Goal: Task Accomplishment & Management: Use online tool/utility

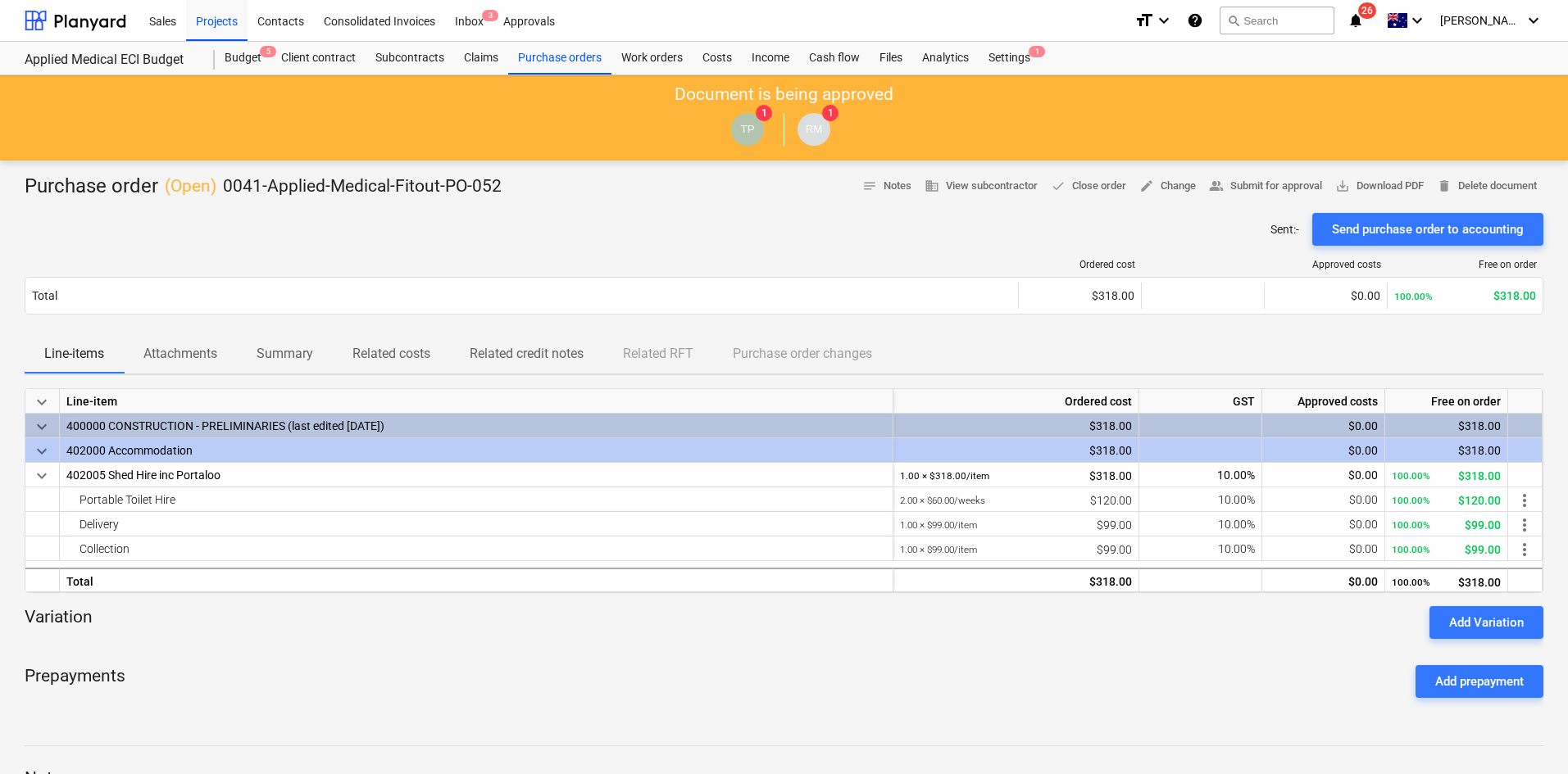
click at [765, 207] on div at bounding box center [784, 207] width 1519 height 13
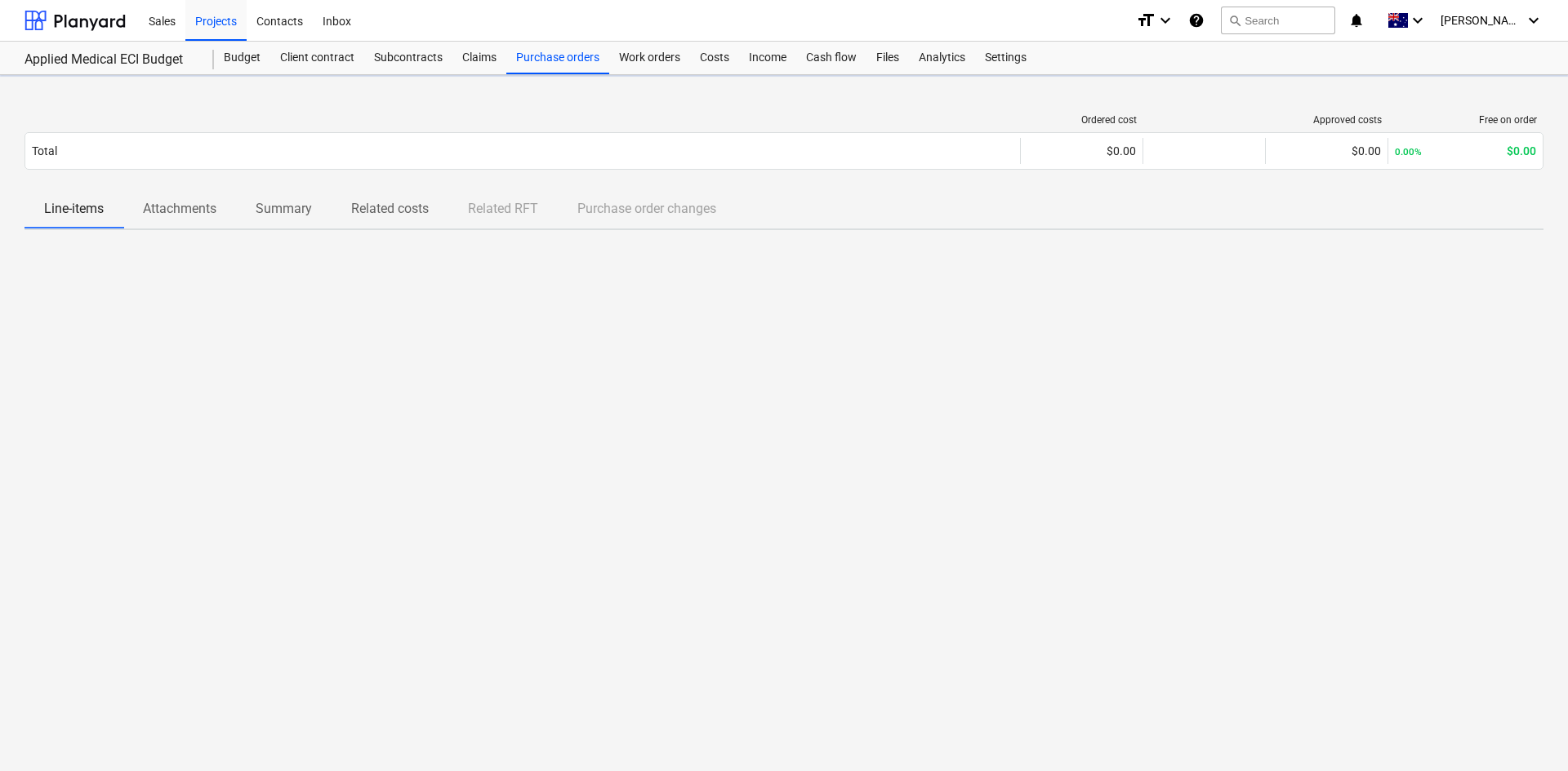
click at [1364, 21] on icon "notifications" at bounding box center [1356, 21] width 16 height 20
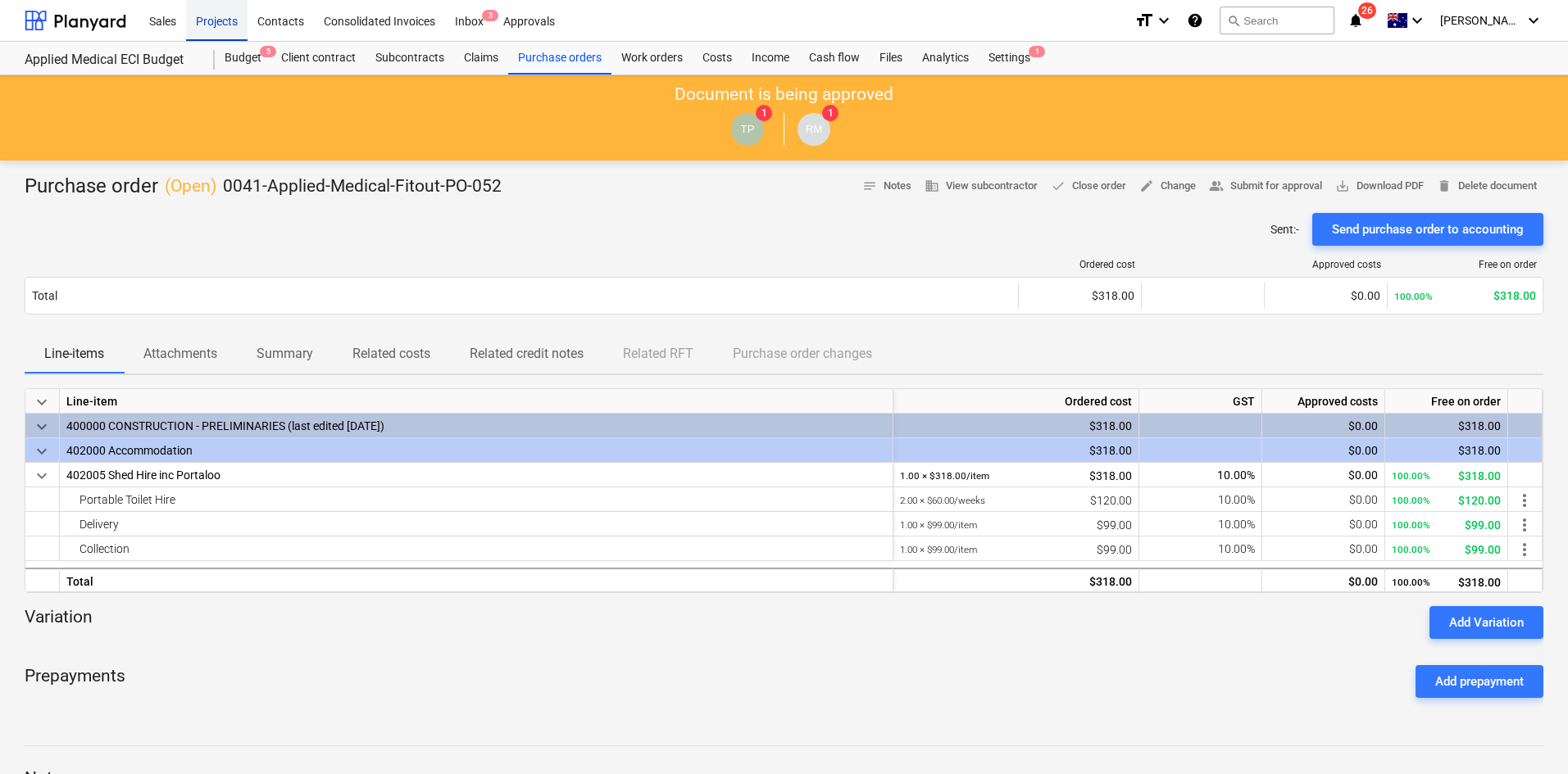
click at [214, 1] on div "Projects" at bounding box center [217, 20] width 62 height 42
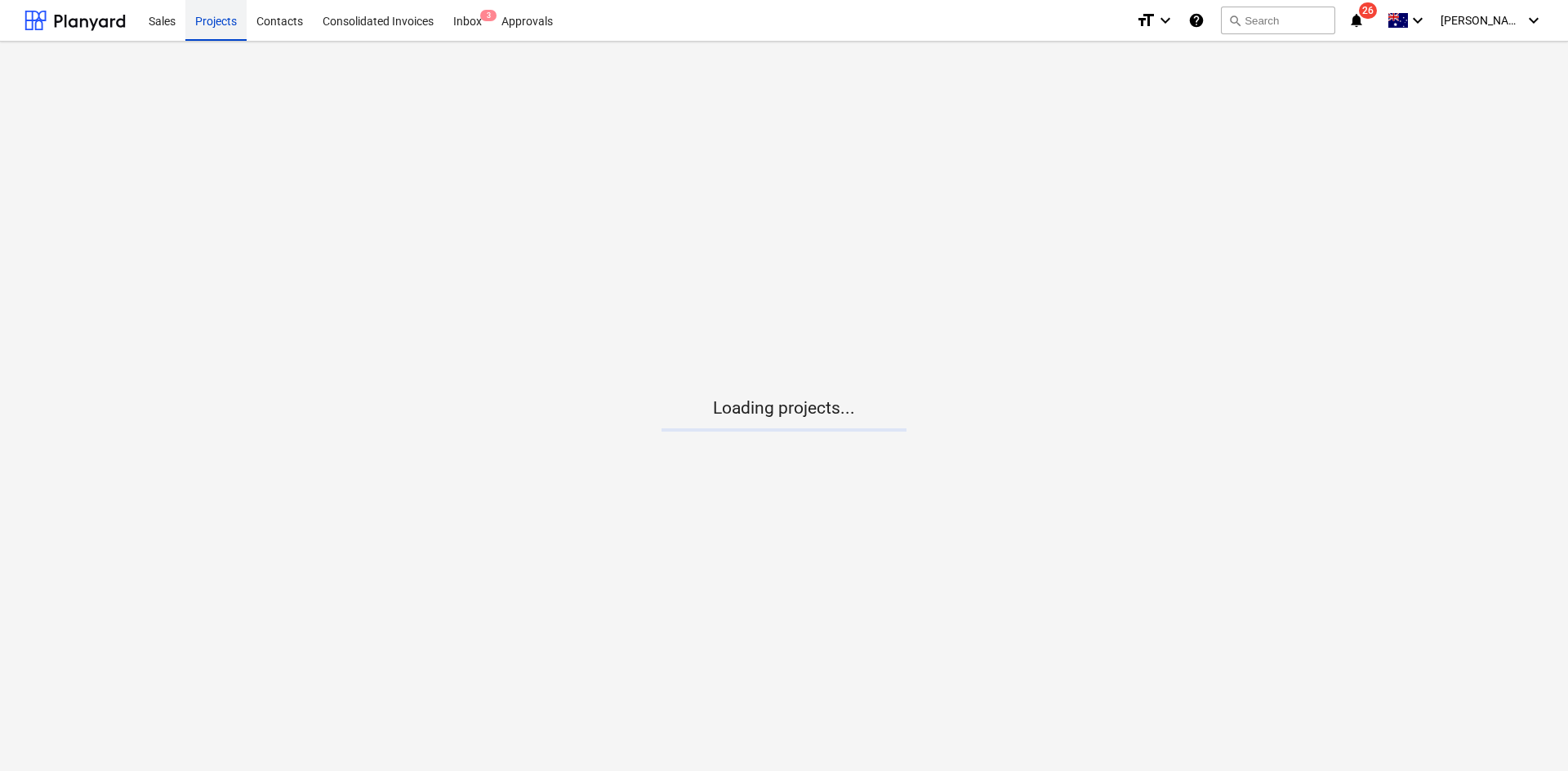
click at [214, 19] on div "Projects" at bounding box center [216, 20] width 62 height 42
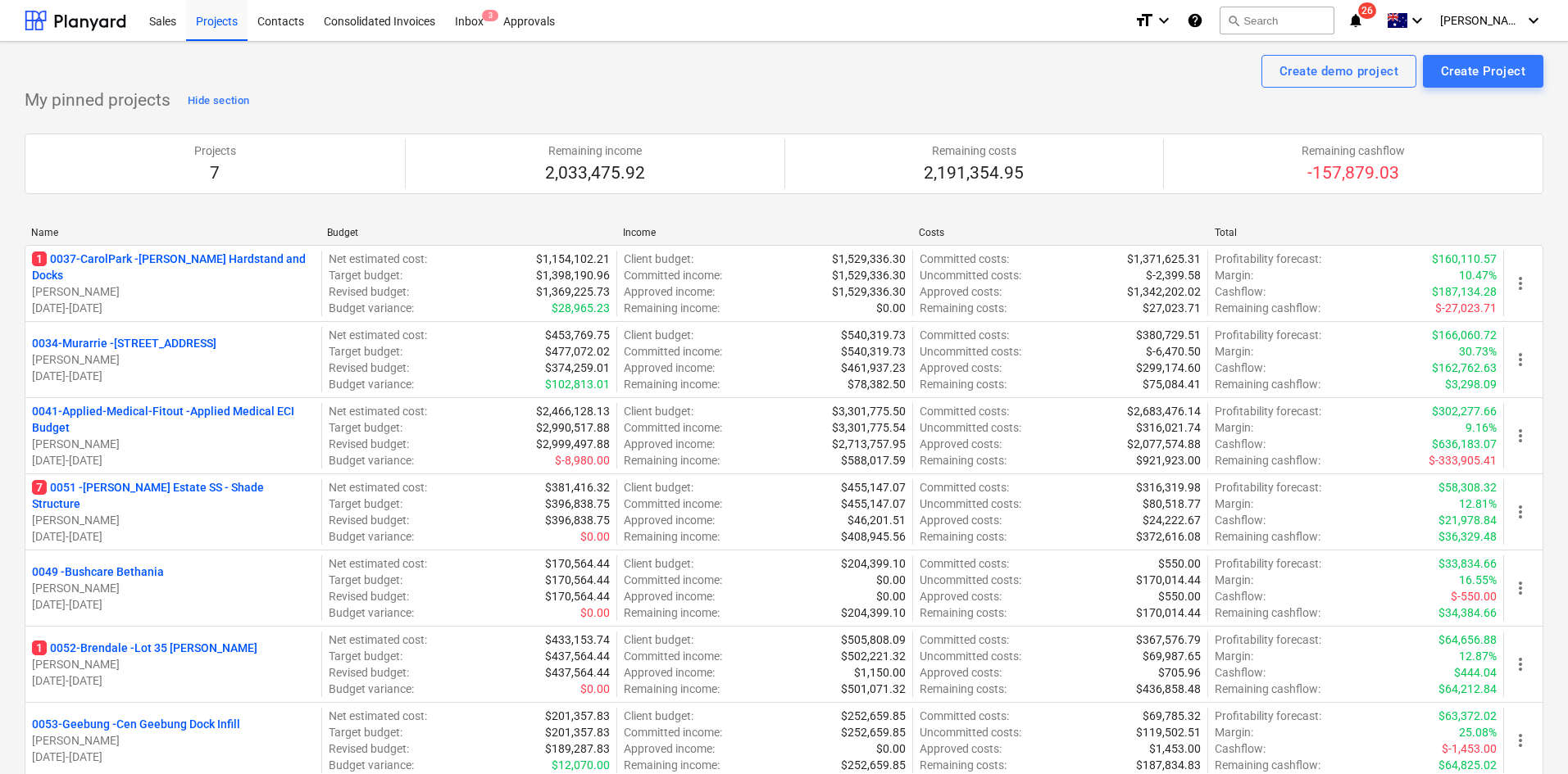
drag, startPoint x: 165, startPoint y: 646, endPoint x: 192, endPoint y: 645, distance: 27.0
click at [165, 645] on p "1 0052-Brendale - Lot 35 [PERSON_NAME]" at bounding box center [144, 648] width 225 height 16
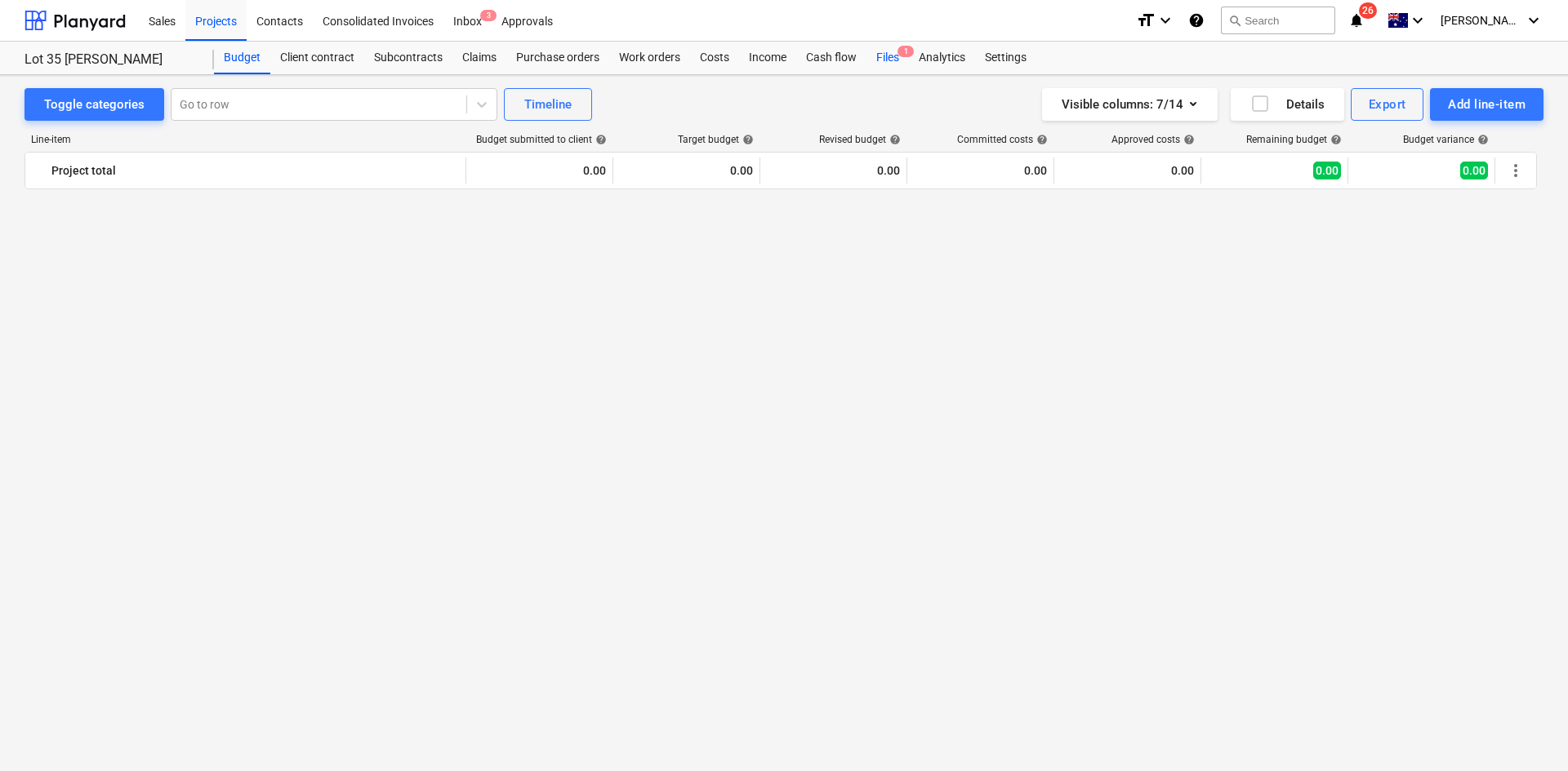
click at [892, 55] on div "Files 1" at bounding box center [888, 58] width 43 height 33
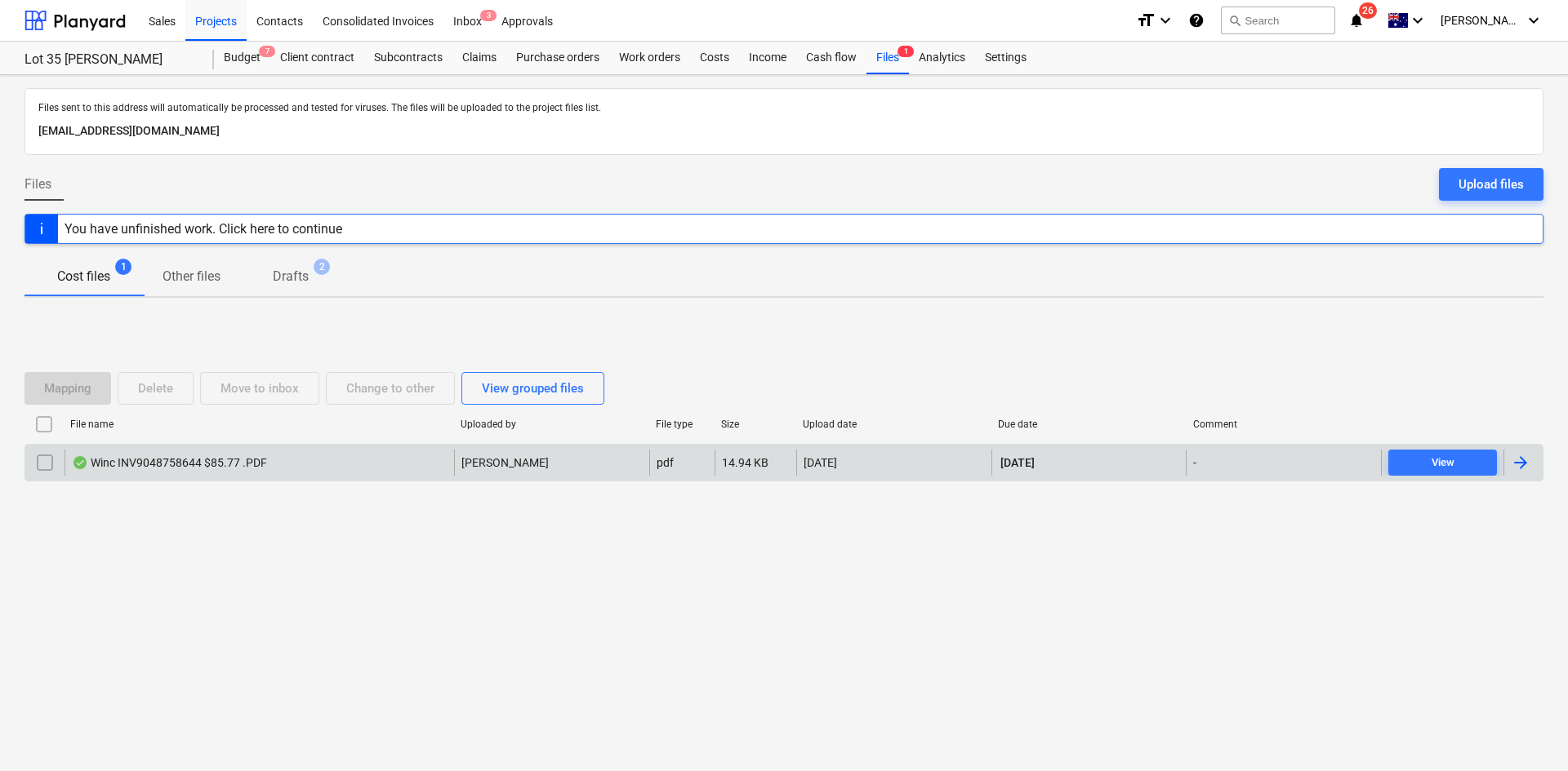
click at [266, 475] on div "Winc INV9048758644 $85.77 .PDF" at bounding box center [260, 463] width 389 height 26
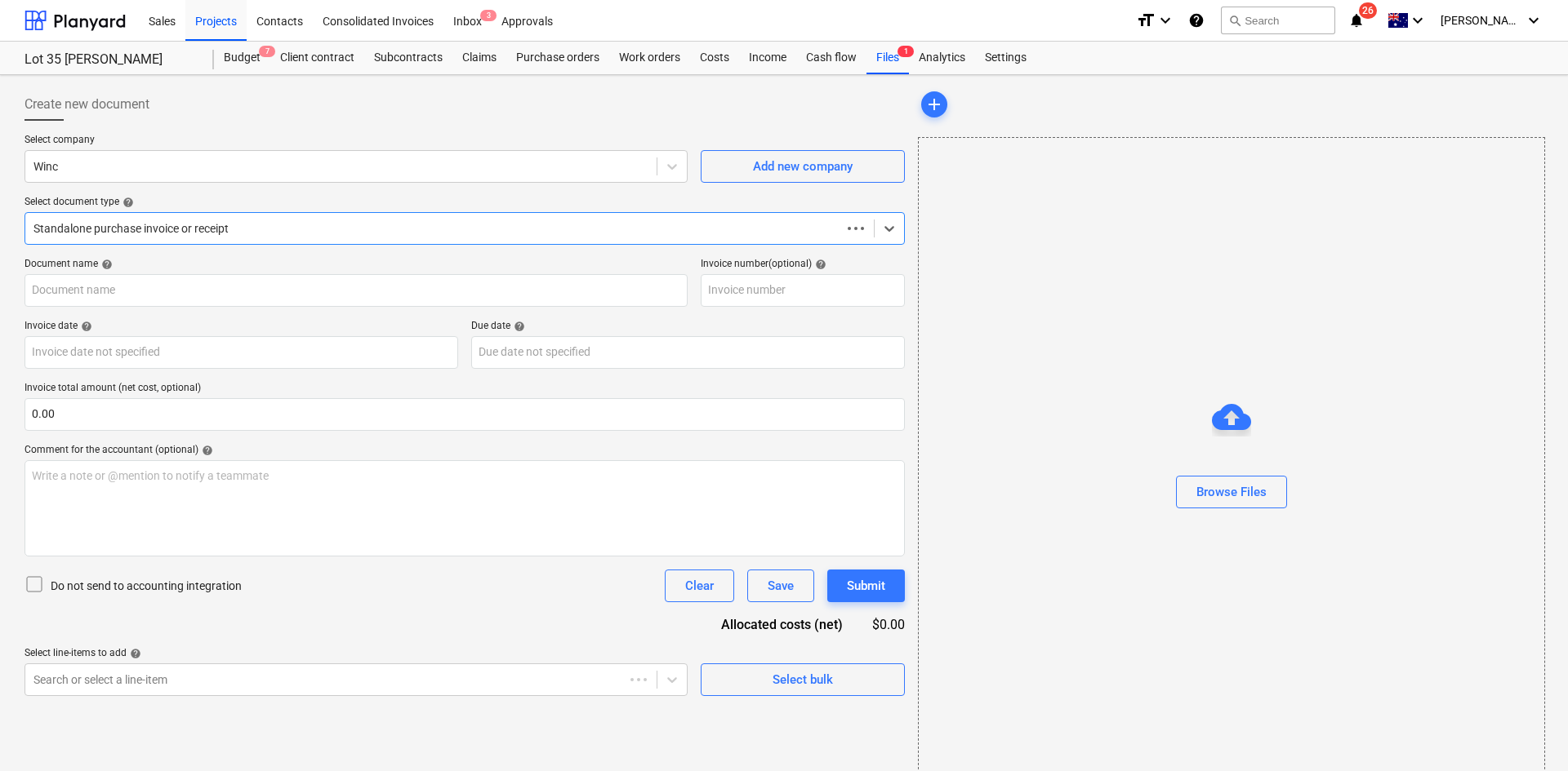
type input "9048758644"
type input "[DATE]"
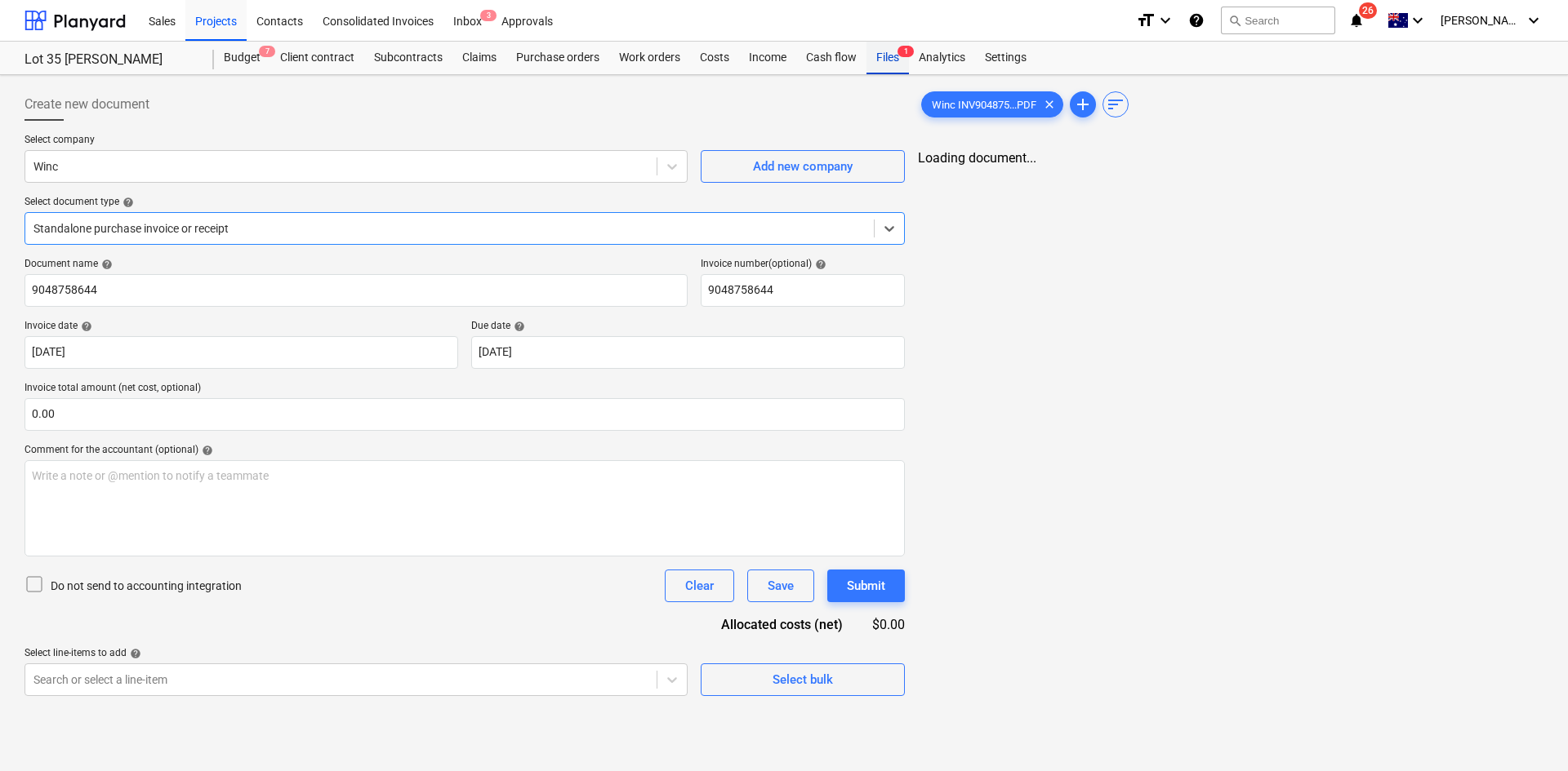
click at [892, 64] on div "Files 1" at bounding box center [888, 58] width 43 height 33
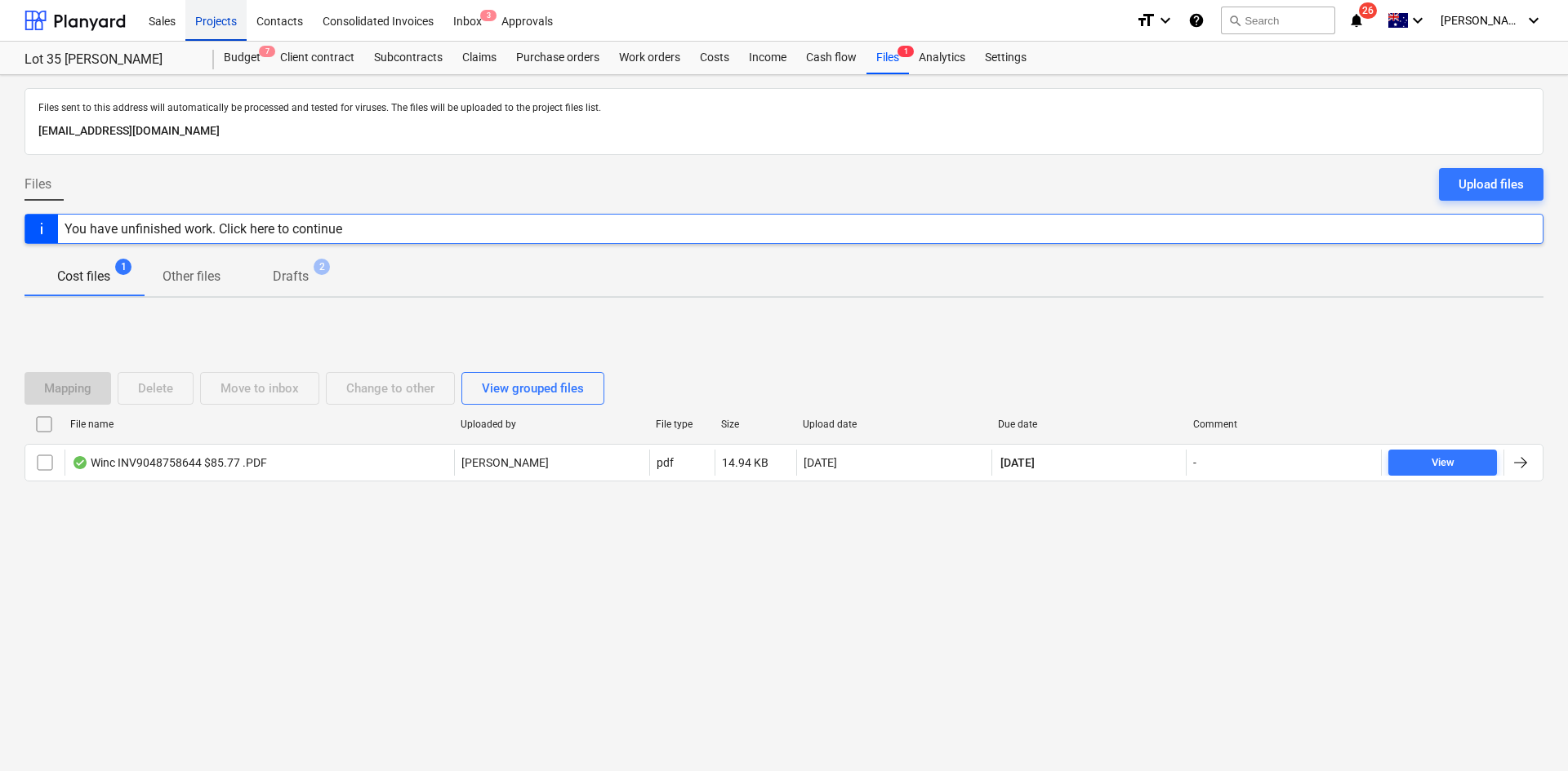
click at [223, 22] on div "Projects" at bounding box center [216, 20] width 62 height 42
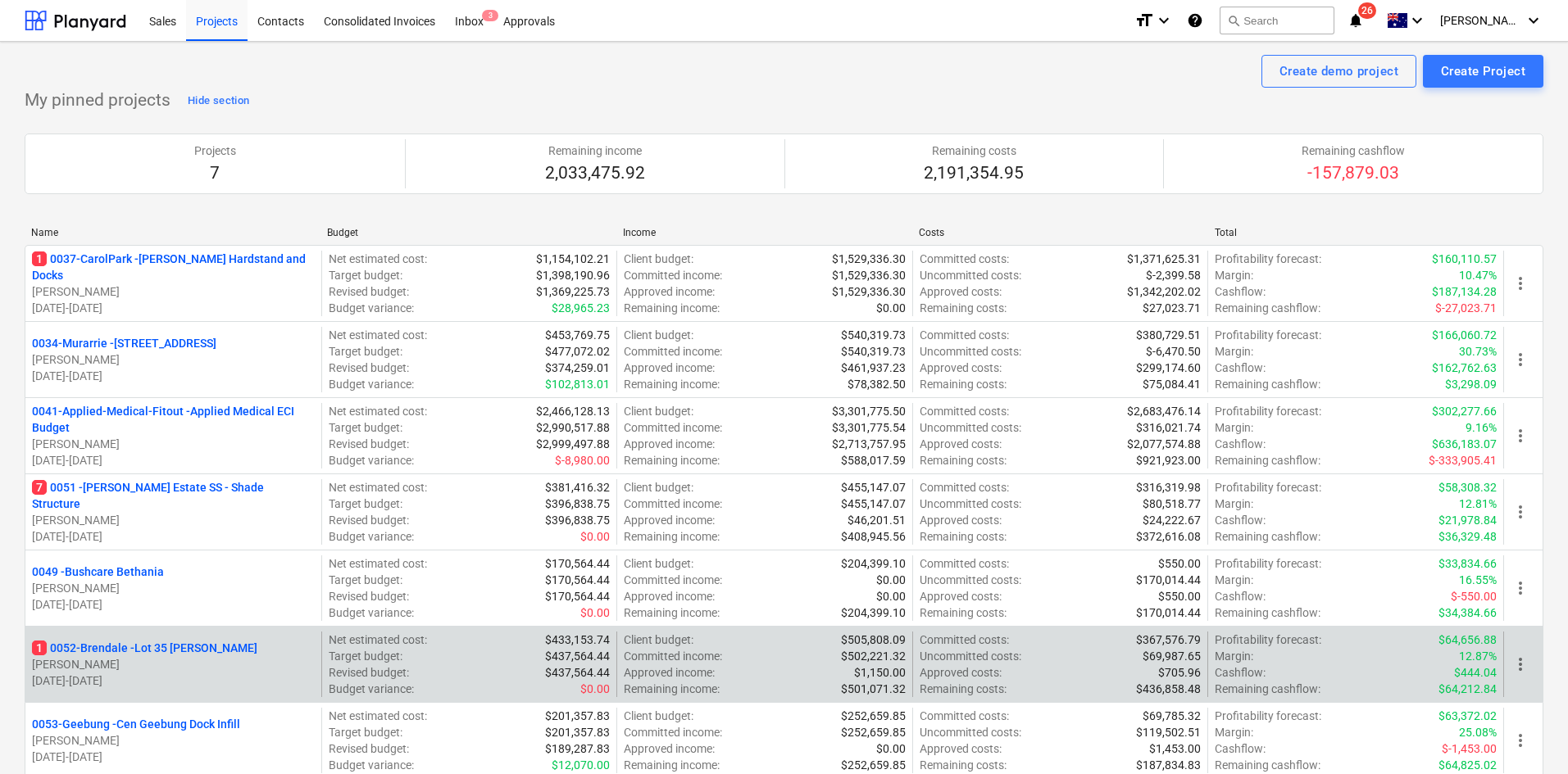
click at [138, 641] on p "1 0052-Brendale - Lot 35 [PERSON_NAME]" at bounding box center [144, 648] width 225 height 16
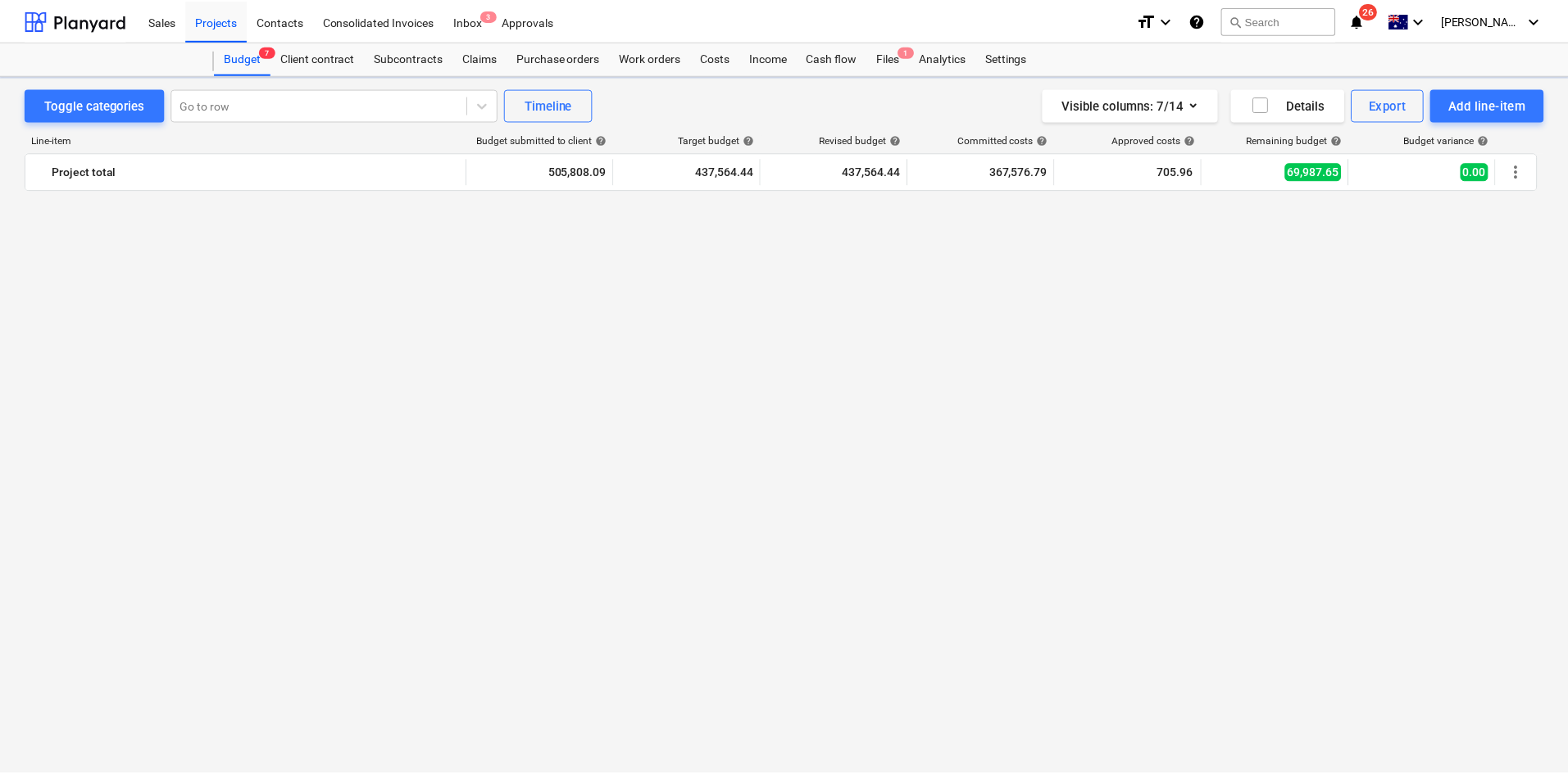
scroll to position [1803, 0]
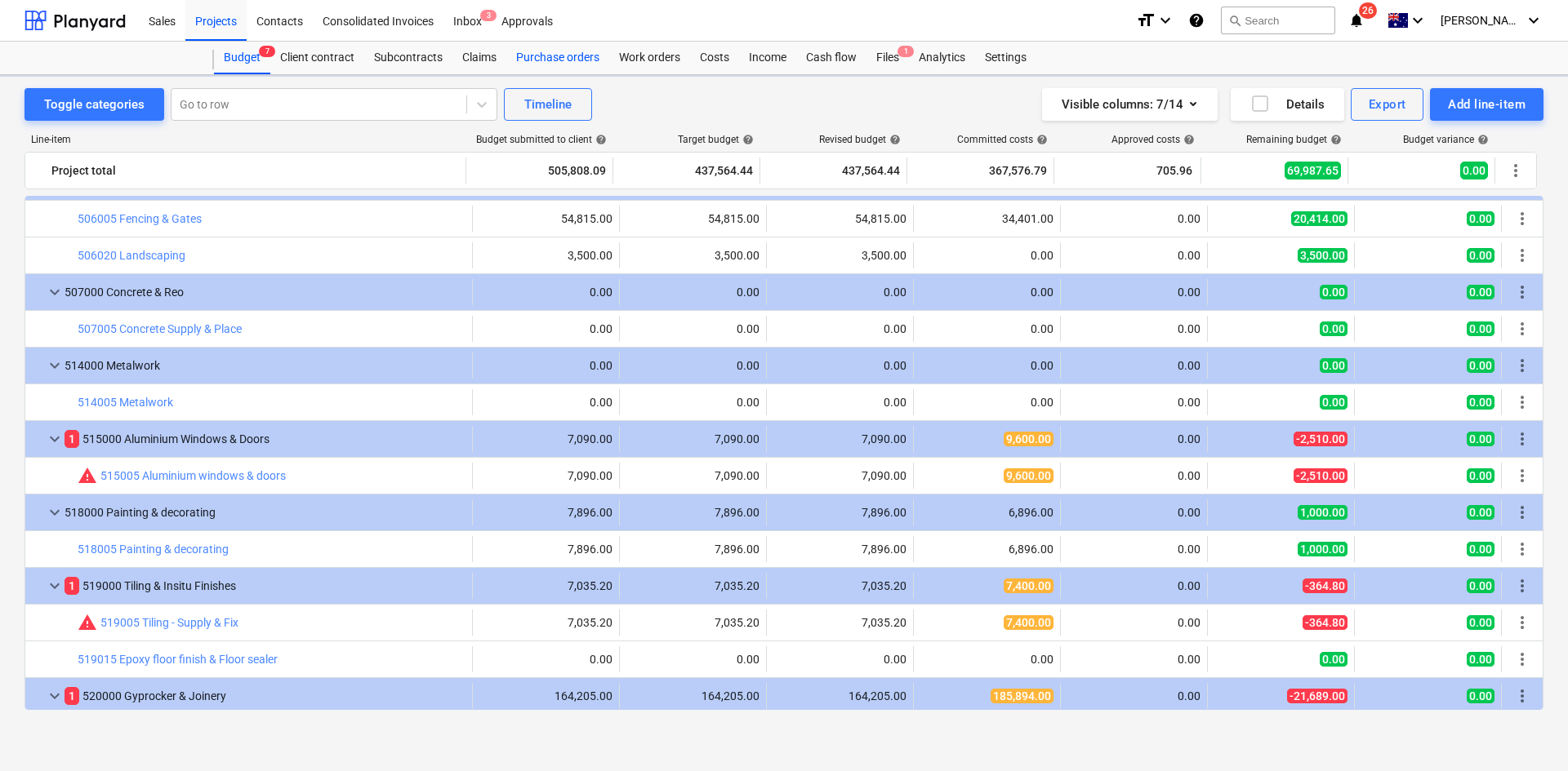
click at [568, 60] on div "Purchase orders" at bounding box center [557, 58] width 103 height 33
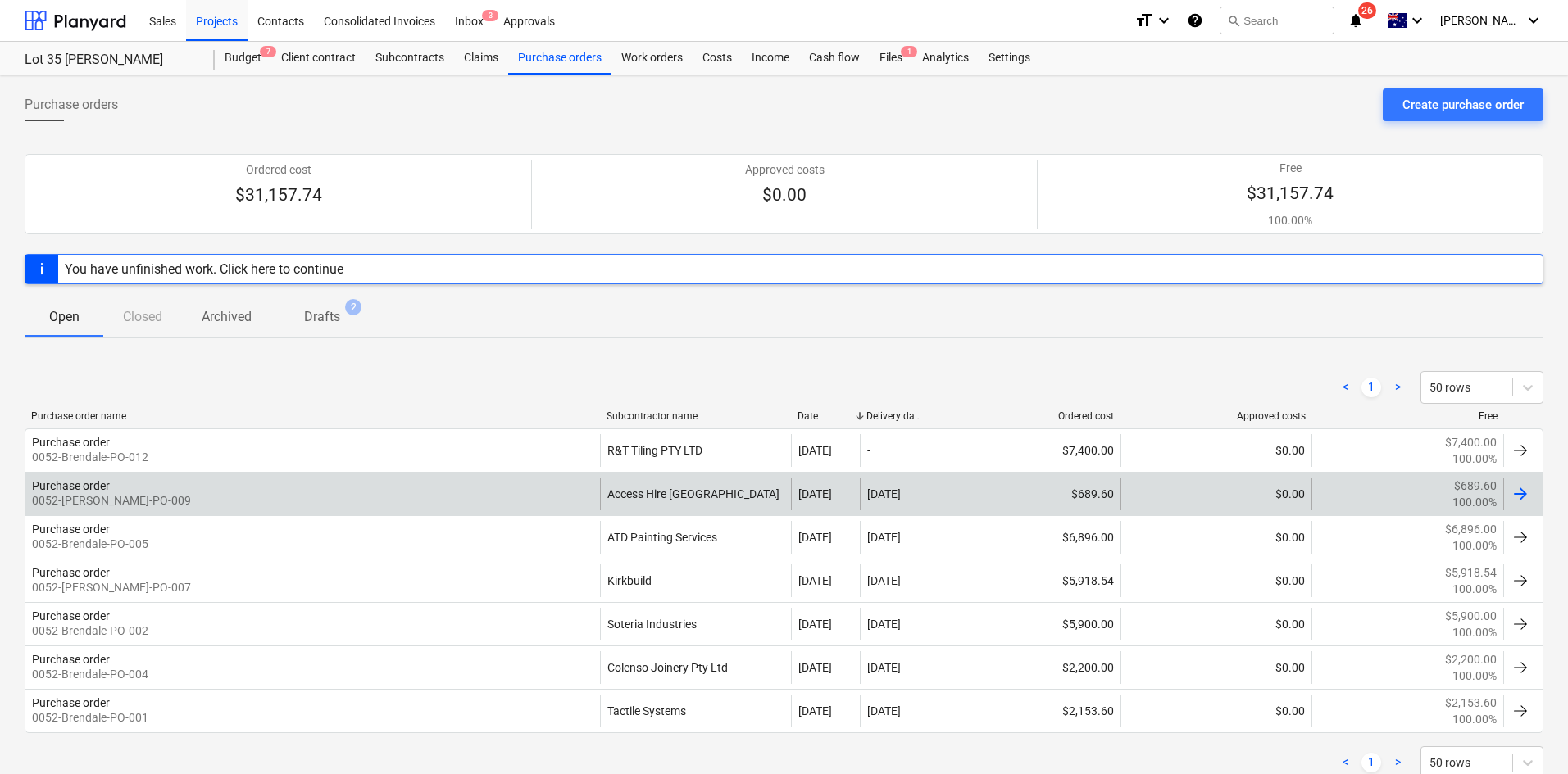
click at [509, 492] on div "Purchase order 0052-Brendale-PO-009" at bounding box center [312, 495] width 575 height 33
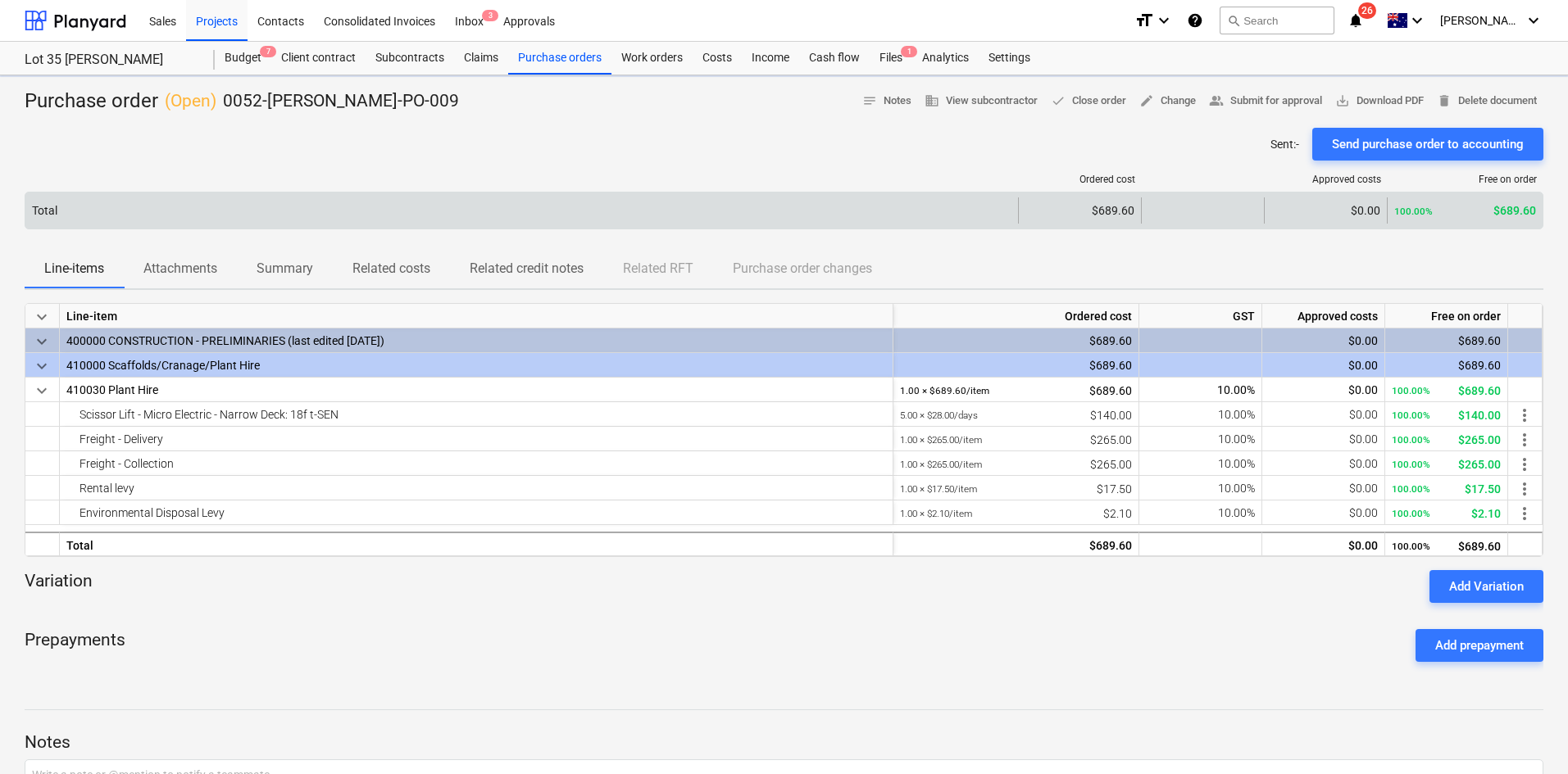
click at [205, 207] on div "Total" at bounding box center [522, 211] width 993 height 26
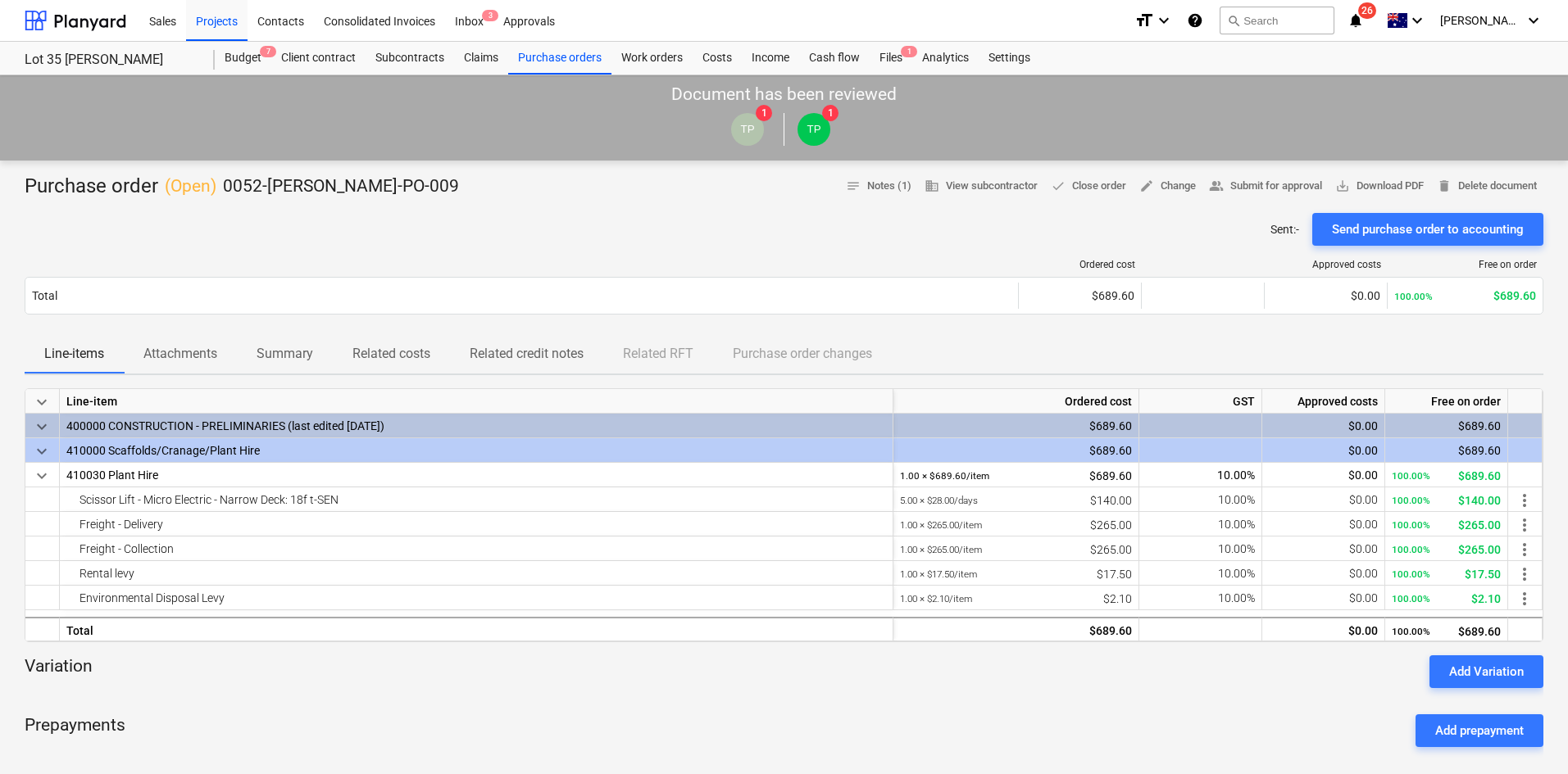
click at [197, 345] on p "Attachments" at bounding box center [180, 354] width 73 height 20
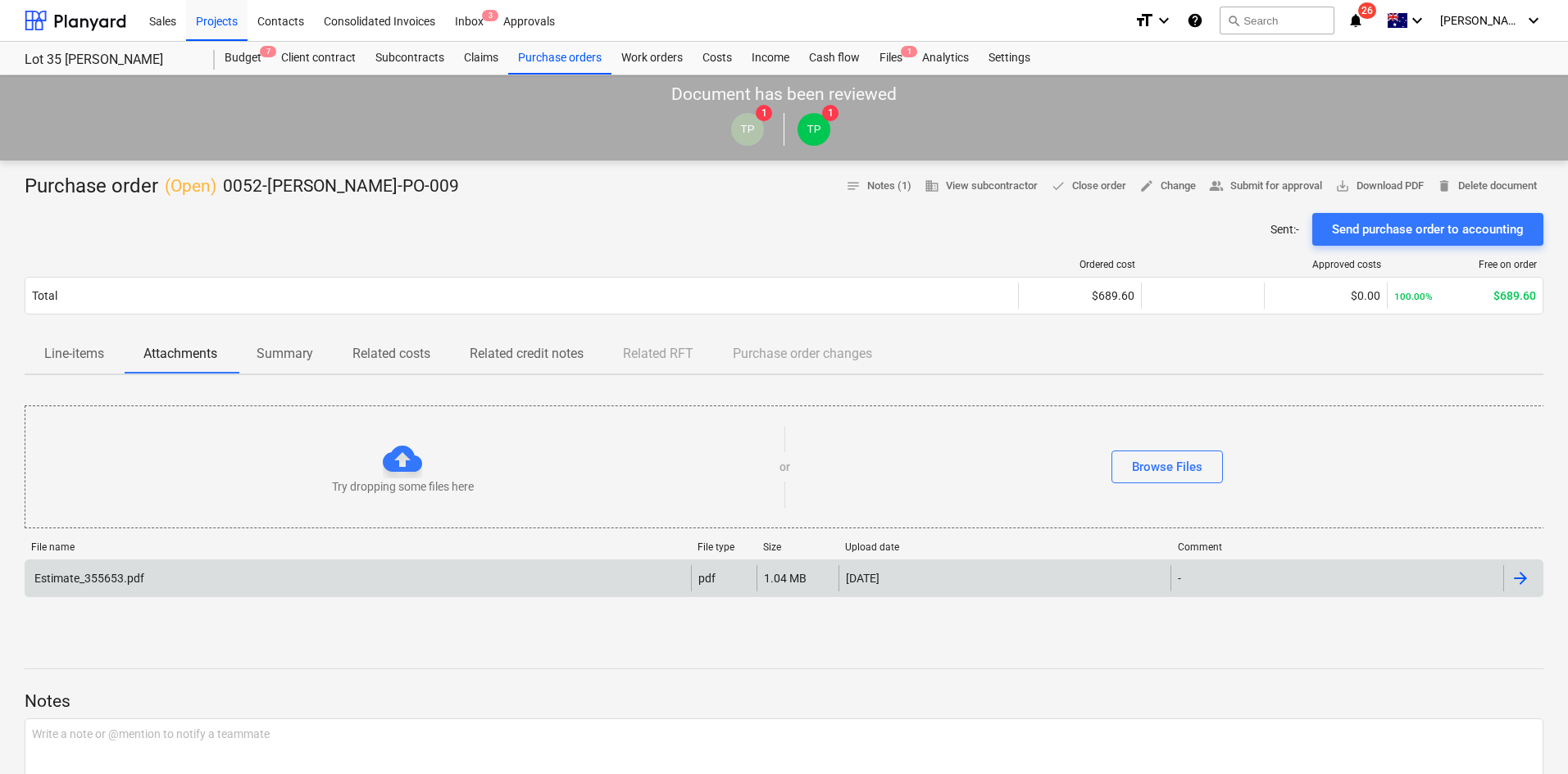
click at [161, 575] on div "Estimate_355653.pdf" at bounding box center [358, 579] width 665 height 26
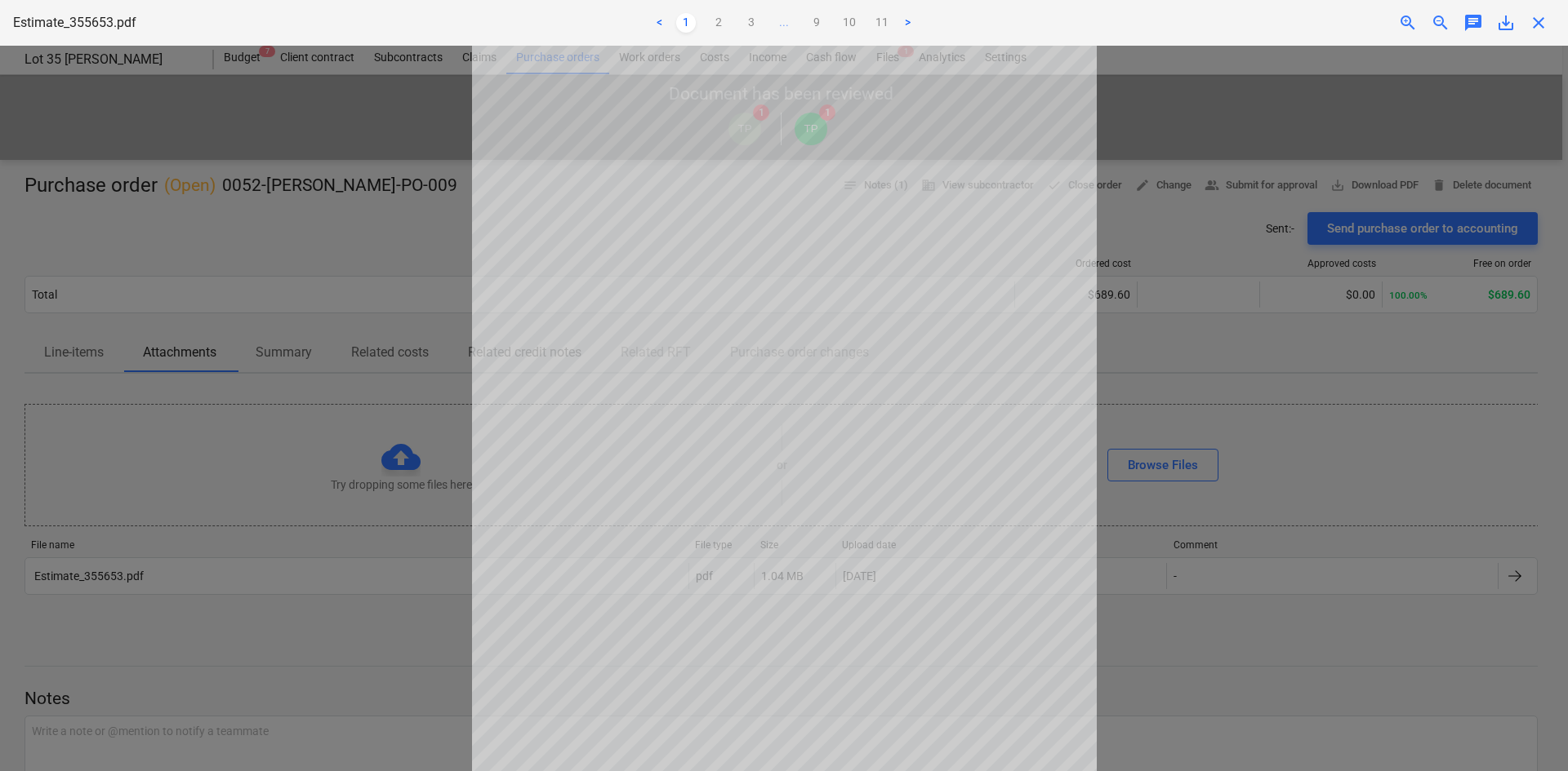
click at [425, 315] on div at bounding box center [784, 409] width 1568 height 726
click at [1529, 18] on span "close" at bounding box center [1538, 23] width 20 height 20
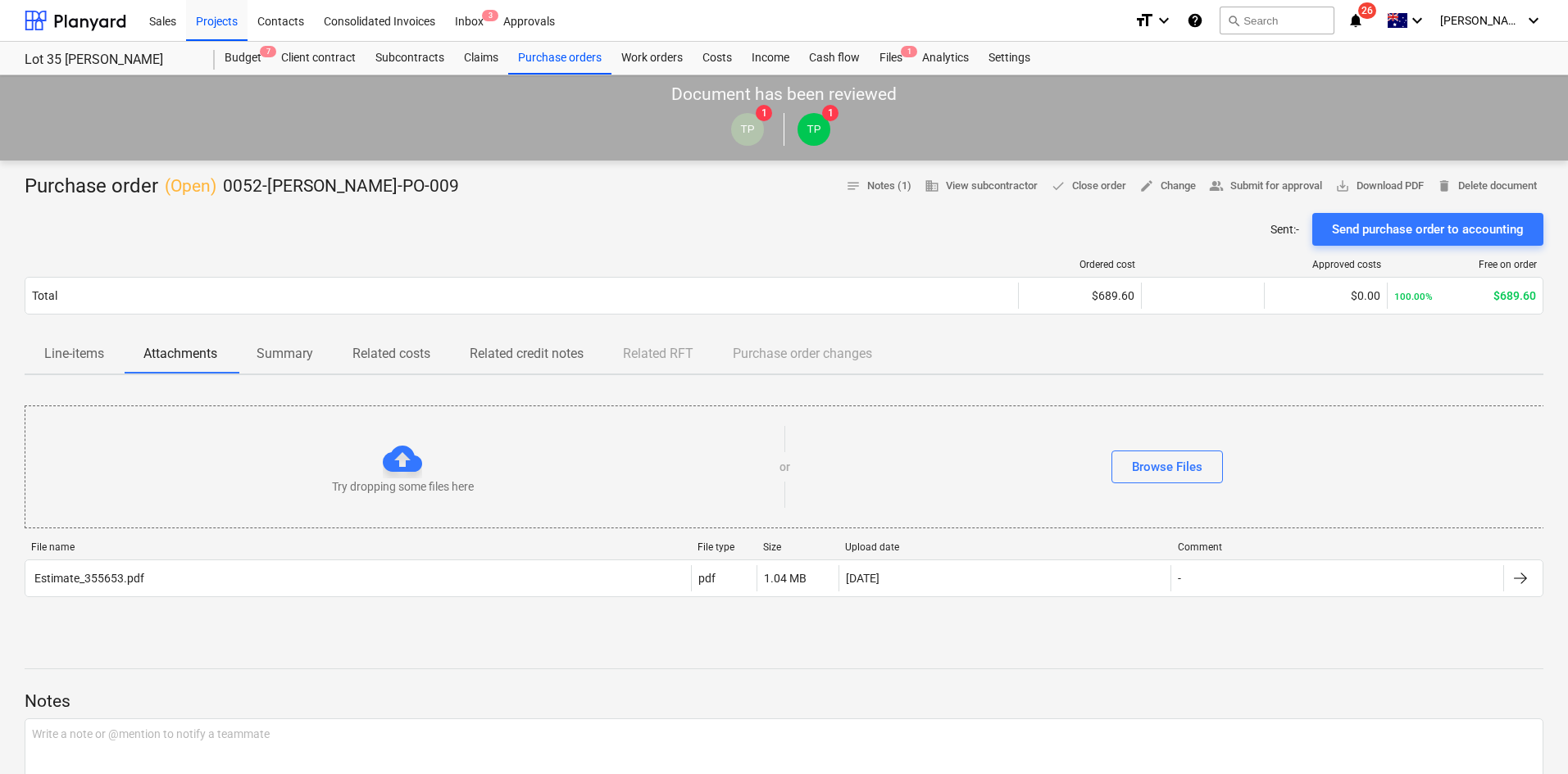
click at [496, 208] on div at bounding box center [784, 207] width 1519 height 13
click at [216, 30] on div "Projects" at bounding box center [217, 20] width 62 height 42
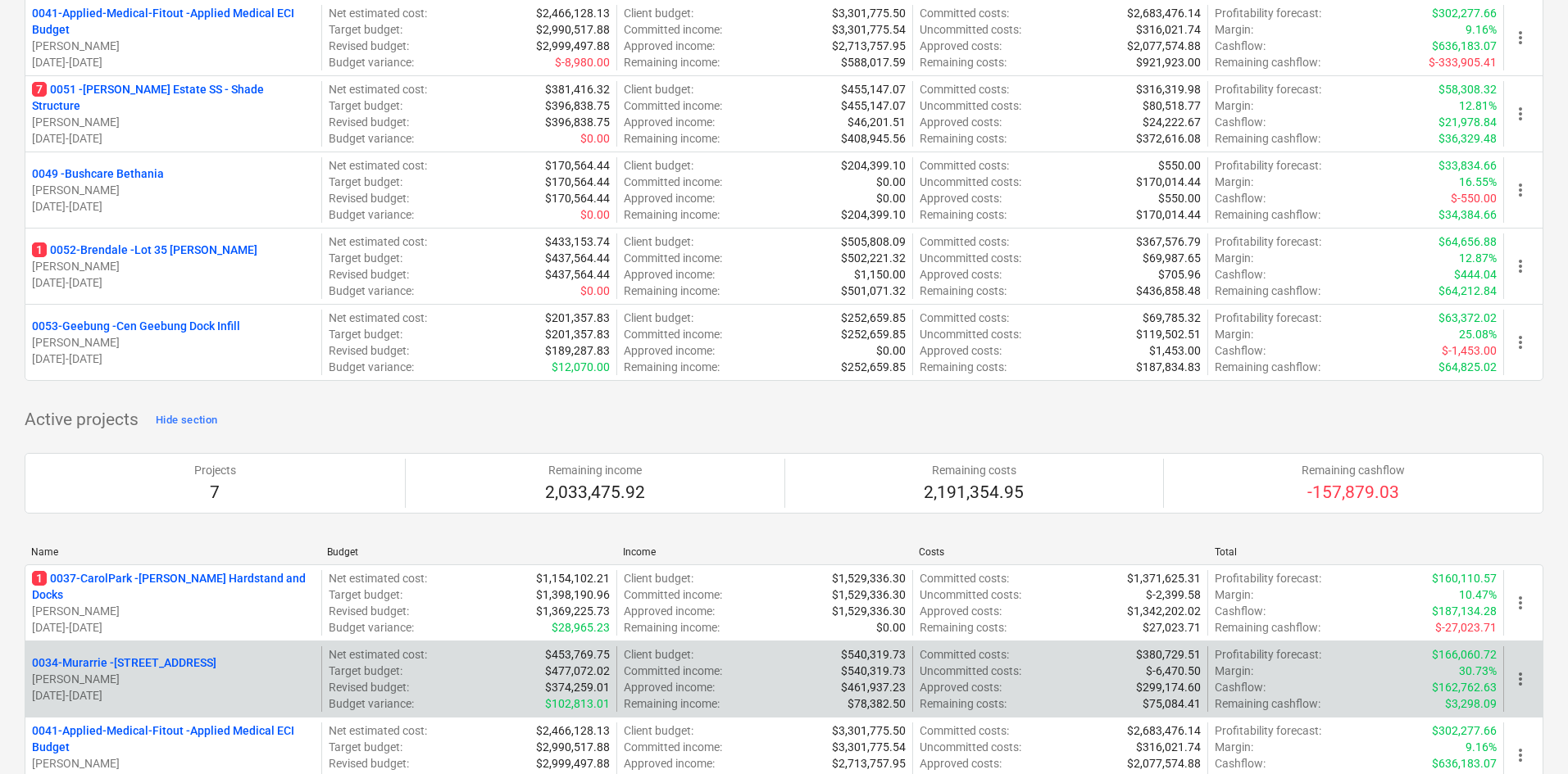
scroll to position [164, 0]
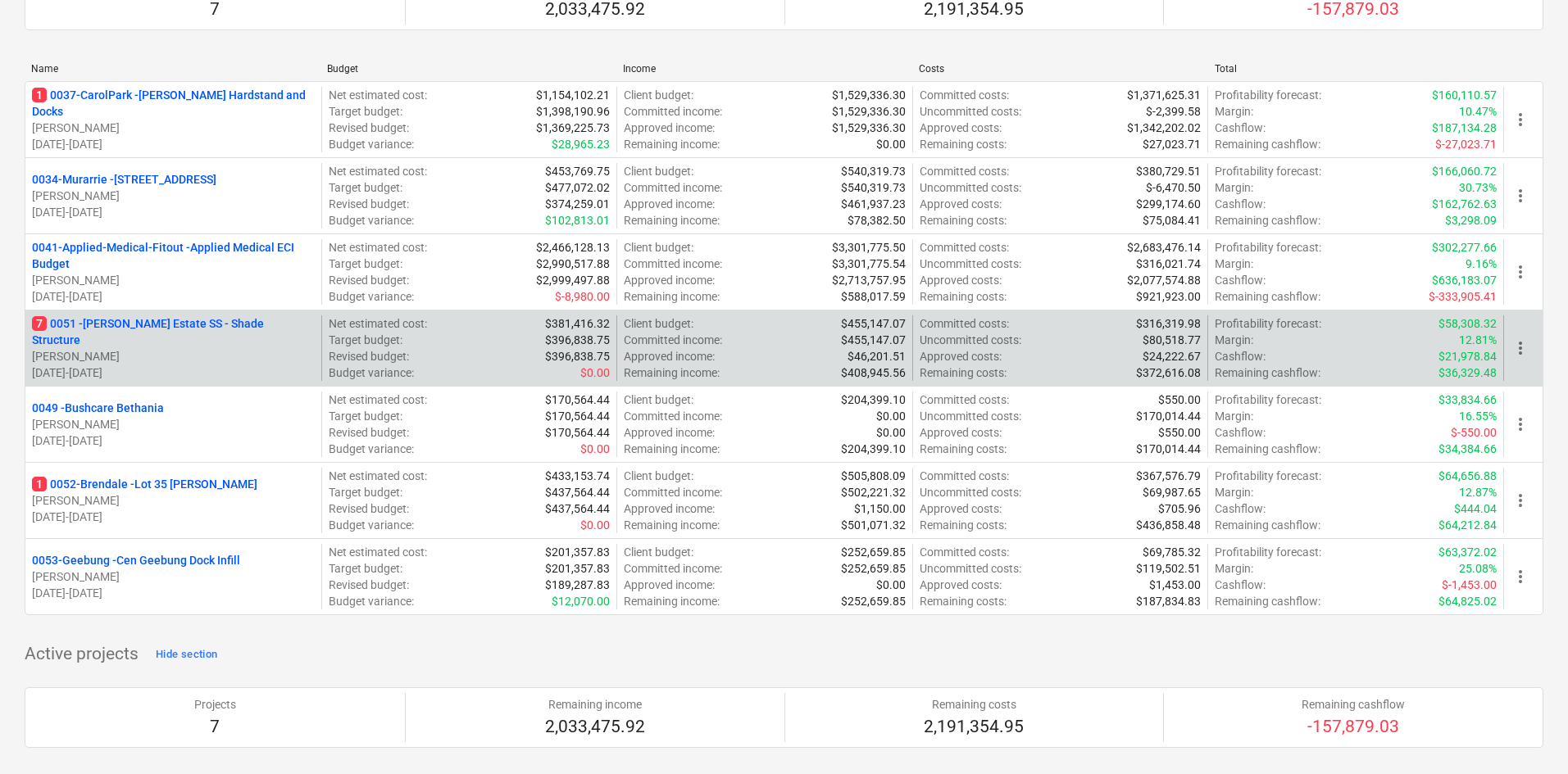
click at [151, 326] on p "7 0051 - [PERSON_NAME] Estate SS - Shade Structure" at bounding box center [173, 332] width 283 height 33
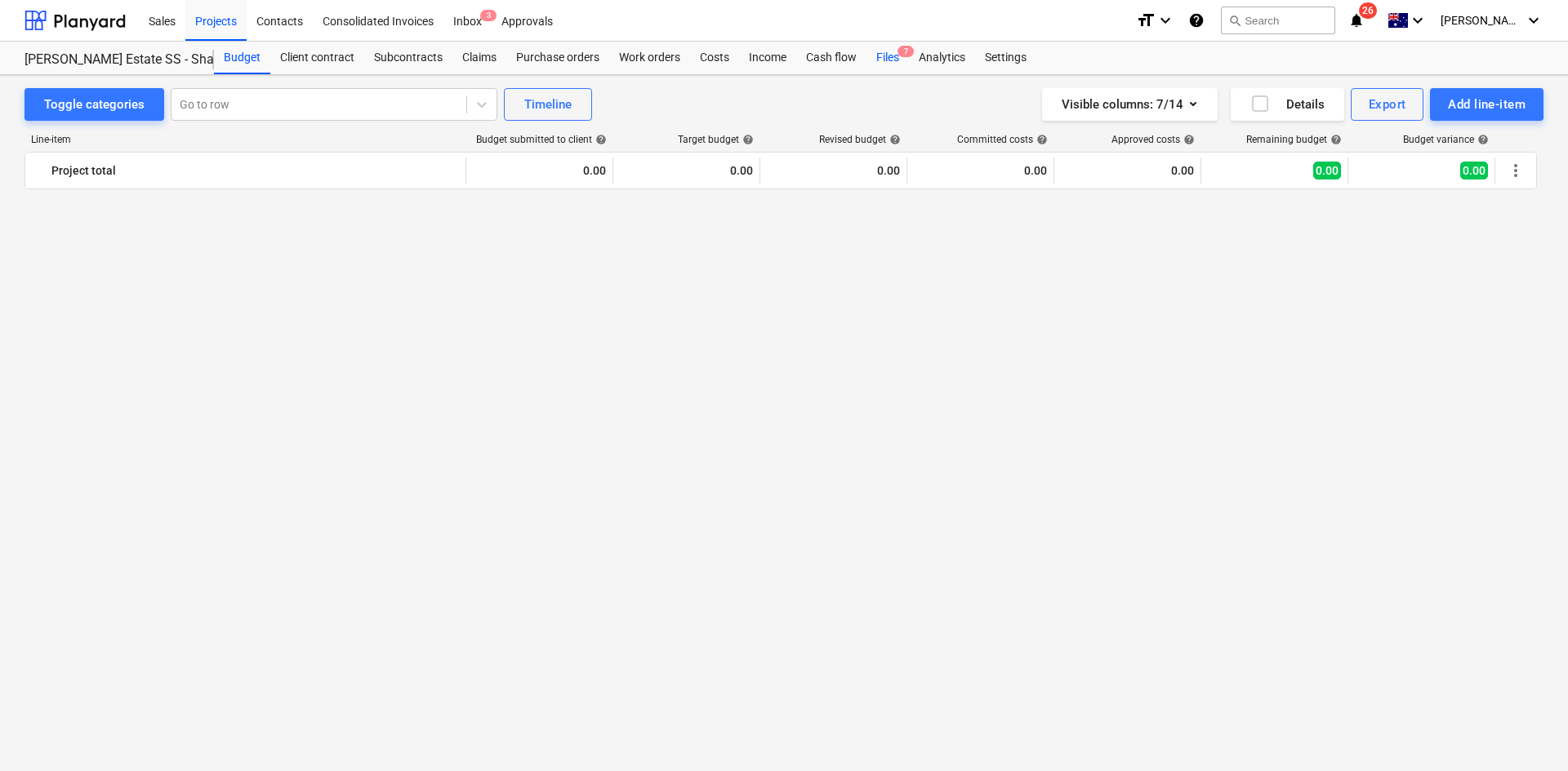
click at [901, 59] on div "Files 7" at bounding box center [888, 58] width 43 height 33
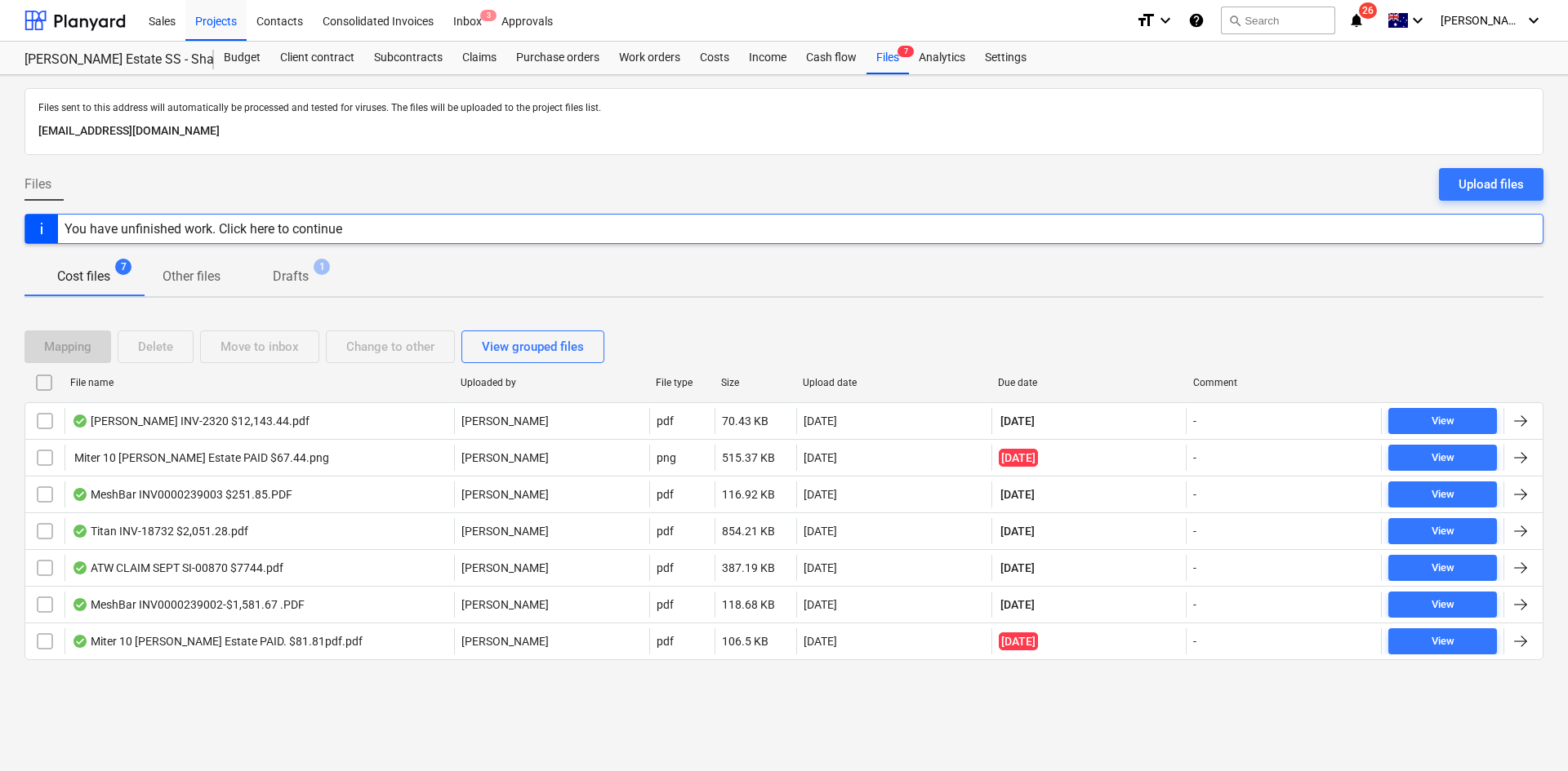
click at [1030, 374] on div "Due date" at bounding box center [1089, 383] width 195 height 26
checkbox input "false"
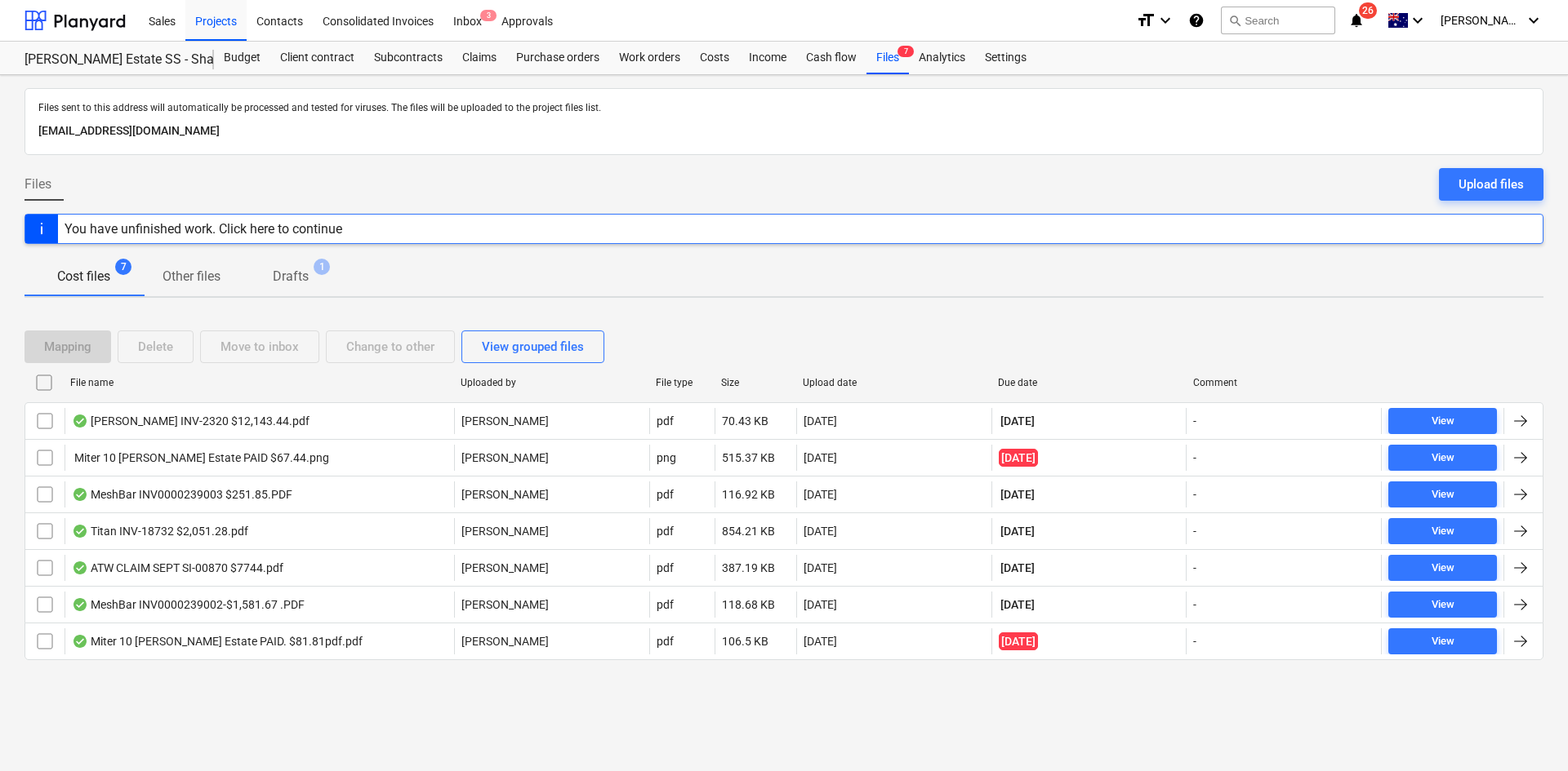
checkbox input "false"
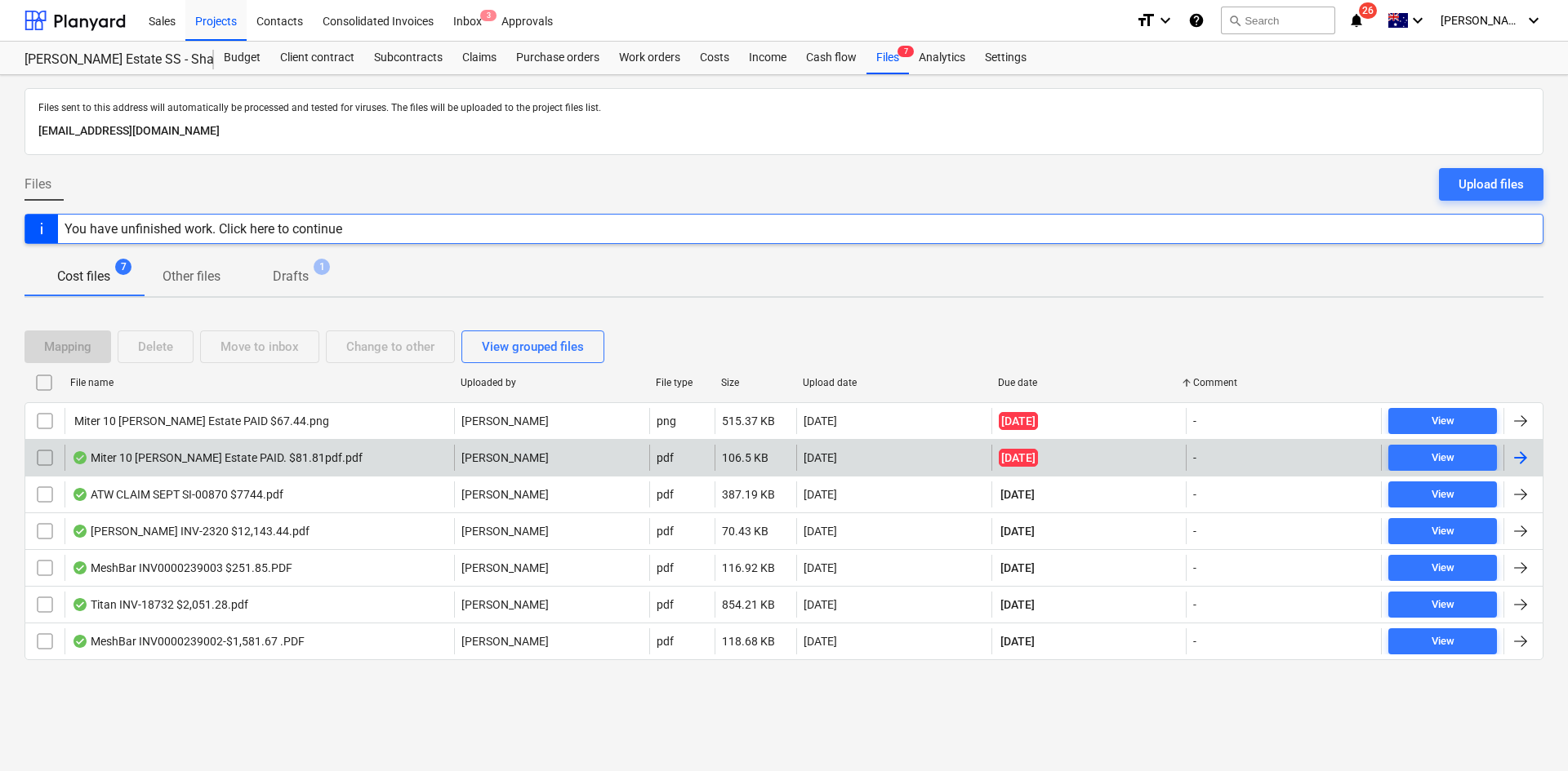
click at [324, 443] on div "Miter 10 [PERSON_NAME] Estate PAID. $81.81pdf.pdf [PERSON_NAME] pdf 106.5 KB [D…" at bounding box center [784, 457] width 1519 height 37
click at [331, 459] on div "Miter 10 [PERSON_NAME] Estate PAID. $81.81pdf.pdf" at bounding box center [260, 458] width 389 height 26
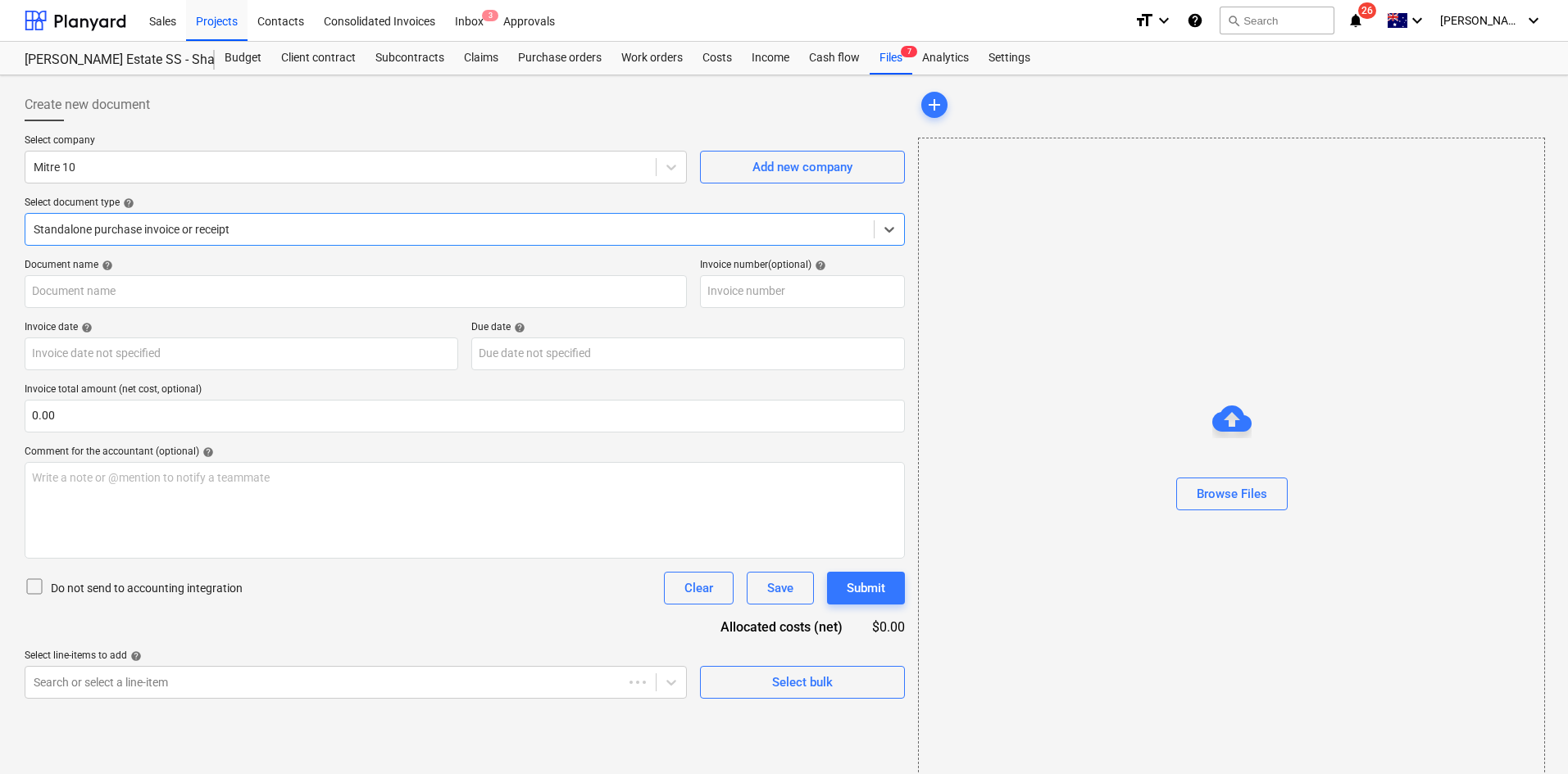
type input "200915480"
type input "[DATE]"
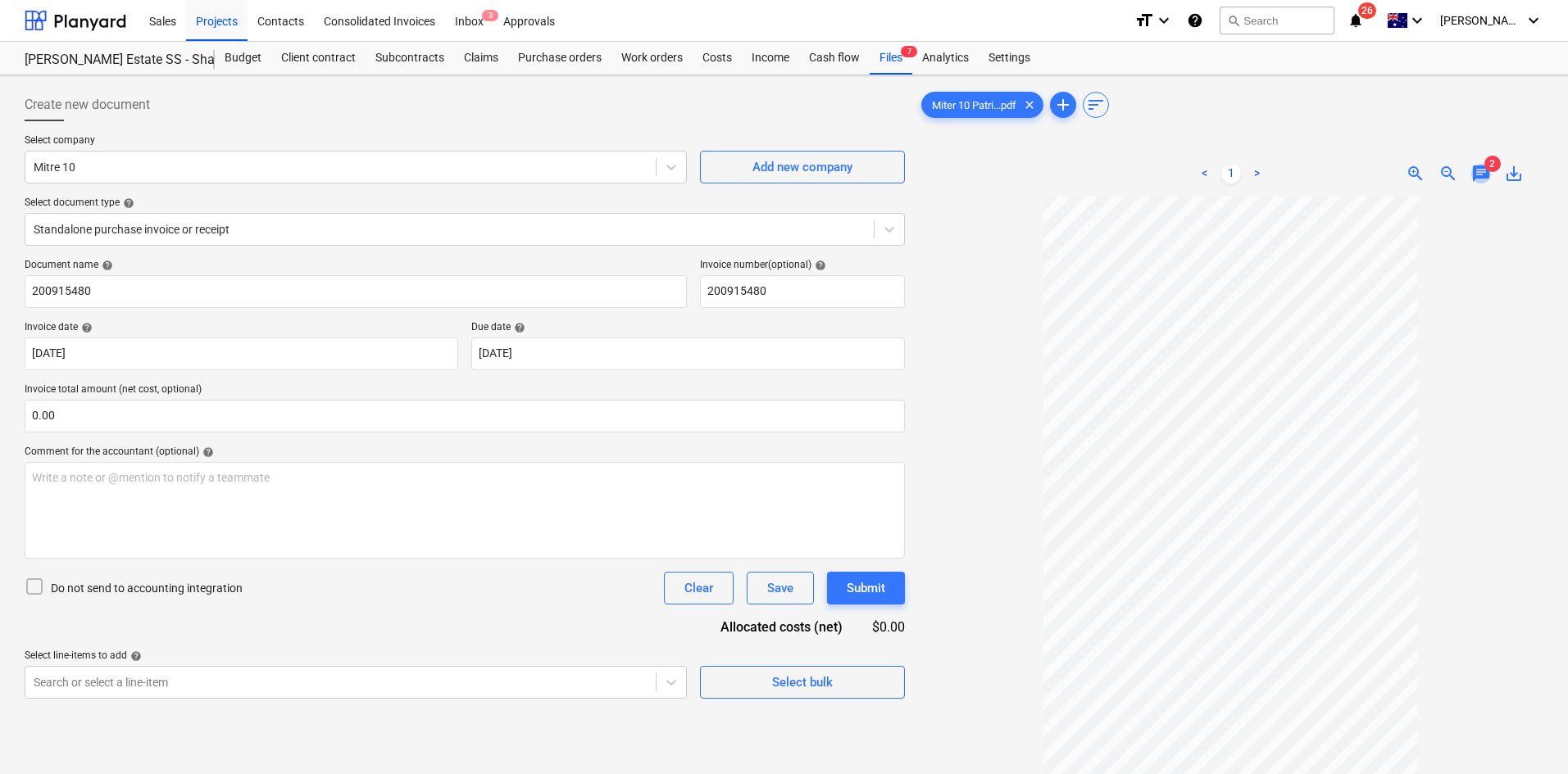
click at [1484, 182] on span "chat" at bounding box center [1481, 174] width 20 height 20
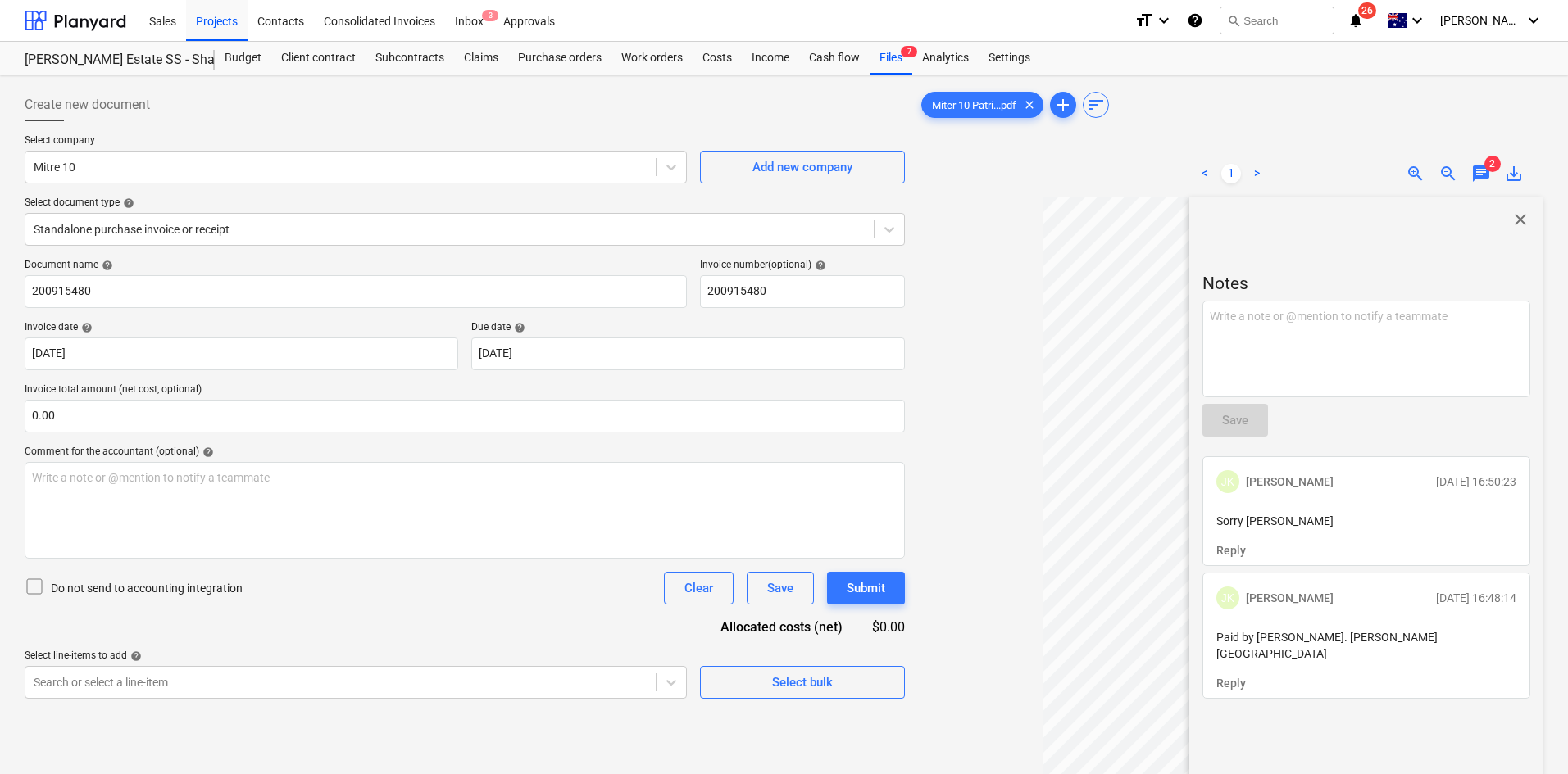
click at [1476, 171] on span "chat" at bounding box center [1481, 174] width 20 height 20
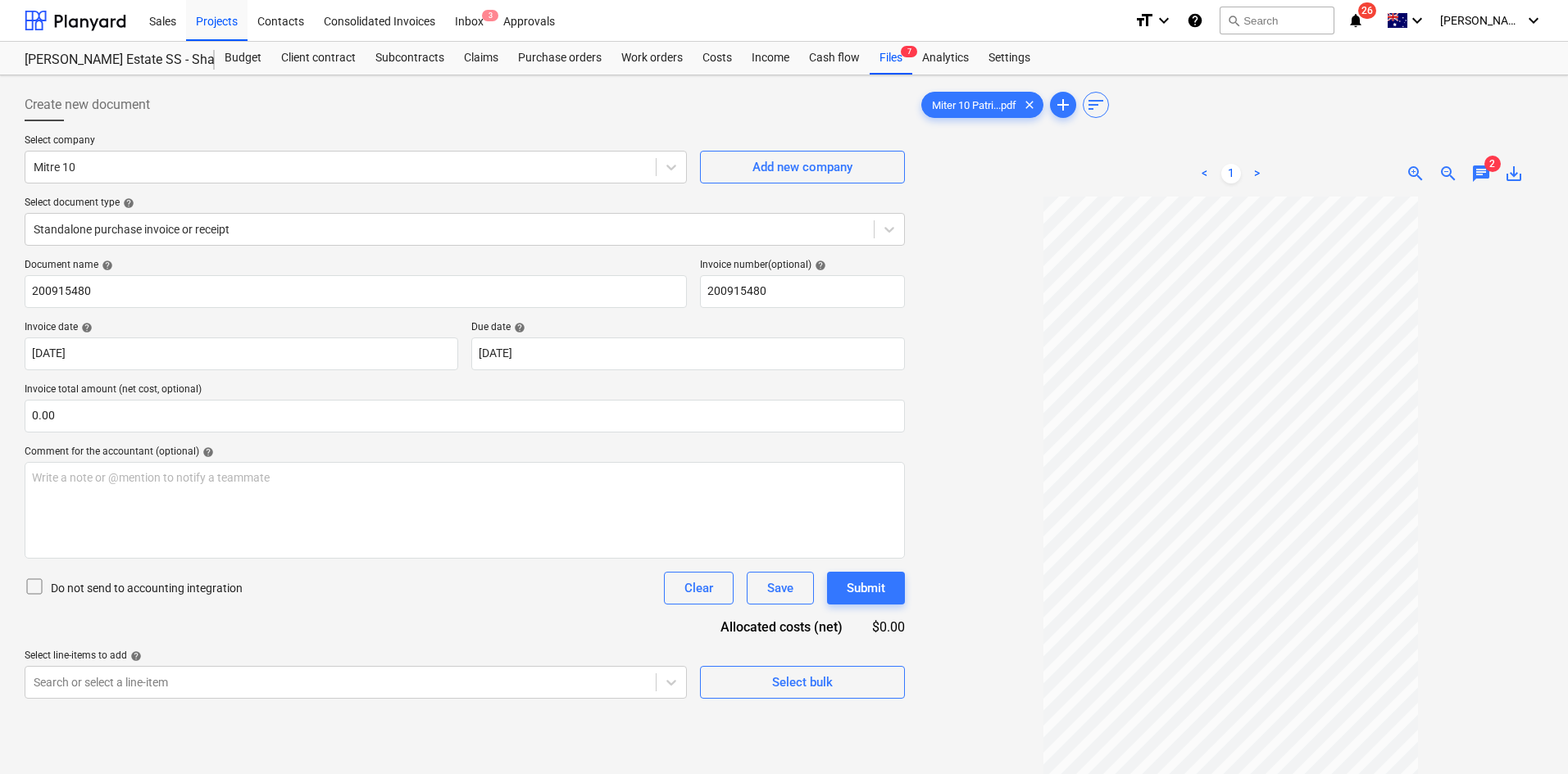
click at [645, 127] on div at bounding box center [465, 128] width 880 height 13
click at [885, 63] on div "Files 7" at bounding box center [891, 59] width 43 height 33
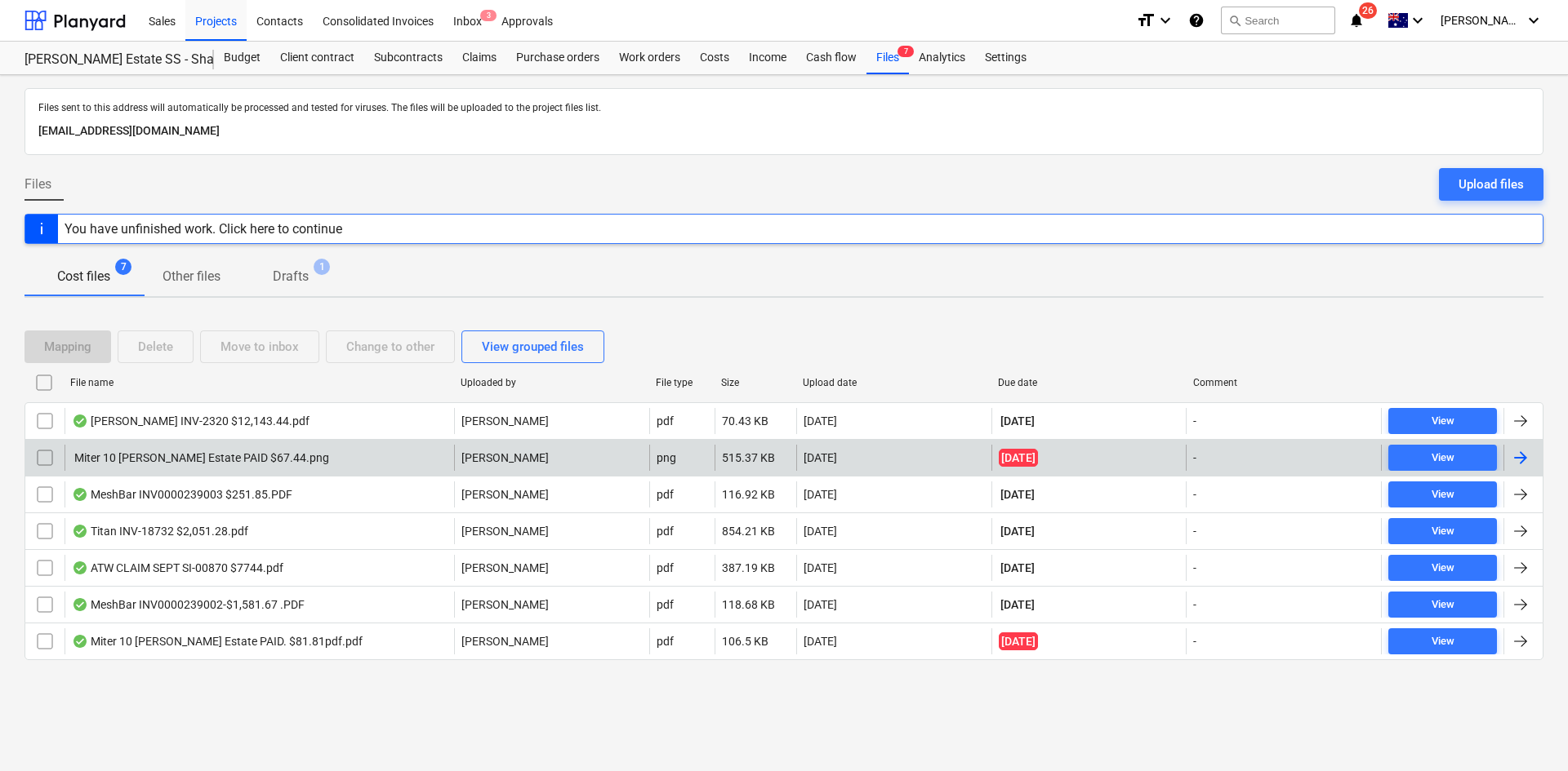
click at [277, 443] on div "Miter 10 [PERSON_NAME] Estate PAID $67.44.png [PERSON_NAME] png 515.37 KB [DATE…" at bounding box center [784, 457] width 1519 height 37
click at [402, 460] on div "Miter 10 [PERSON_NAME] Estate PAID $67.44.png" at bounding box center [260, 458] width 389 height 26
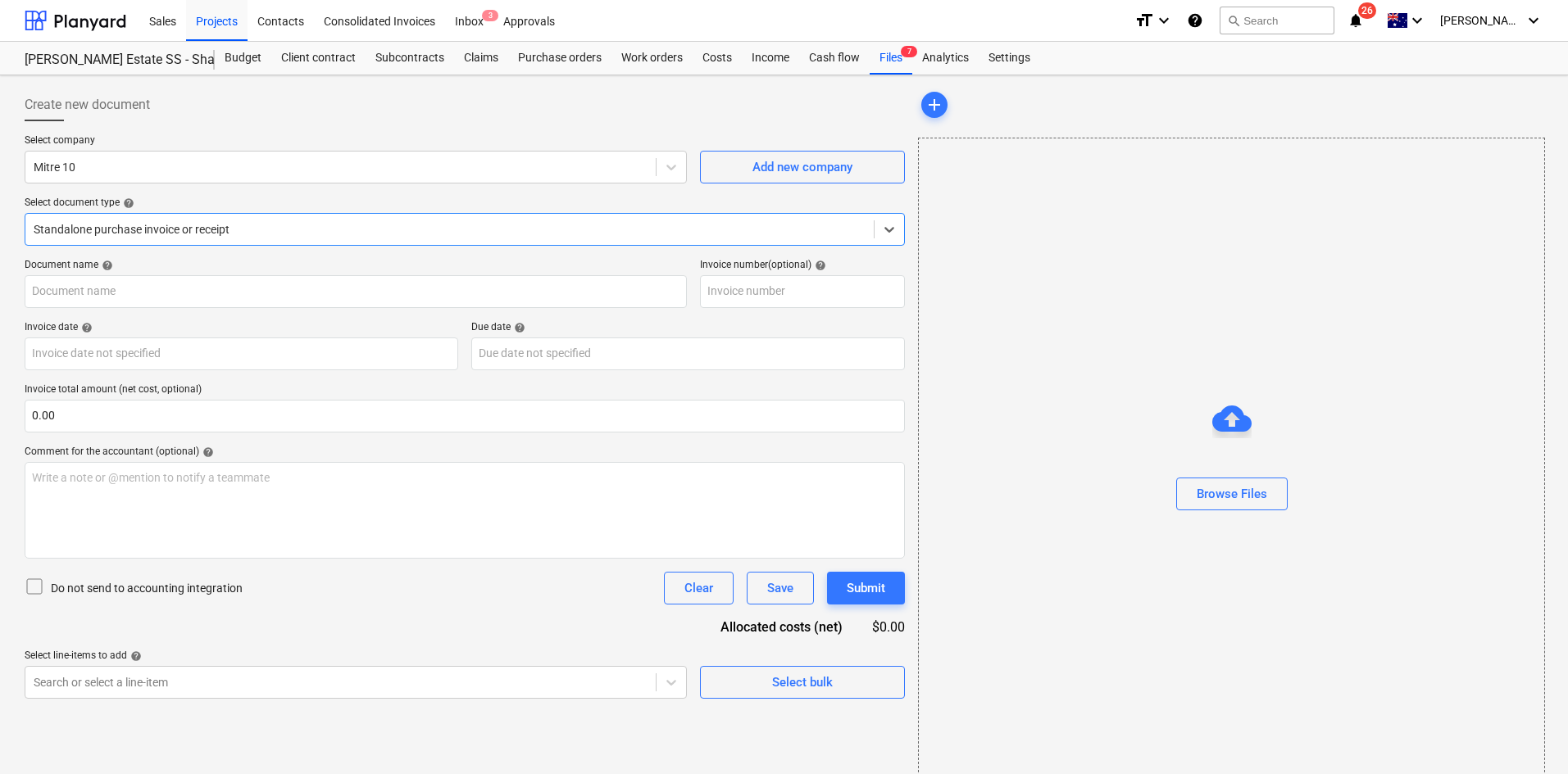
type input "200915444"
type input "[DATE]"
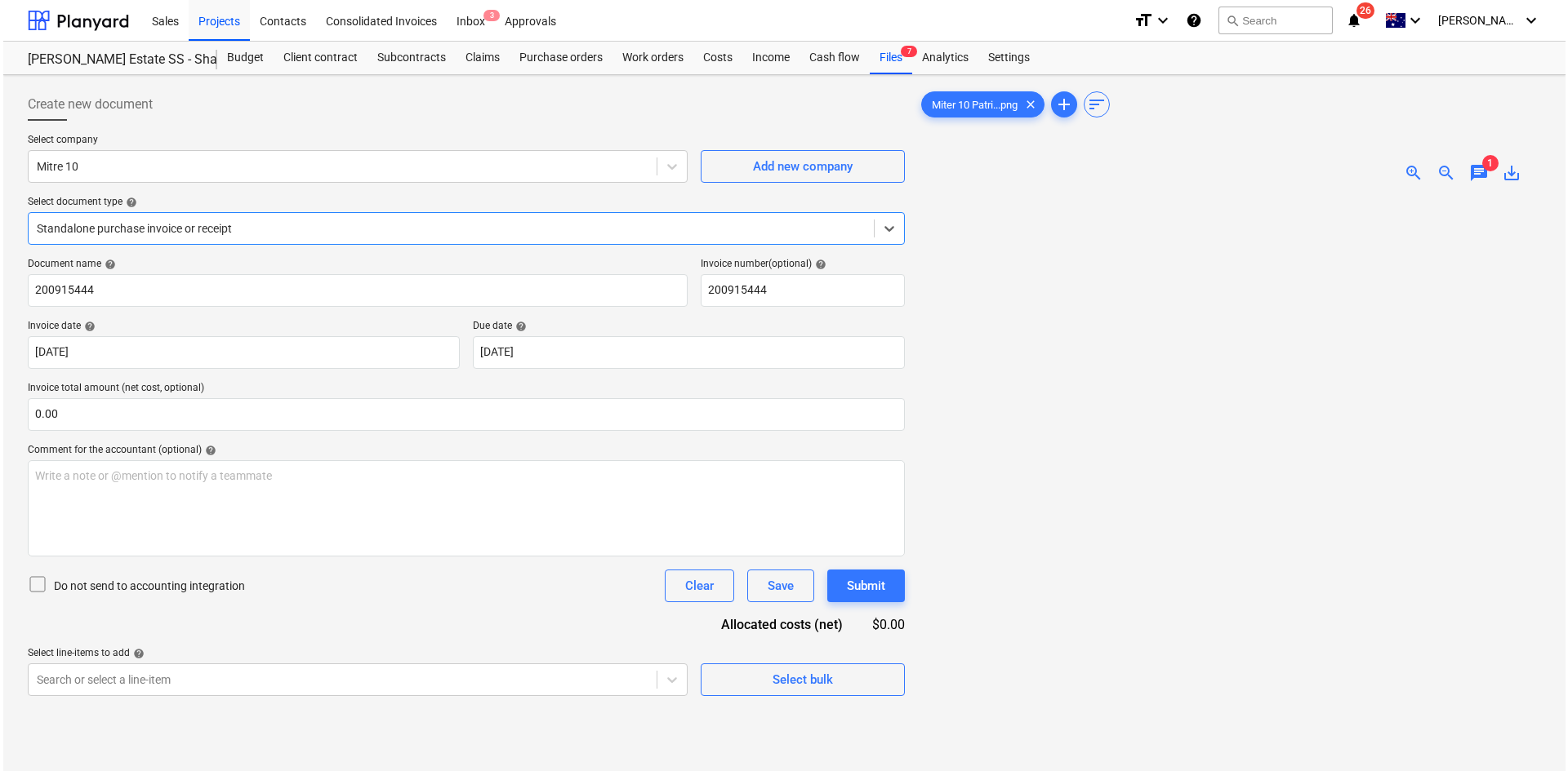
scroll to position [71, 0]
click at [1475, 178] on span "chat" at bounding box center [1475, 173] width 20 height 20
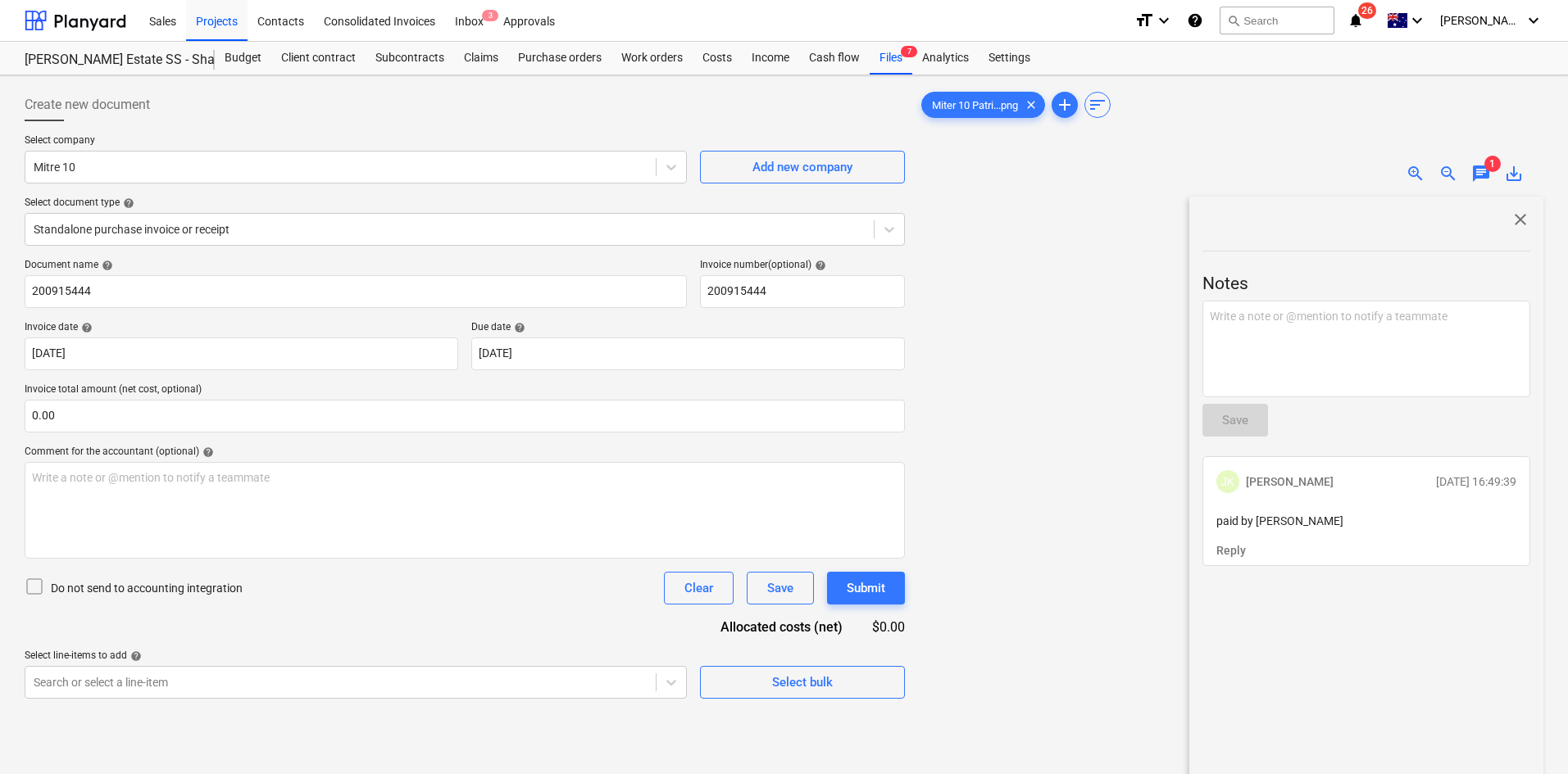
click at [1481, 178] on span "chat" at bounding box center [1481, 174] width 20 height 20
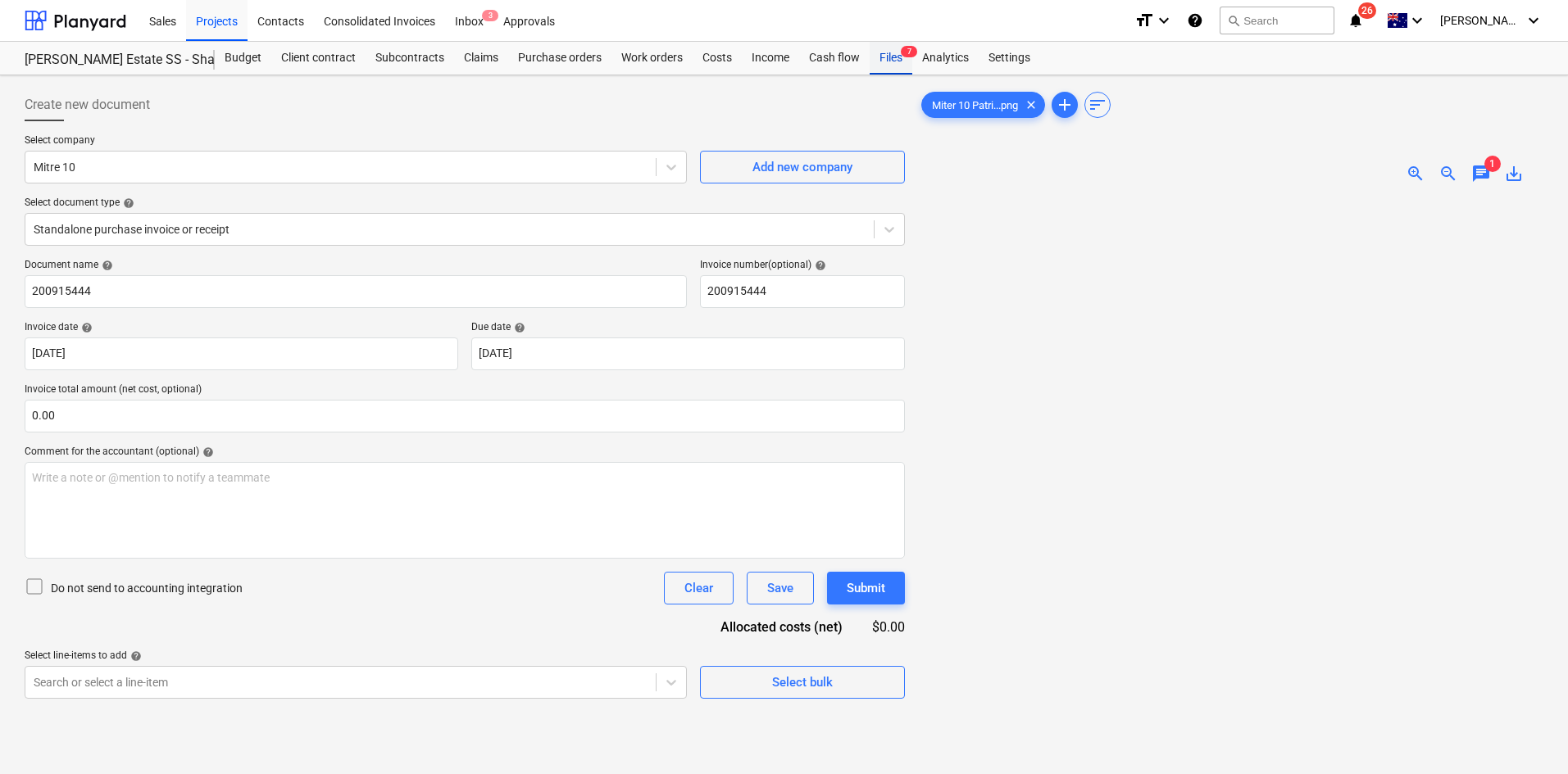
click at [893, 57] on div "Files 7" at bounding box center [891, 59] width 43 height 33
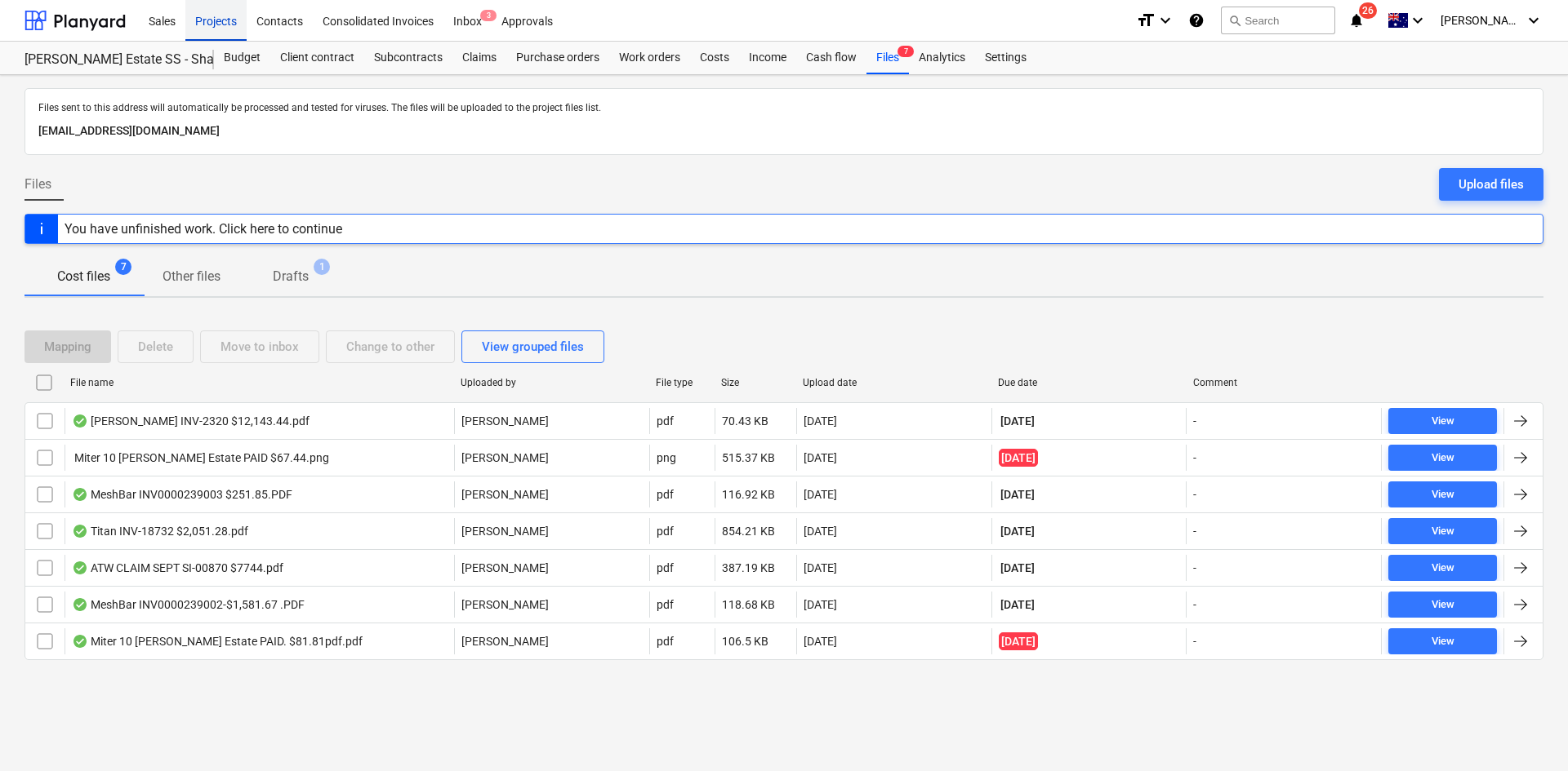
click at [200, 18] on div "Projects" at bounding box center [216, 20] width 62 height 42
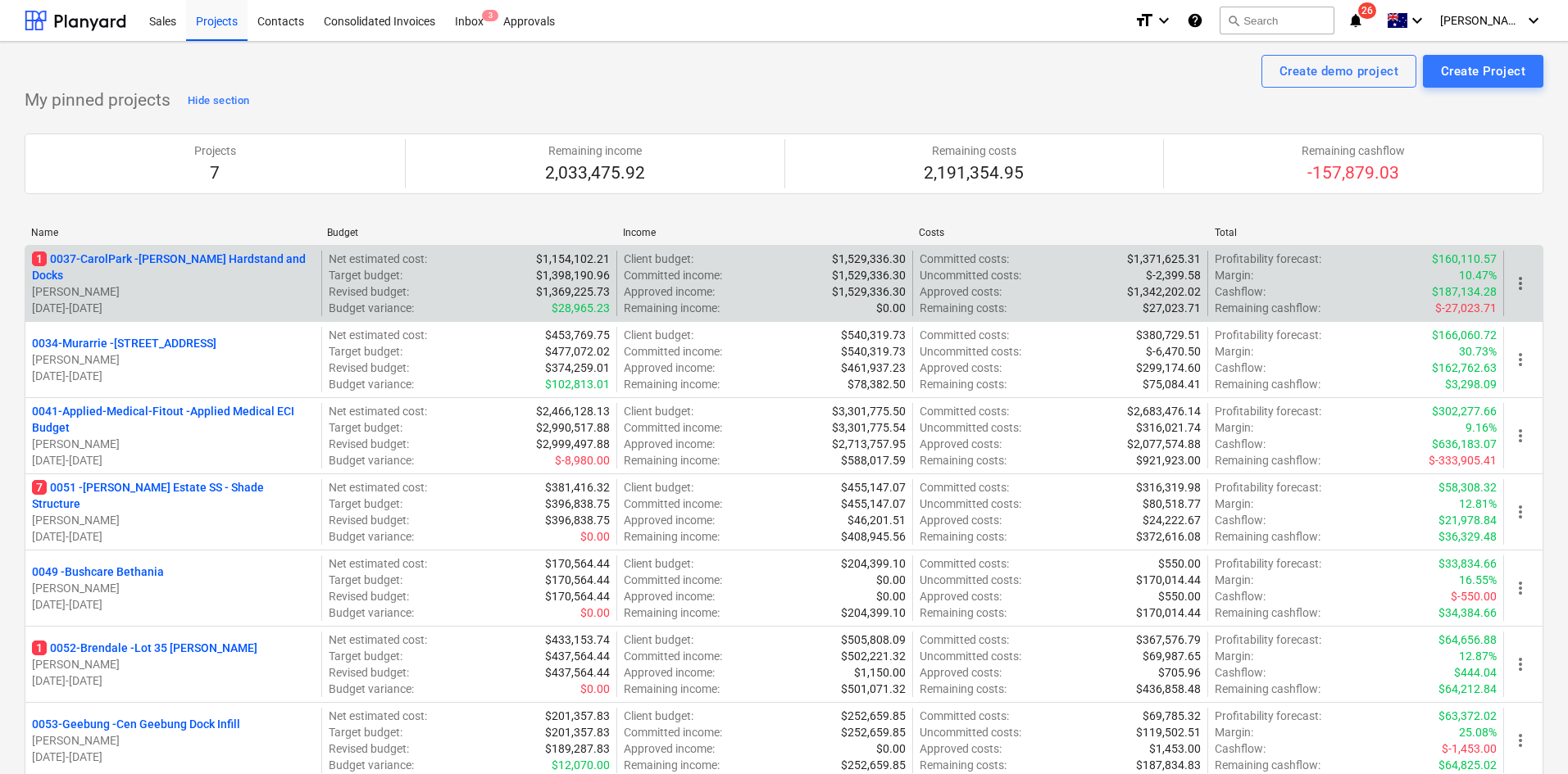
click at [160, 256] on p "1 0037-CarolPark - [PERSON_NAME] Hardstand and Docks" at bounding box center [173, 267] width 283 height 33
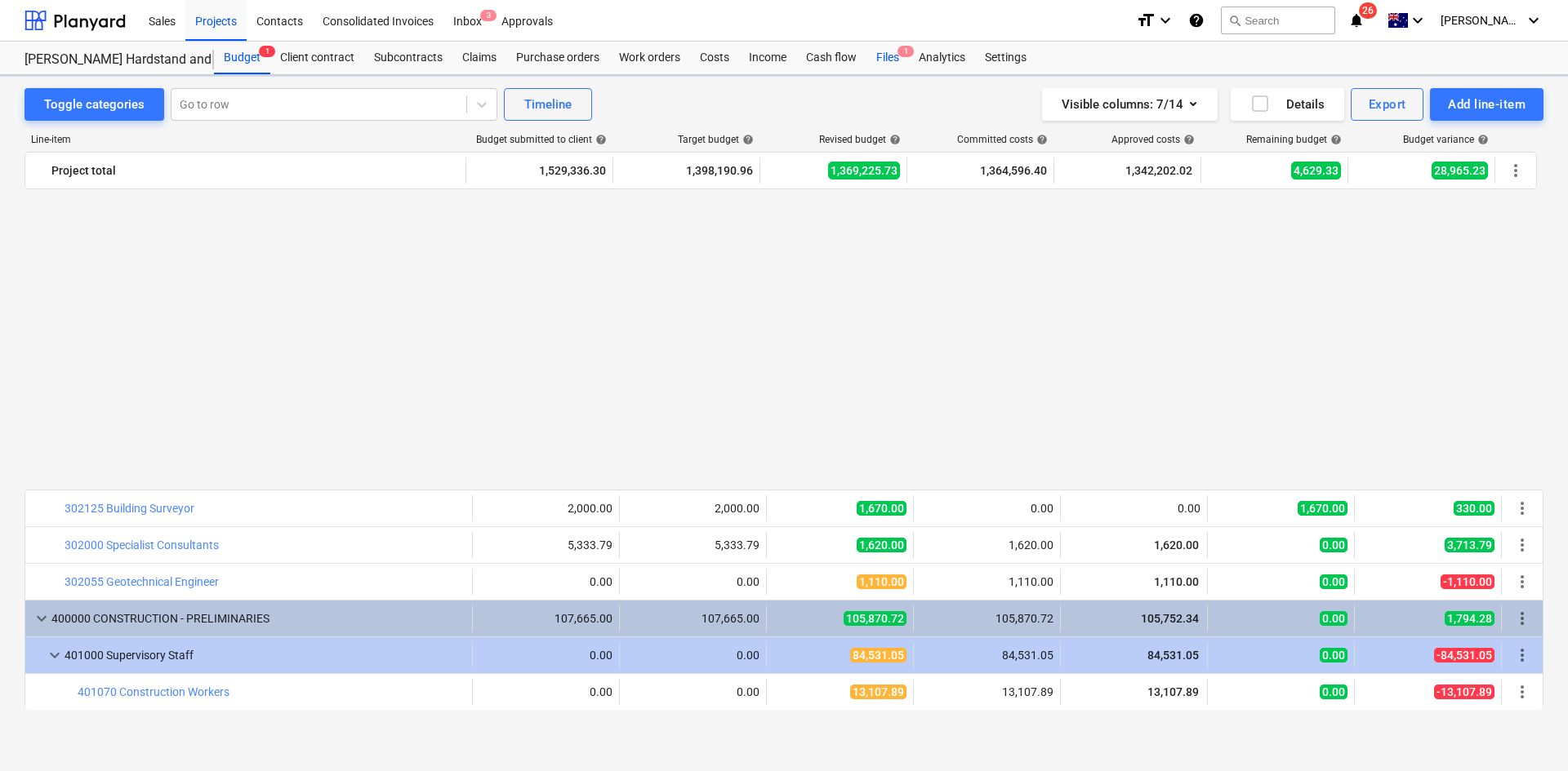
click at [888, 59] on div "Files 1" at bounding box center [888, 58] width 43 height 33
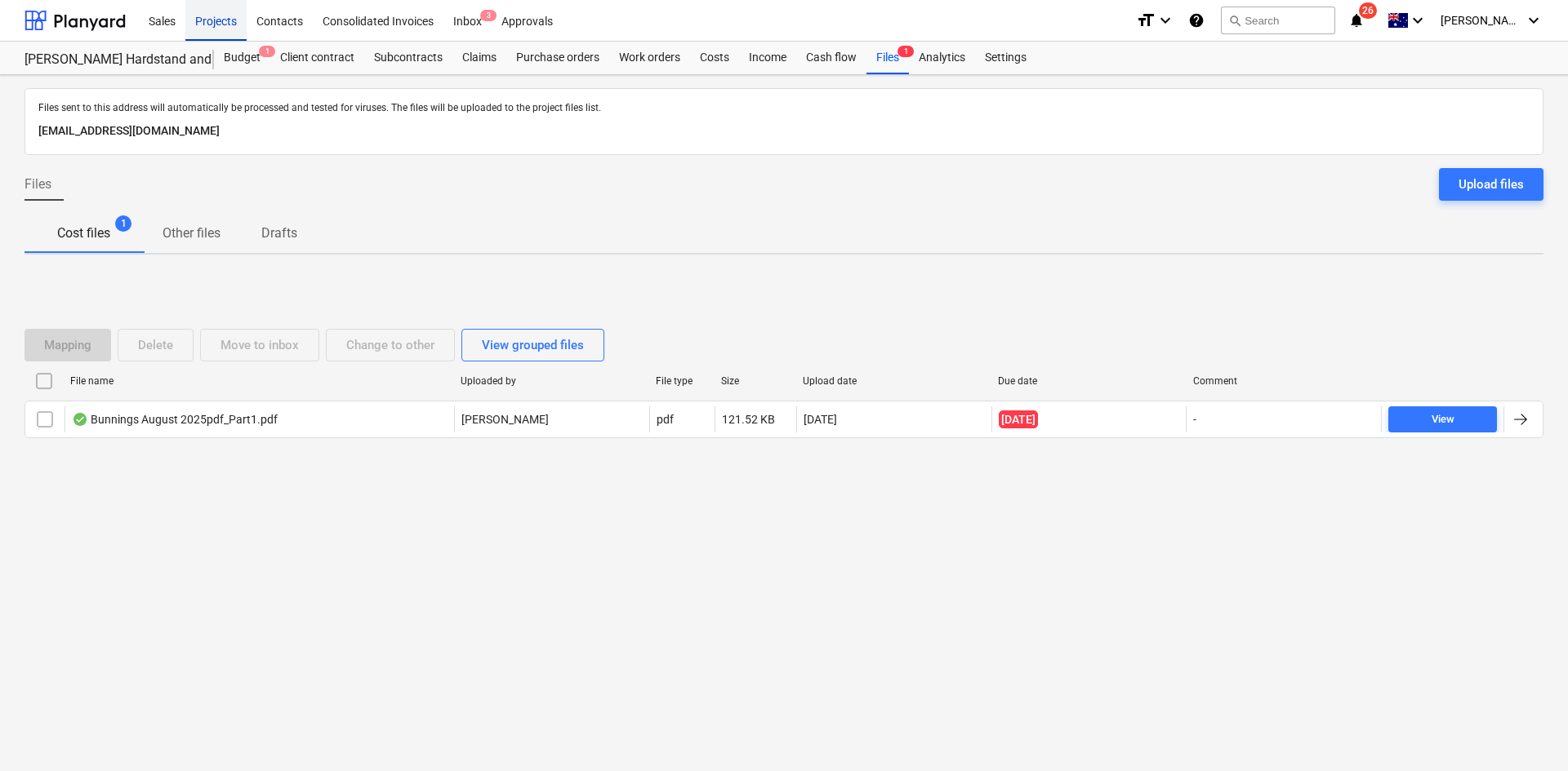
click at [225, 26] on div "Projects" at bounding box center [216, 20] width 62 height 42
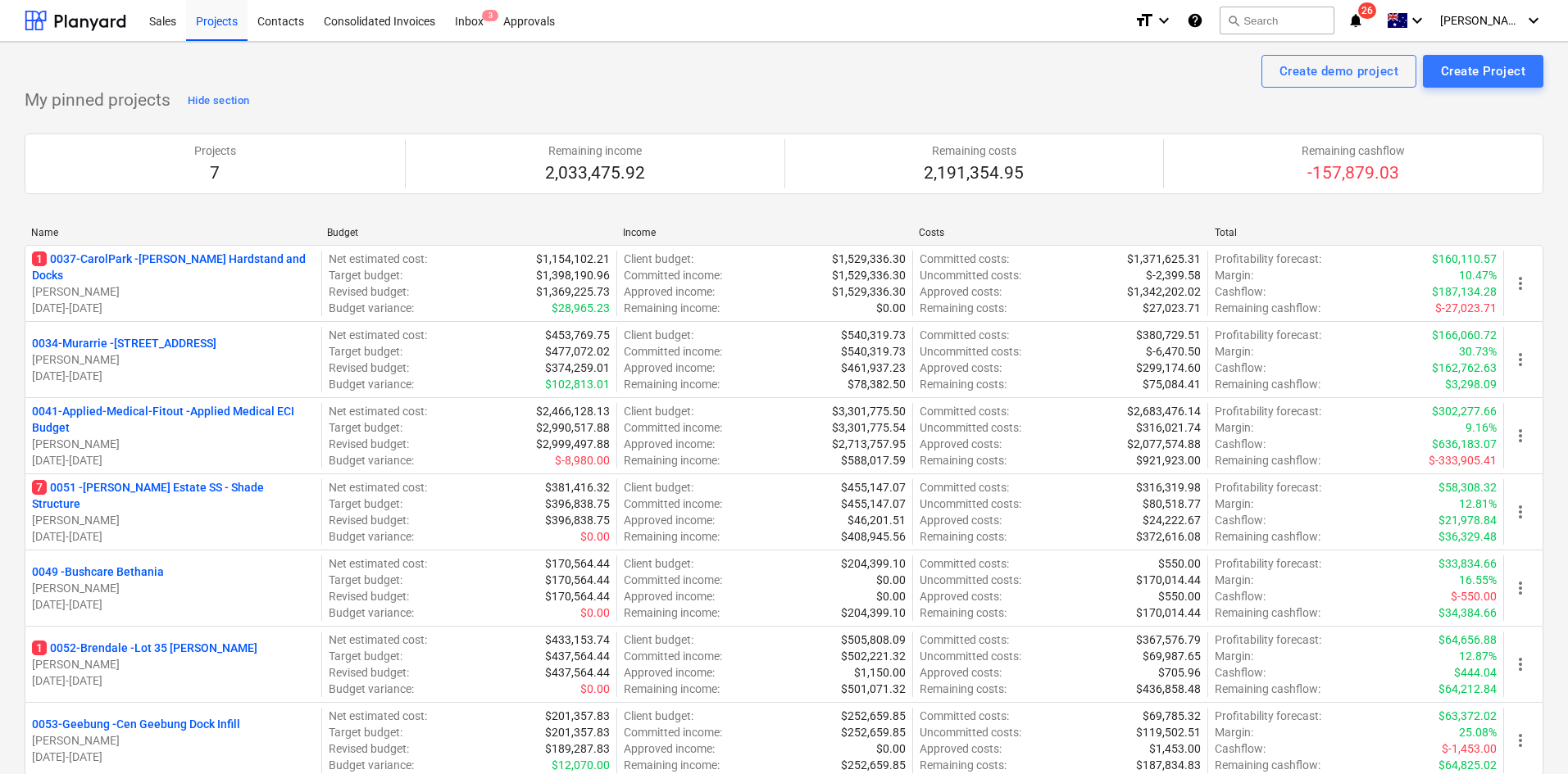
click at [179, 257] on p "1 0037-CarolPark - [PERSON_NAME] Hardstand and Docks" at bounding box center [173, 267] width 283 height 33
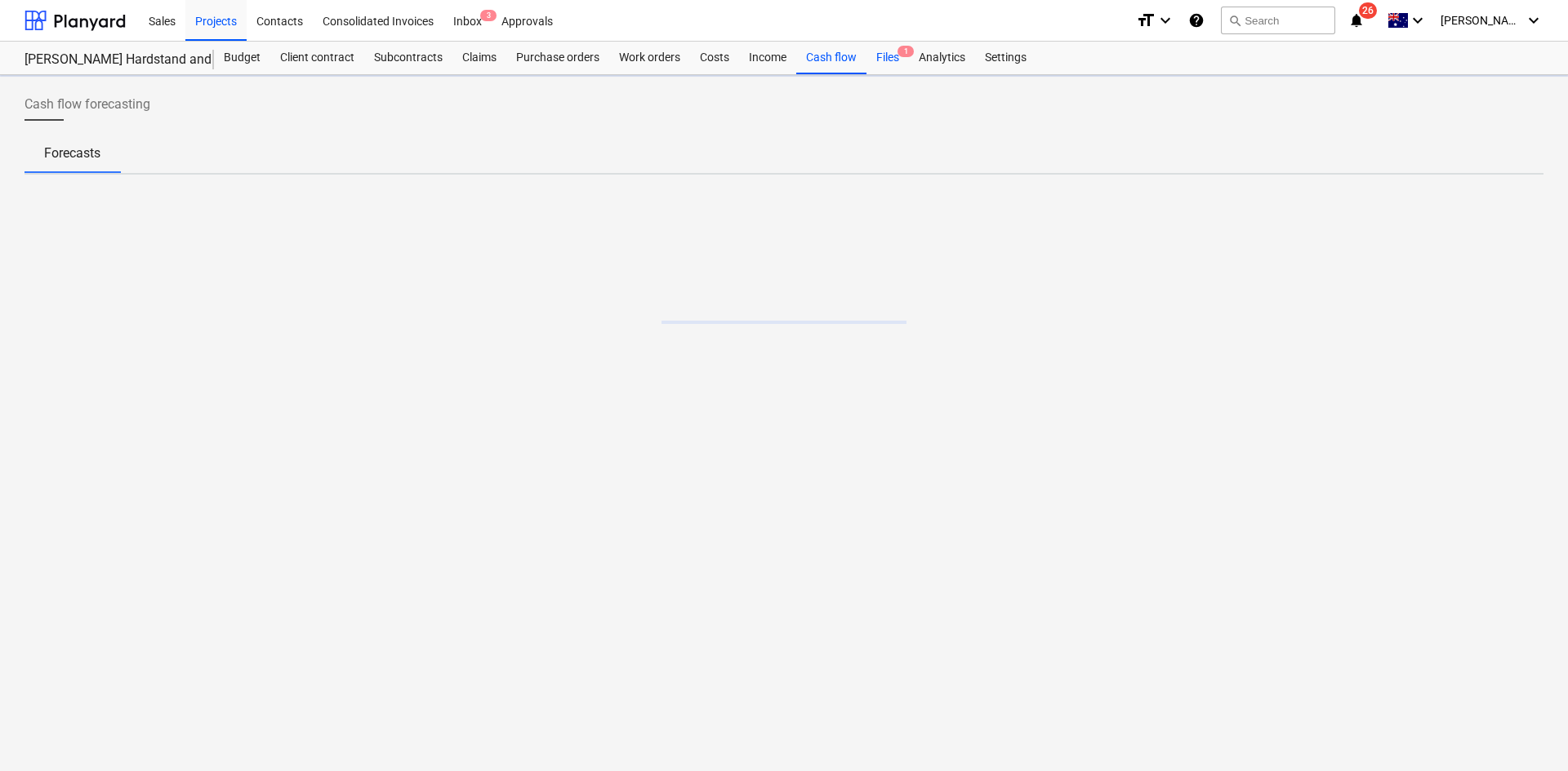
click at [884, 59] on div "Files 1" at bounding box center [888, 58] width 43 height 33
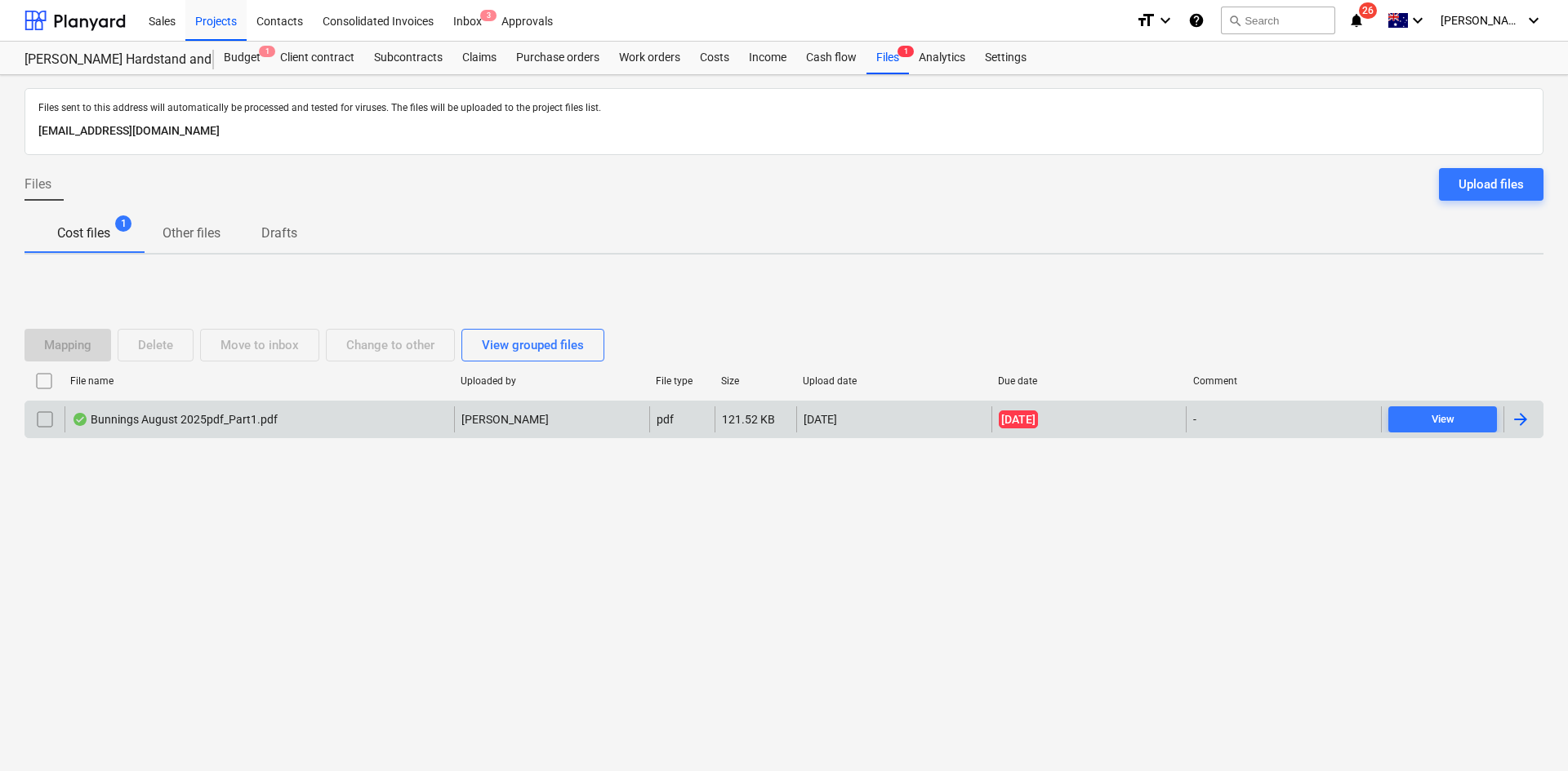
click at [215, 424] on div "Bunnings August 2025pdf_Part1.pdf" at bounding box center [174, 420] width 206 height 13
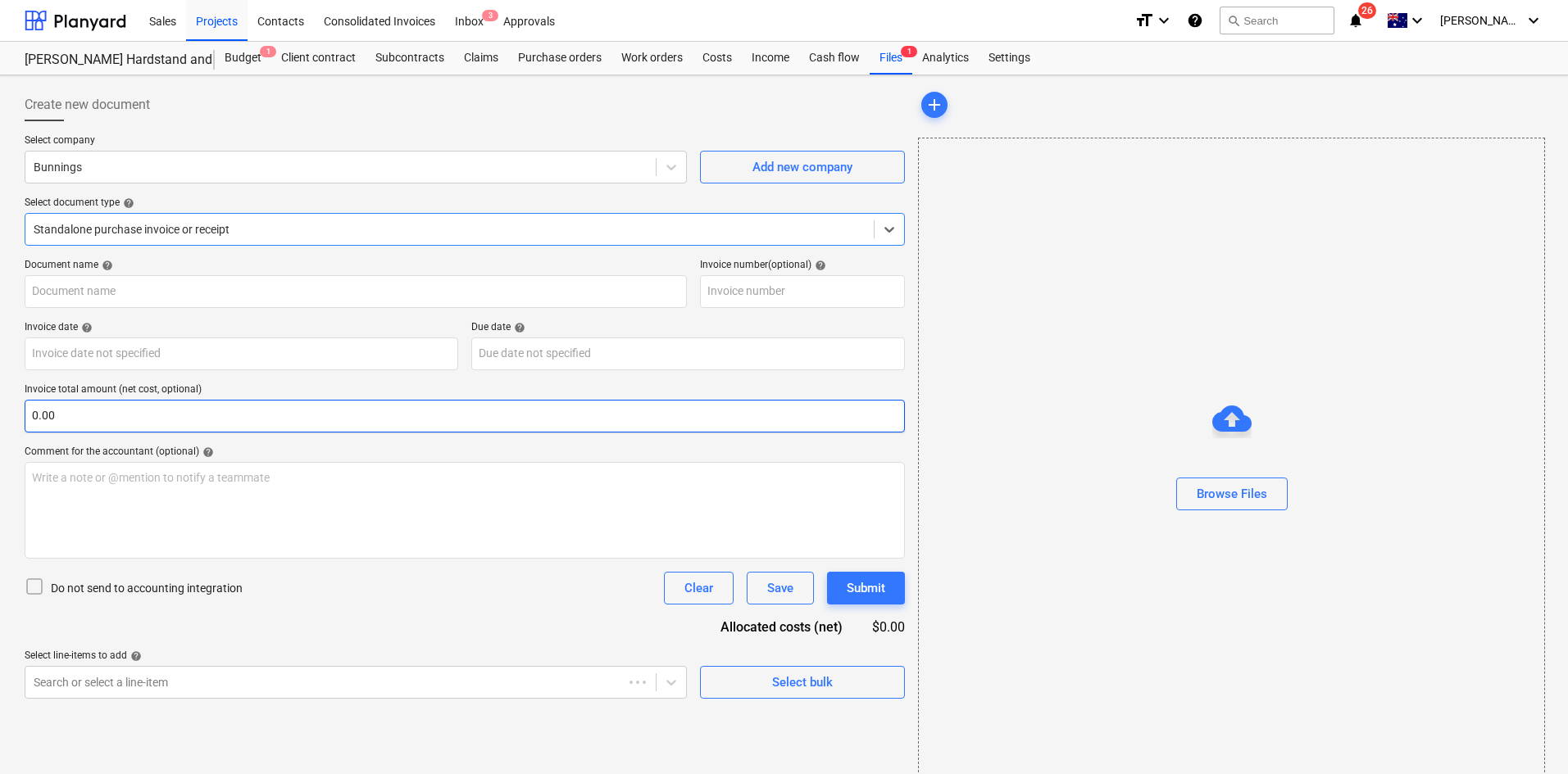
type input "8035/01131862"
type input "[DATE]"
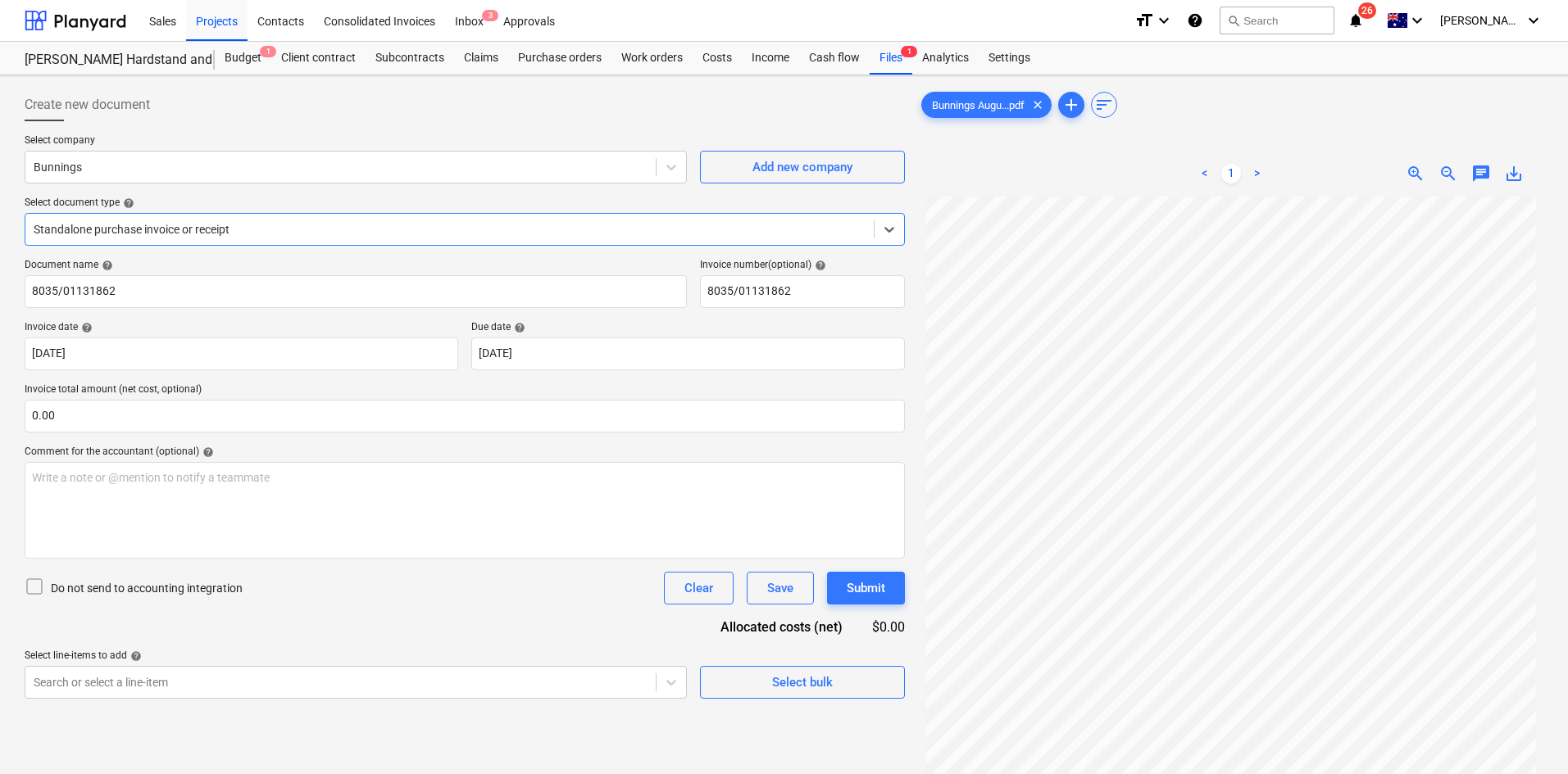
click at [422, 221] on div at bounding box center [449, 229] width 832 height 16
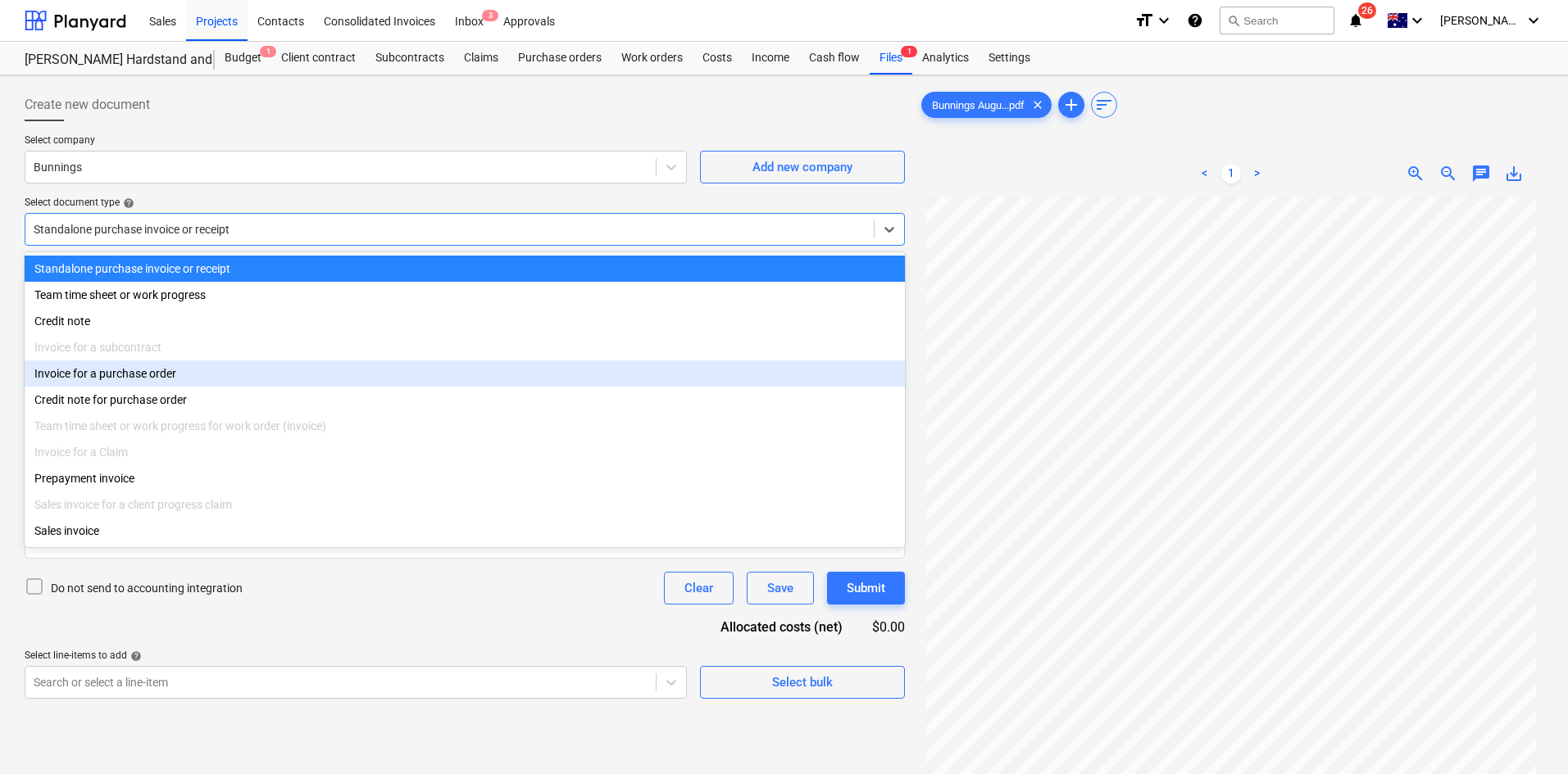
click at [226, 379] on div "Invoice for a purchase order" at bounding box center [465, 373] width 880 height 26
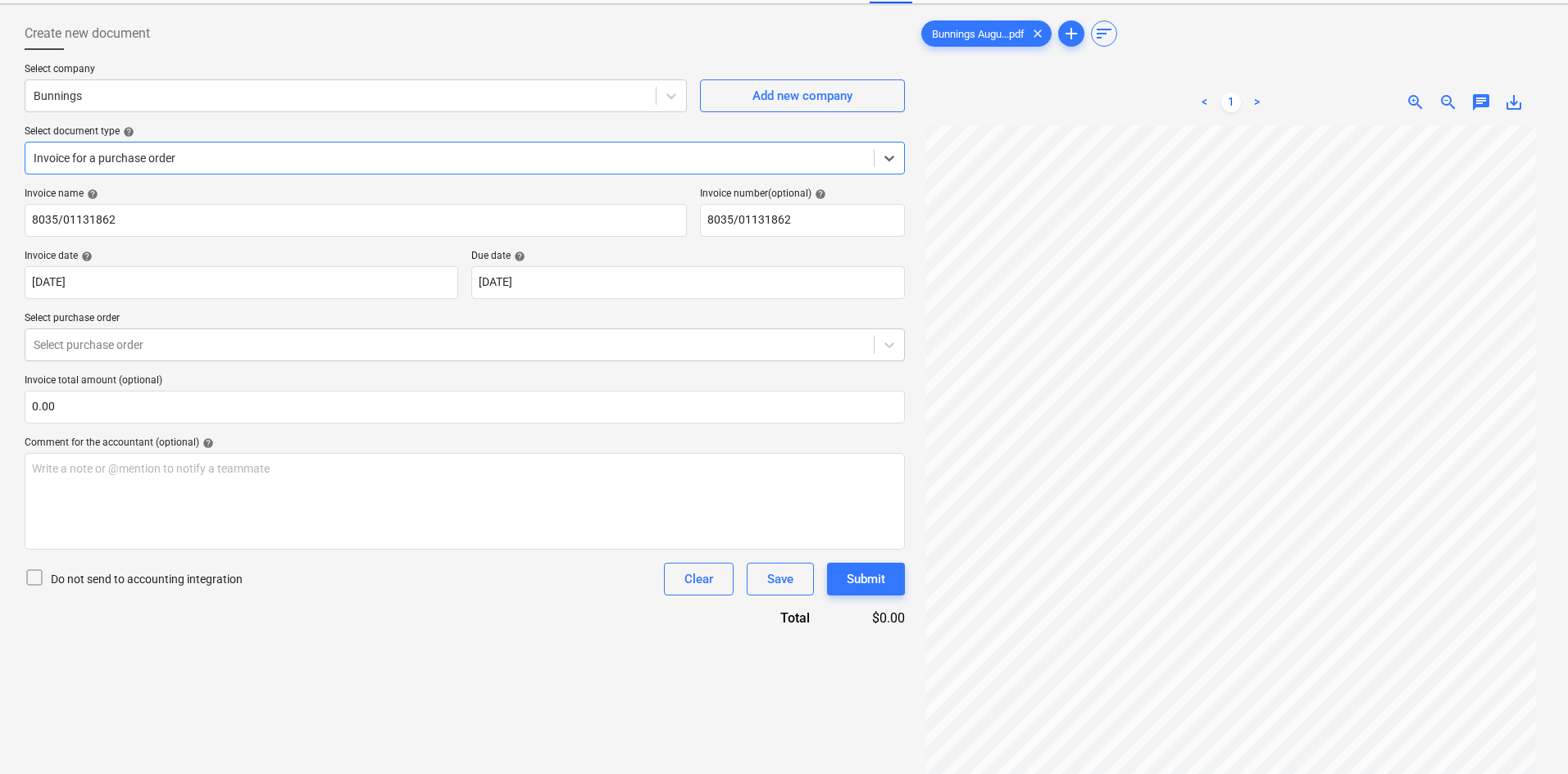
scroll to position [82, 0]
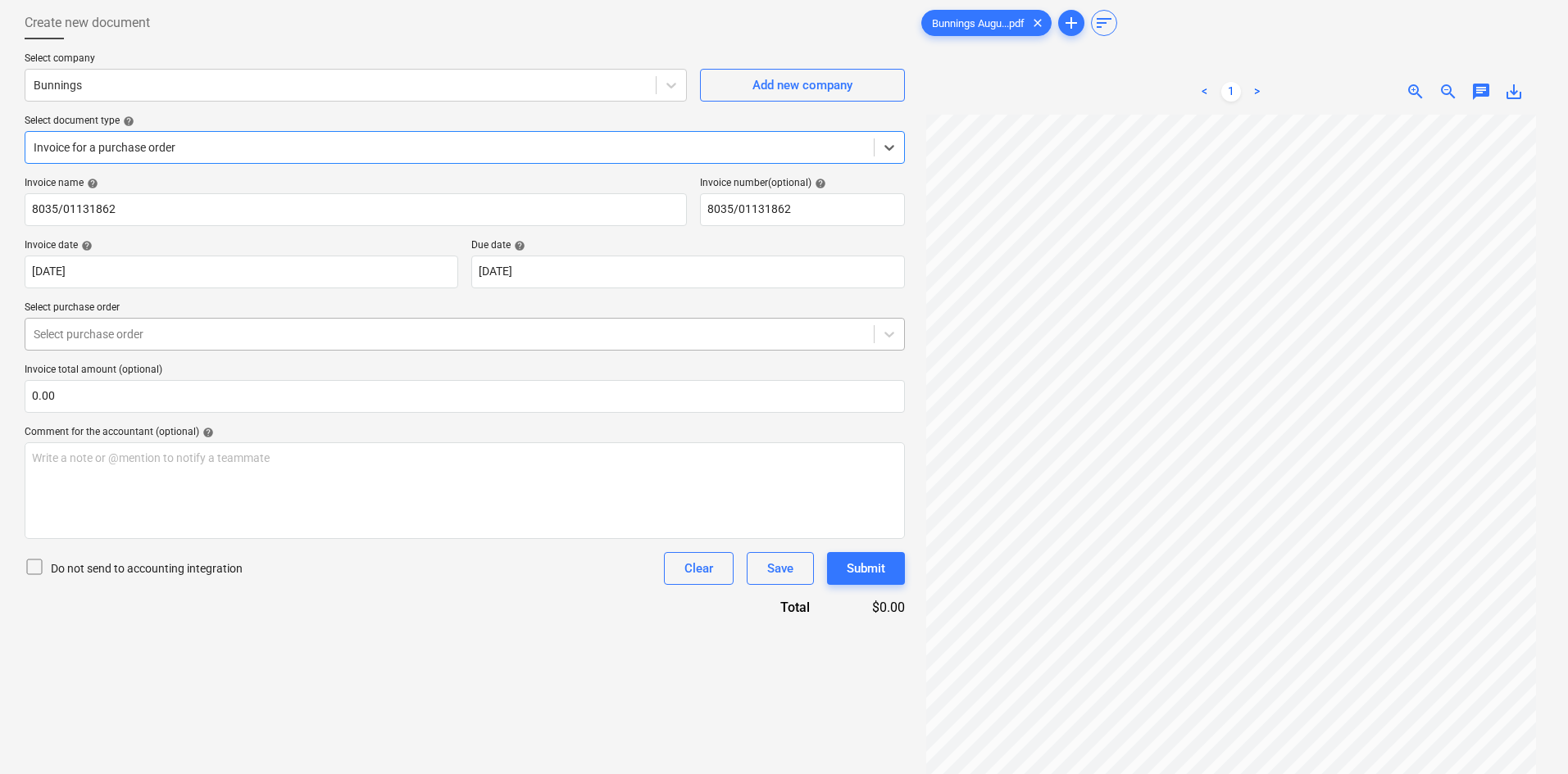
click at [298, 336] on div at bounding box center [449, 335] width 832 height 16
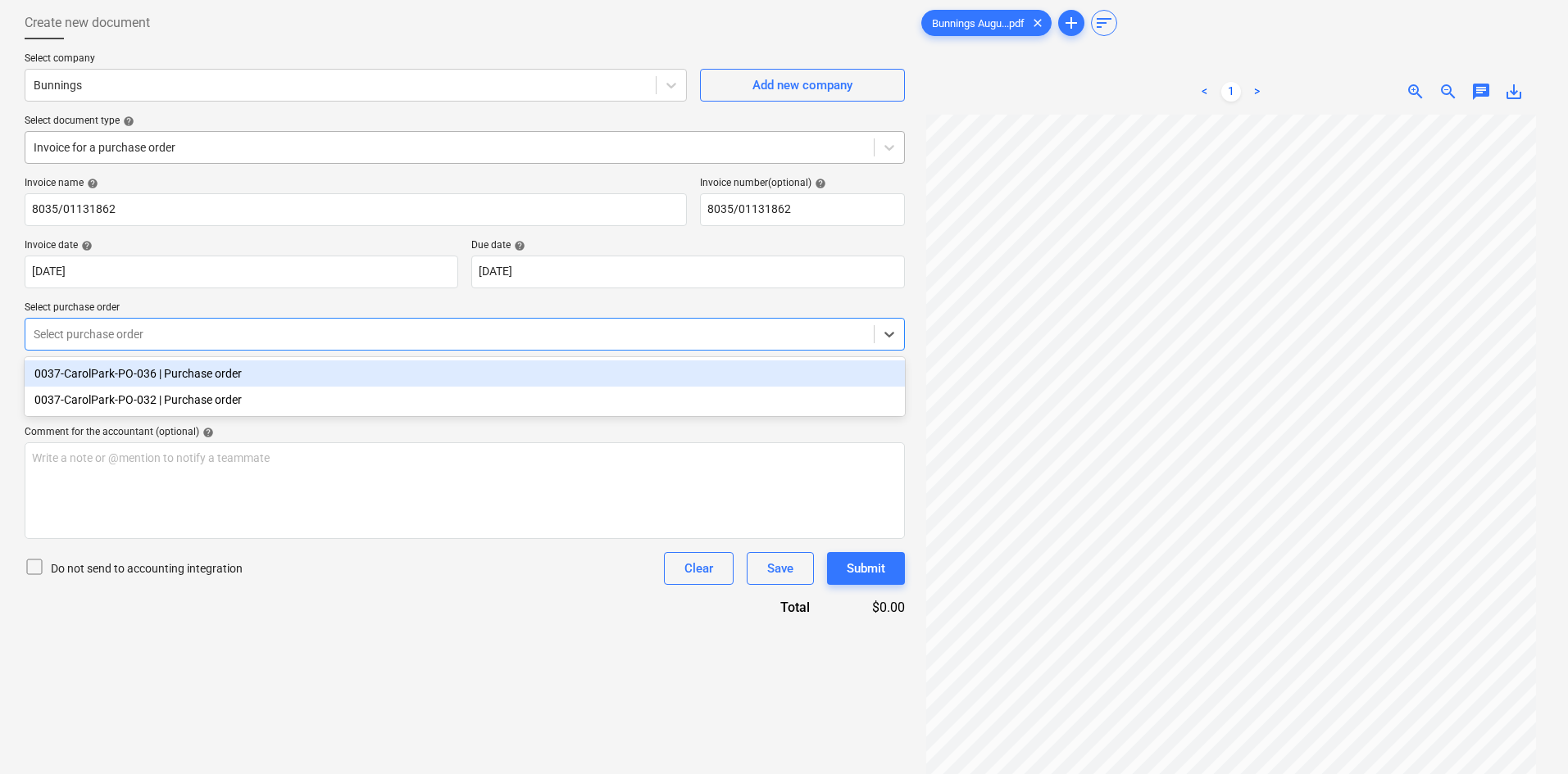
click at [246, 153] on div at bounding box center [449, 148] width 832 height 16
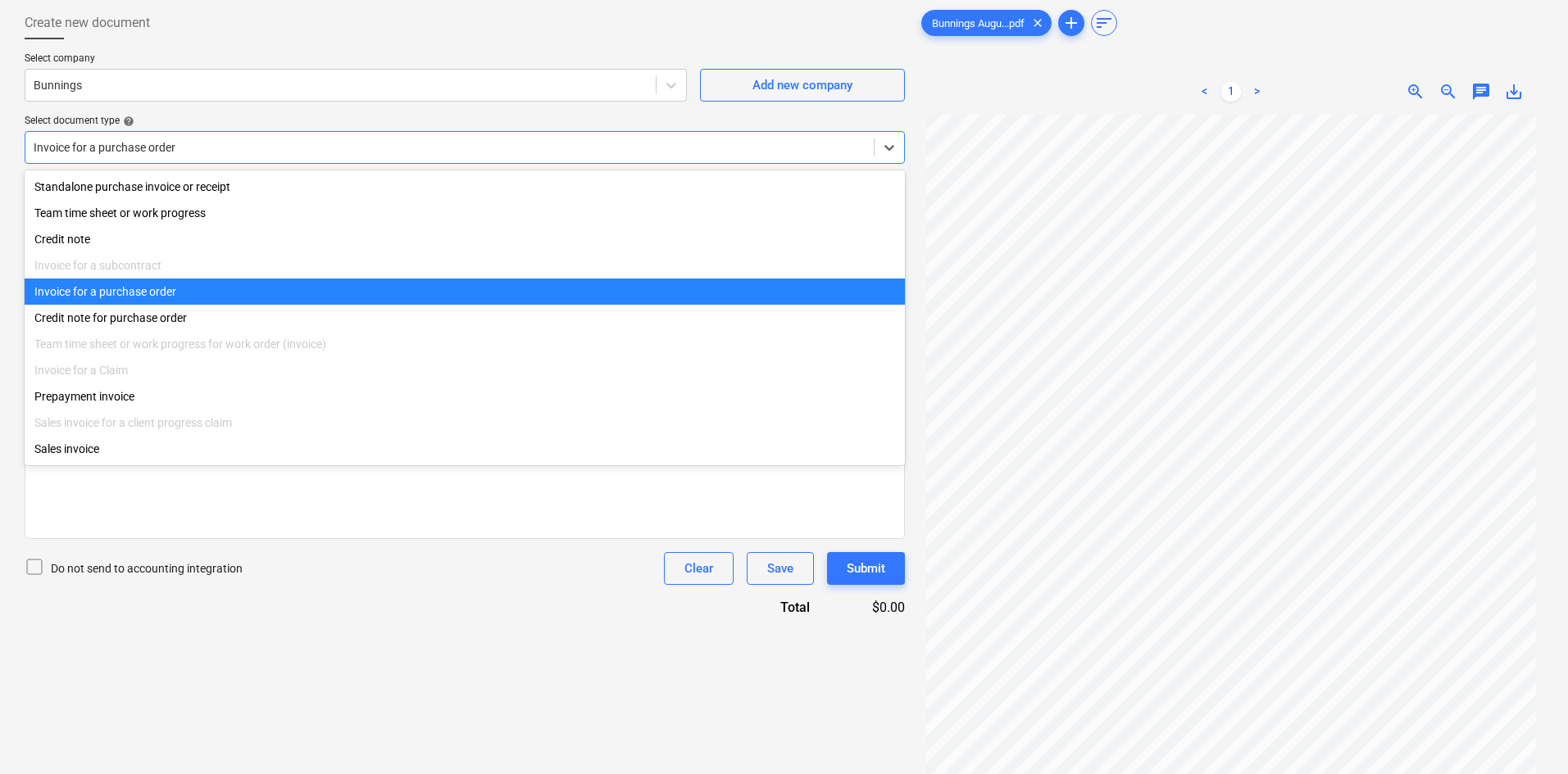
click at [181, 301] on div "Invoice for a purchase order" at bounding box center [465, 292] width 880 height 26
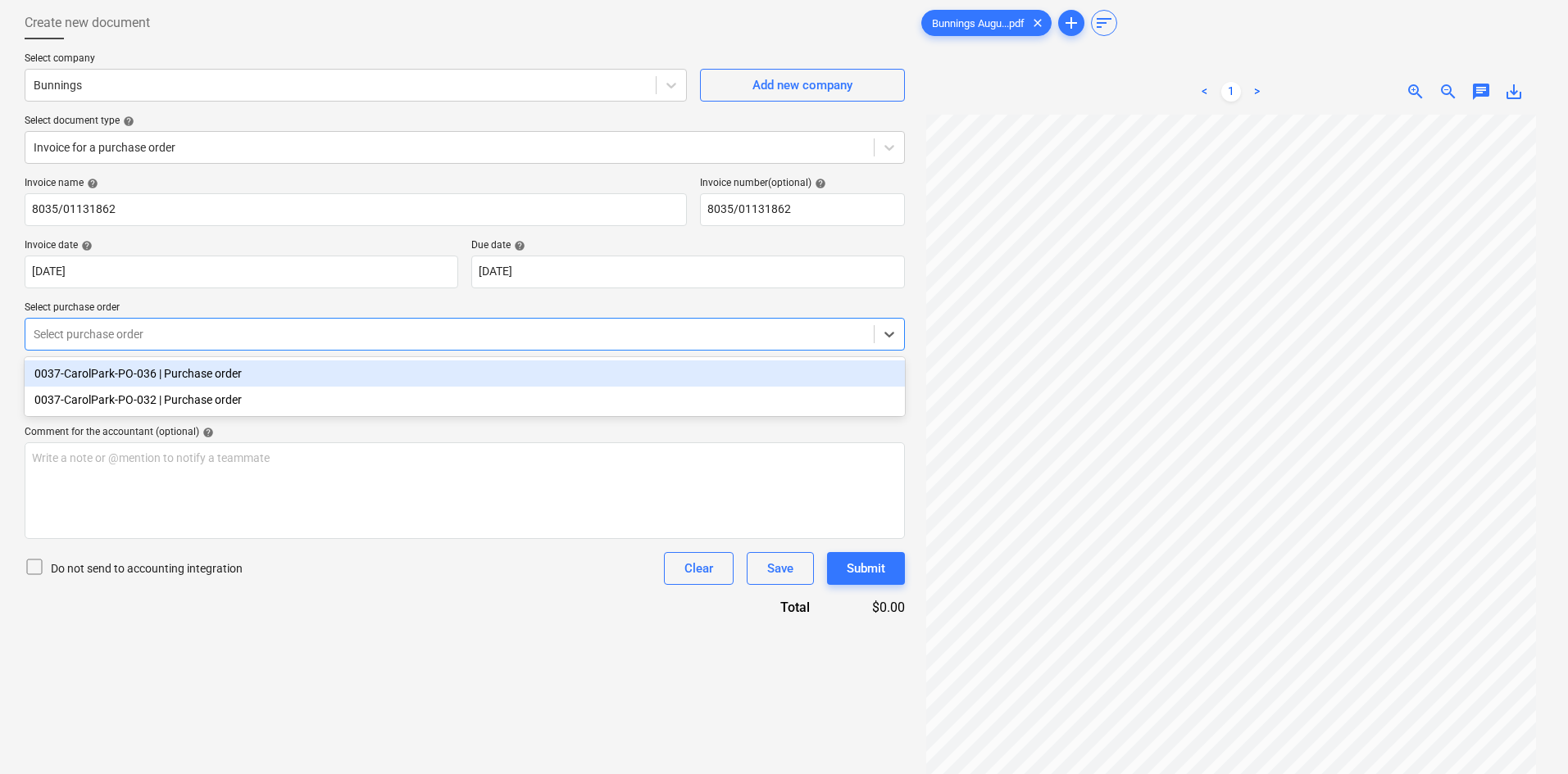
click at [159, 331] on div at bounding box center [449, 335] width 832 height 16
click at [214, 383] on div "0037-CarolPark-PO-036 | Purchase order" at bounding box center [465, 373] width 880 height 26
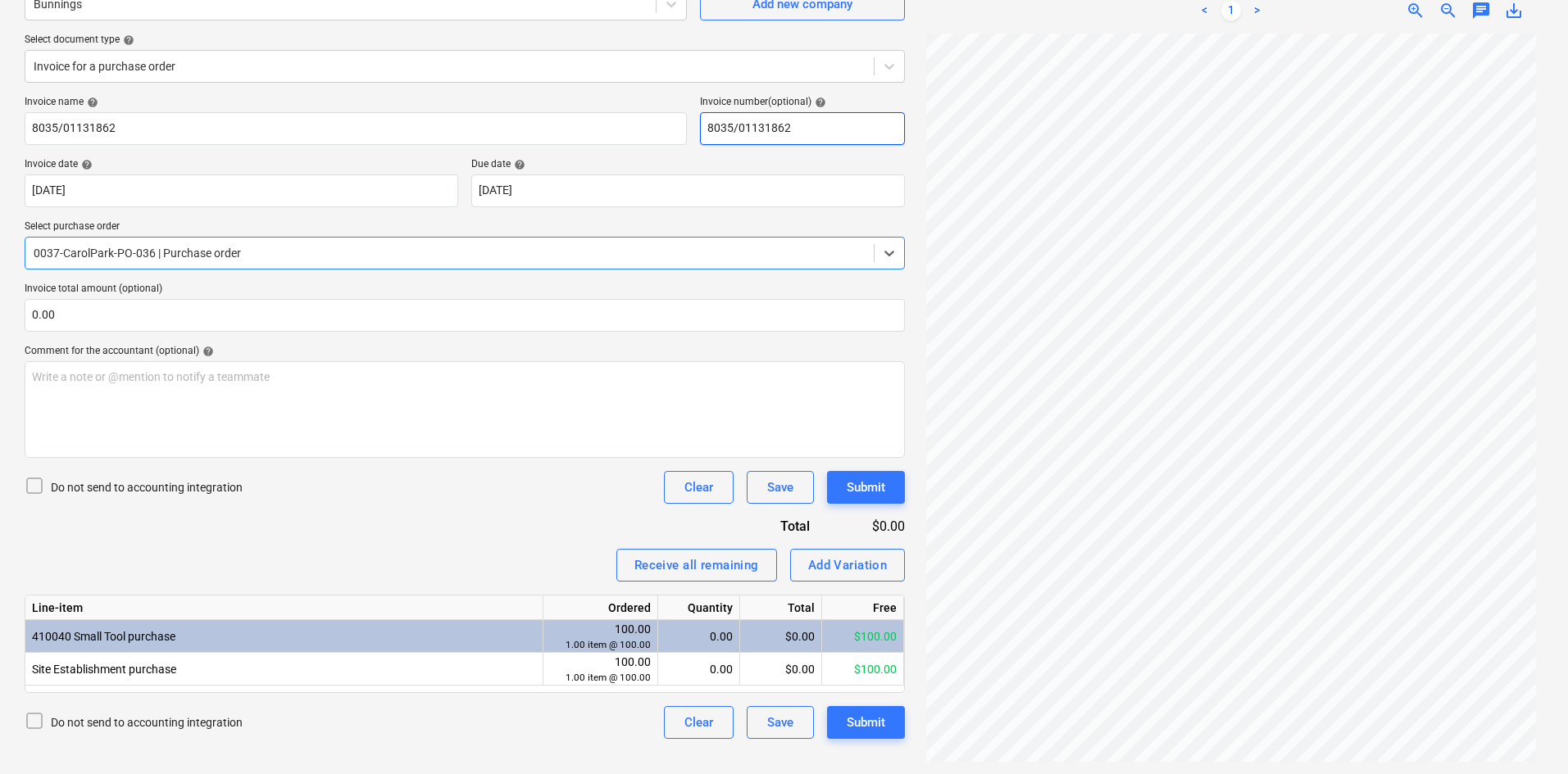
scroll to position [164, 0]
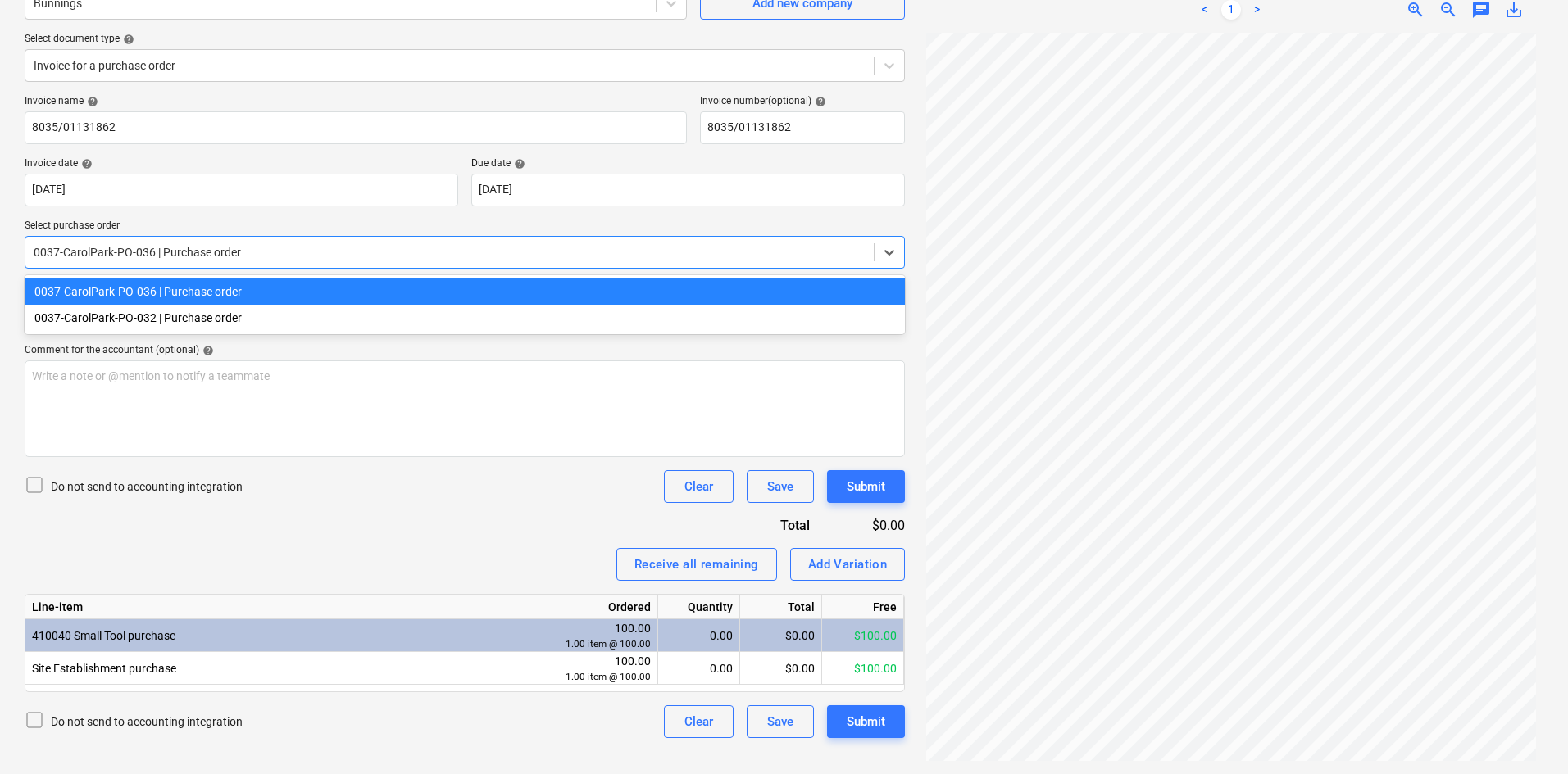
click at [193, 255] on div at bounding box center [449, 252] width 832 height 16
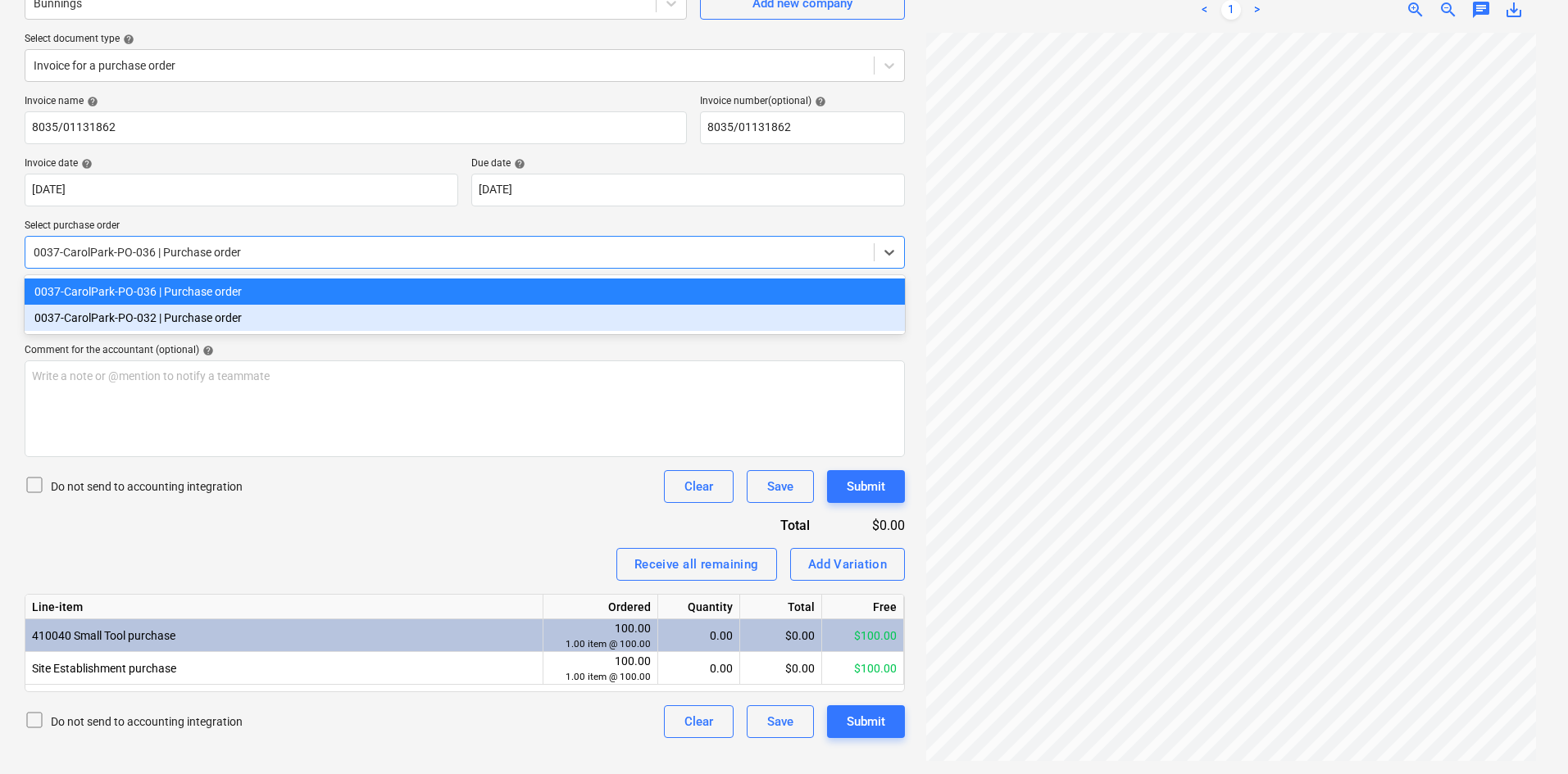
click at [176, 315] on div "0037-CarolPark-PO-032 | Purchase order" at bounding box center [465, 318] width 880 height 26
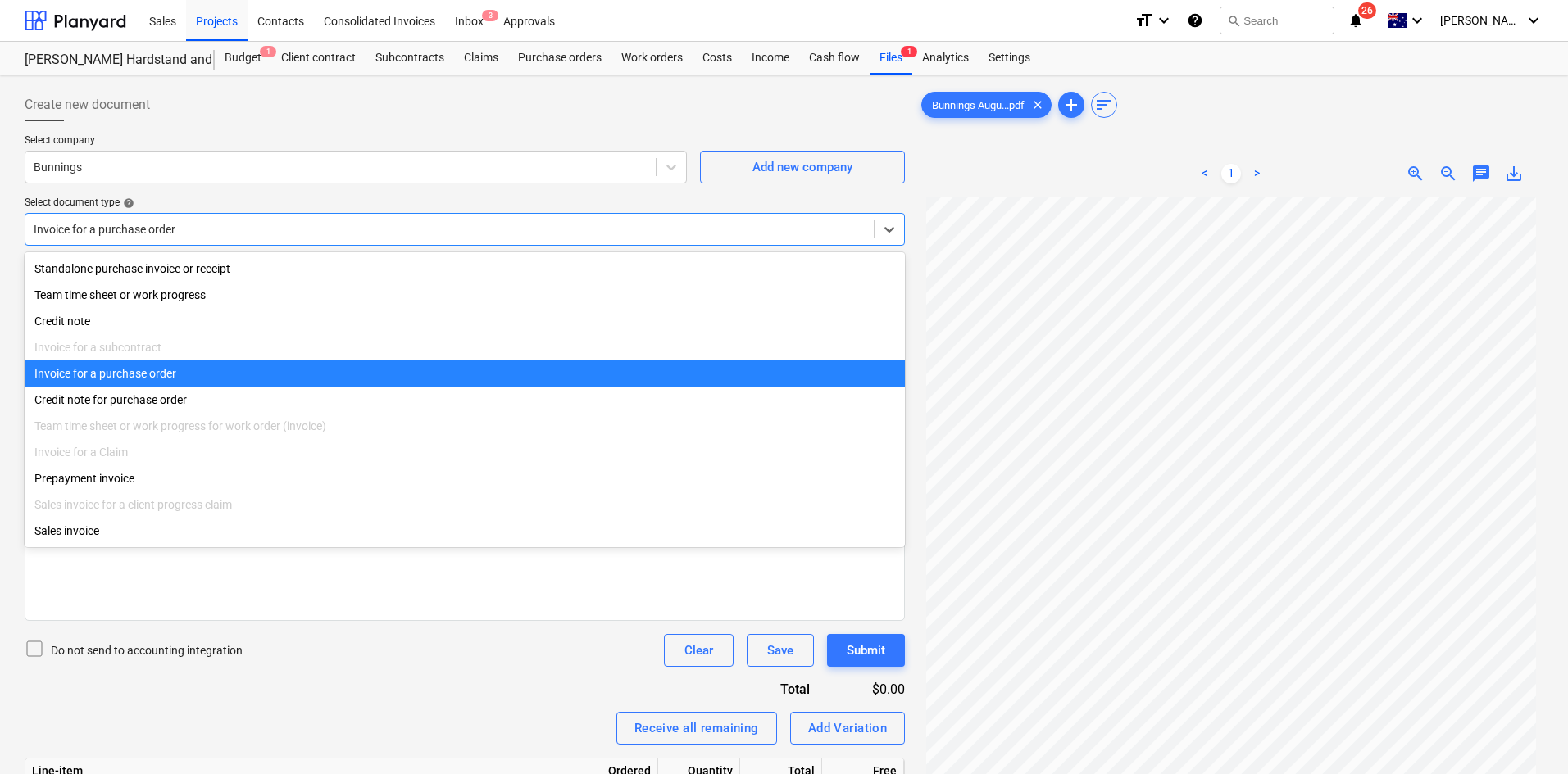
click at [199, 221] on div at bounding box center [449, 229] width 832 height 16
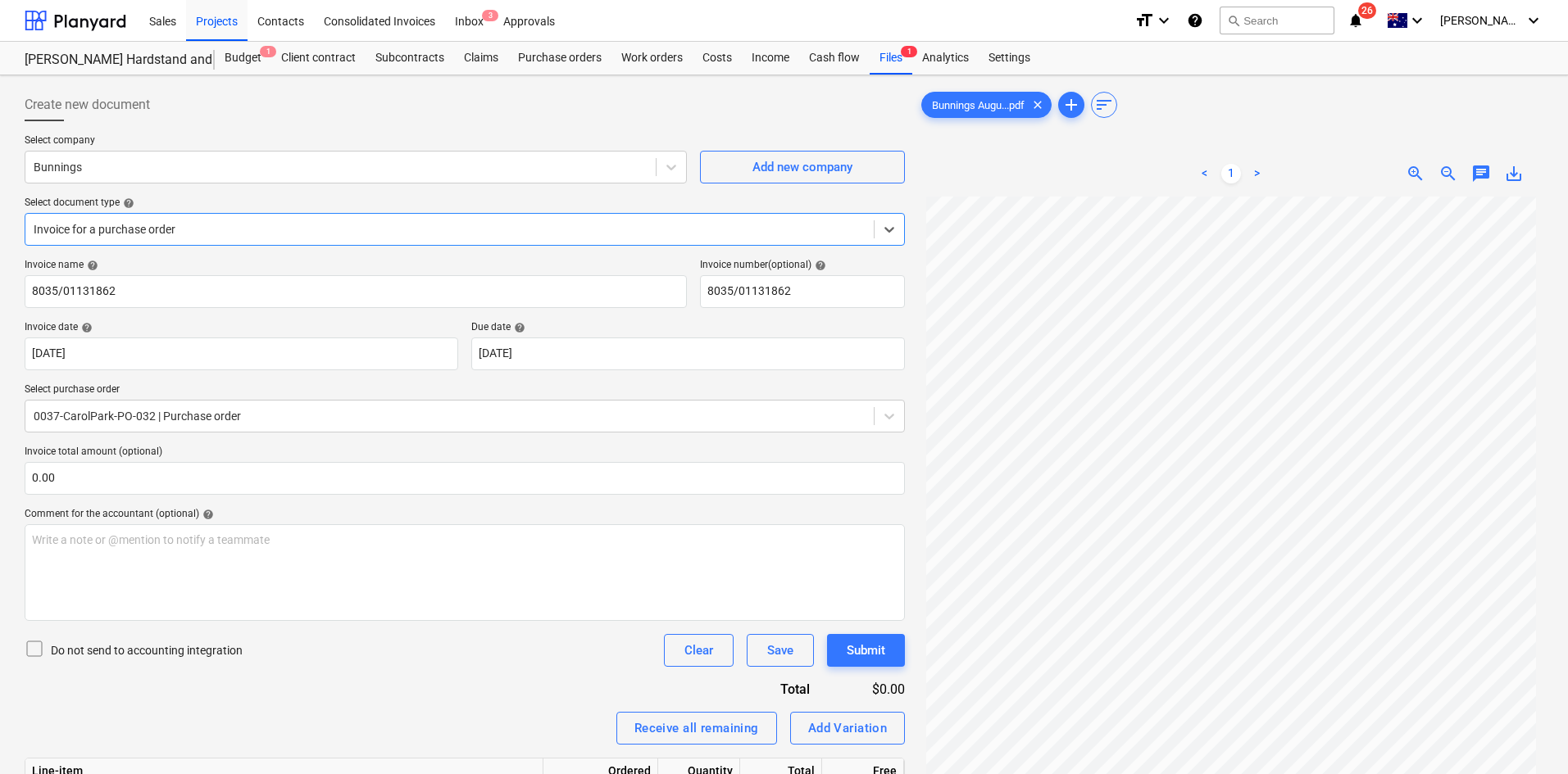
click at [232, 218] on div "Invoice for a purchase order" at bounding box center [449, 229] width 848 height 23
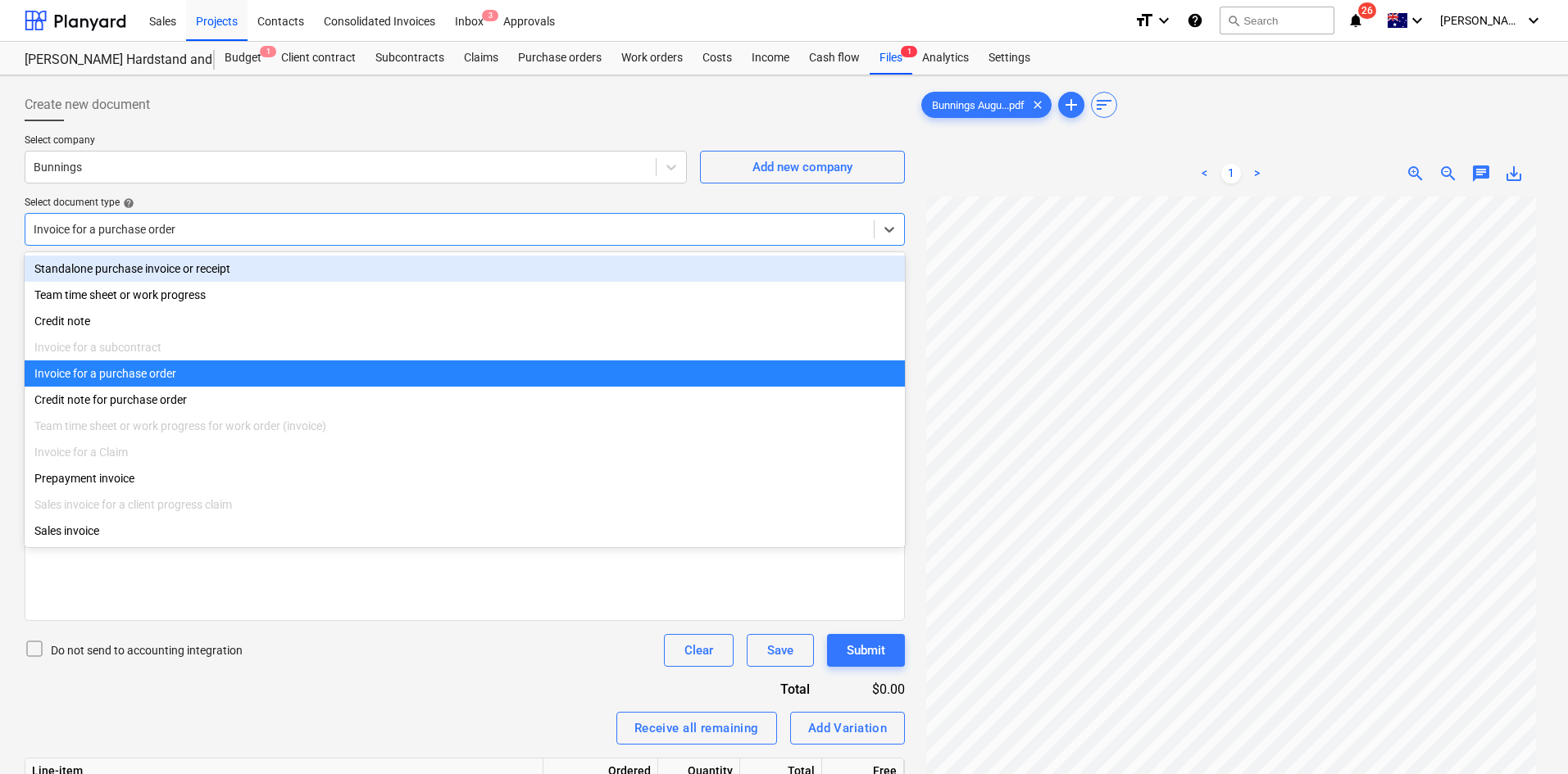
click at [134, 270] on div "Standalone purchase invoice or receipt" at bounding box center [465, 269] width 880 height 26
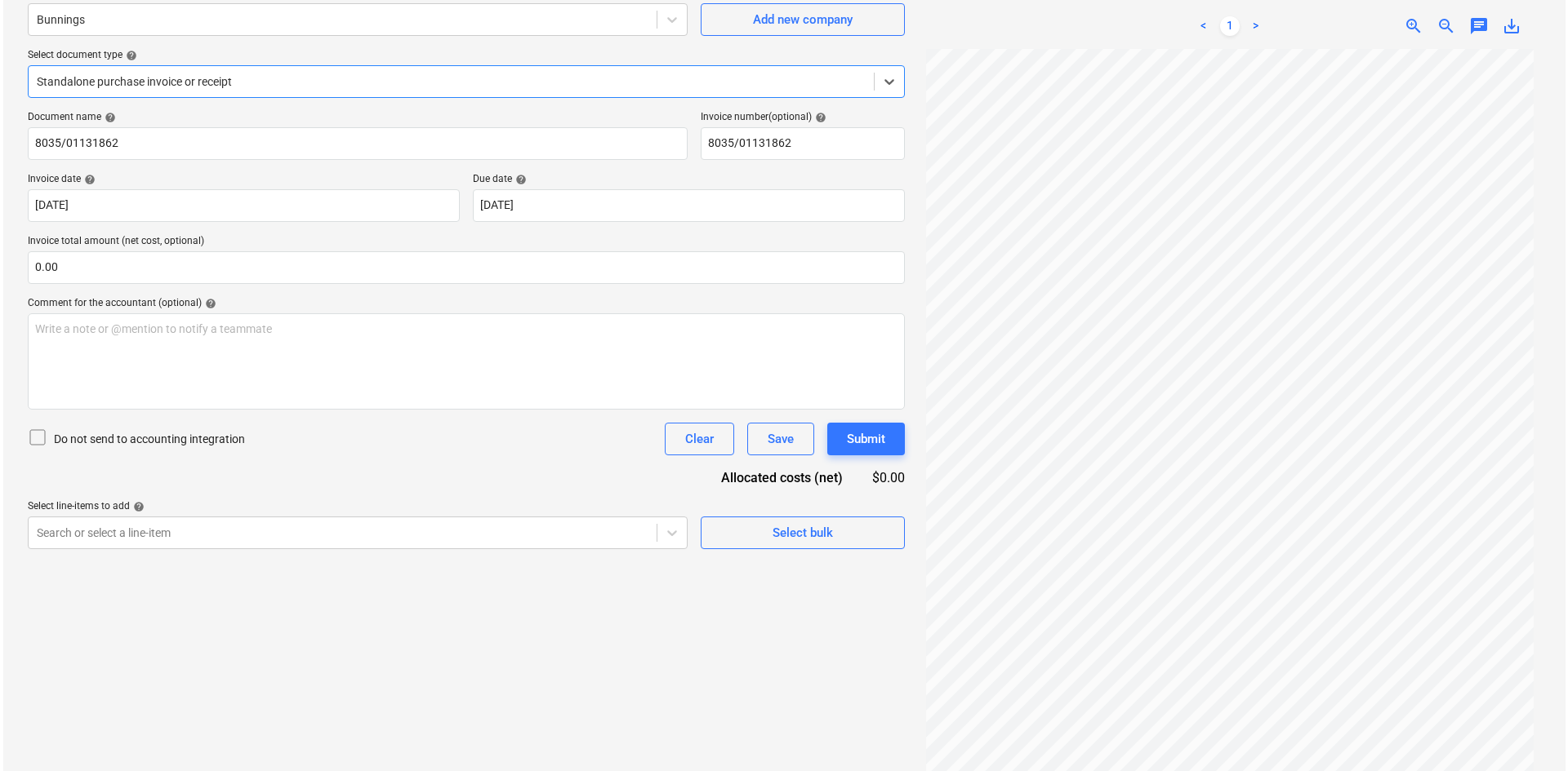
scroll to position [163, 0]
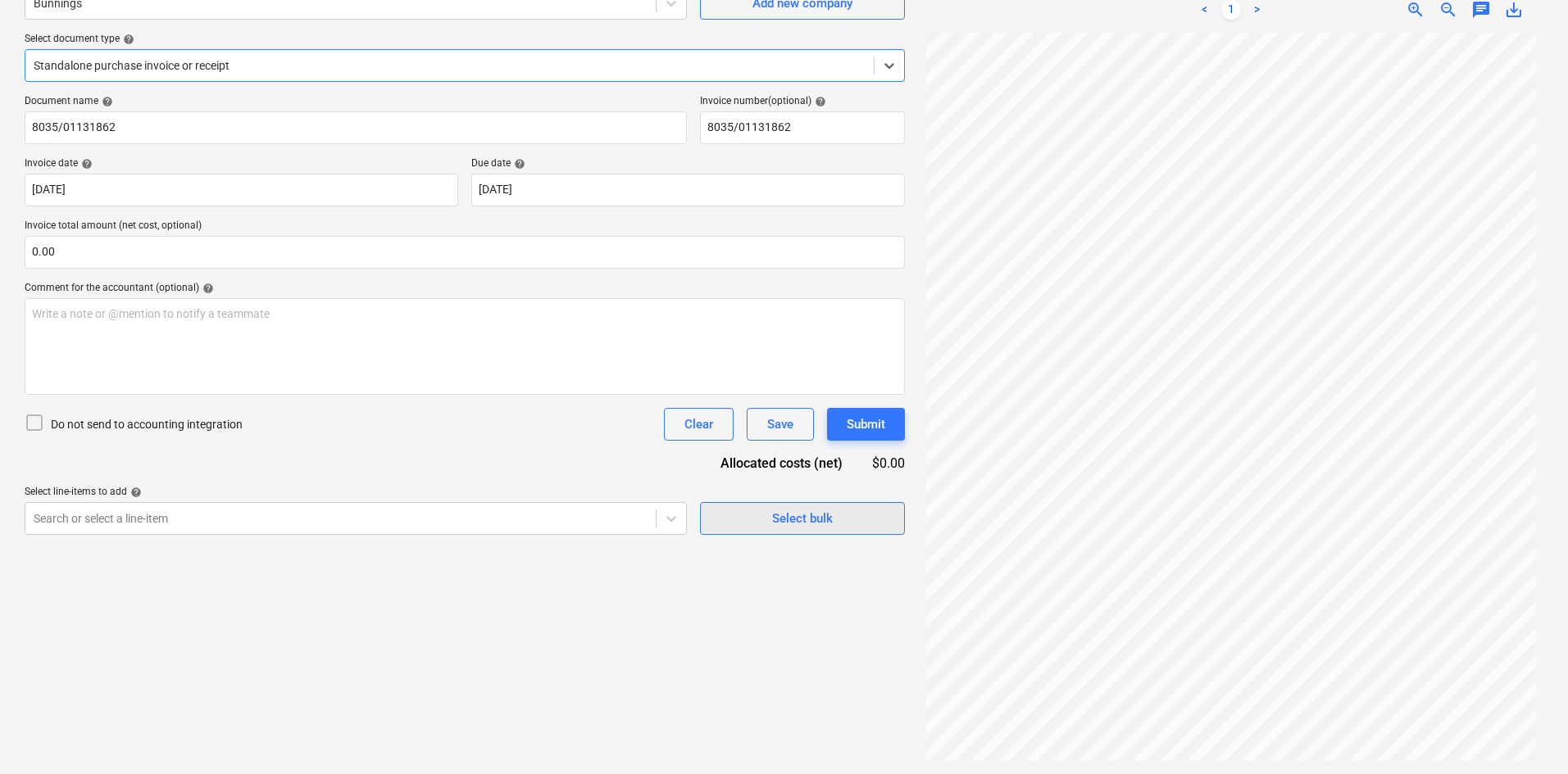
click at [832, 514] on div "Select bulk" at bounding box center [802, 518] width 61 height 21
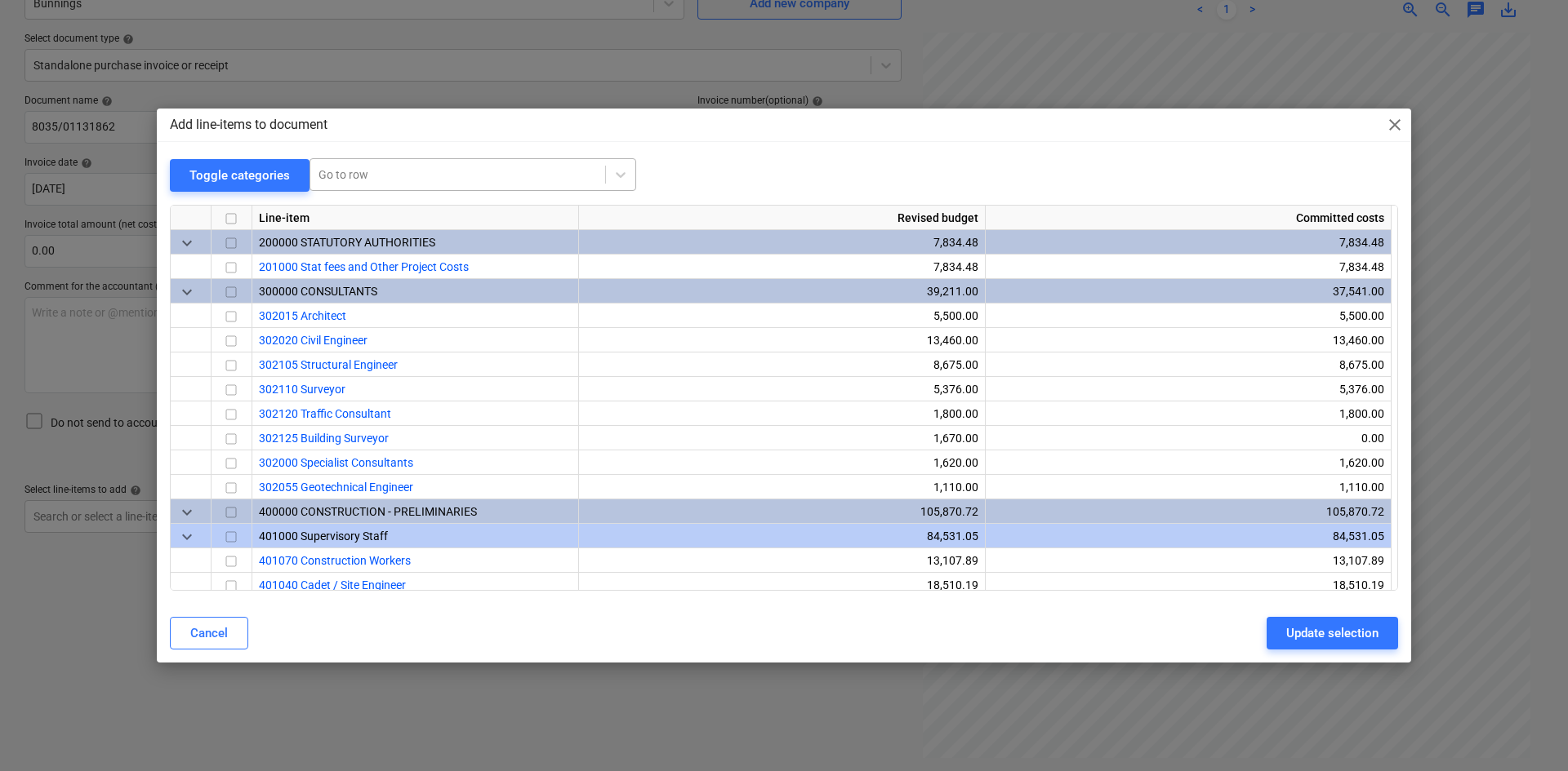
click at [476, 178] on div at bounding box center [458, 175] width 278 height 16
type input "small"
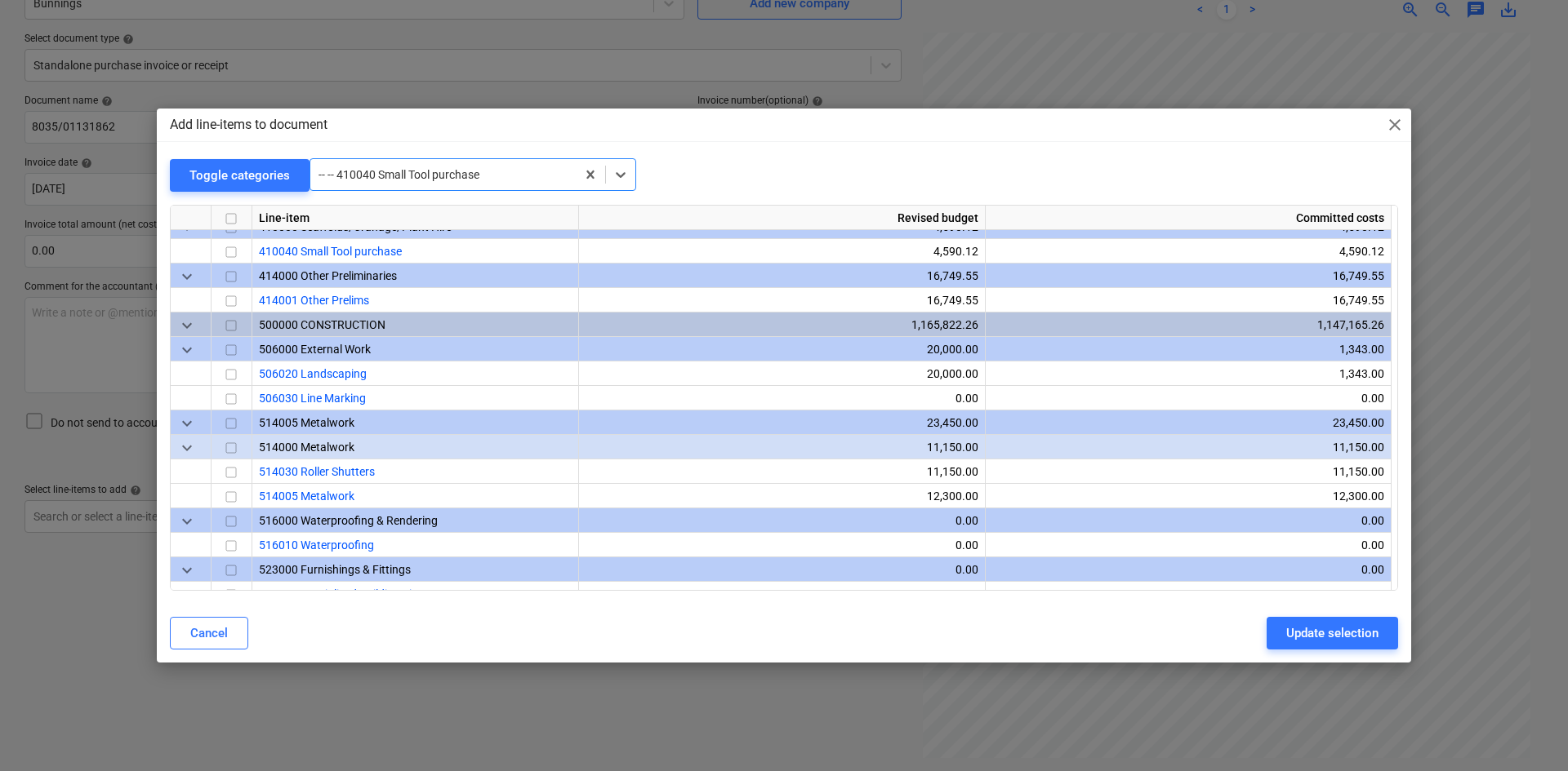
scroll to position [563, 0]
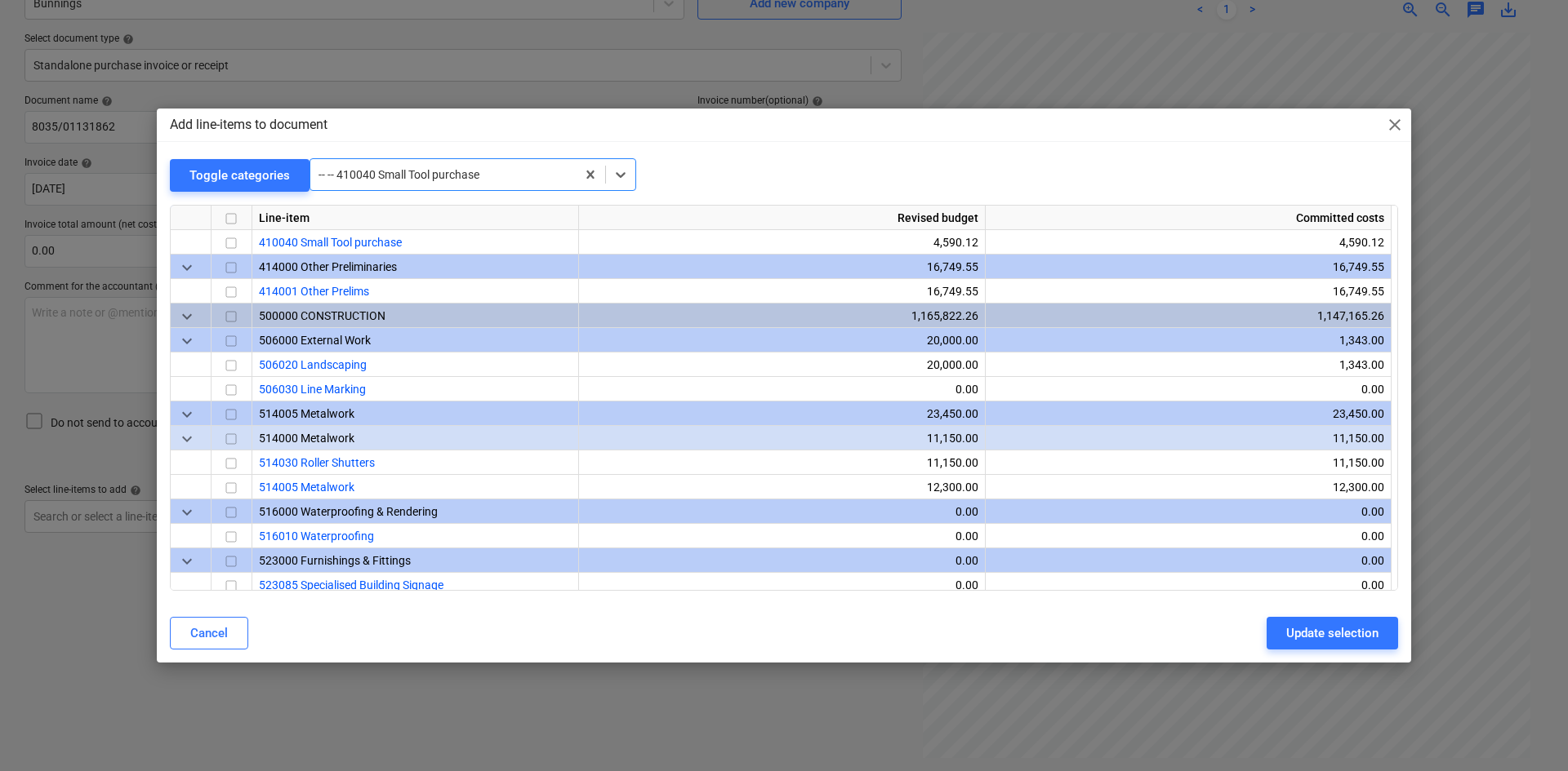
click at [1403, 114] on div "Add line-items to document close" at bounding box center [784, 125] width 1254 height 33
click at [1401, 115] on span "close" at bounding box center [1395, 125] width 20 height 20
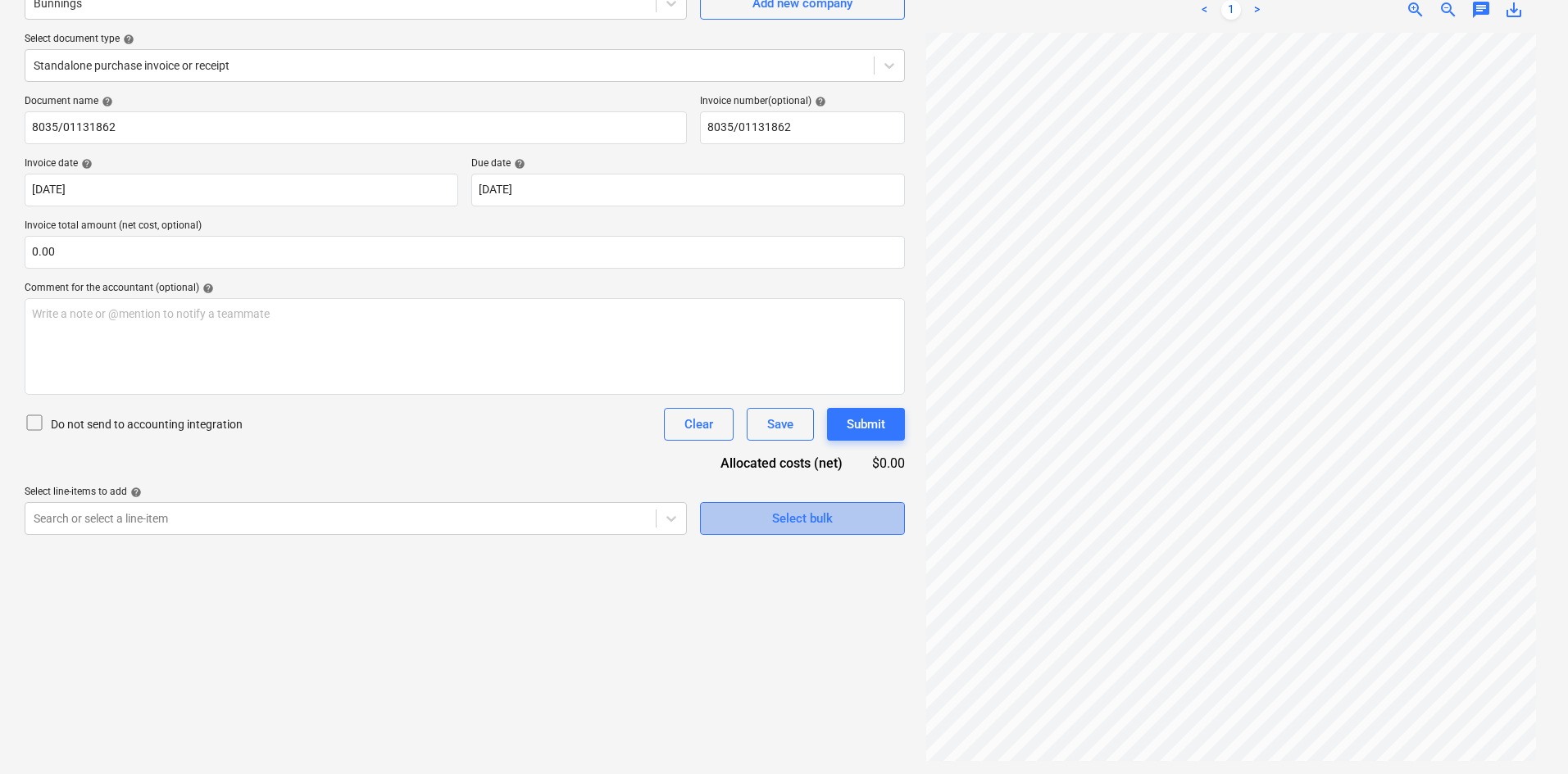
click at [801, 509] on div "Select bulk" at bounding box center [802, 518] width 61 height 21
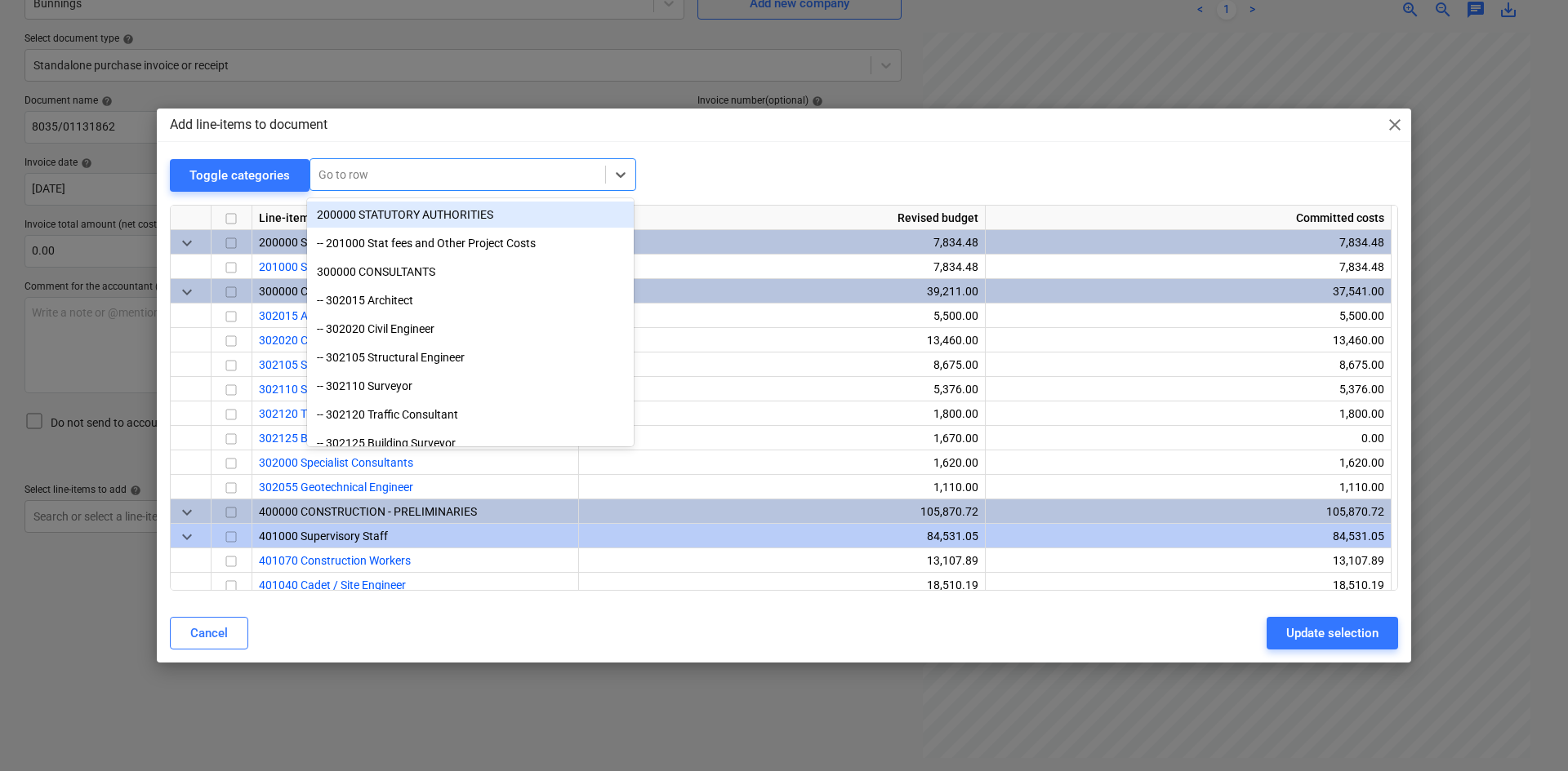
click at [540, 181] on div at bounding box center [458, 175] width 278 height 16
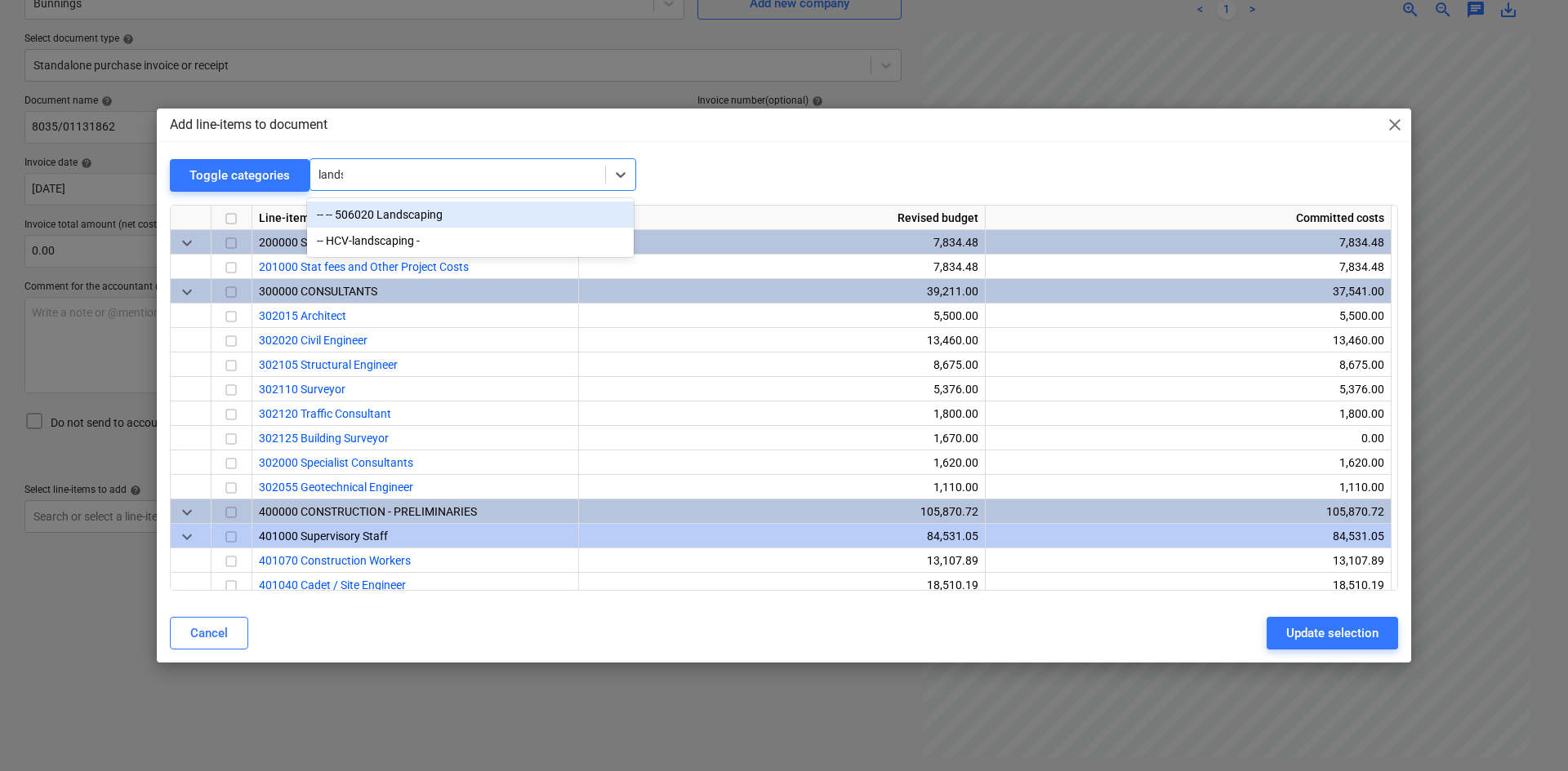
type input "landsc"
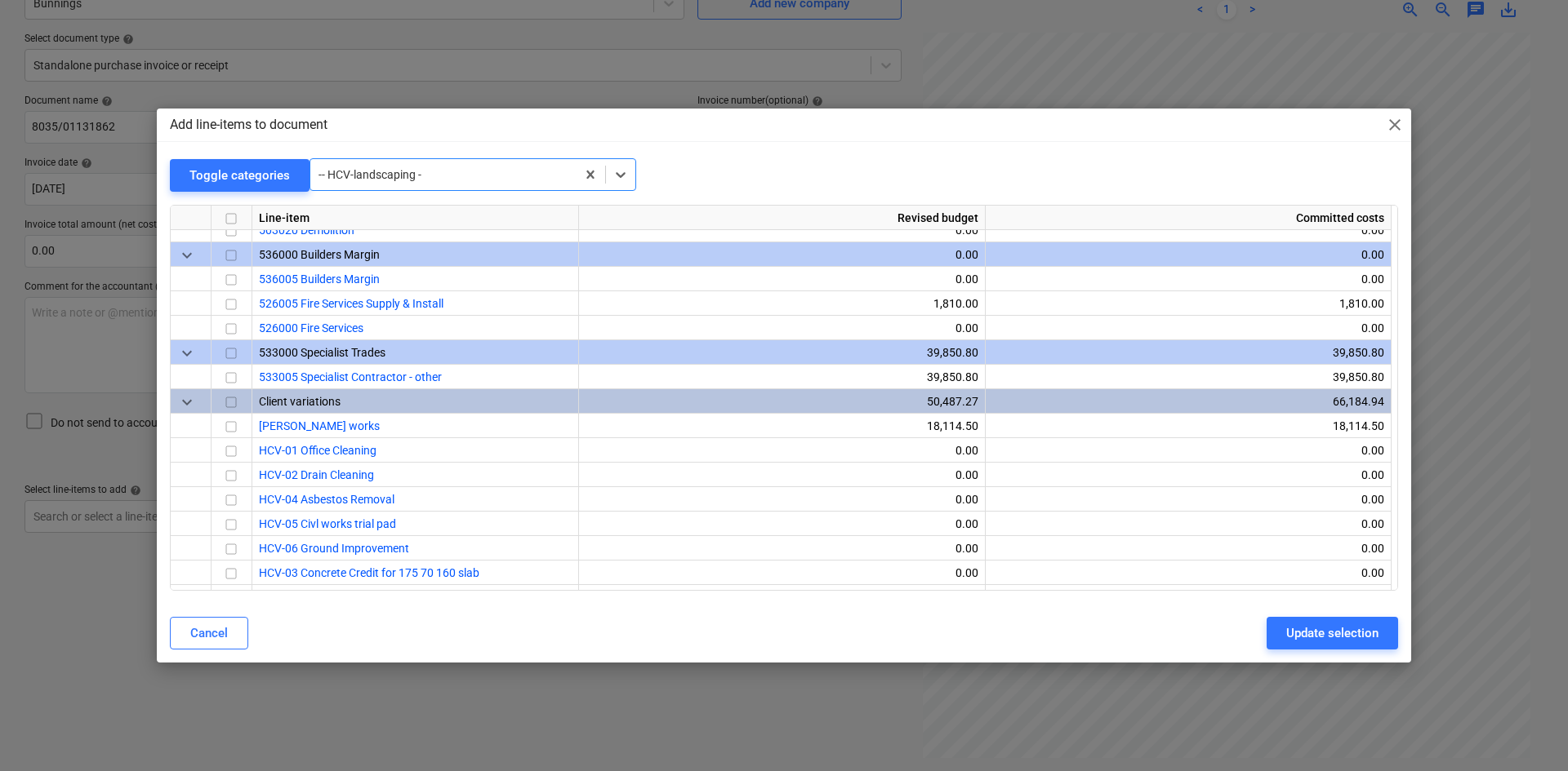
scroll to position [1281, 0]
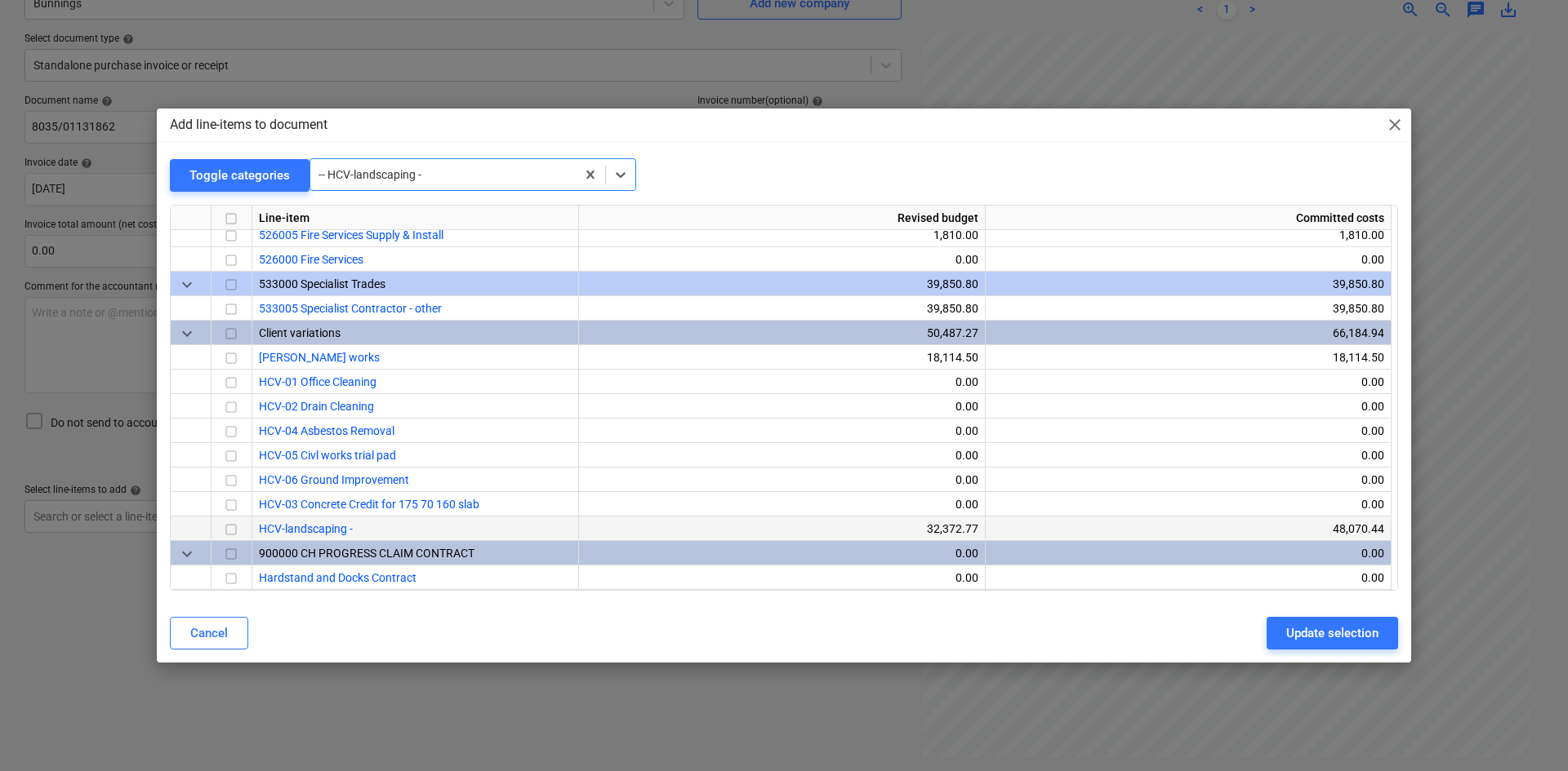
click at [226, 528] on input "checkbox" at bounding box center [231, 530] width 20 height 20
click at [232, 531] on input "checkbox" at bounding box center [231, 530] width 20 height 20
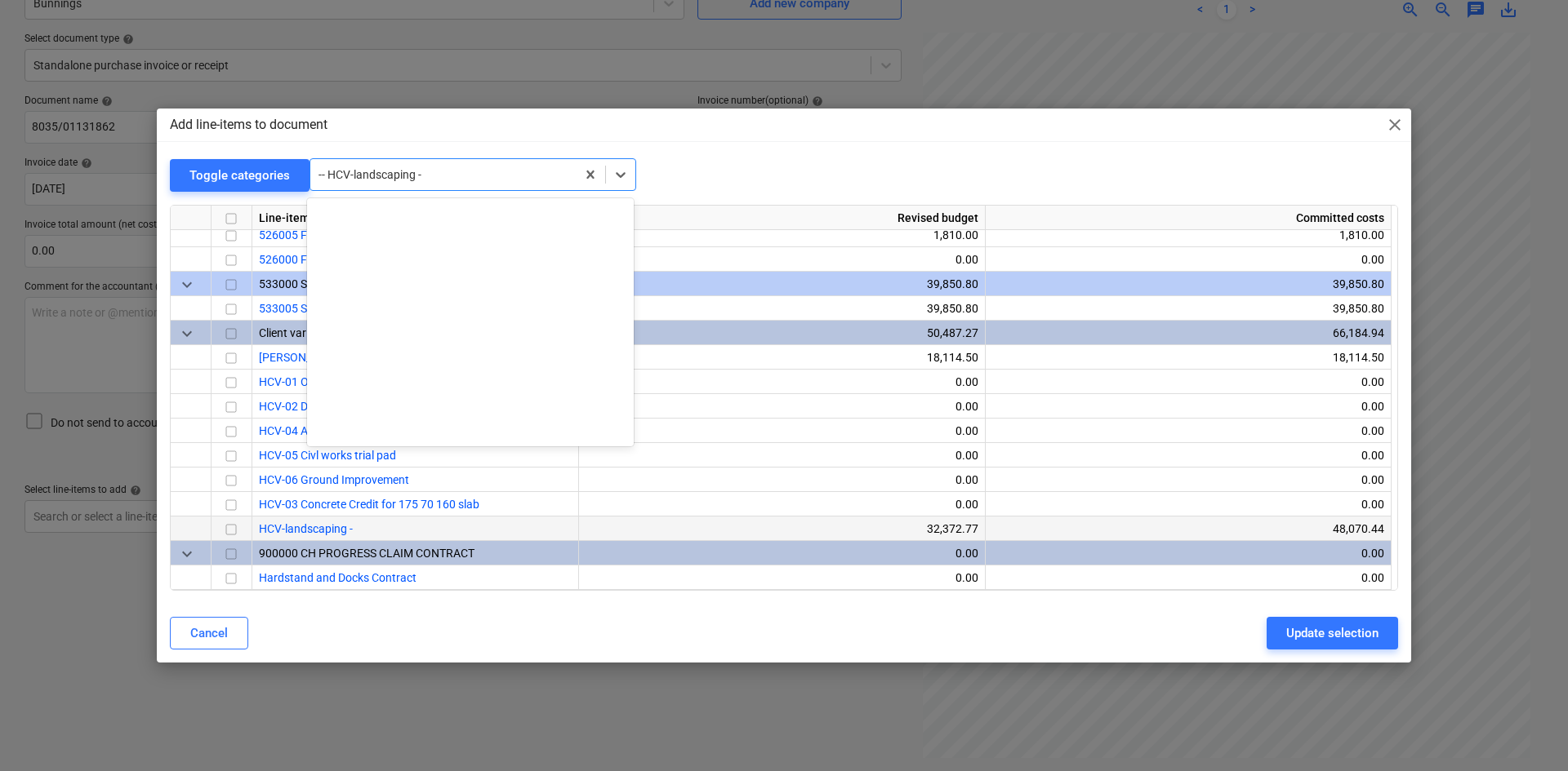
click at [426, 173] on div at bounding box center [443, 175] width 249 height 16
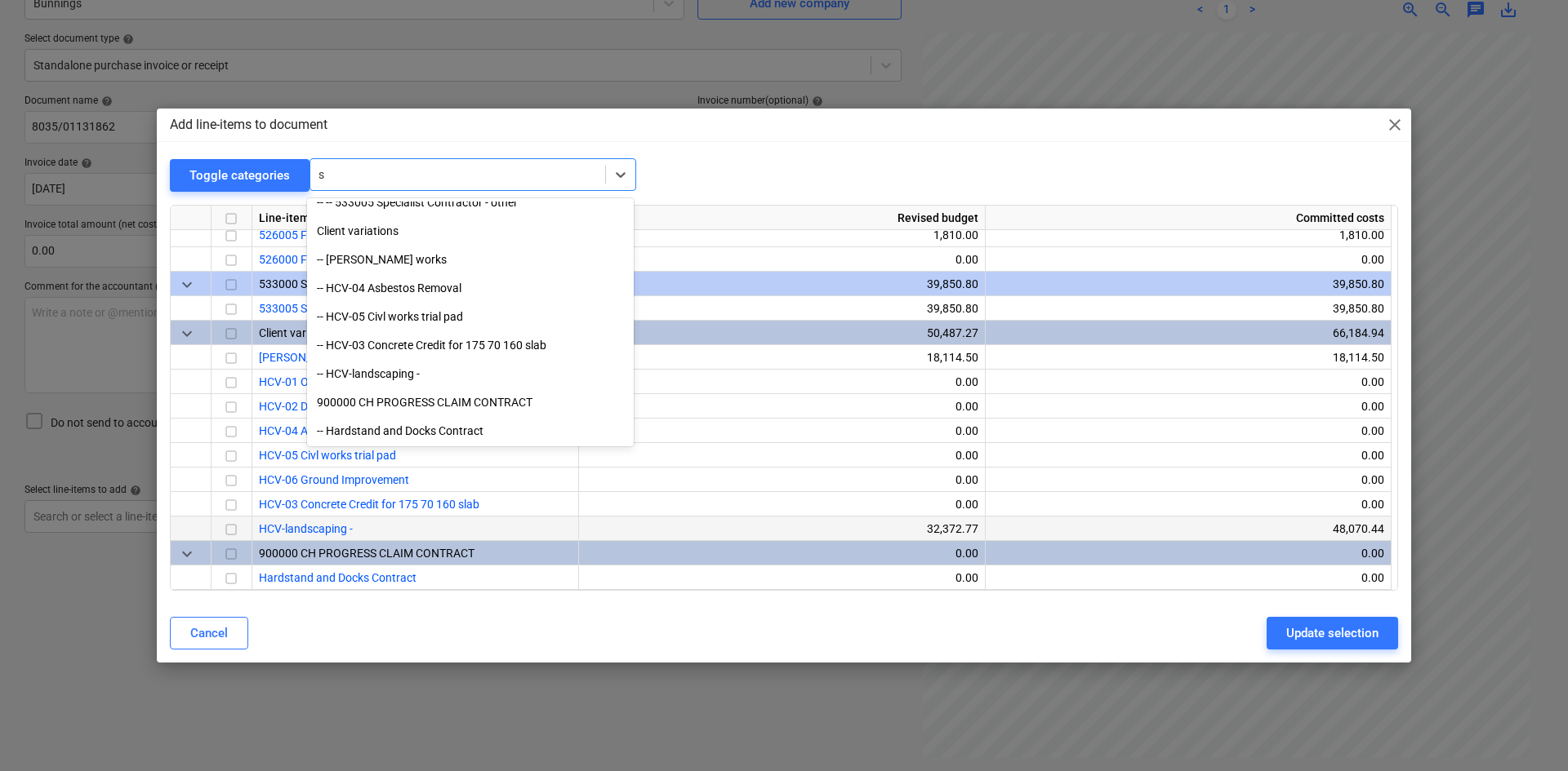
scroll to position [1155, 0]
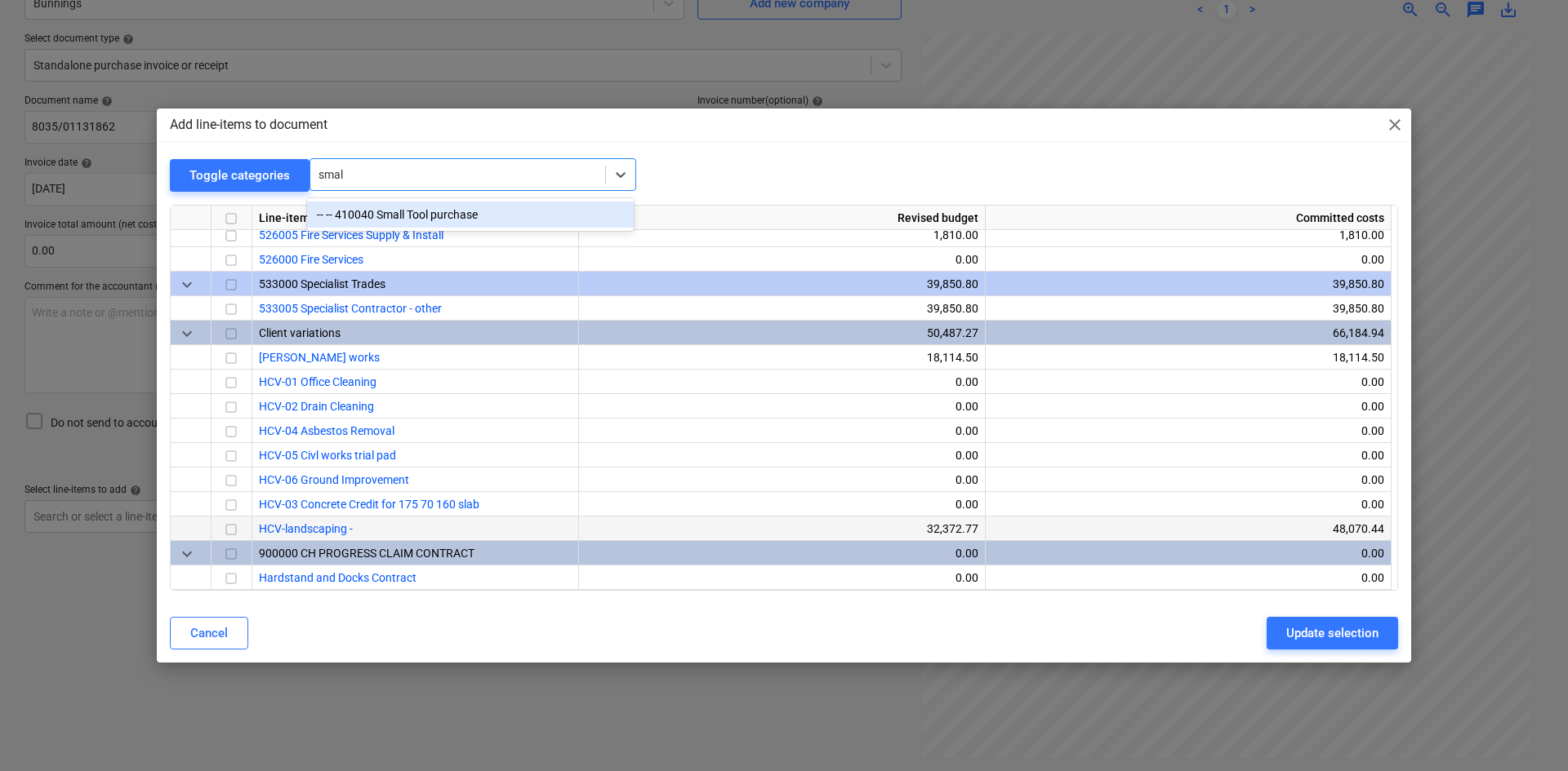
type input "small"
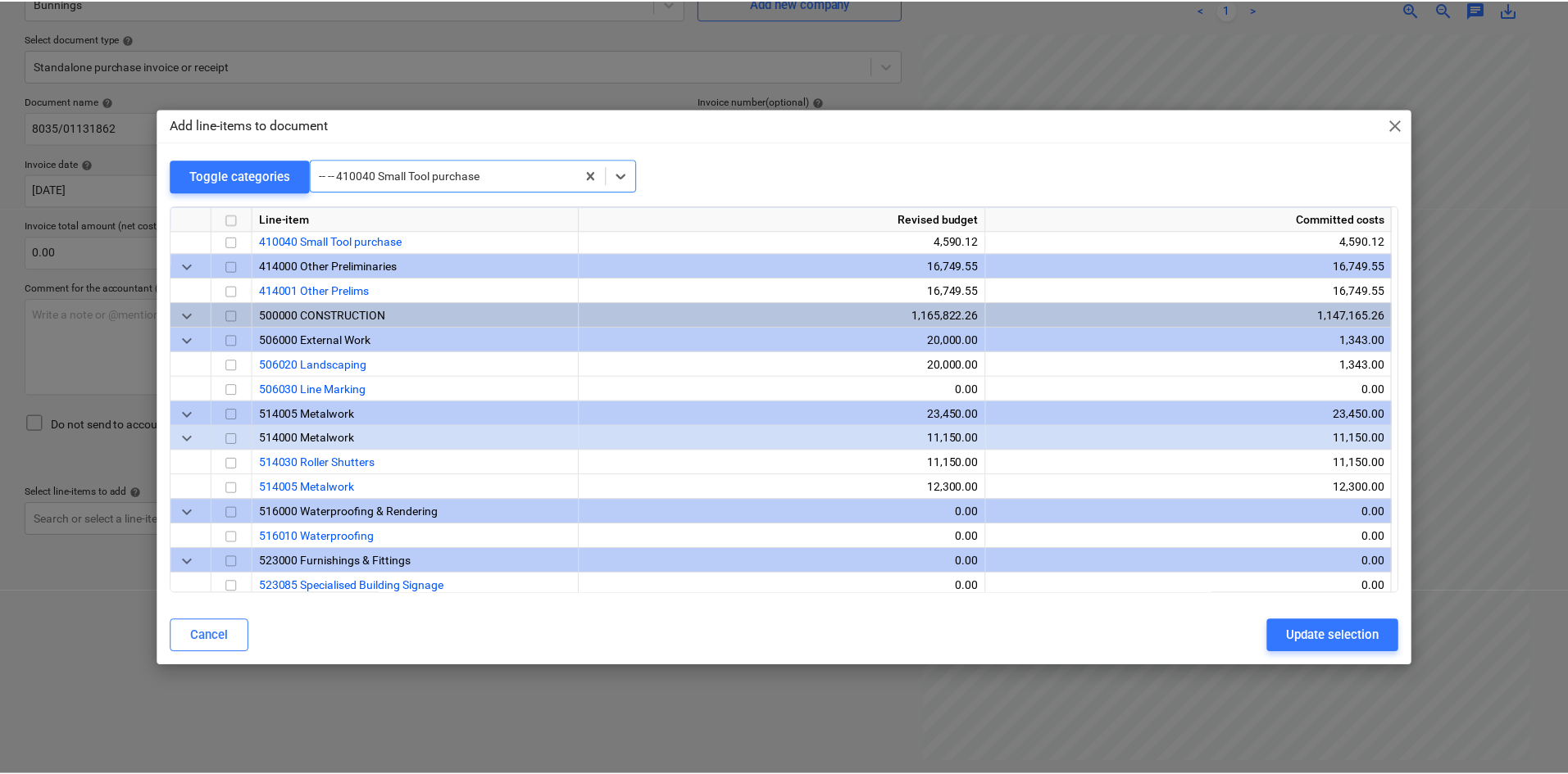
scroll to position [565, 0]
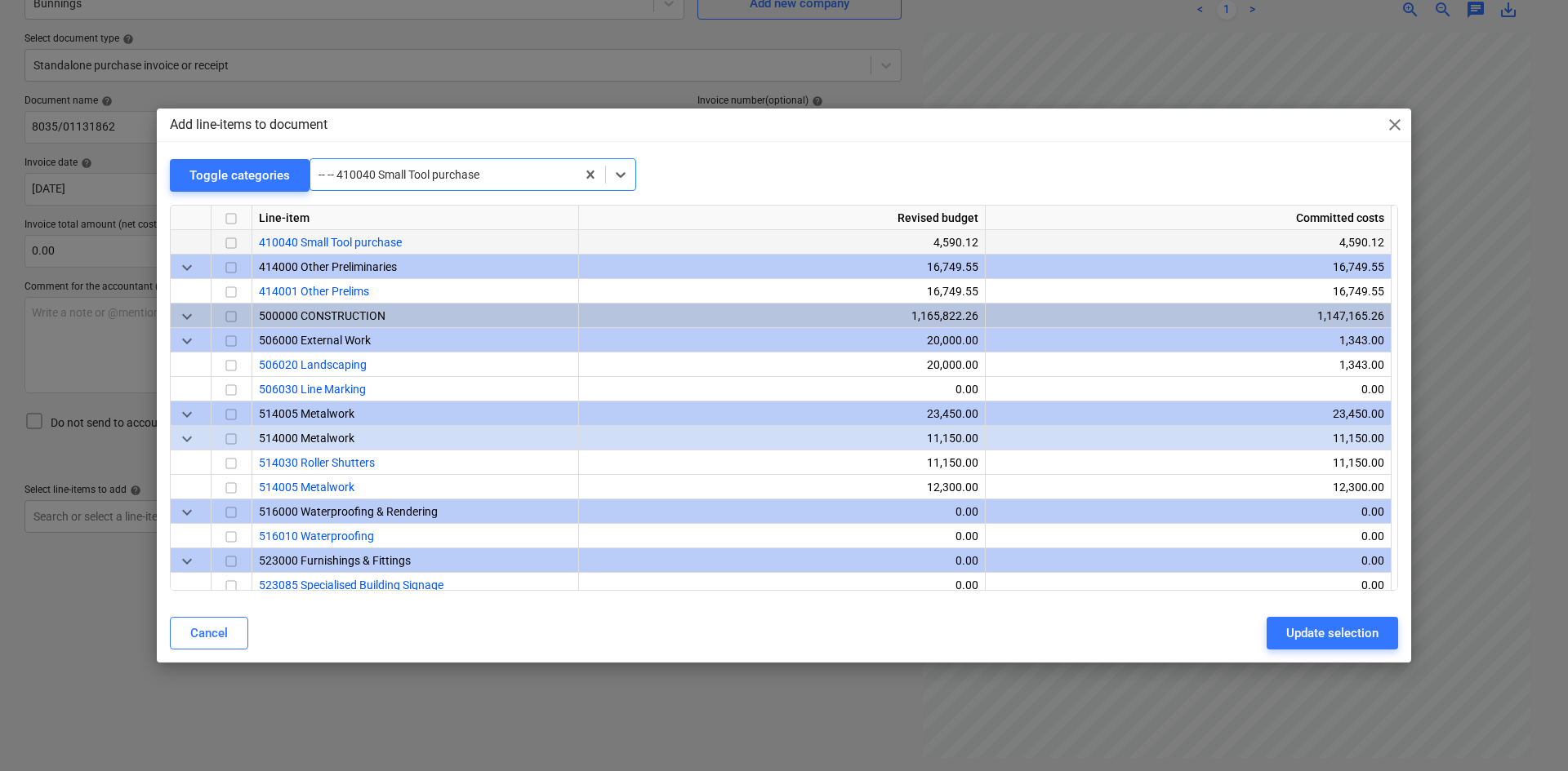
click at [232, 235] on input "checkbox" at bounding box center [231, 243] width 20 height 20
click at [1309, 628] on div "Update selection" at bounding box center [1332, 633] width 92 height 21
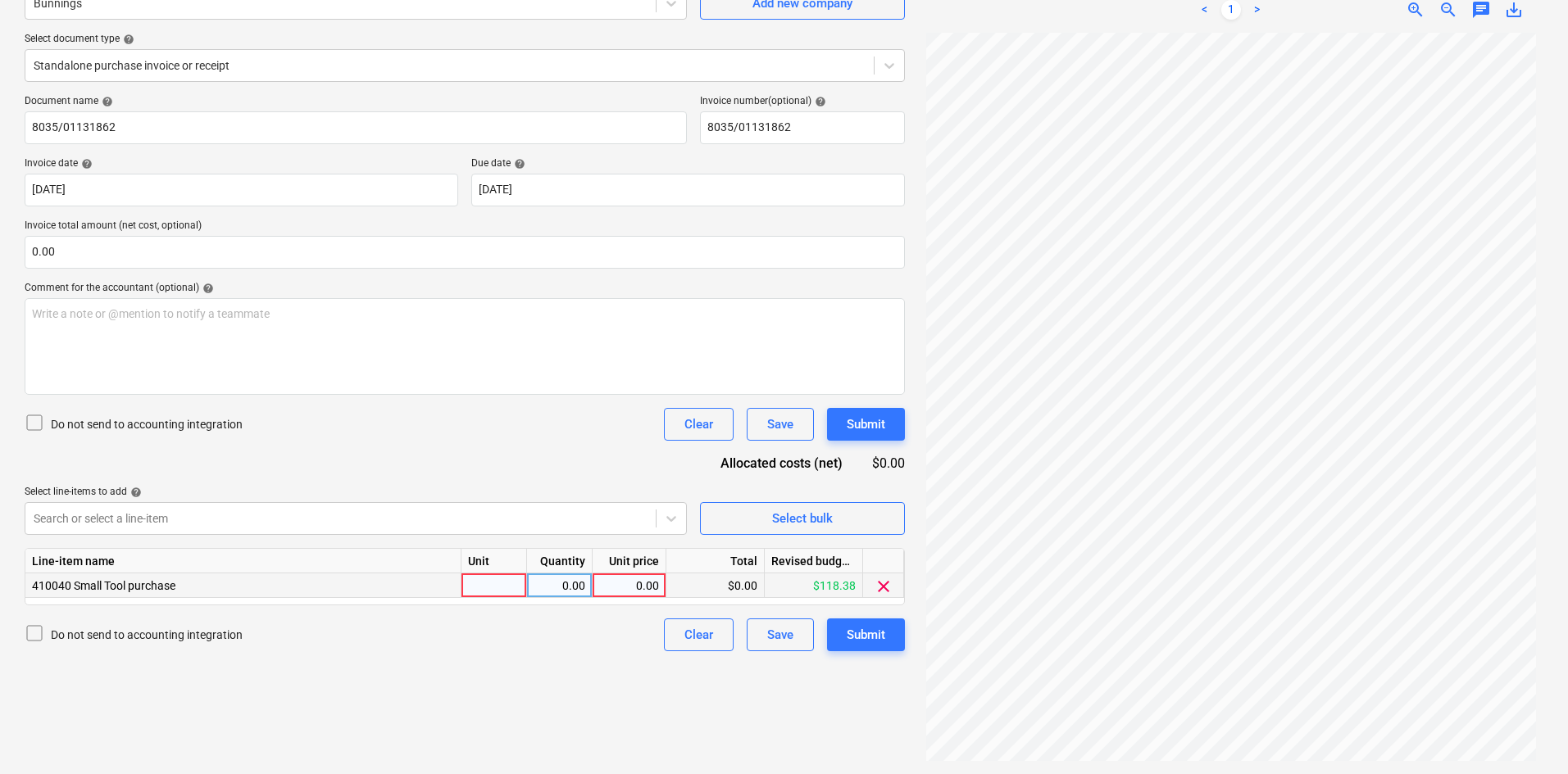
click at [500, 580] on div at bounding box center [495, 586] width 66 height 25
type input "item"
type input "97.05"
click at [481, 251] on input "0.00" at bounding box center [465, 252] width 880 height 33
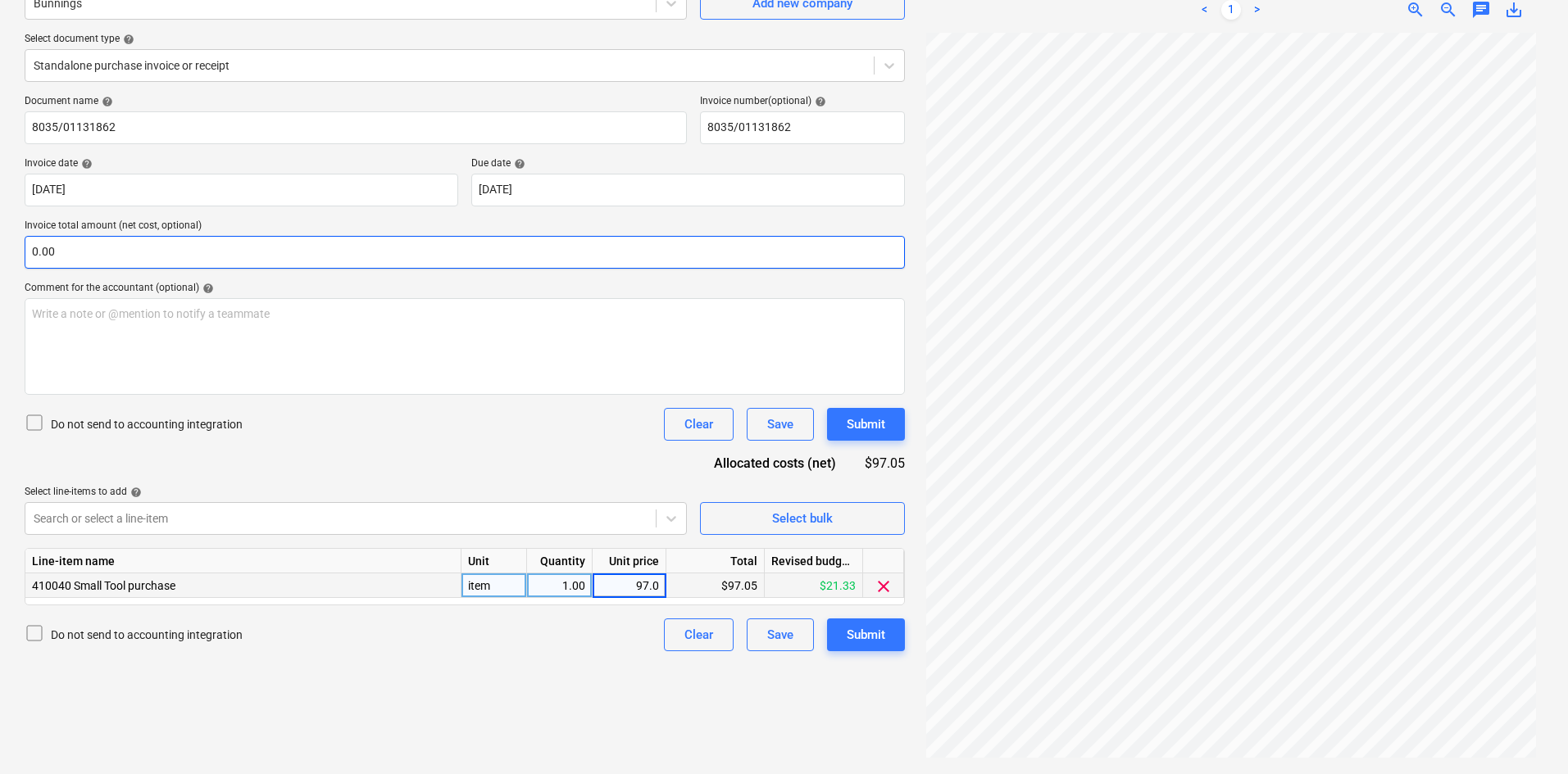
type input "97.05"
click at [498, 256] on input "0.00" at bounding box center [465, 252] width 880 height 33
click at [495, 237] on input "text" at bounding box center [465, 252] width 880 height 33
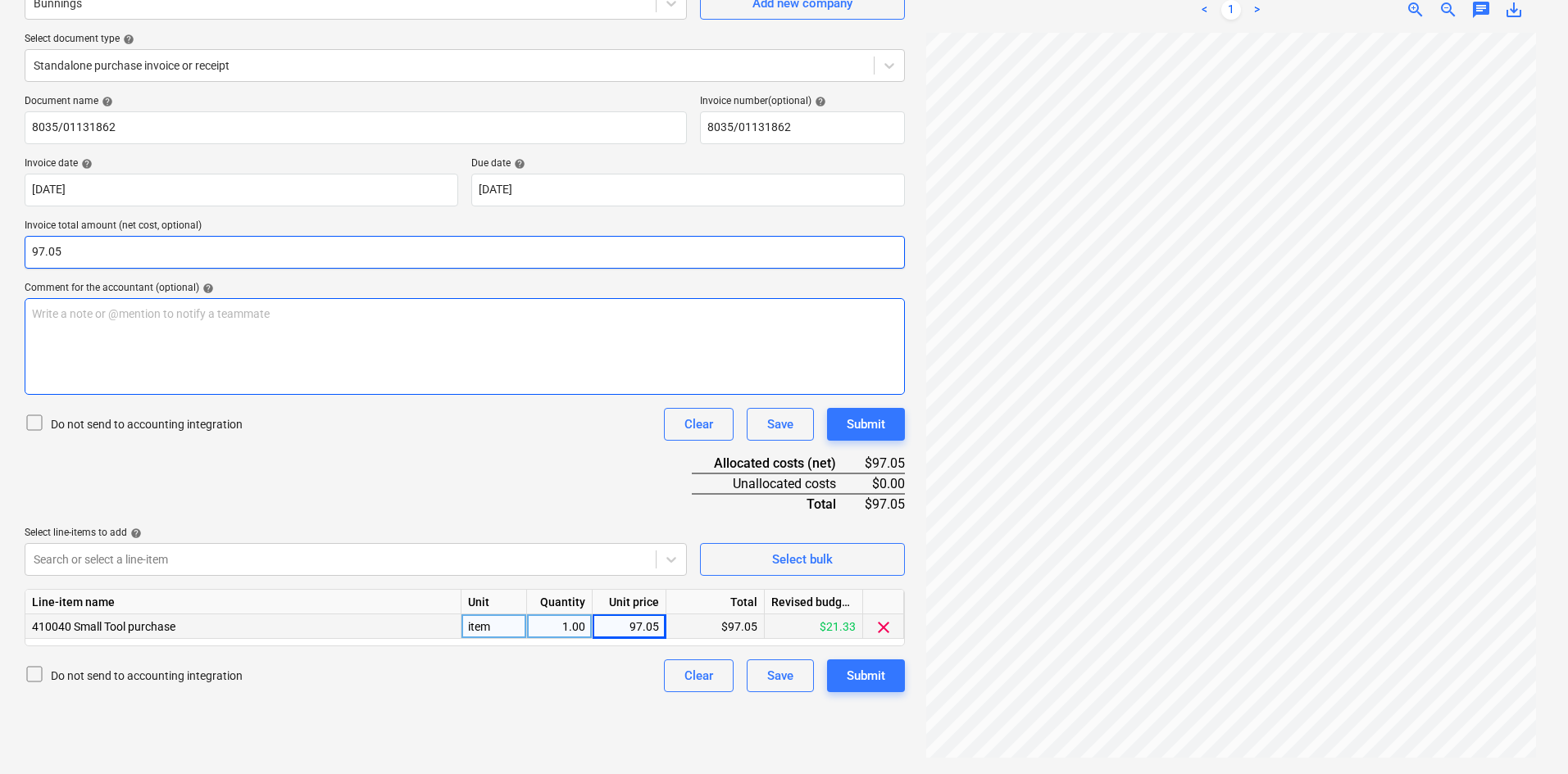
type input "97.05"
click at [420, 331] on div "Write a note or @mention to notify a teammate [PERSON_NAME]" at bounding box center [465, 346] width 880 height 96
click at [861, 669] on div "Submit" at bounding box center [866, 676] width 39 height 21
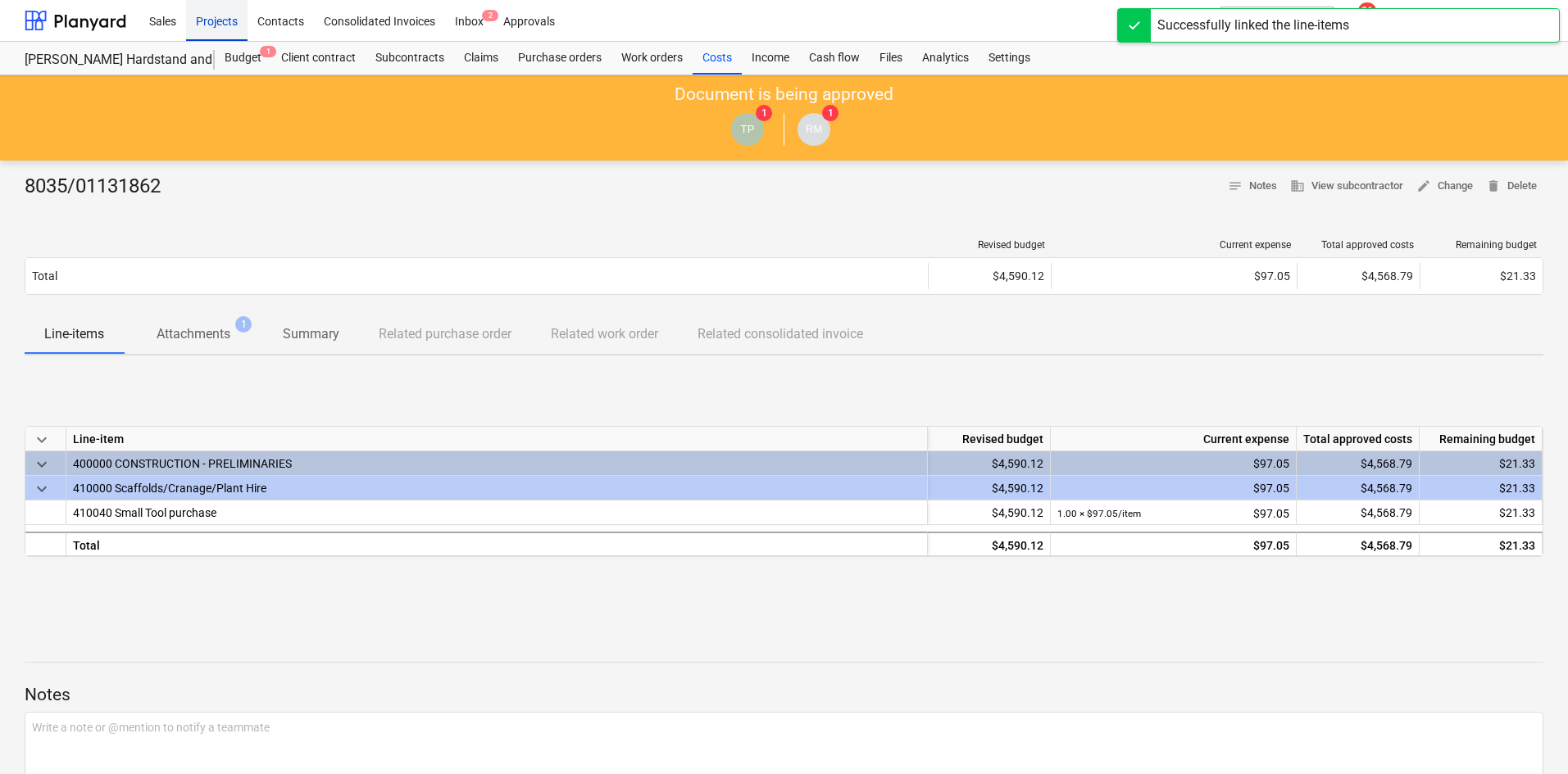
click at [212, 31] on div "Projects" at bounding box center [217, 20] width 62 height 42
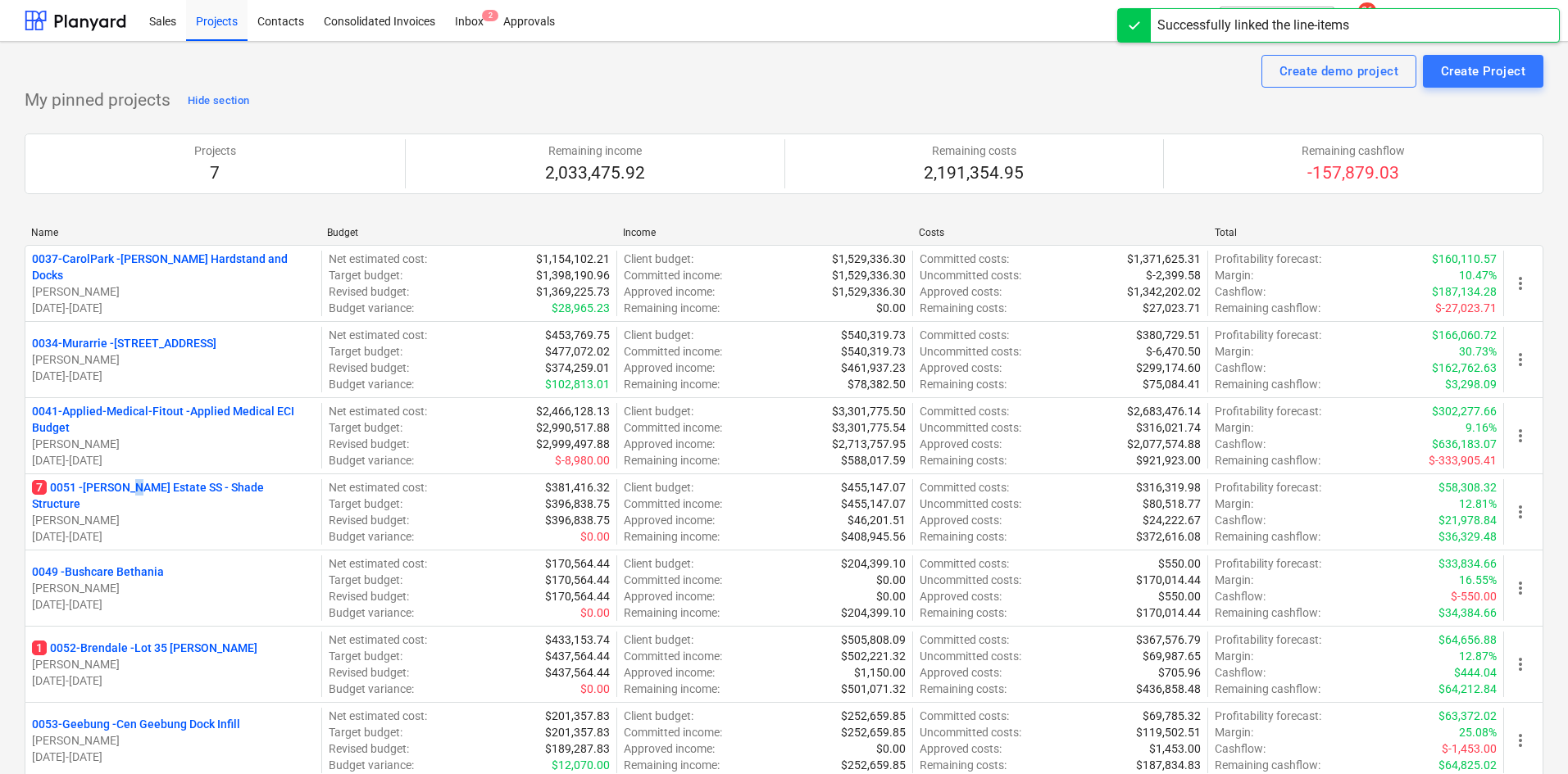
click at [131, 497] on p "7 0051 - [PERSON_NAME] Estate SS - Shade Structure" at bounding box center [173, 496] width 283 height 33
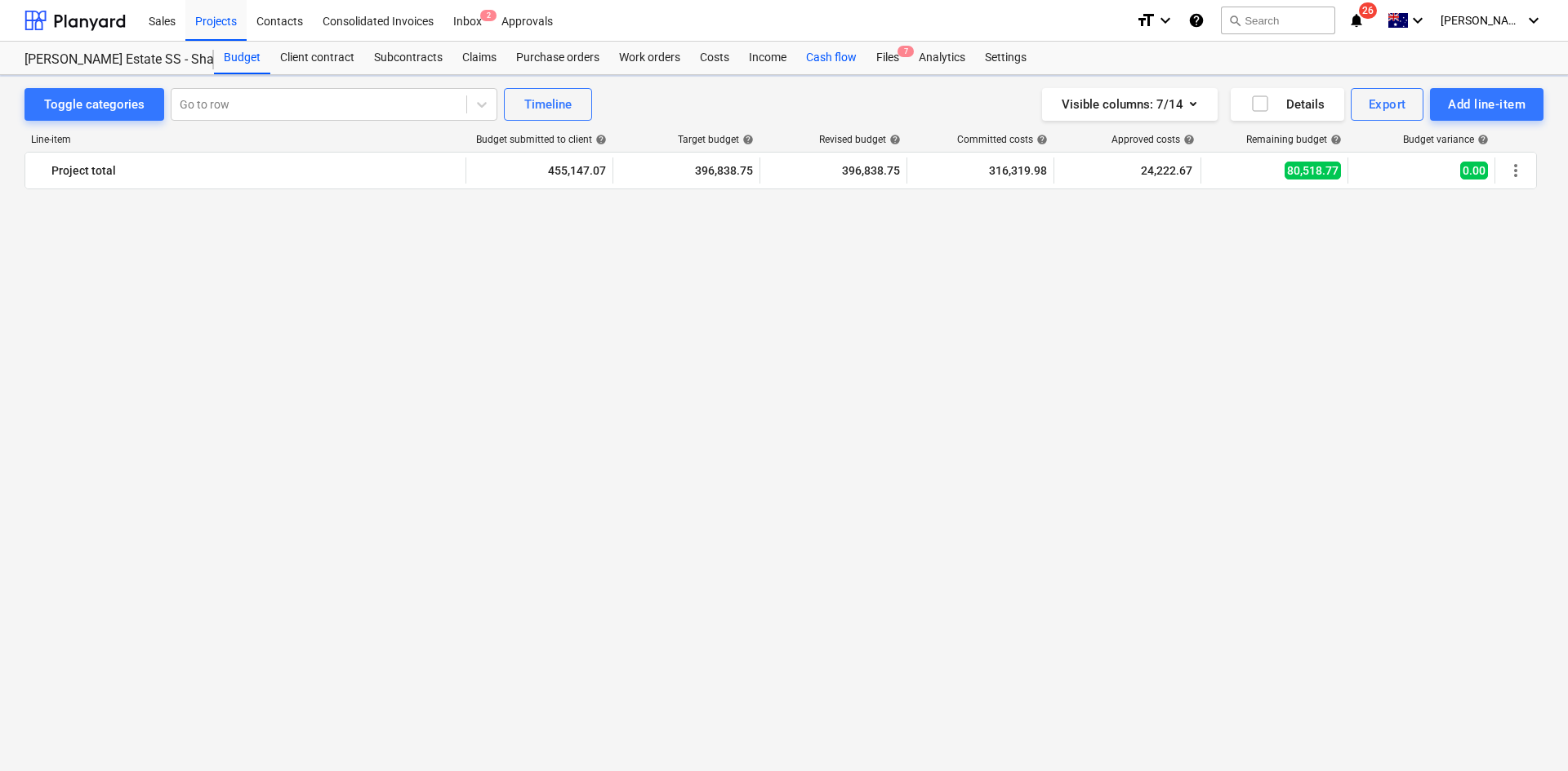
click at [821, 57] on div "Cash flow" at bounding box center [830, 58] width 70 height 33
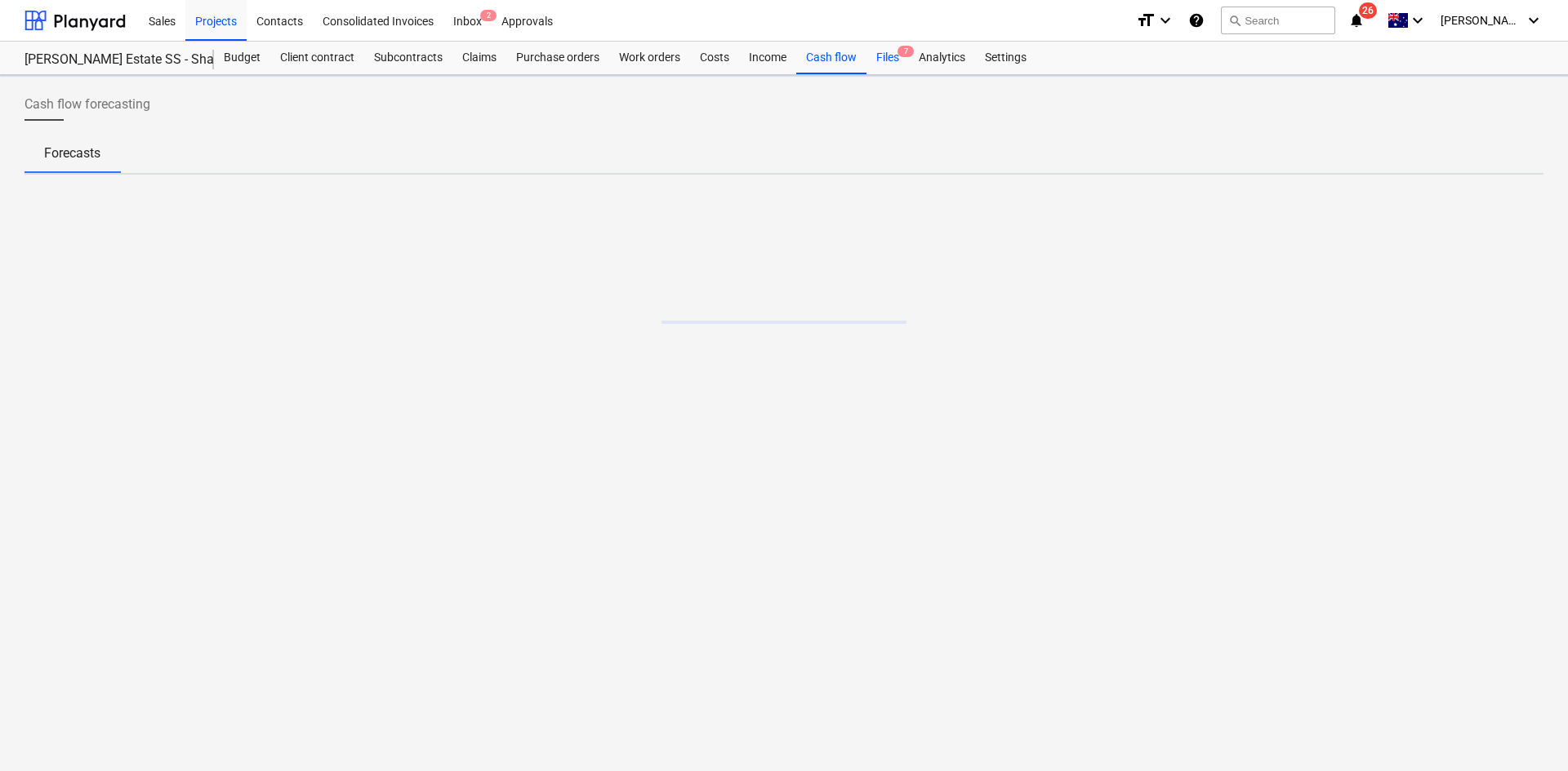
click at [898, 62] on div "Files 7" at bounding box center [888, 58] width 43 height 33
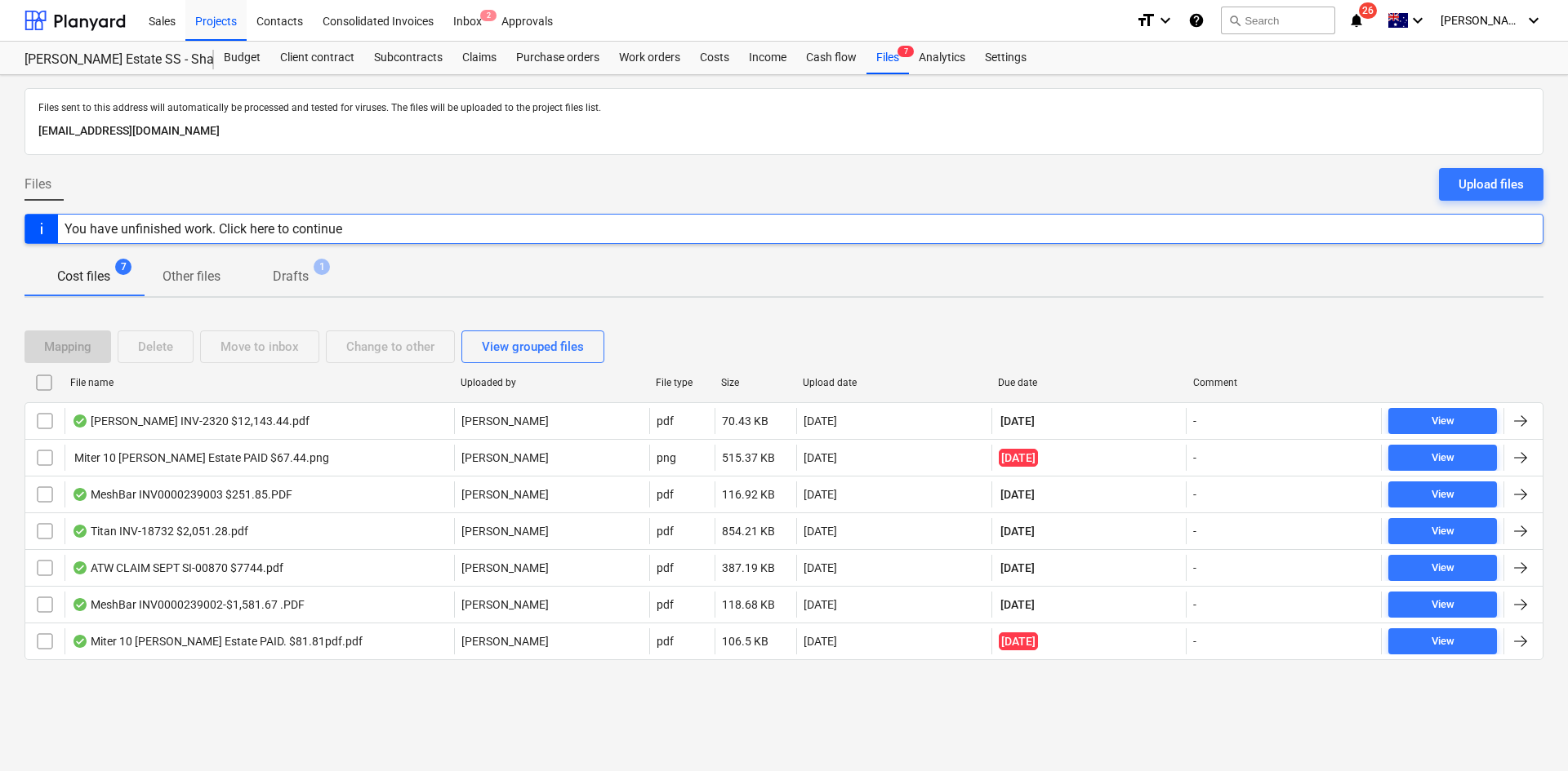
click at [1023, 375] on div "Due date" at bounding box center [1089, 383] width 195 height 26
checkbox input "false"
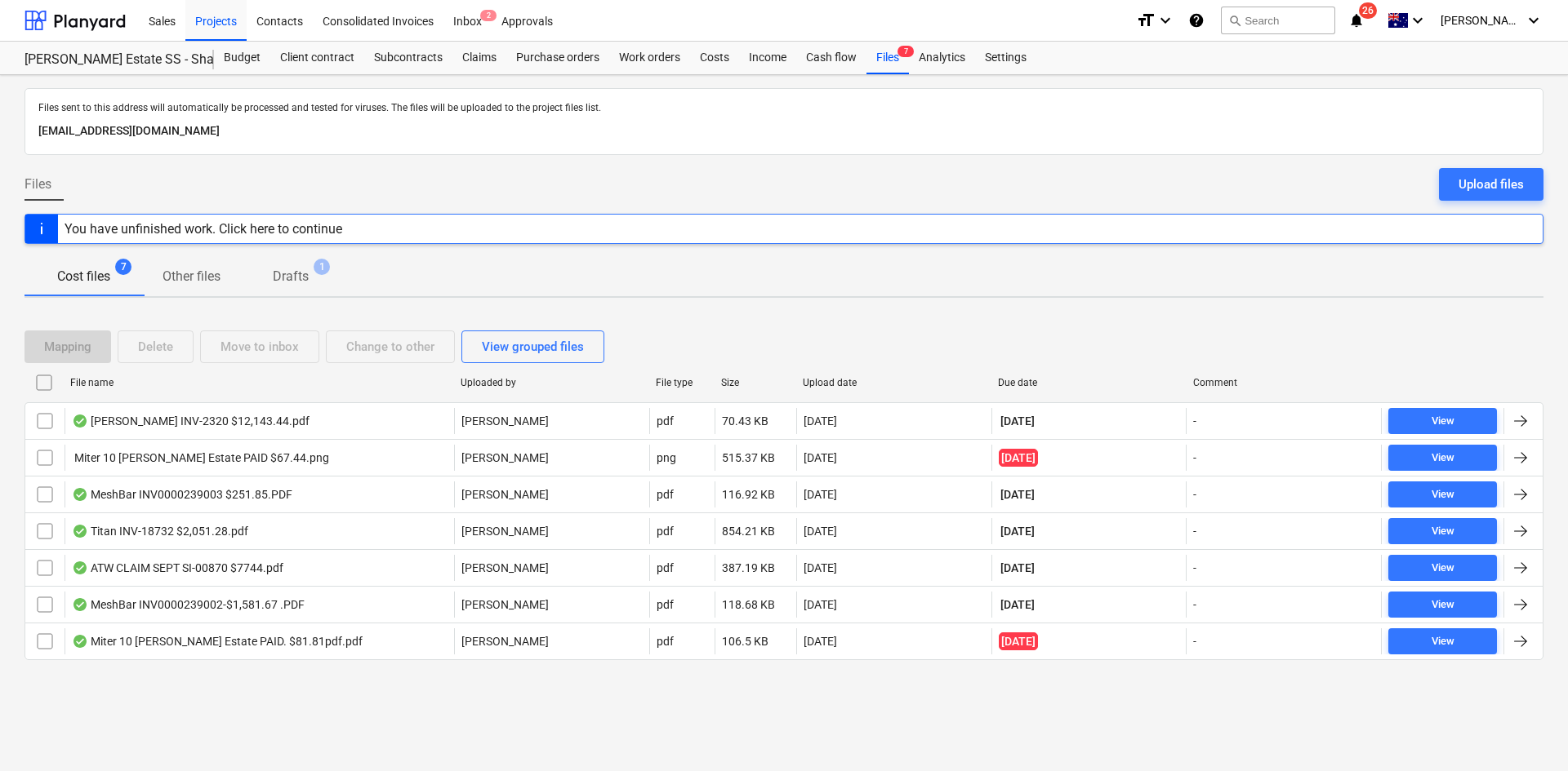
checkbox input "false"
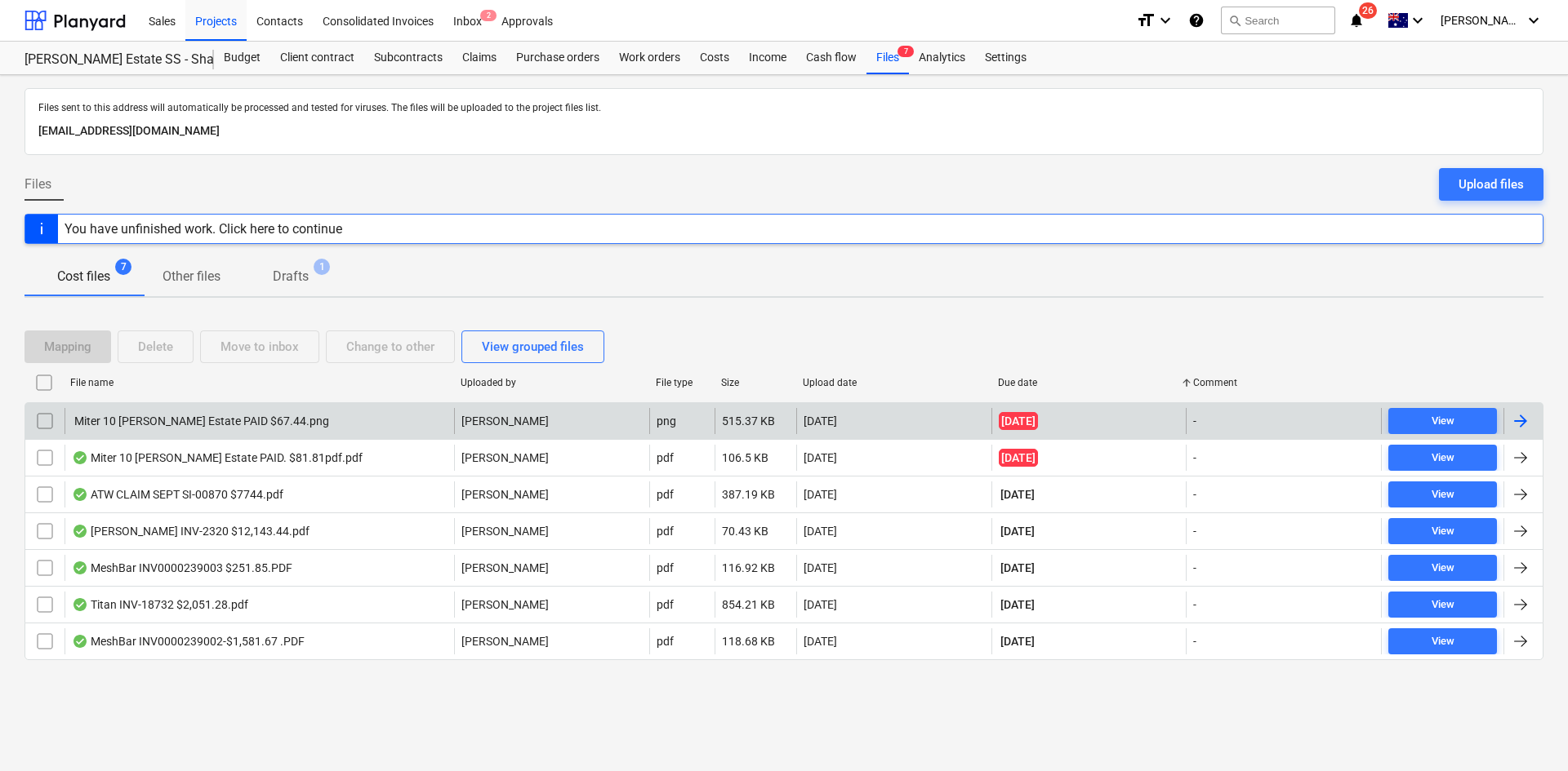
click at [365, 416] on div "Miter 10 [PERSON_NAME] Estate PAID $67.44.png" at bounding box center [260, 421] width 389 height 26
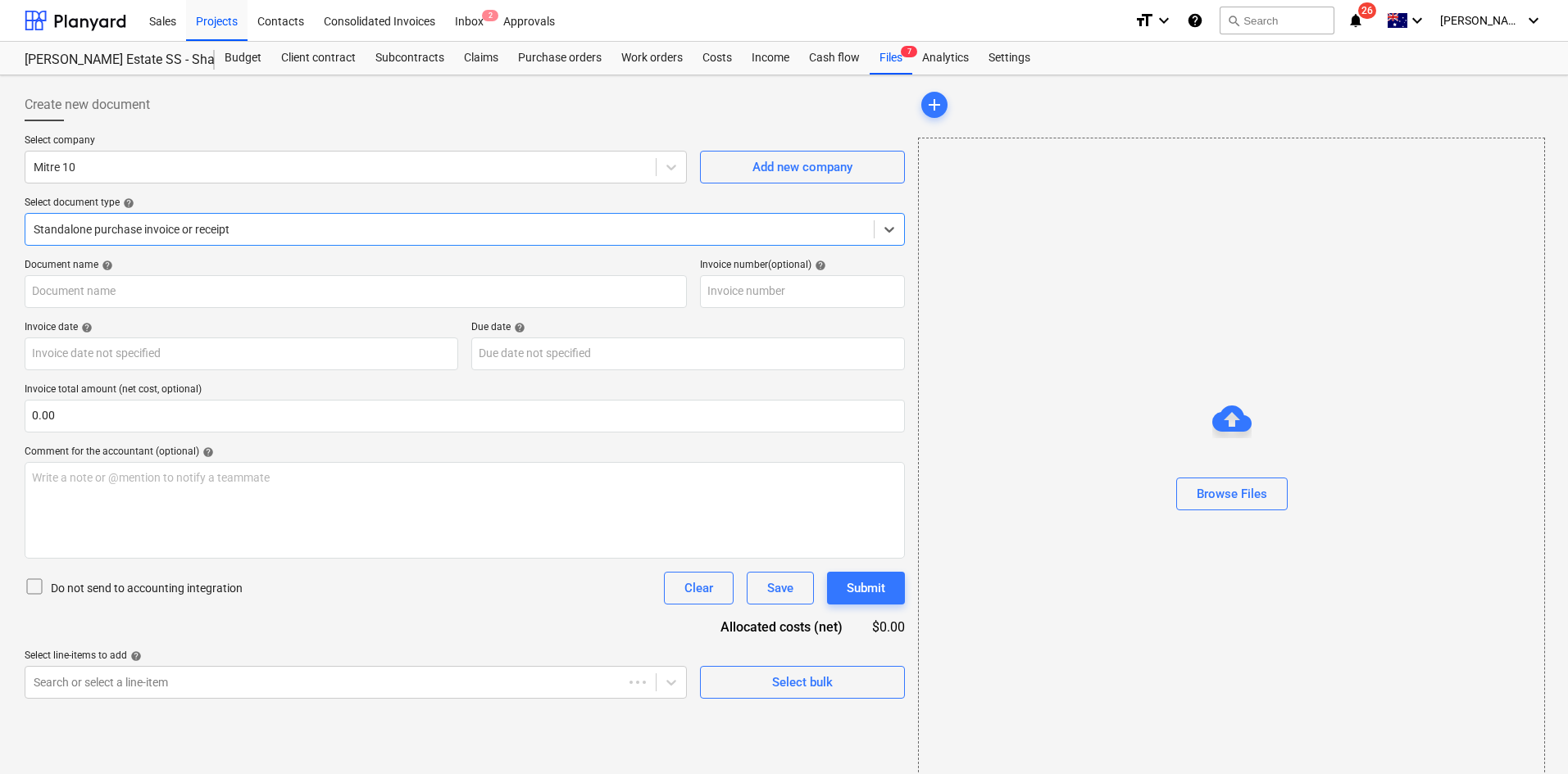
type input "200915444"
type input "[DATE]"
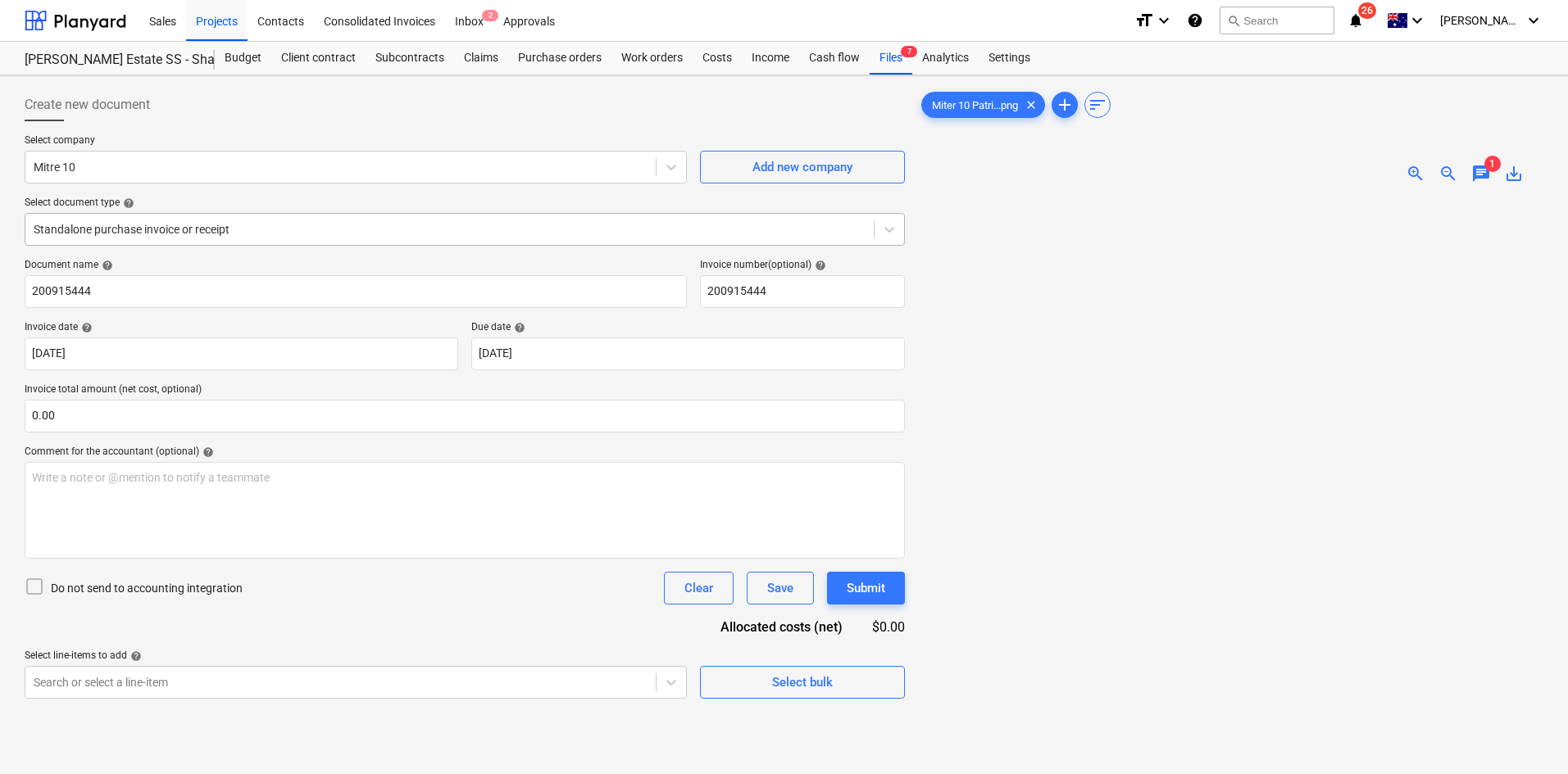
click at [303, 226] on div at bounding box center [449, 229] width 832 height 16
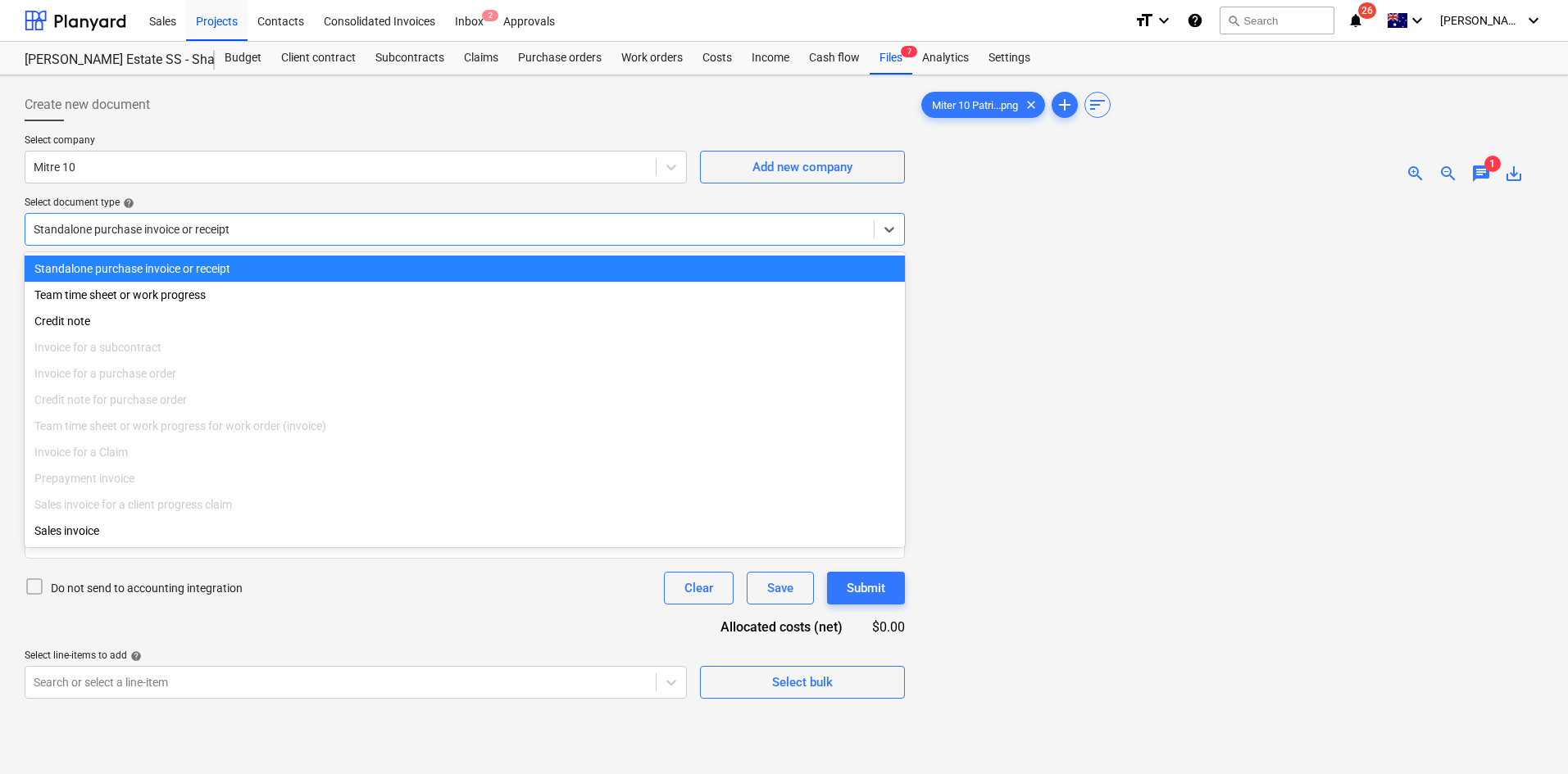
click at [303, 225] on div at bounding box center [449, 229] width 832 height 16
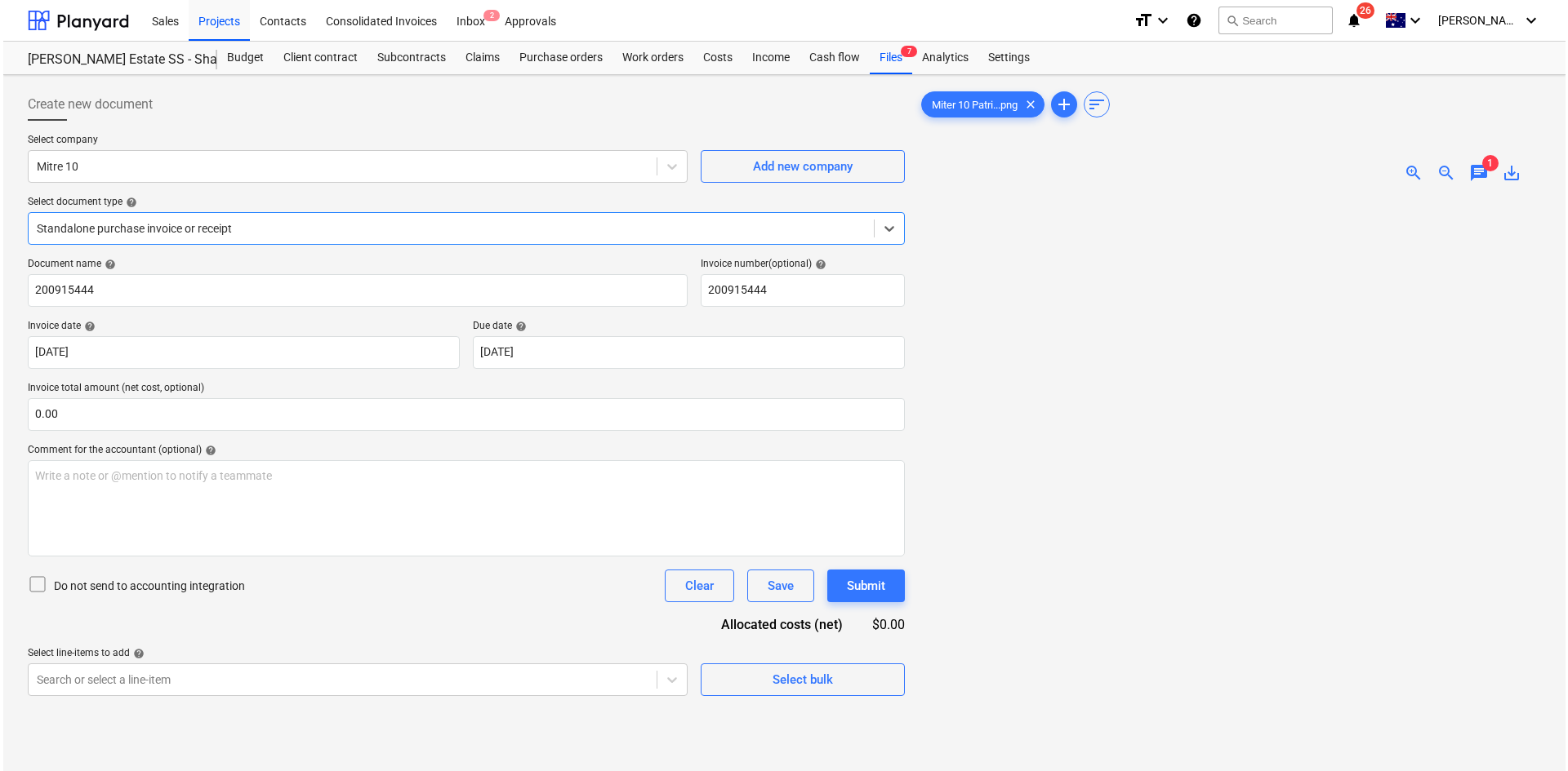
scroll to position [163, 0]
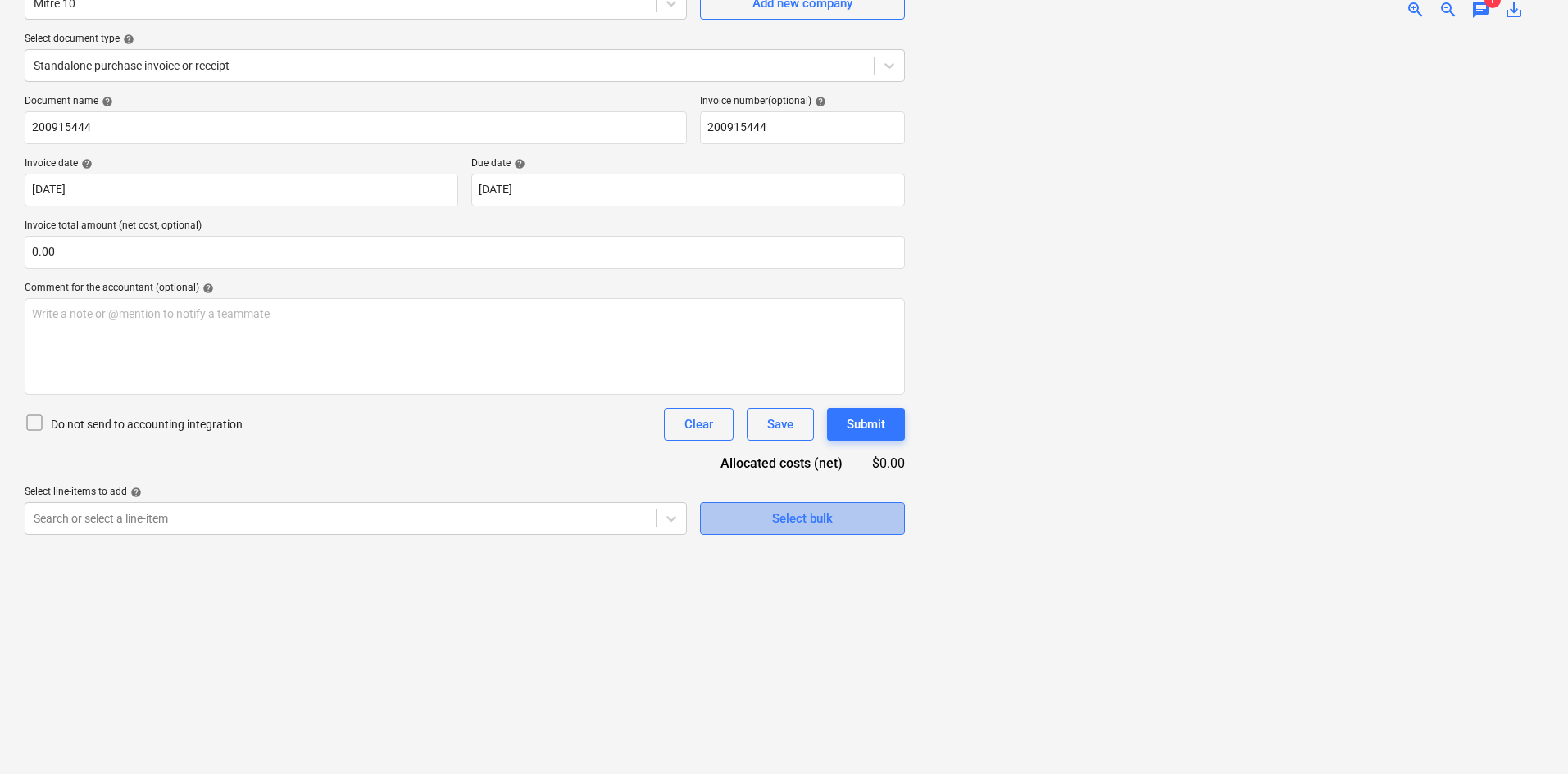
click at [812, 523] on div "Select bulk" at bounding box center [802, 518] width 61 height 21
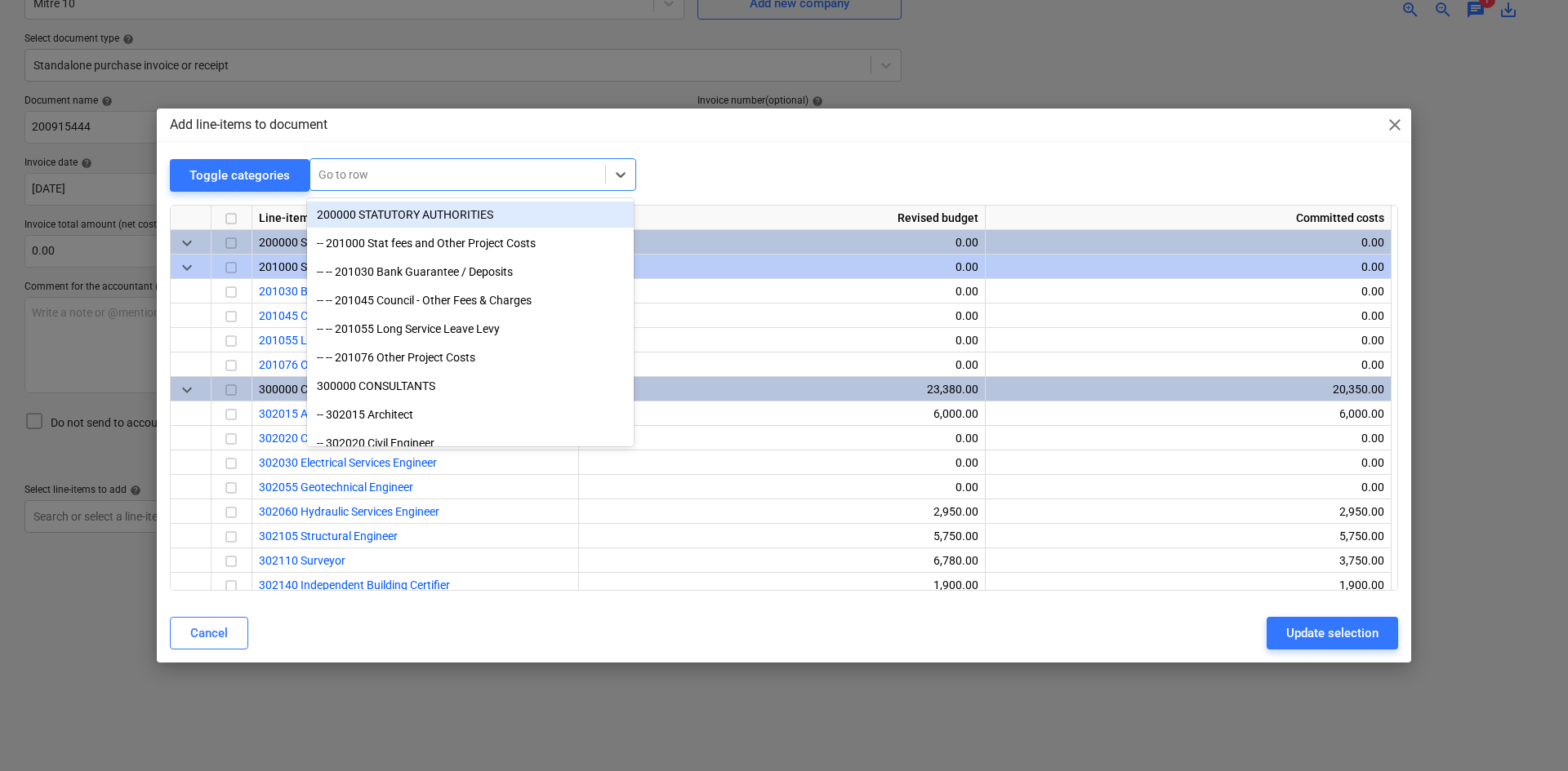
click at [493, 181] on div at bounding box center [458, 175] width 278 height 16
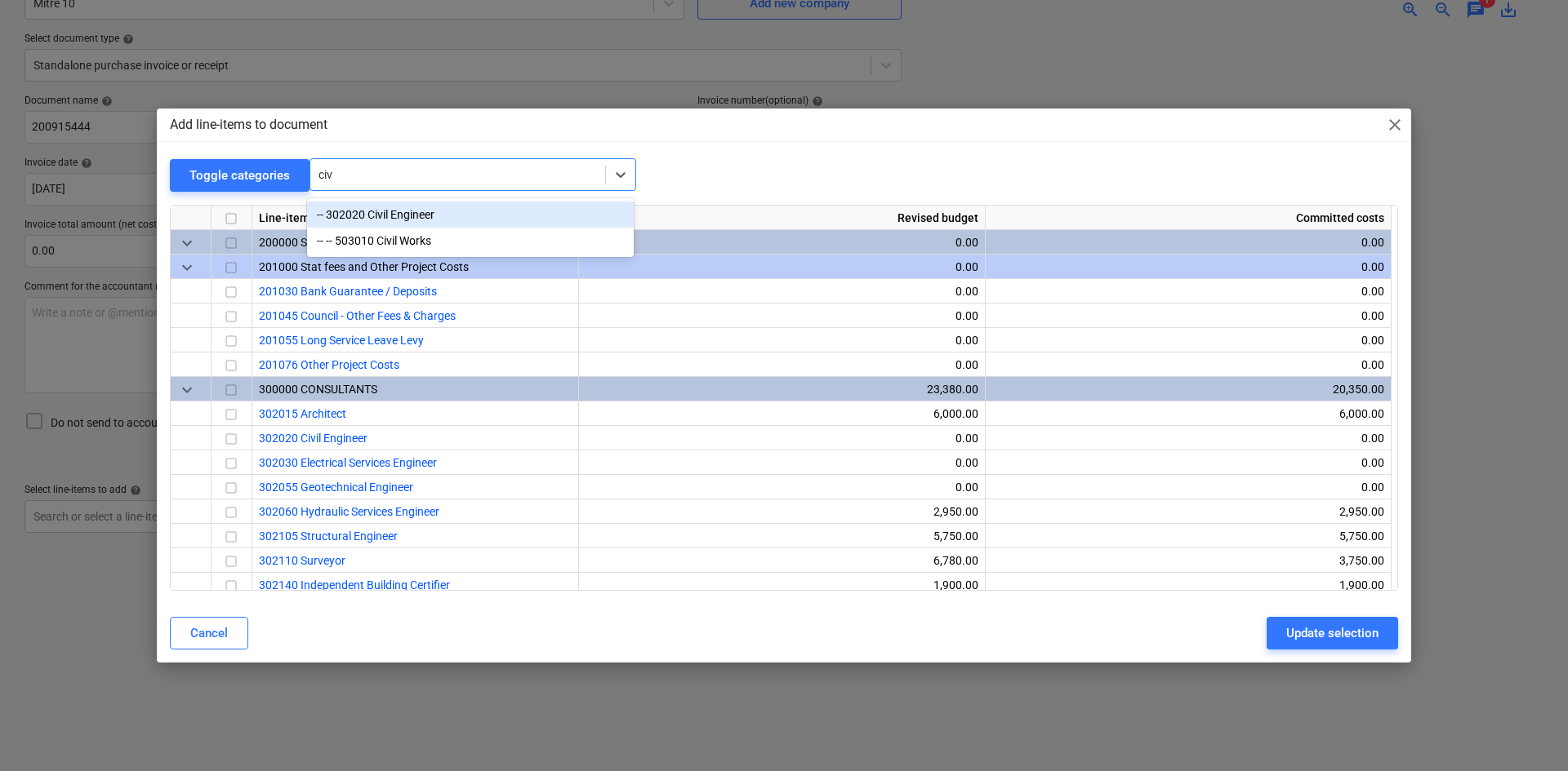
type input "civi"
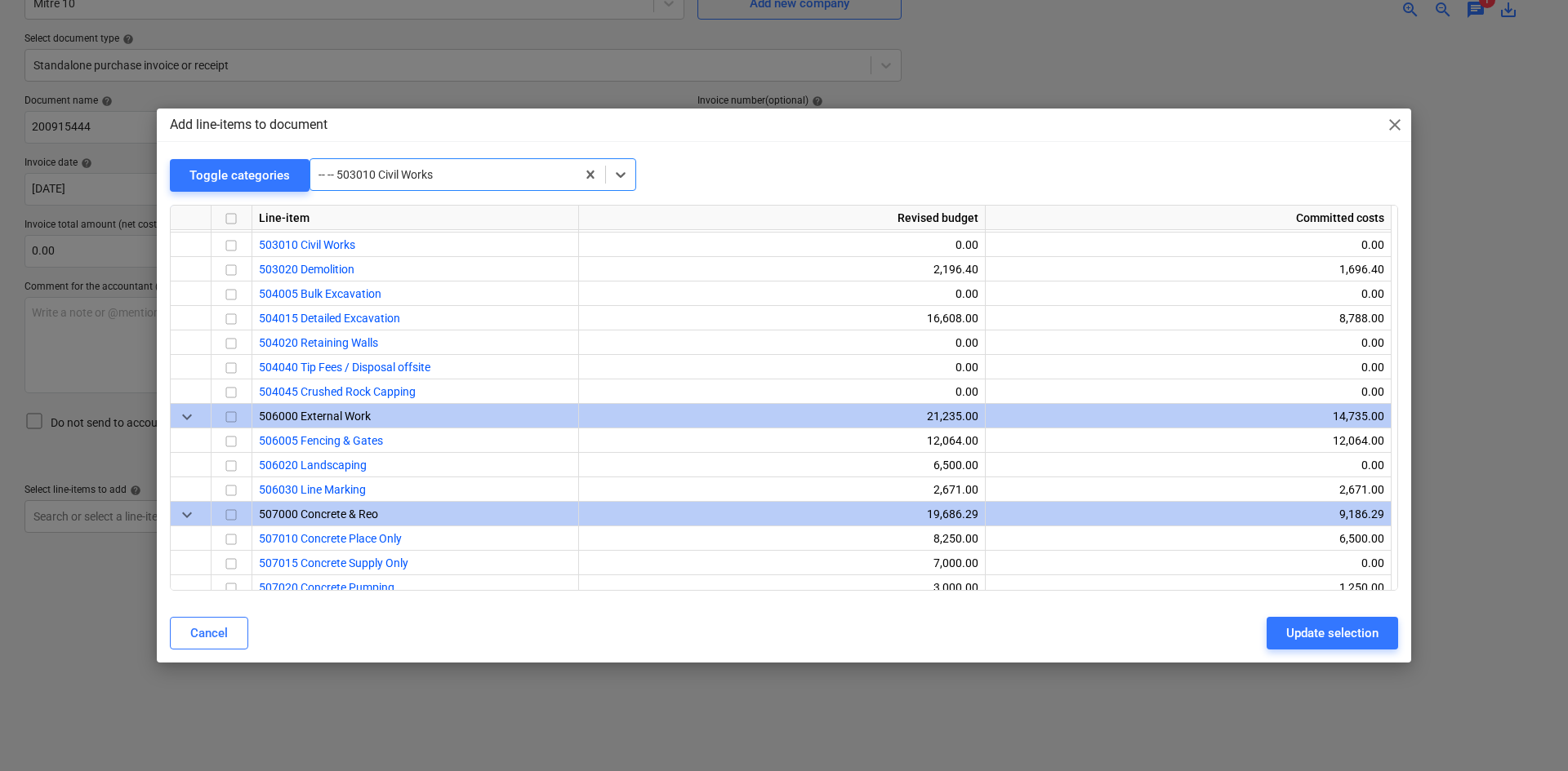
scroll to position [1567, 0]
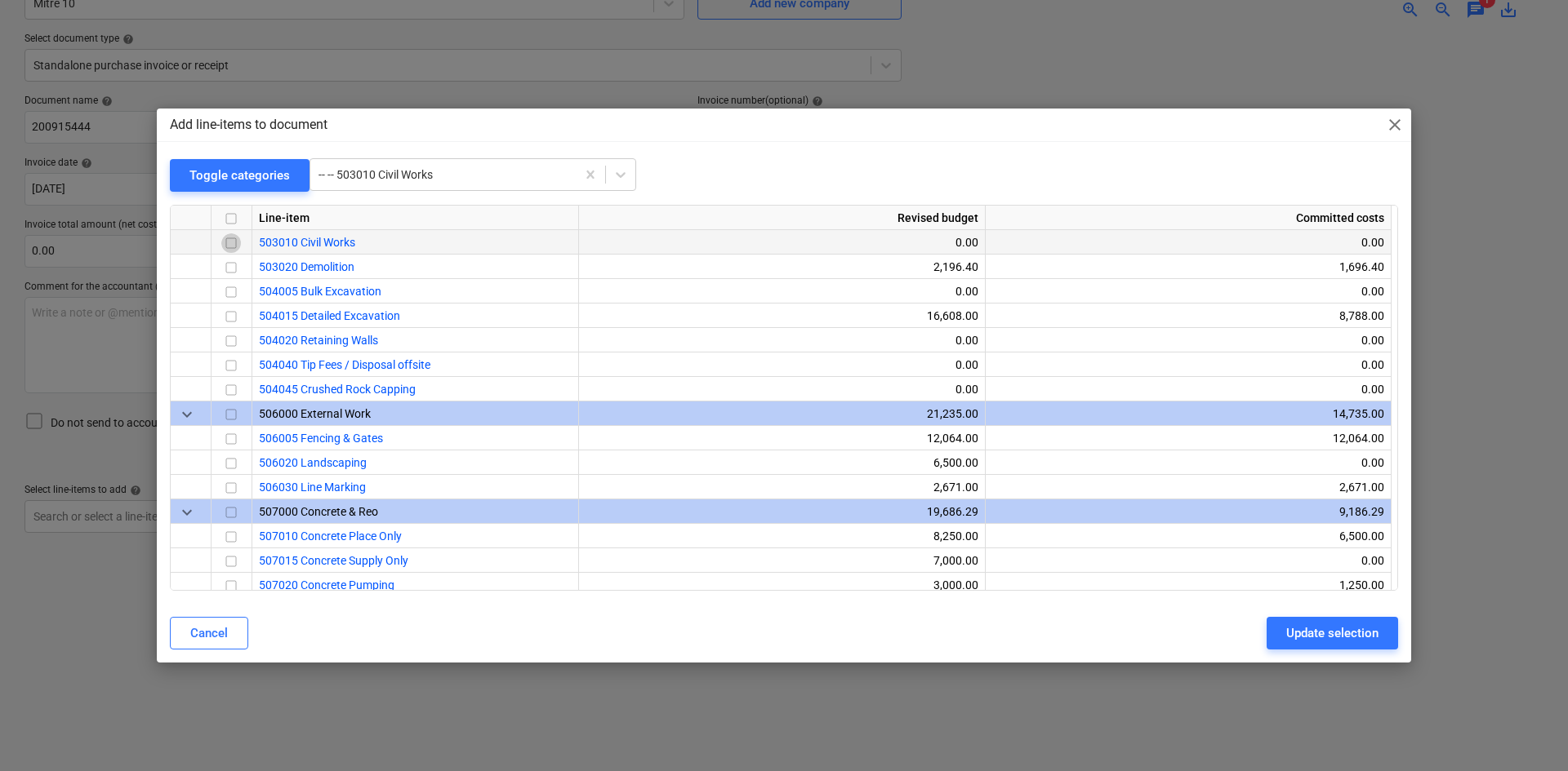
click at [233, 240] on input "checkbox" at bounding box center [231, 243] width 20 height 20
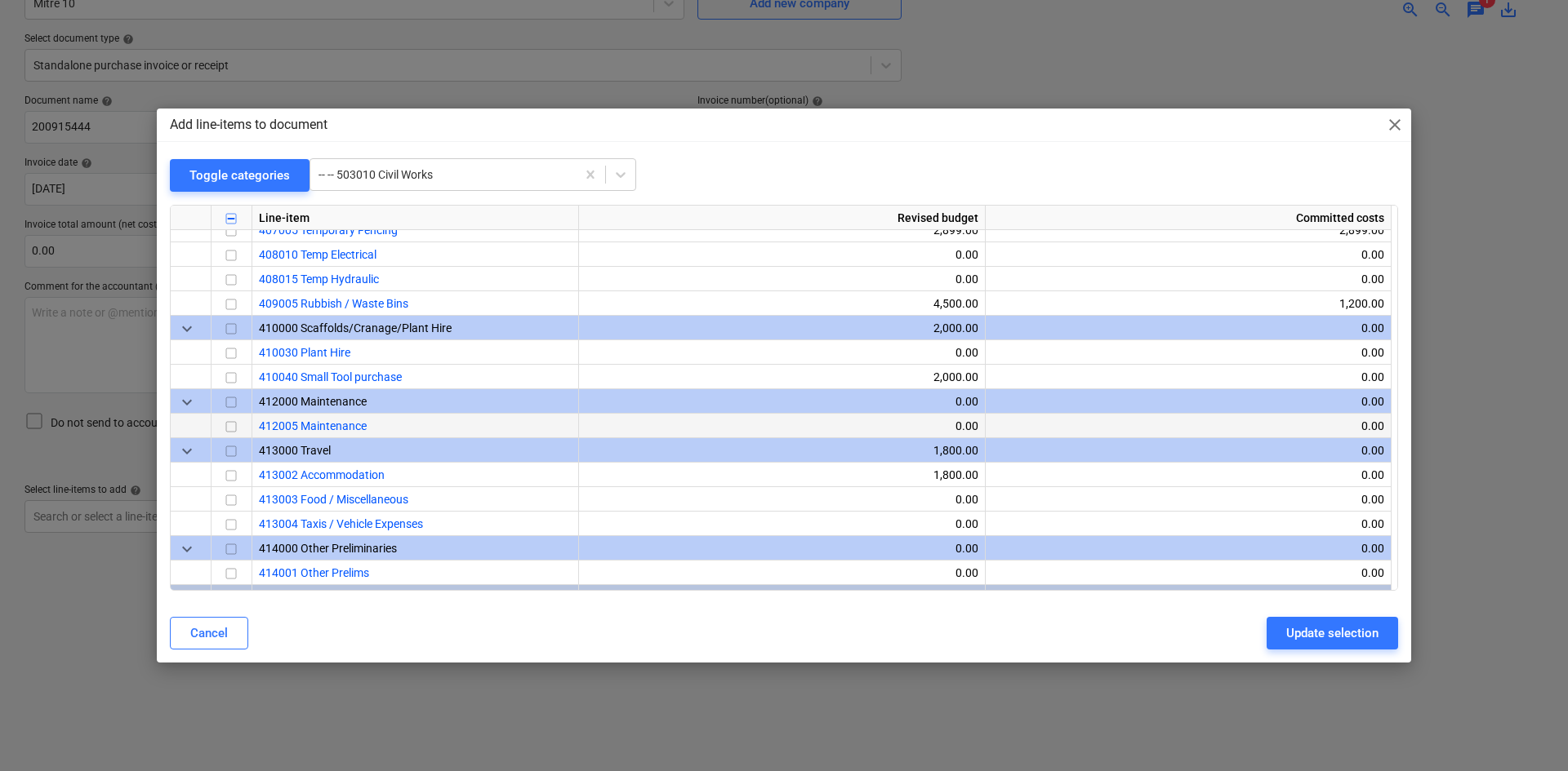
scroll to position [1224, 0]
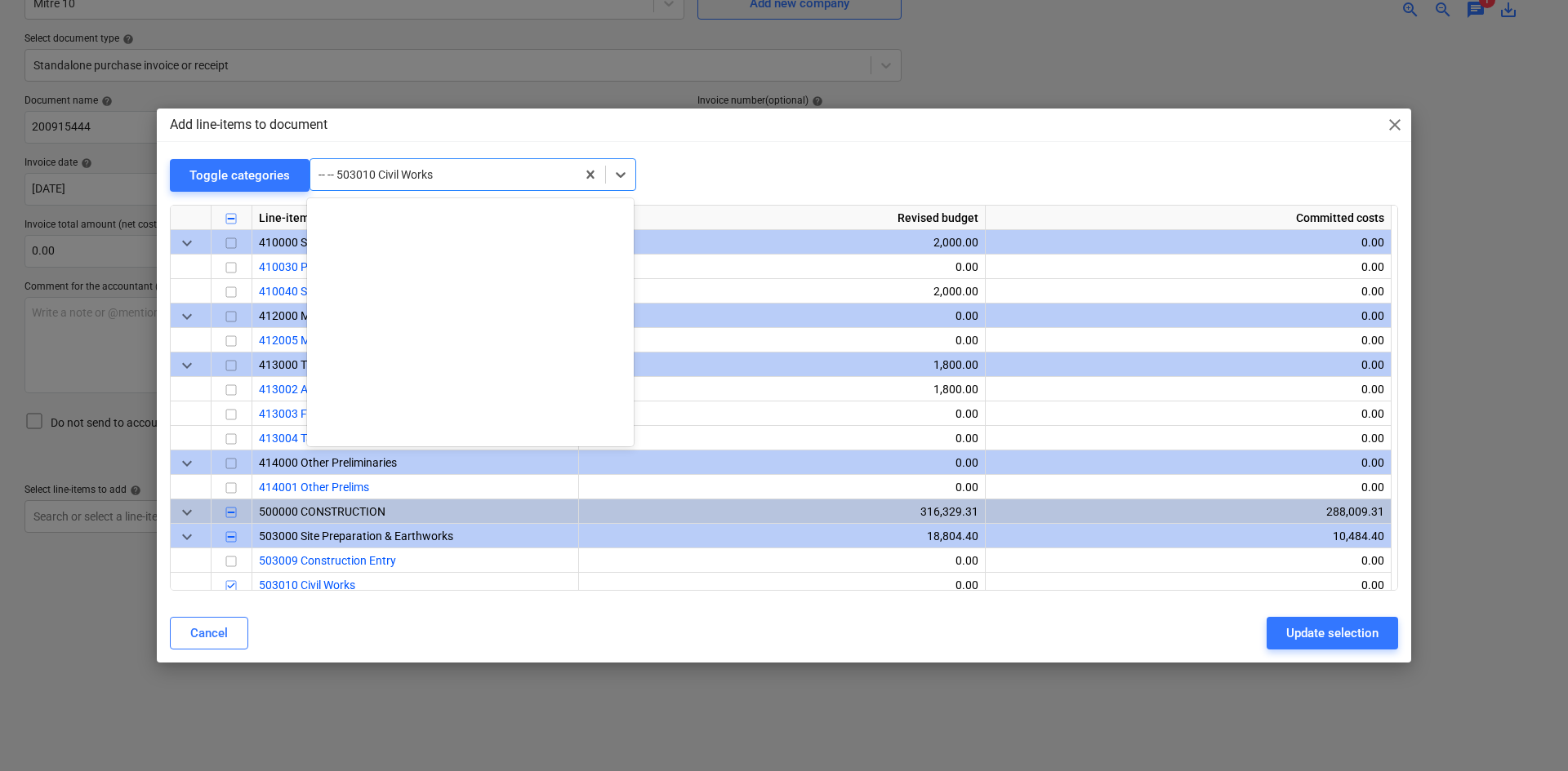
click at [446, 173] on div at bounding box center [443, 175] width 249 height 16
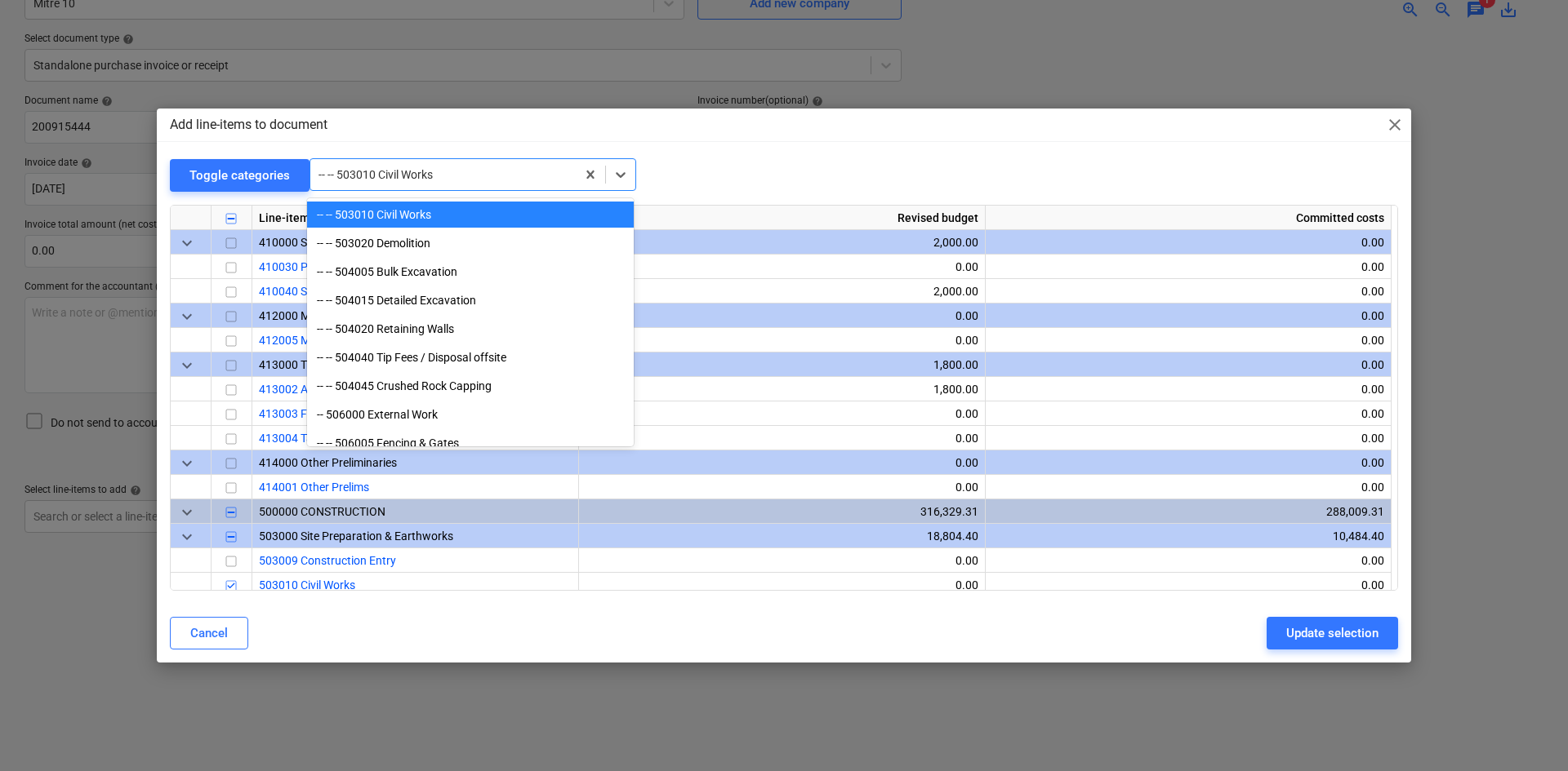
click at [442, 203] on div "-- -- 503010 Civil Works" at bounding box center [471, 215] width 327 height 26
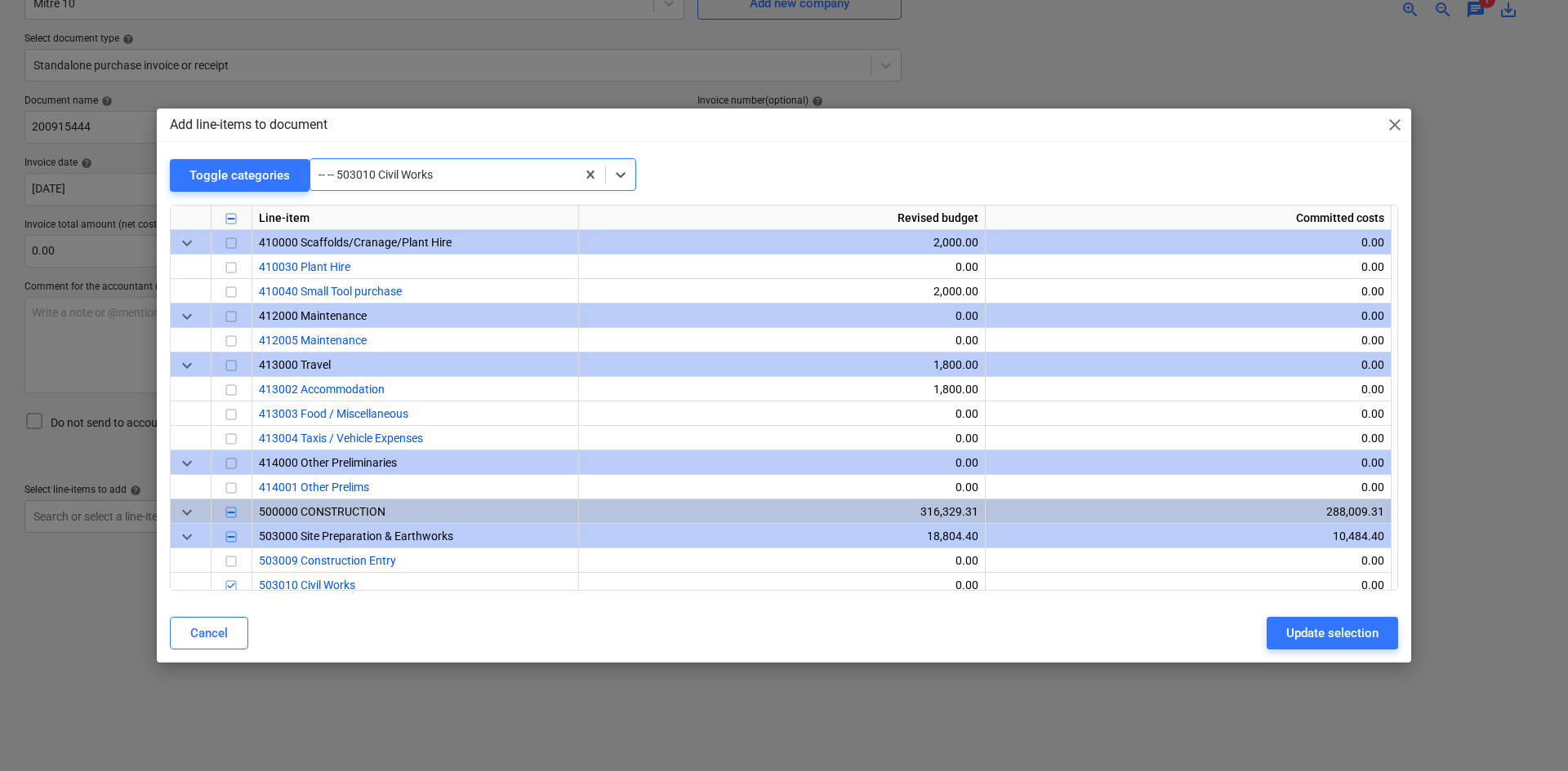
click at [452, 179] on div at bounding box center [443, 175] width 249 height 16
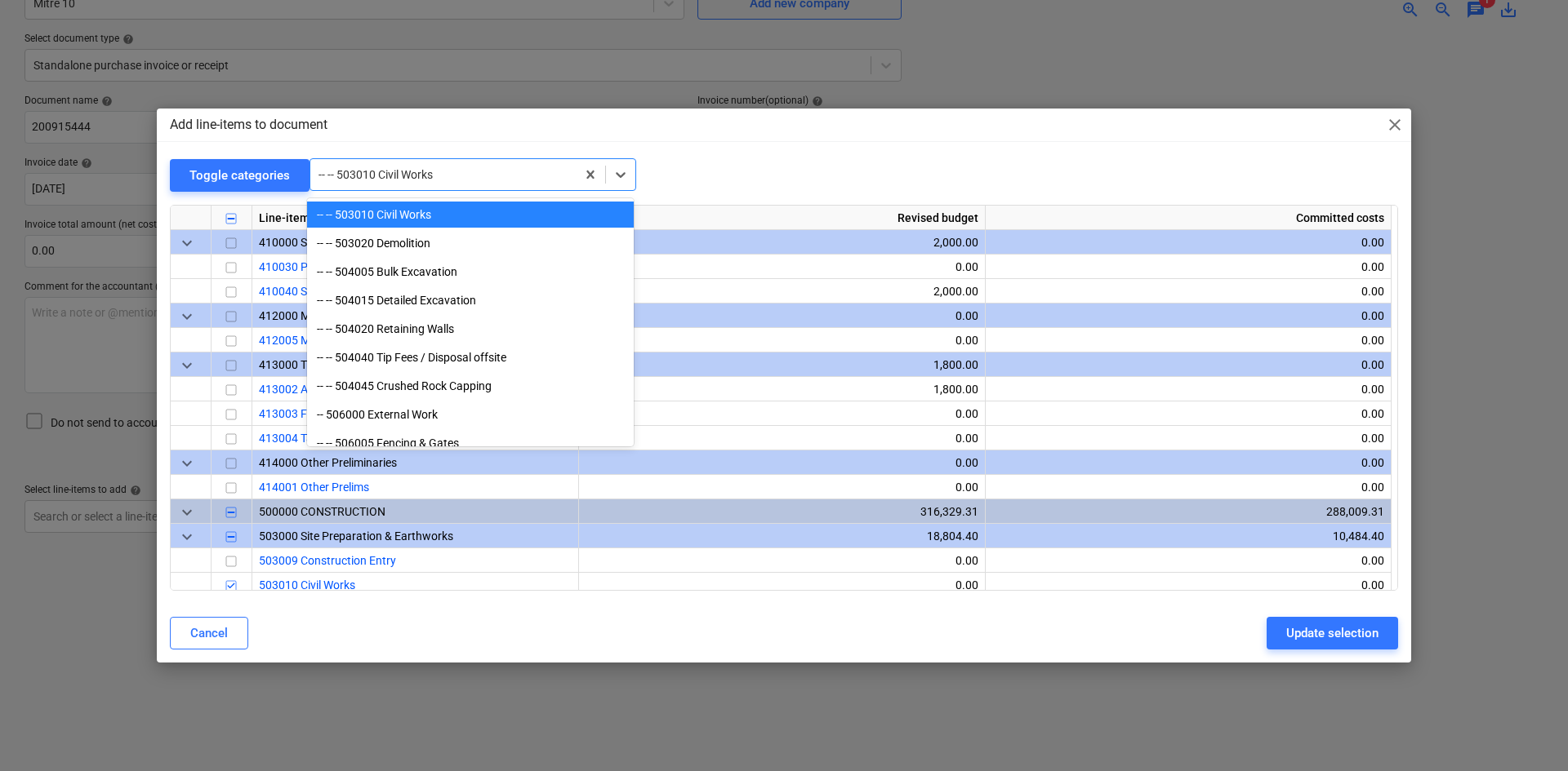
click at [450, 220] on div "-- -- 503010 Civil Works" at bounding box center [471, 215] width 327 height 26
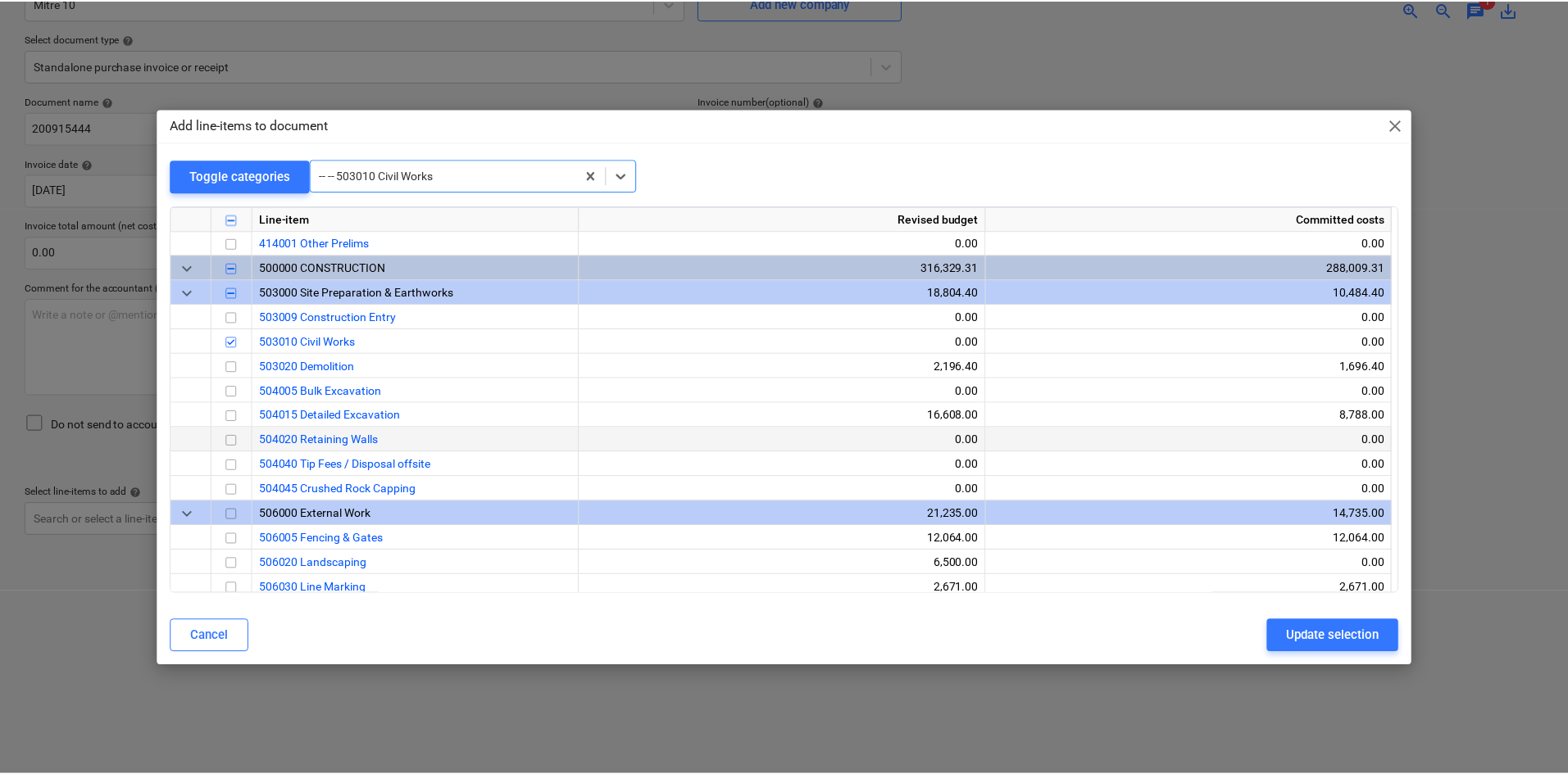
scroll to position [1475, 0]
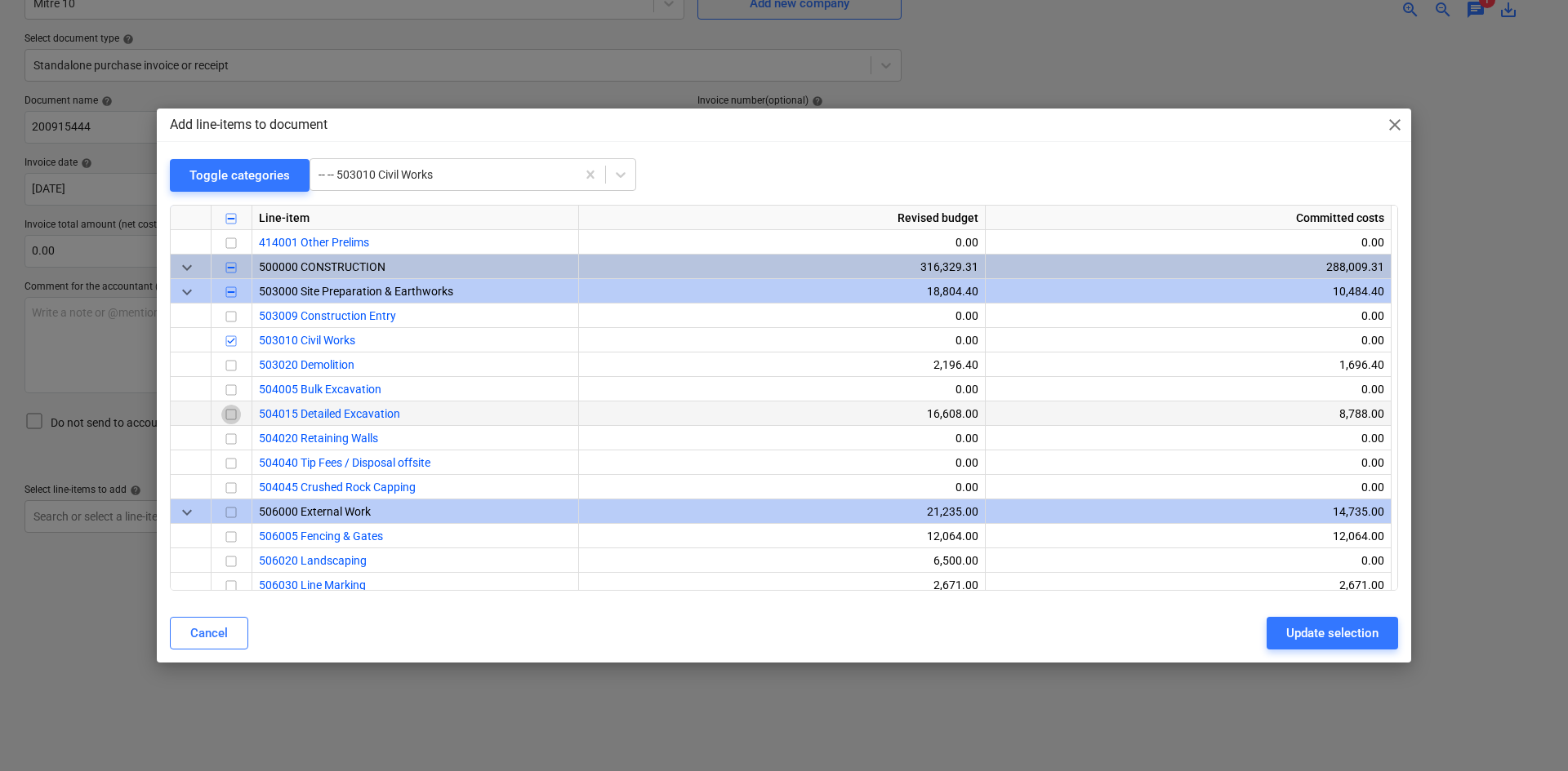
click at [228, 412] on input "checkbox" at bounding box center [231, 415] width 20 height 20
click at [235, 342] on input "checkbox" at bounding box center [231, 342] width 20 height 20
click at [1403, 126] on span "close" at bounding box center [1395, 125] width 20 height 20
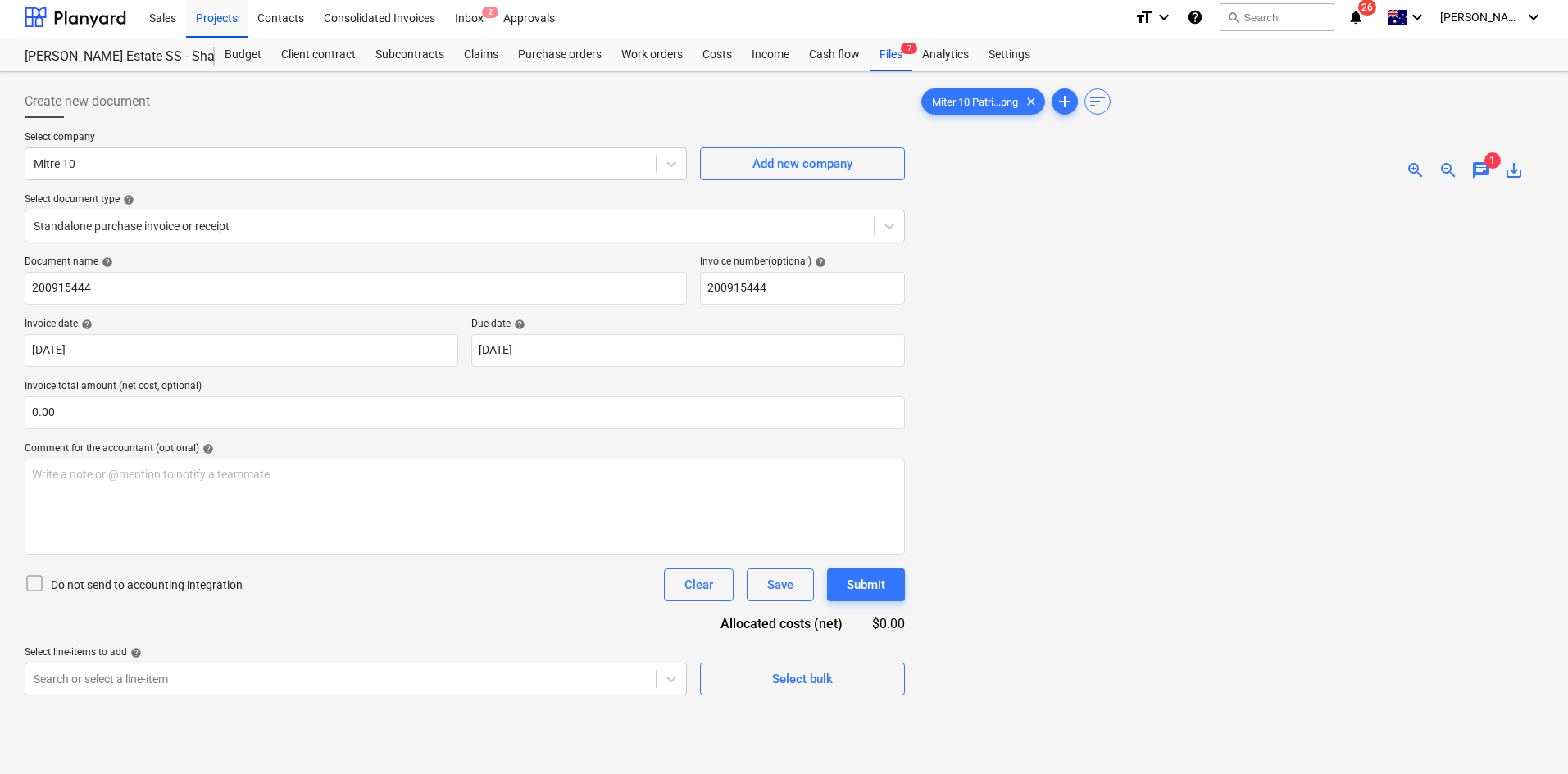
scroll to position [0, 0]
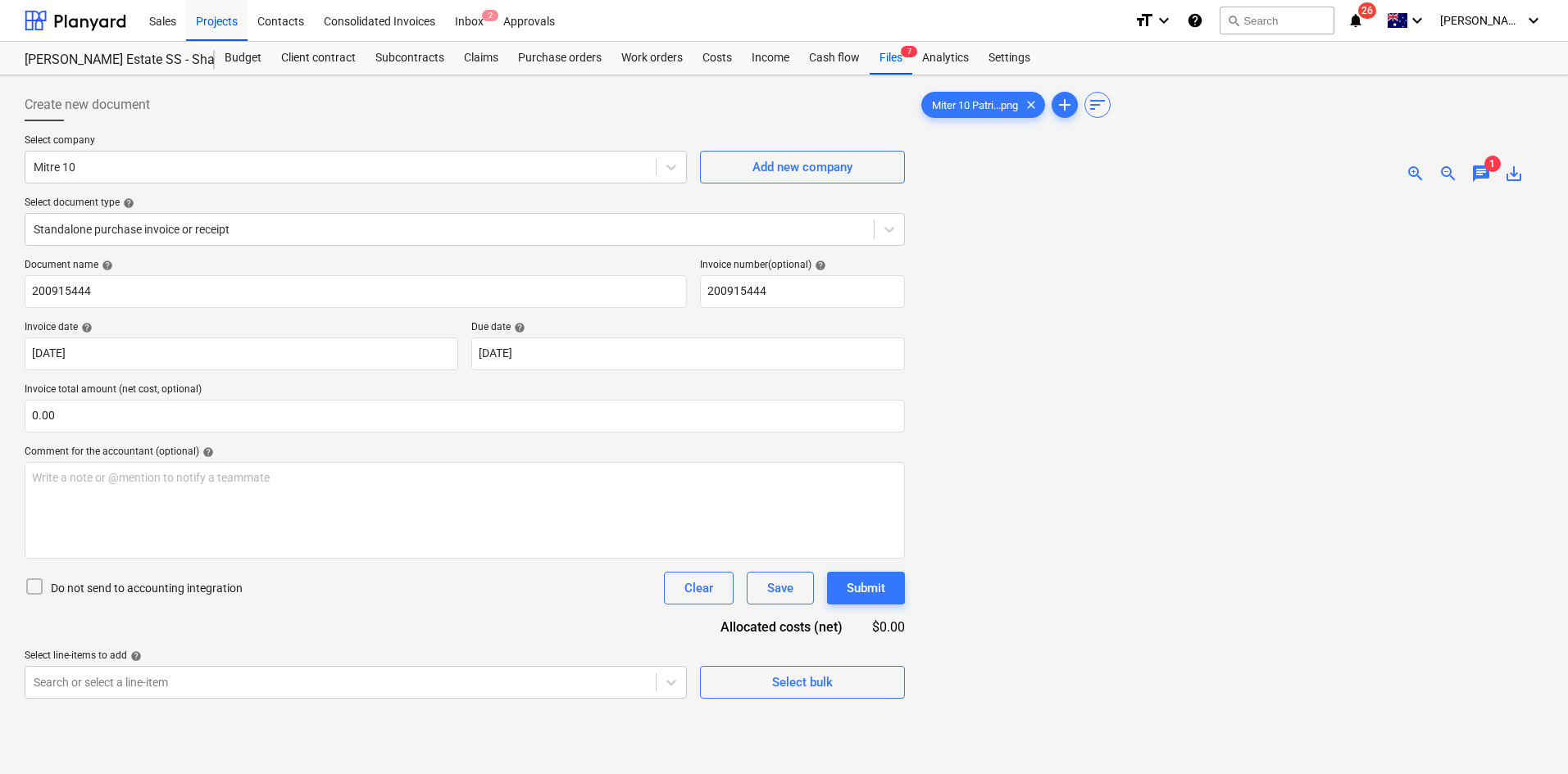
click at [1246, 141] on div at bounding box center [1230, 141] width 625 height 7
click at [753, 672] on span "Select bulk" at bounding box center [802, 683] width 164 height 21
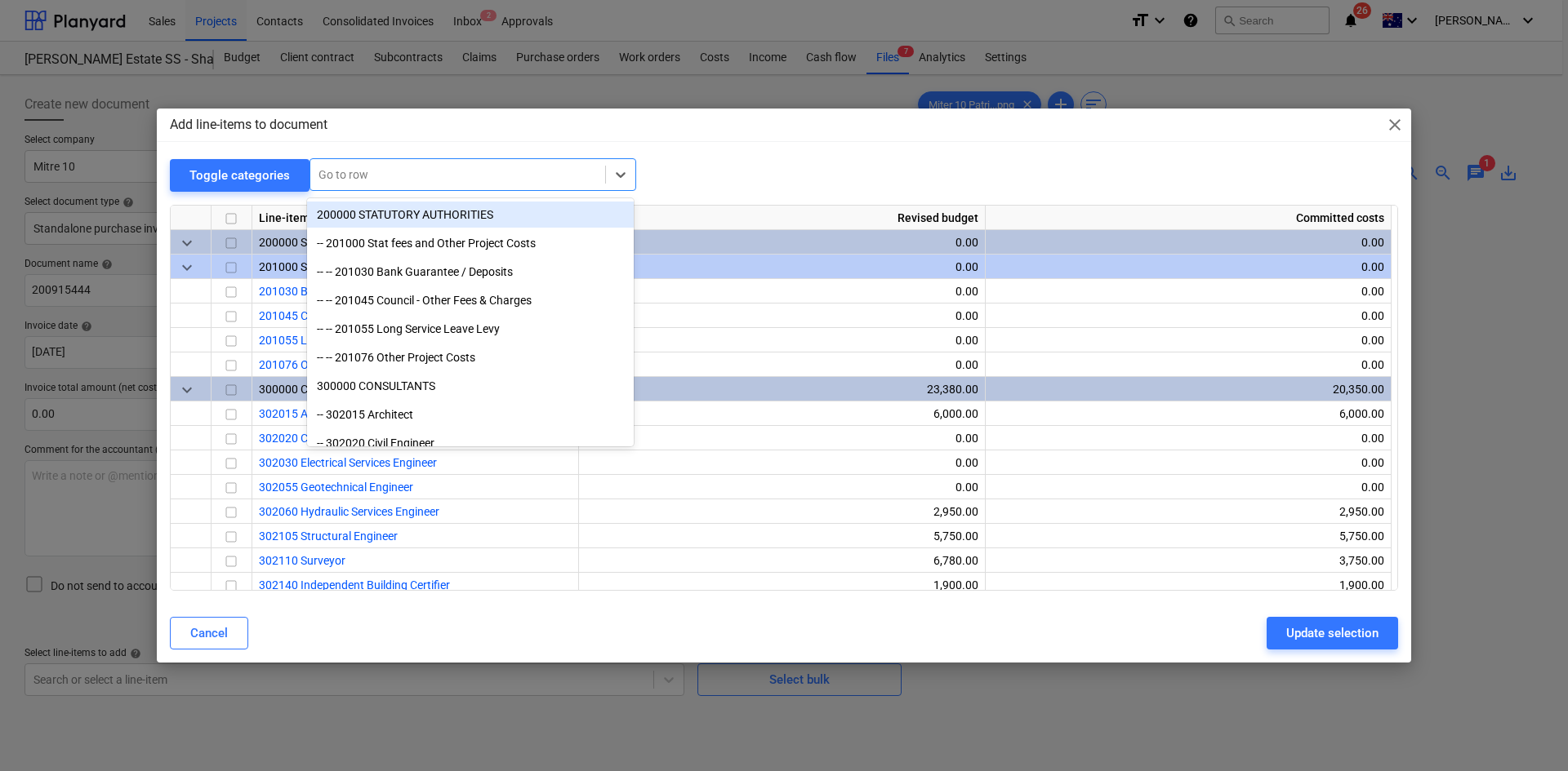
click at [415, 177] on div at bounding box center [458, 175] width 278 height 16
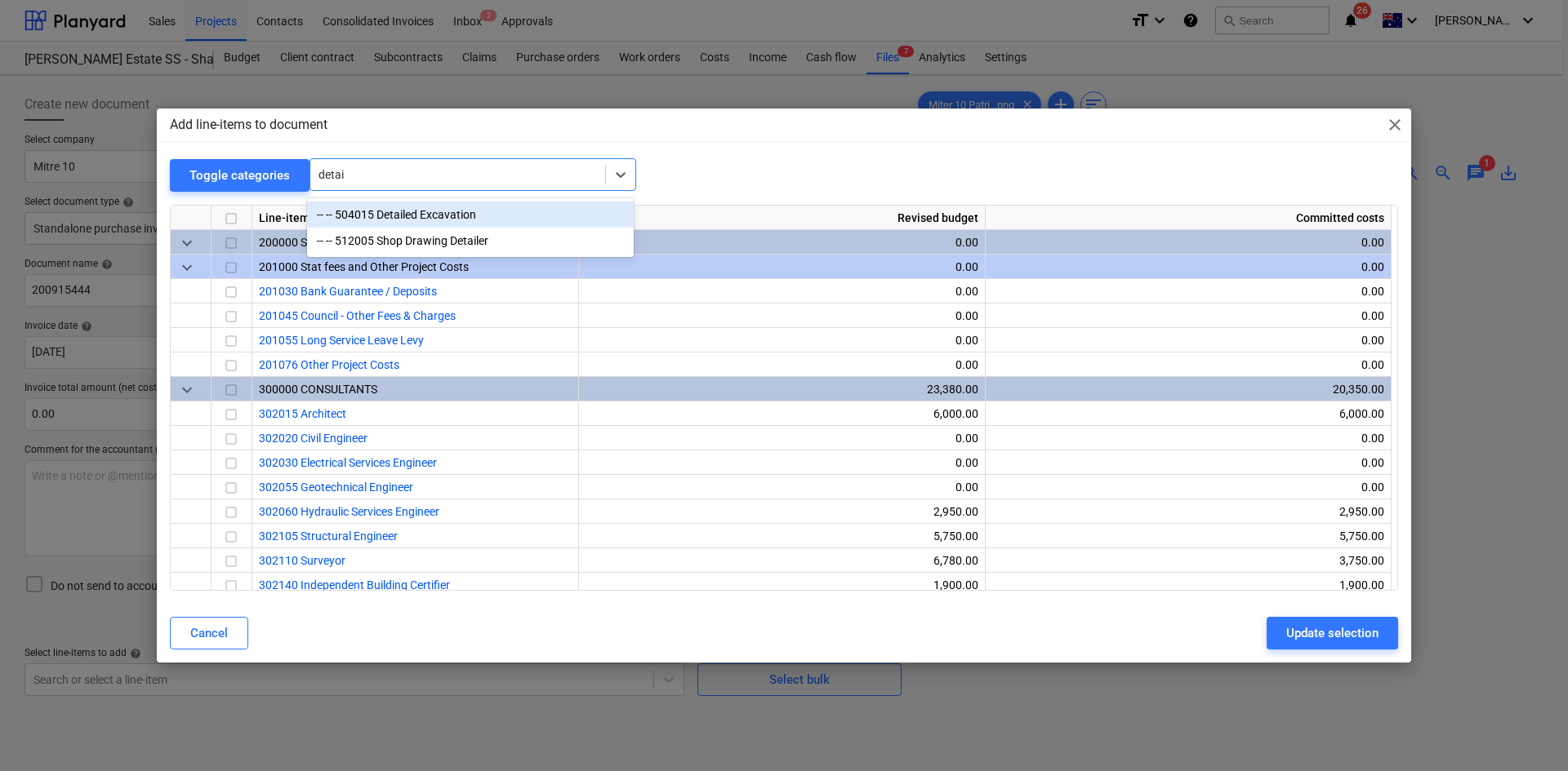
type input "detail"
click at [407, 217] on div "-- -- 504015 Detailed Excavation" at bounding box center [471, 215] width 327 height 26
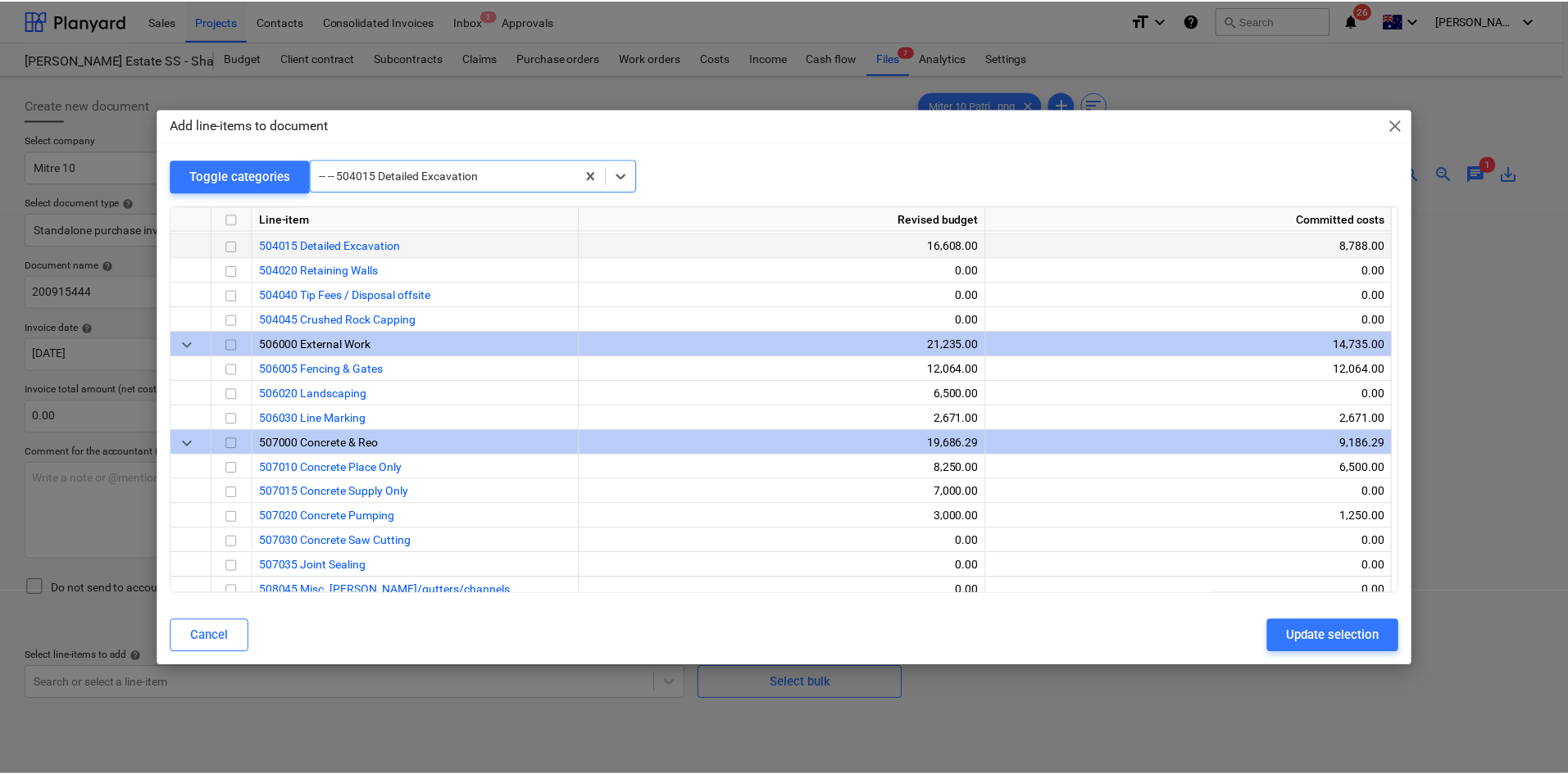
scroll to position [1647, 0]
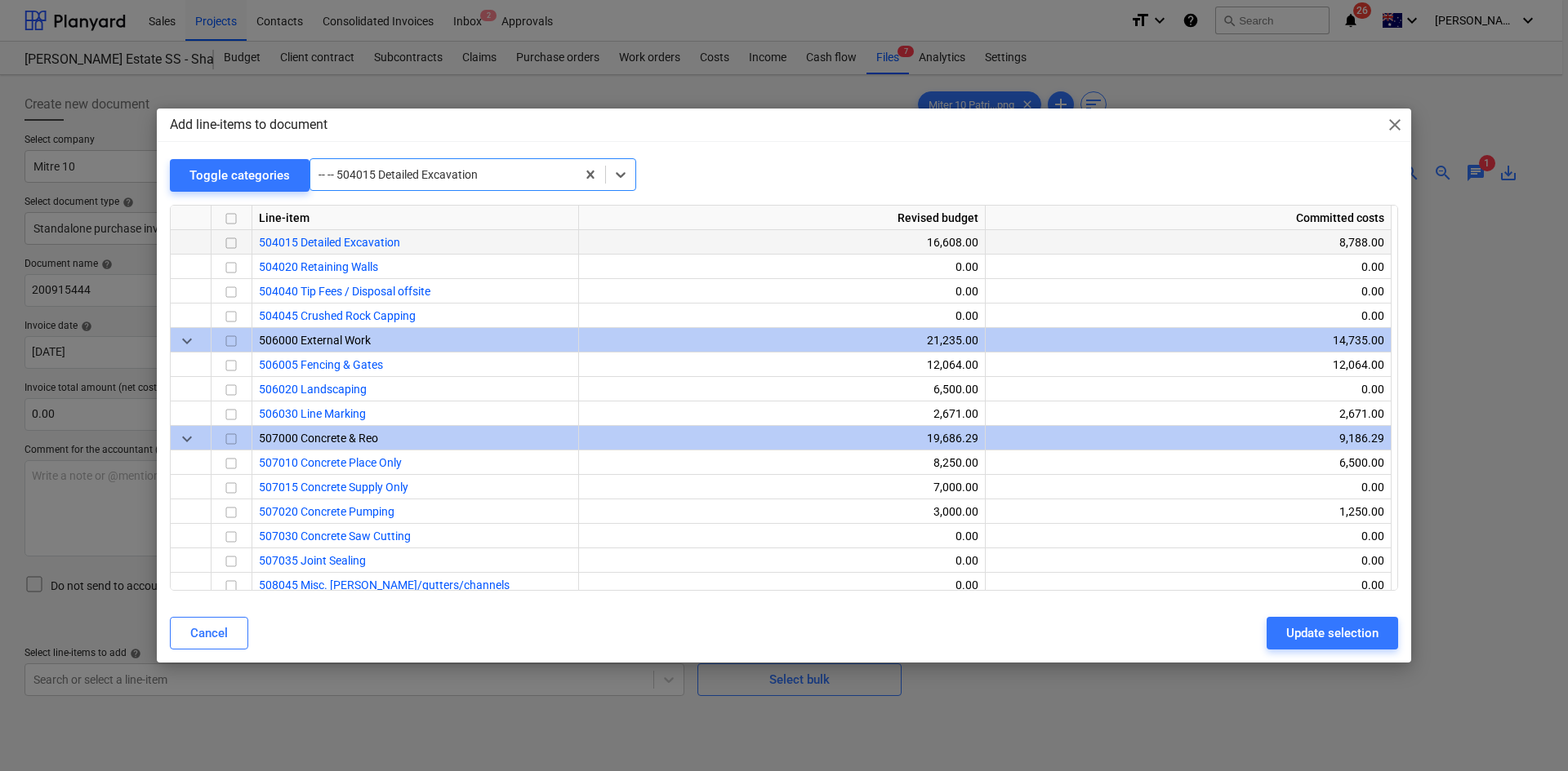
click at [228, 241] on input "checkbox" at bounding box center [231, 243] width 20 height 20
click at [1334, 633] on div "Update selection" at bounding box center [1332, 633] width 92 height 21
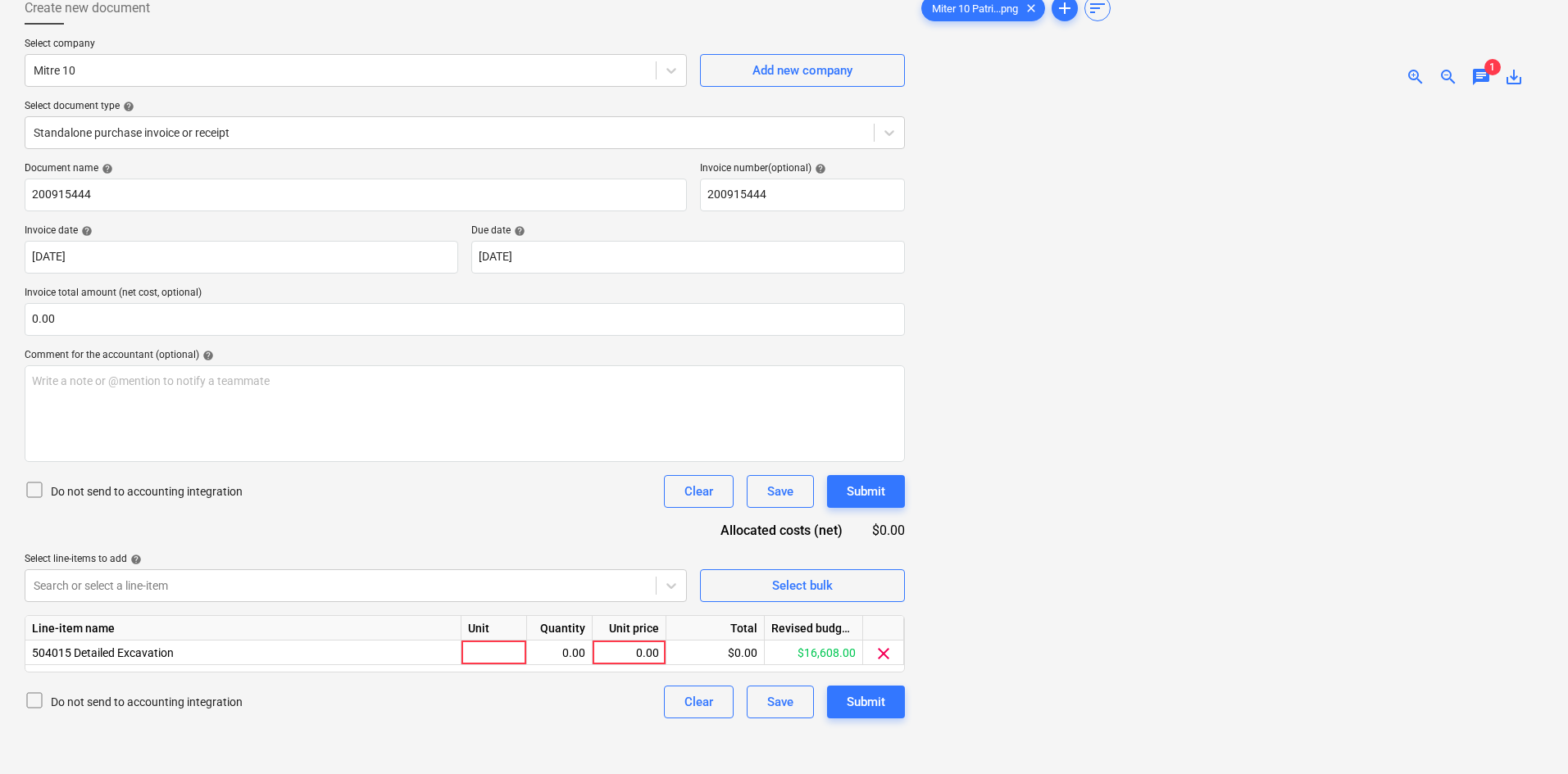
scroll to position [164, 0]
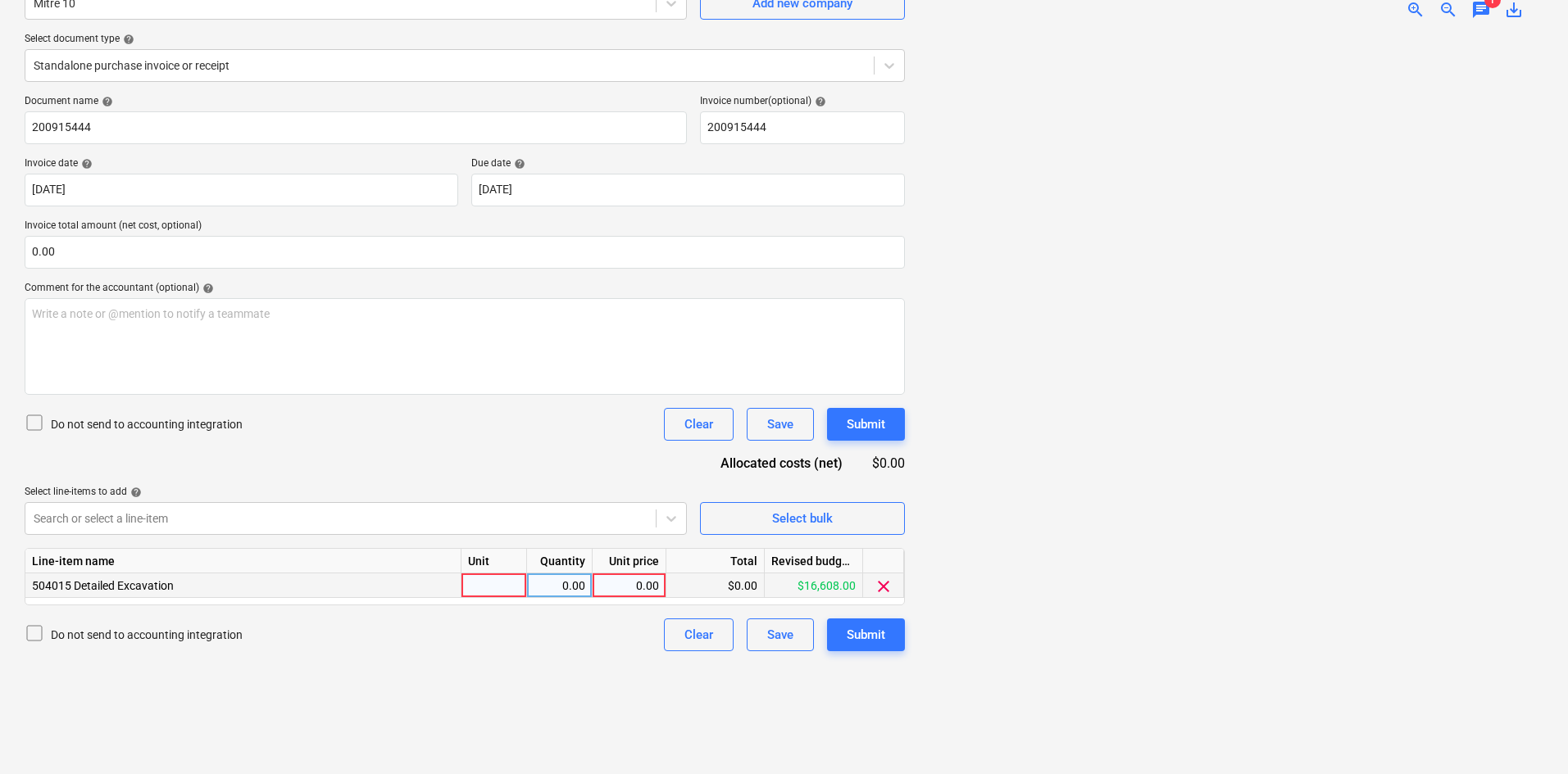
click at [500, 588] on div at bounding box center [495, 586] width 66 height 25
type input "item"
click at [613, 587] on div "0.00" at bounding box center [629, 586] width 60 height 25
type input "61.31"
click at [573, 443] on div "Document name help 200915444 Invoice number (optional) help 200915444 Invoice d…" at bounding box center [465, 373] width 880 height 556
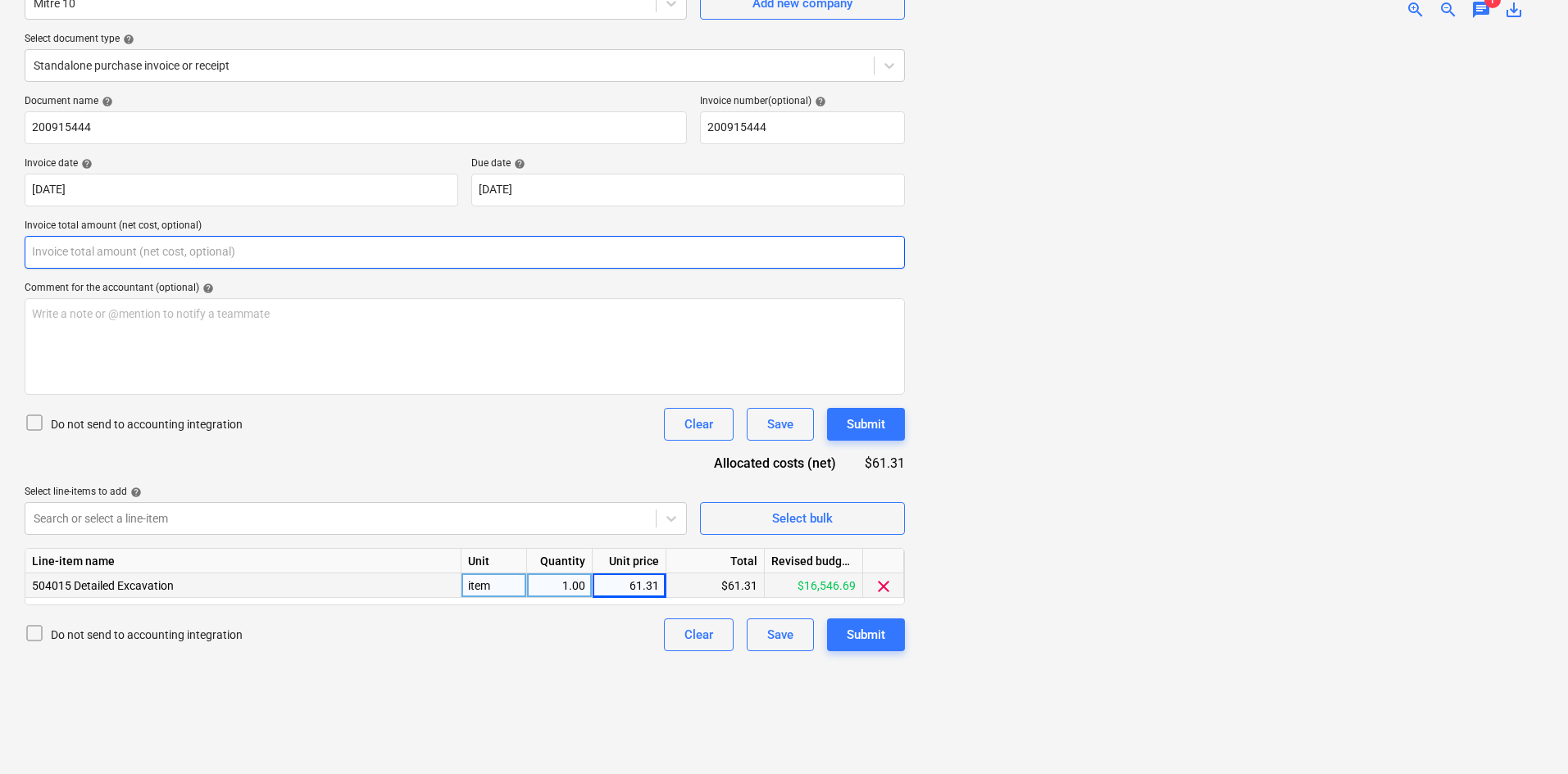
click at [124, 245] on input "text" at bounding box center [465, 252] width 880 height 33
paste input "61.31"
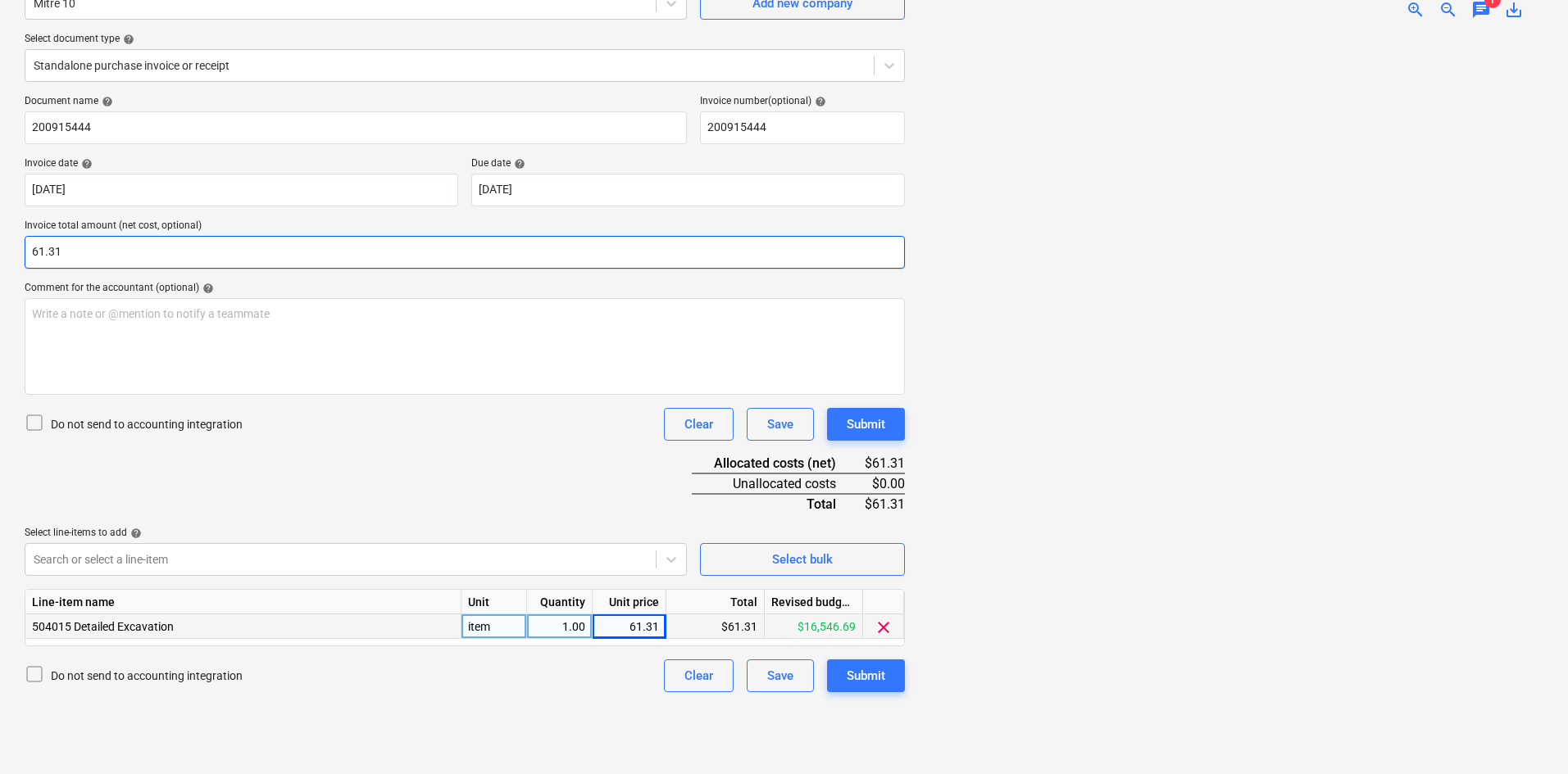
type input "61.31"
click at [295, 440] on div "Do not send to accounting integration Clear Save Submit" at bounding box center [465, 425] width 880 height 33
click at [271, 340] on div "Write a note or @mention to notify a teammate [PERSON_NAME]" at bounding box center [465, 346] width 880 height 96
click at [868, 673] on div "Submit" at bounding box center [866, 676] width 39 height 21
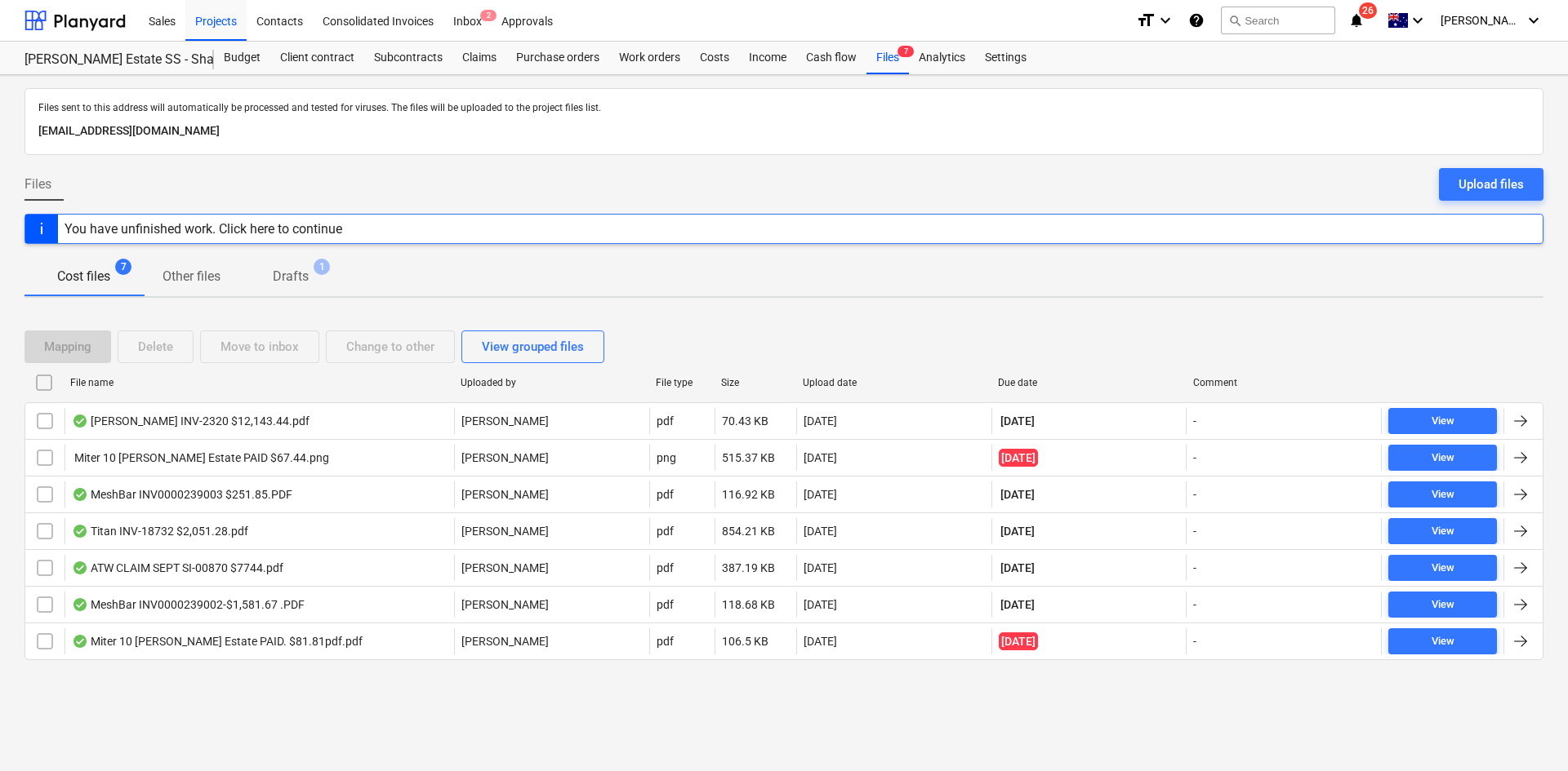
click at [1010, 377] on div "Due date" at bounding box center [1089, 383] width 182 height 11
checkbox input "false"
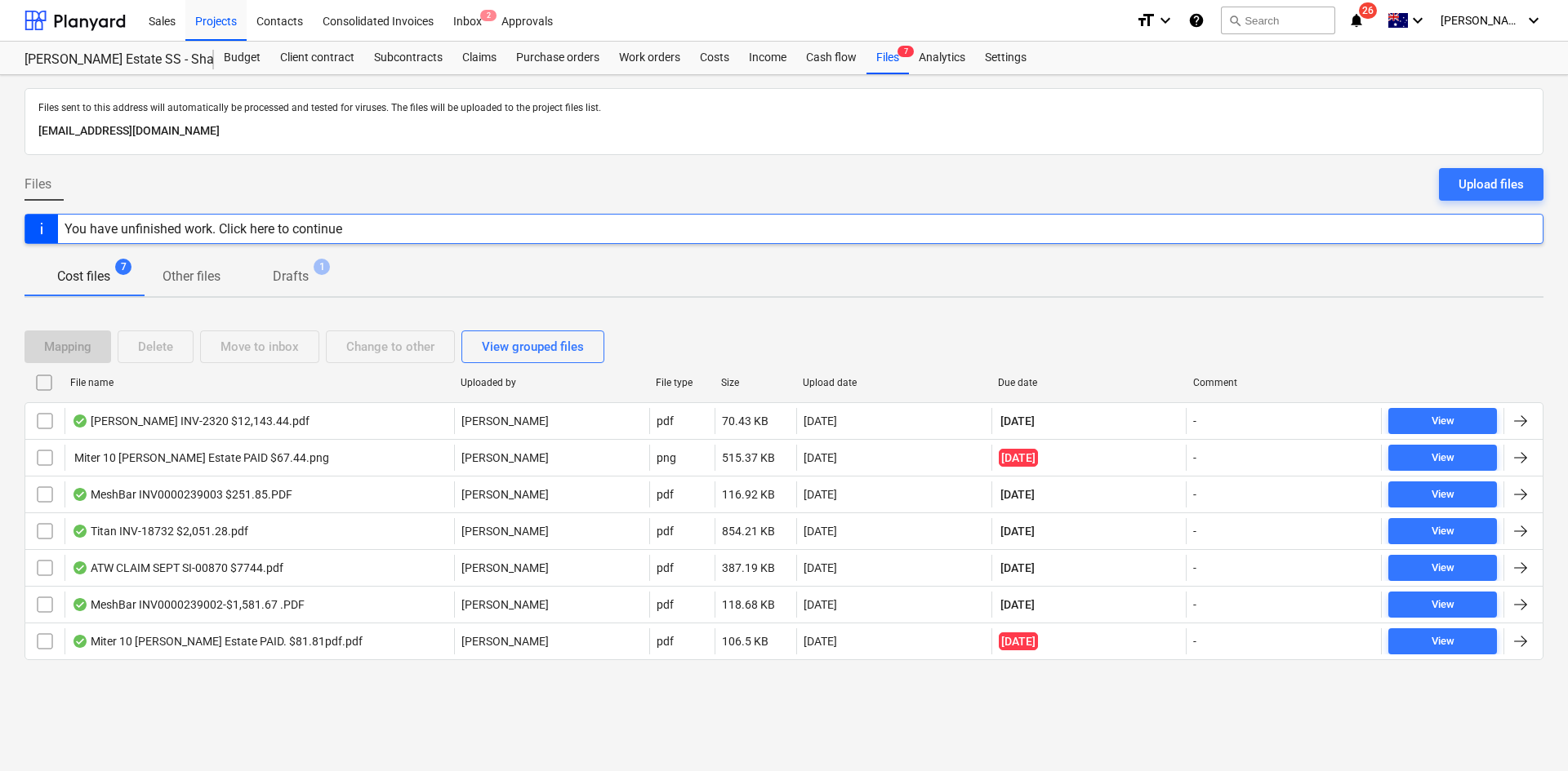
checkbox input "false"
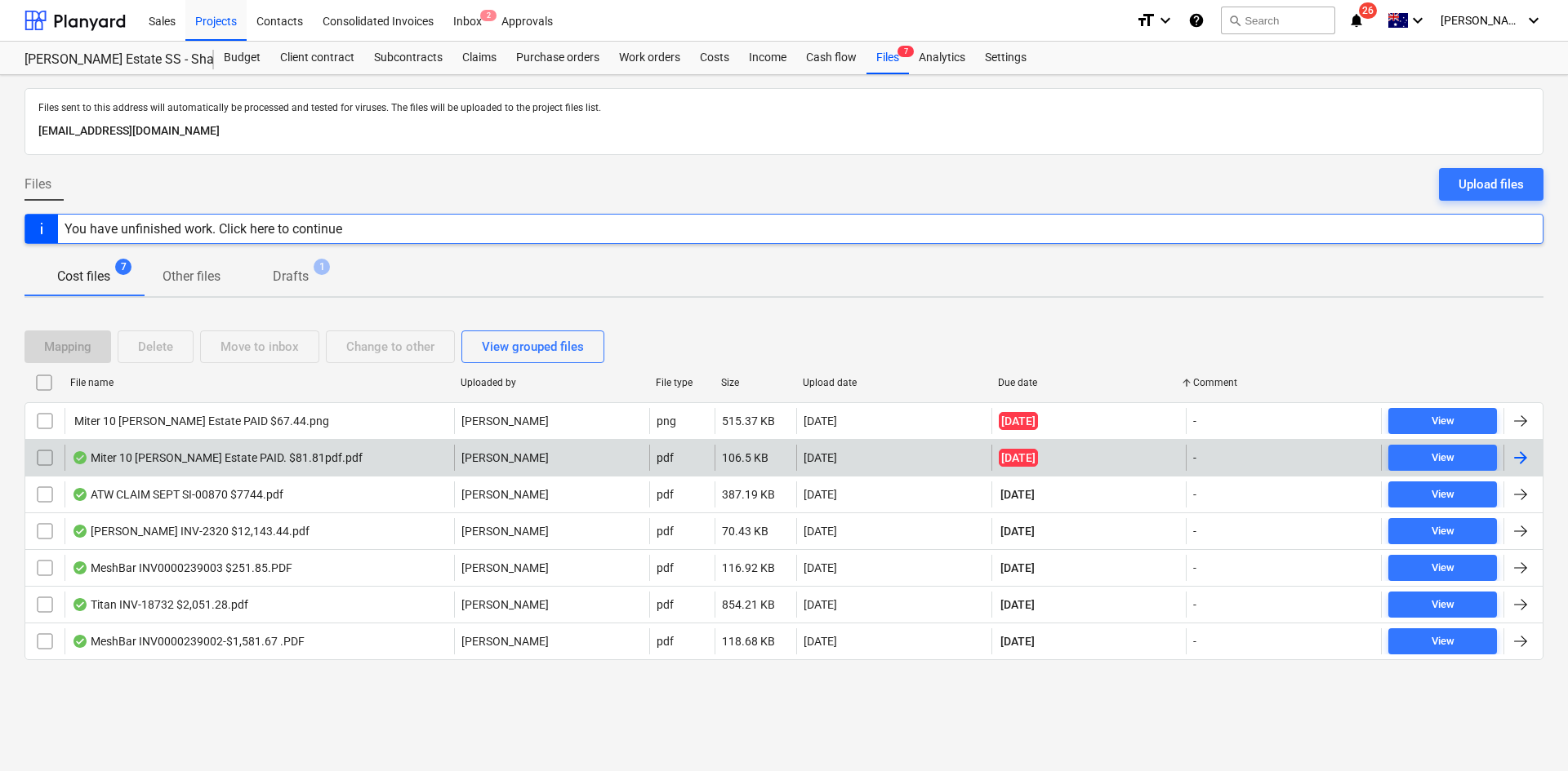
click at [307, 459] on div "Miter 10 [PERSON_NAME] Estate PAID. $81.81pdf.pdf" at bounding box center [217, 458] width 291 height 13
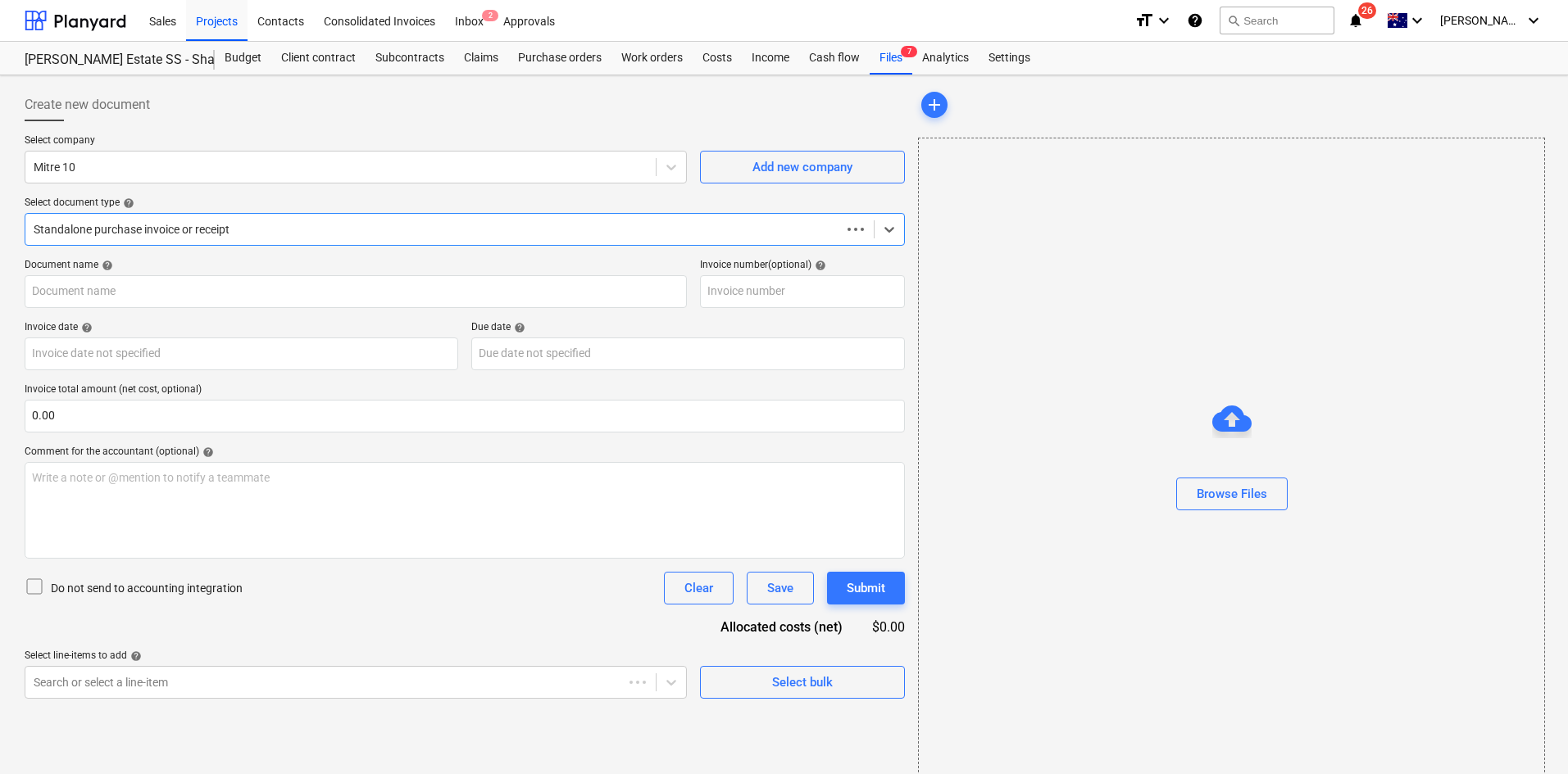
type input "200915480"
type input "[DATE]"
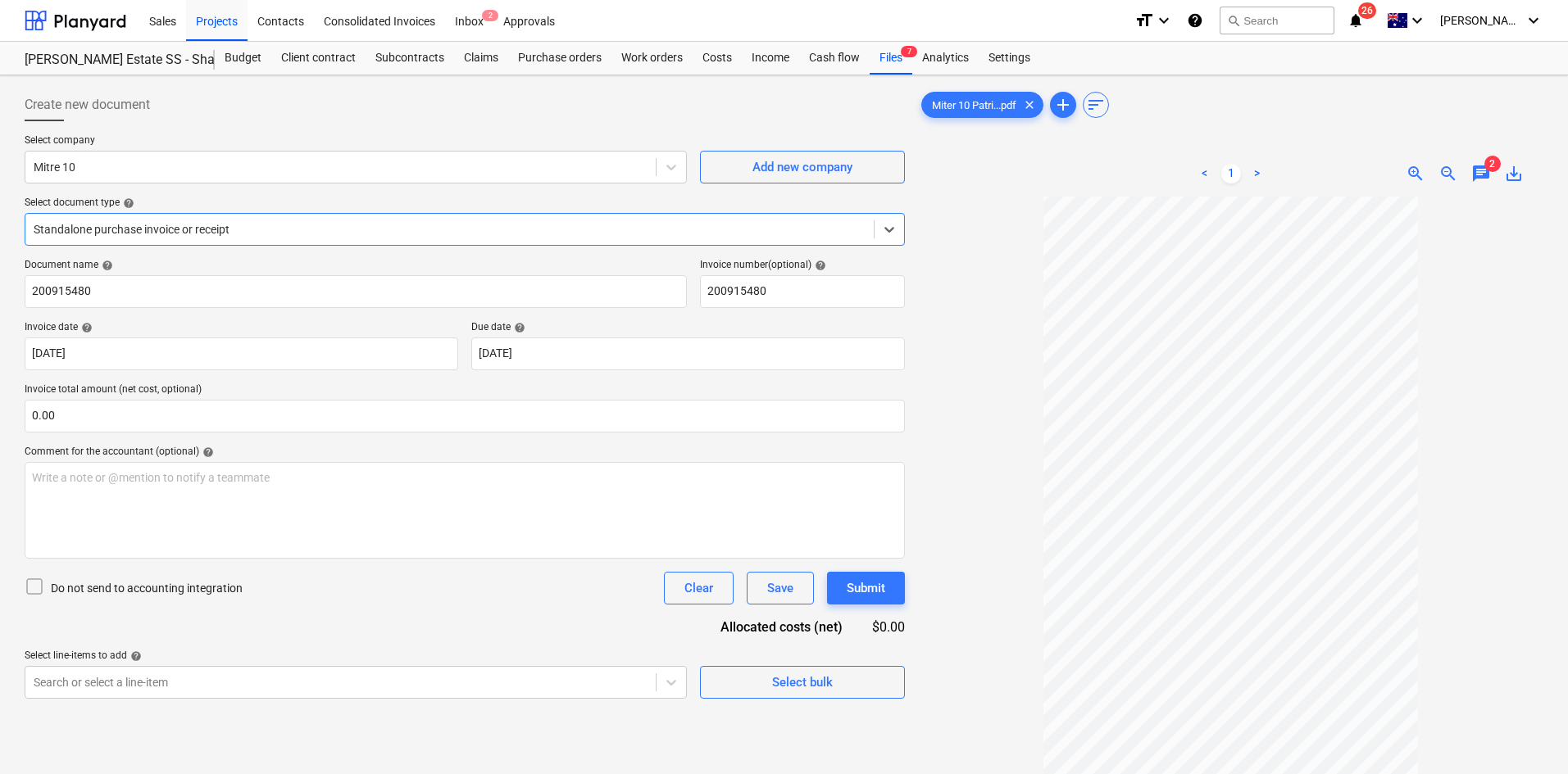
scroll to position [164, 0]
type input "post cap yellow triangle"
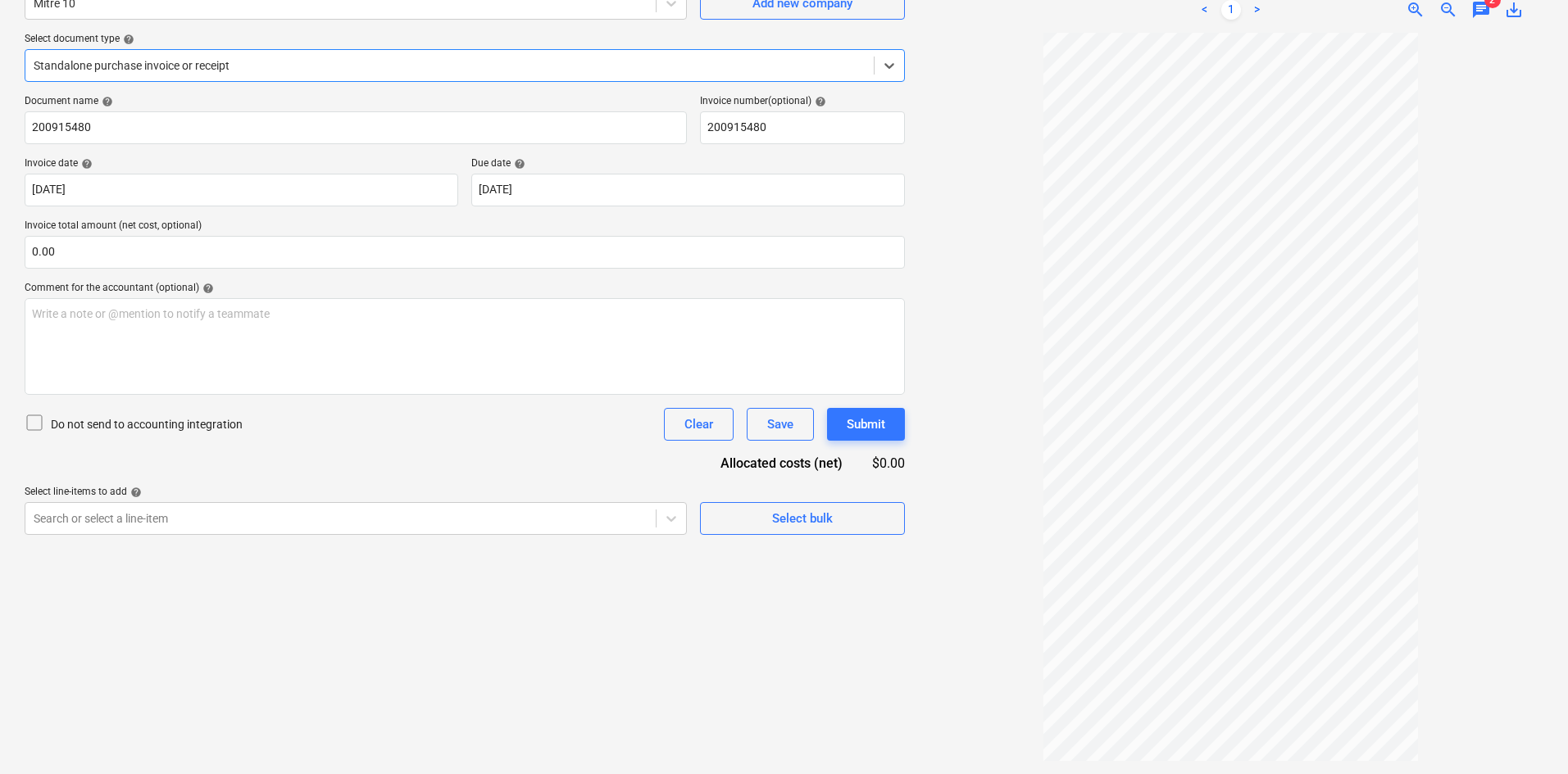
click at [257, 72] on div at bounding box center [449, 66] width 832 height 16
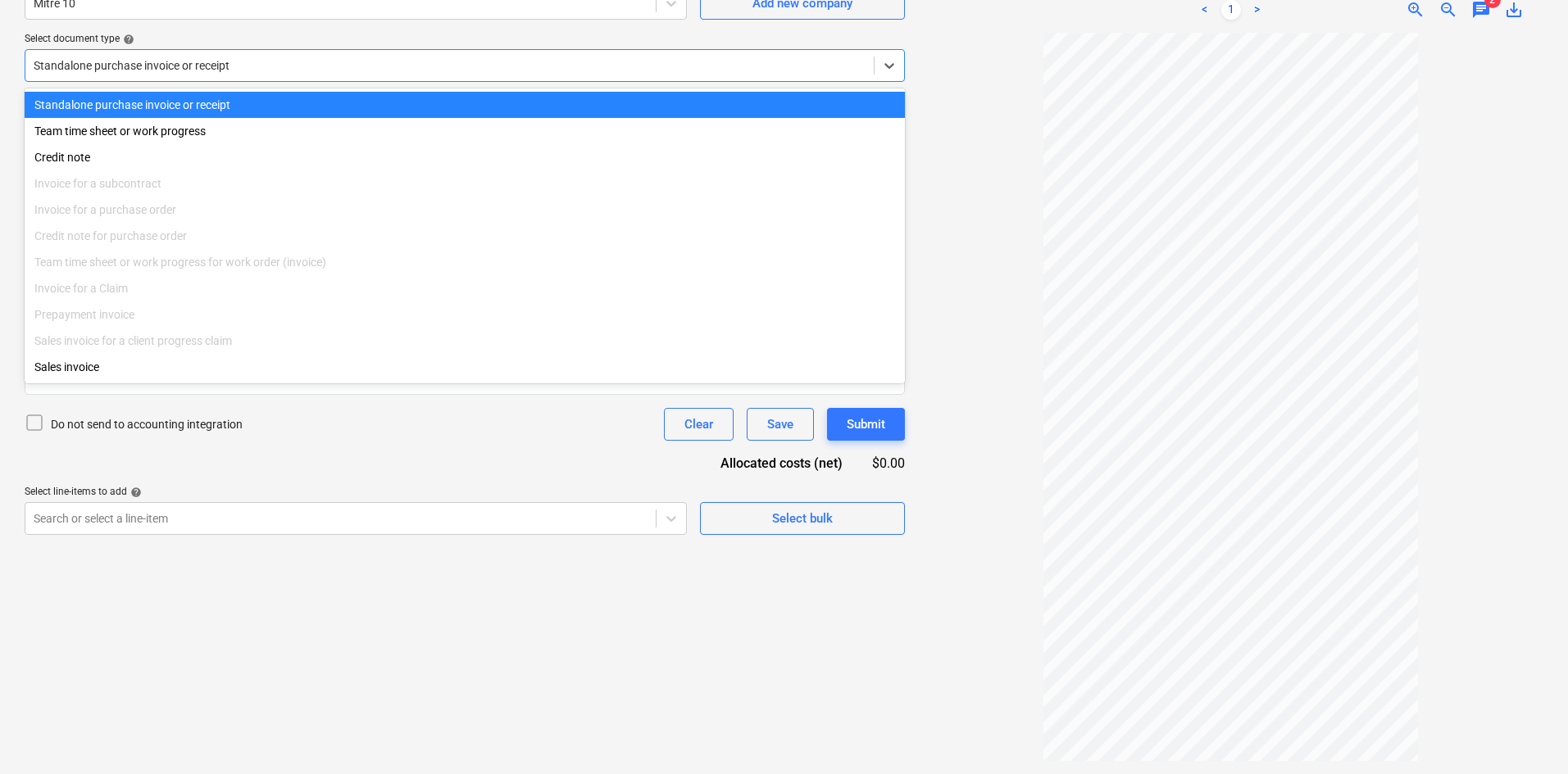
type input "e"
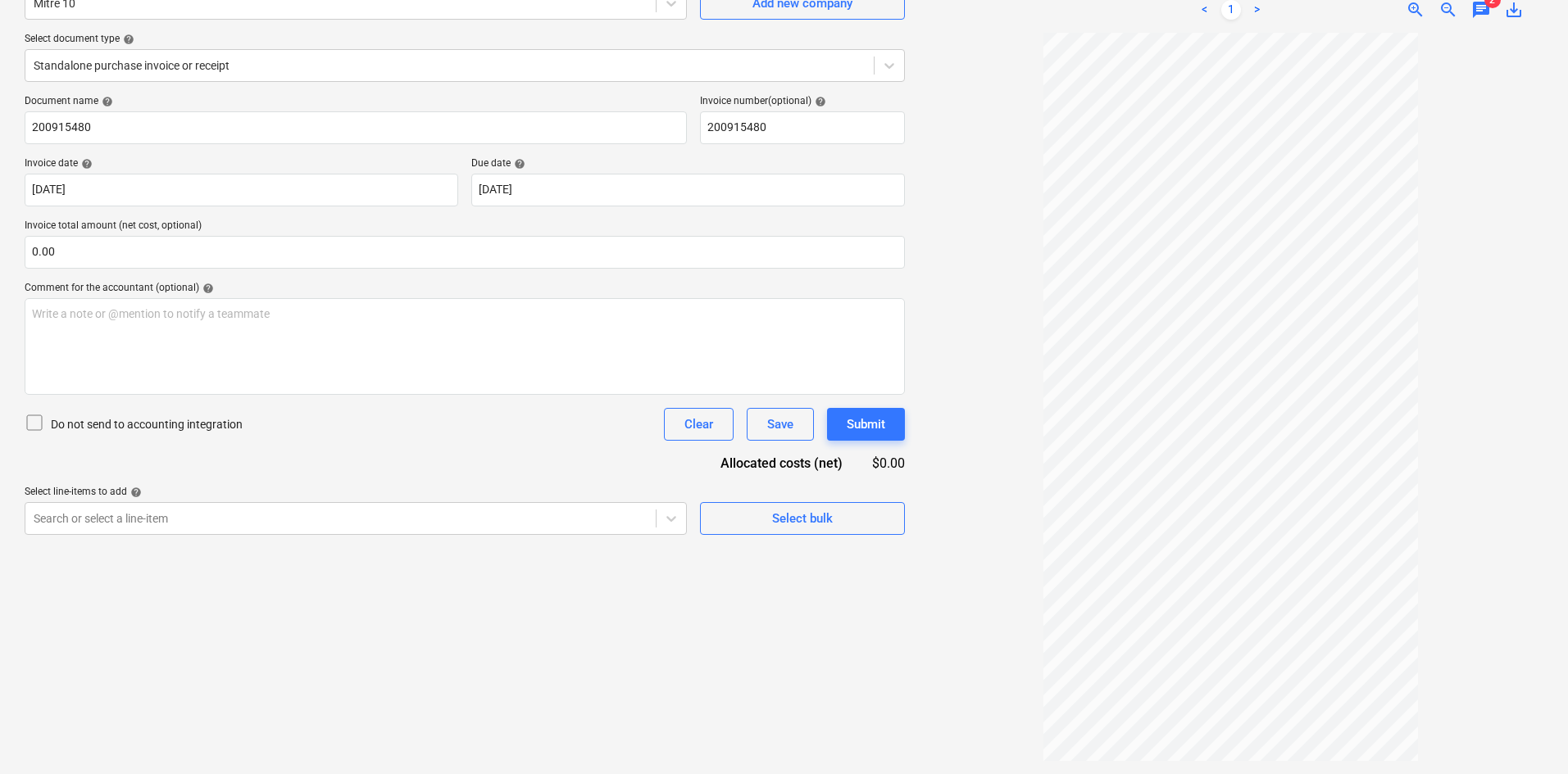
click at [968, 131] on div at bounding box center [1230, 397] width 625 height 729
click at [771, 523] on span "Select bulk" at bounding box center [802, 518] width 164 height 21
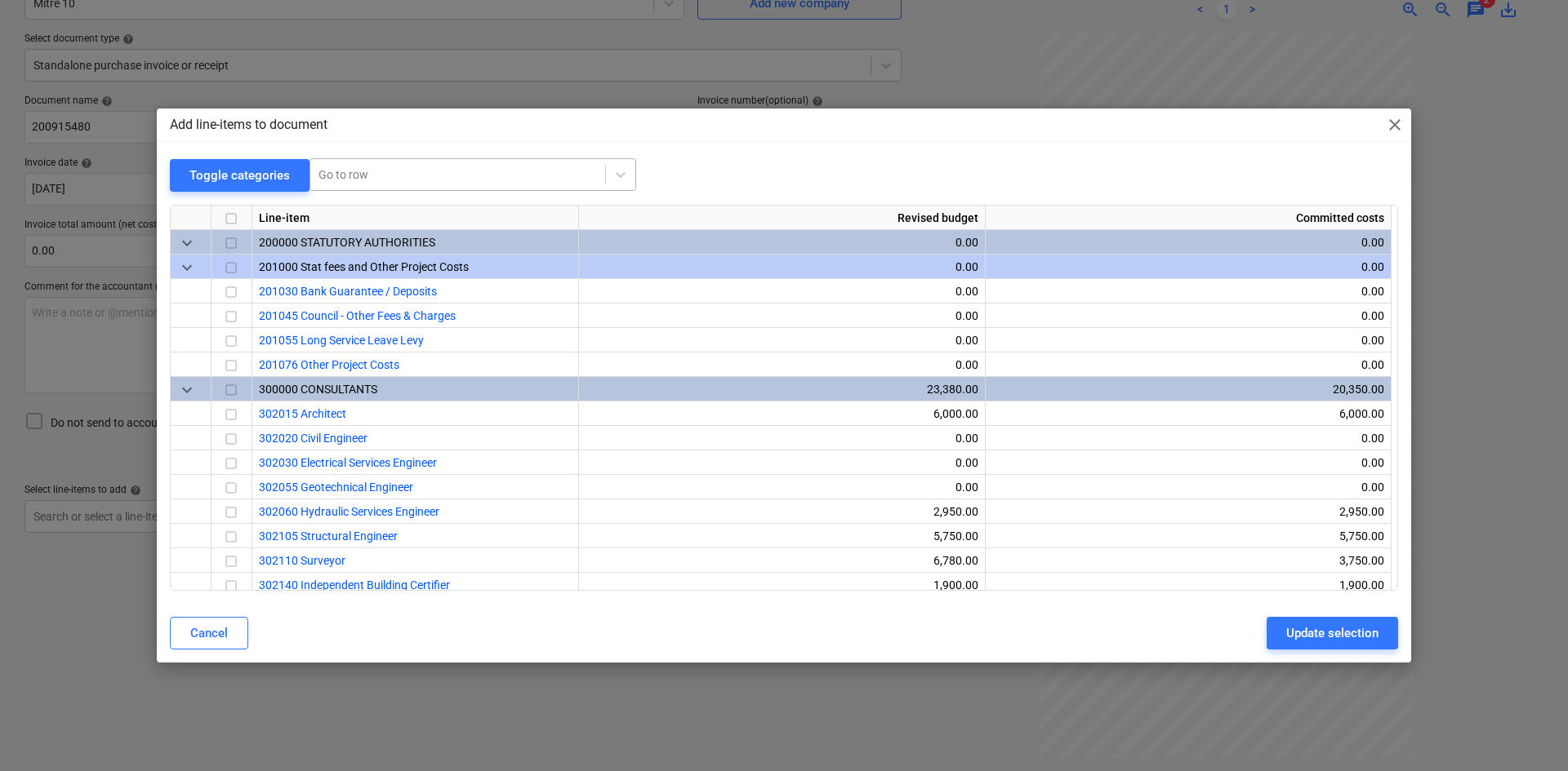
click at [465, 171] on div at bounding box center [458, 175] width 278 height 16
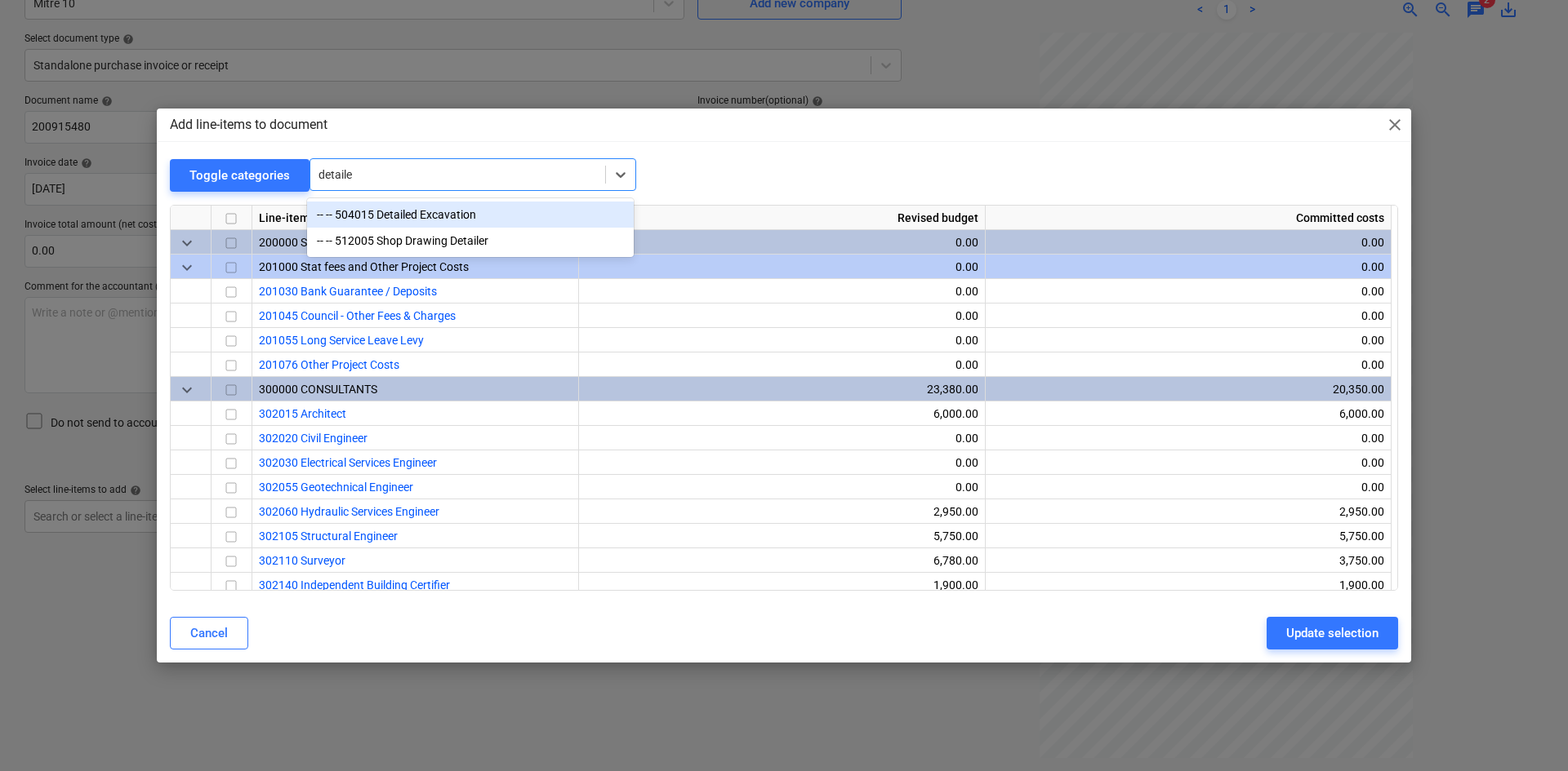
type input "detailed"
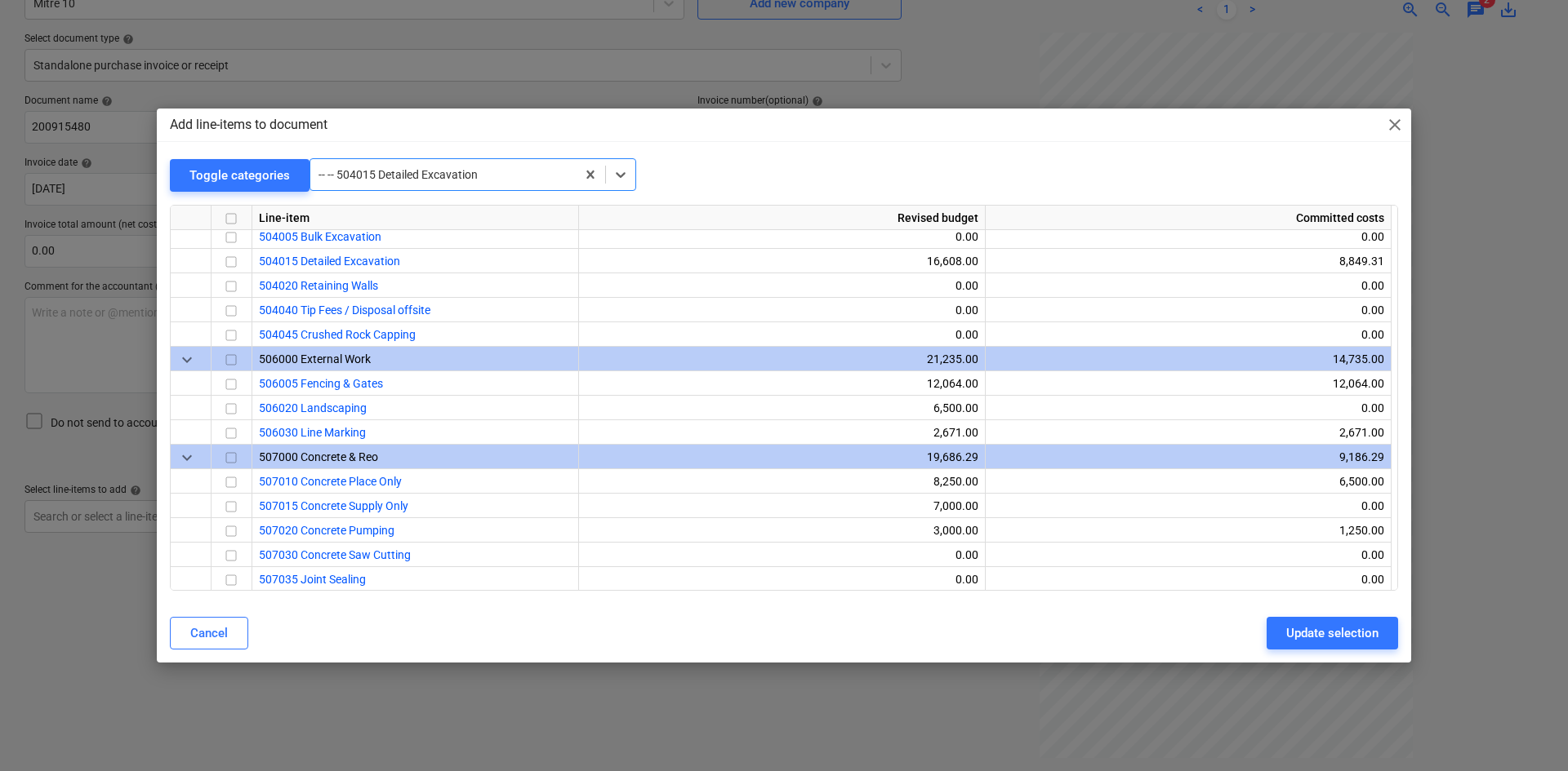
scroll to position [1641, 0]
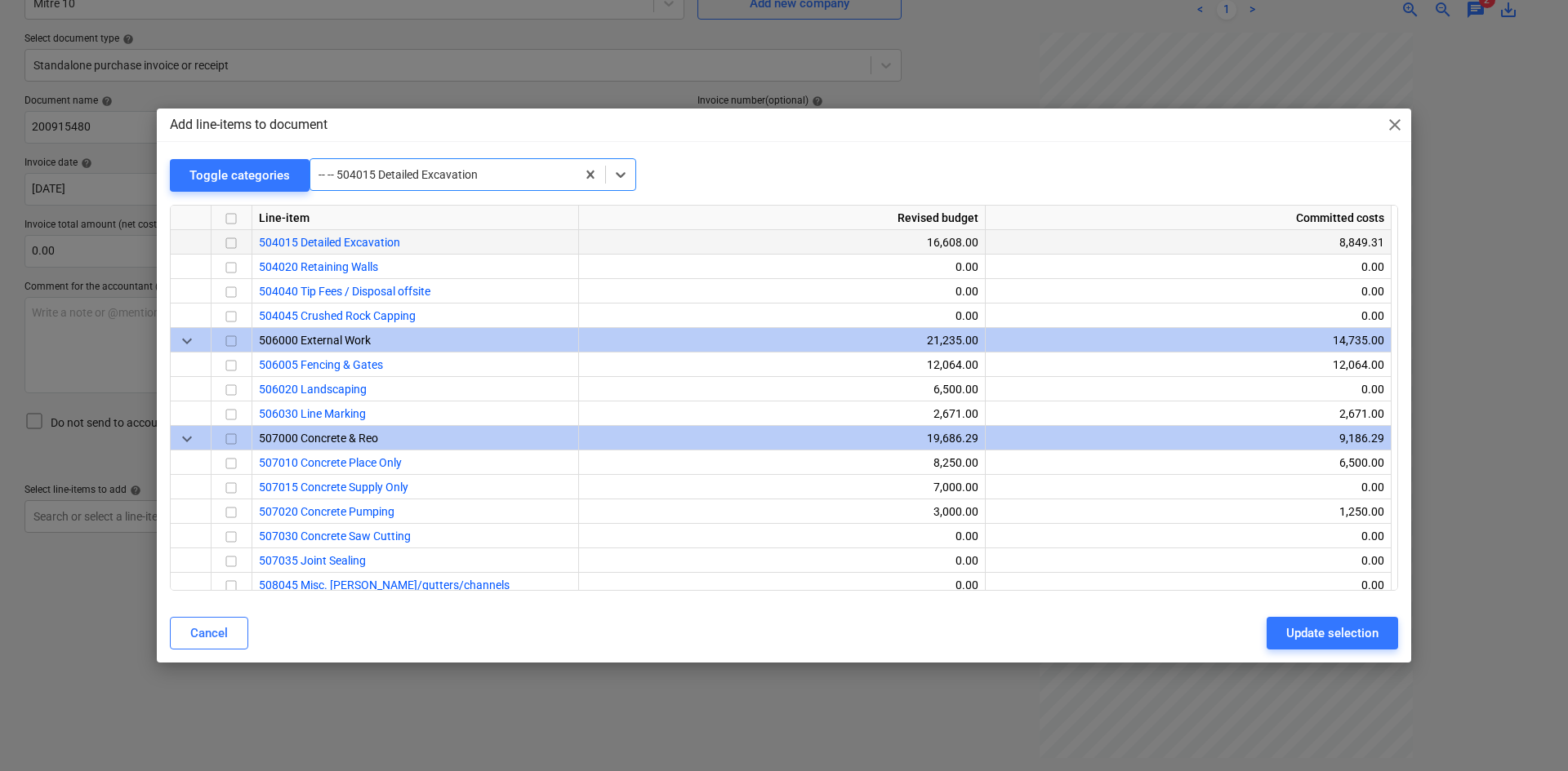
click at [225, 246] on input "checkbox" at bounding box center [231, 243] width 20 height 20
click at [1293, 626] on div "Update selection" at bounding box center [1332, 633] width 92 height 21
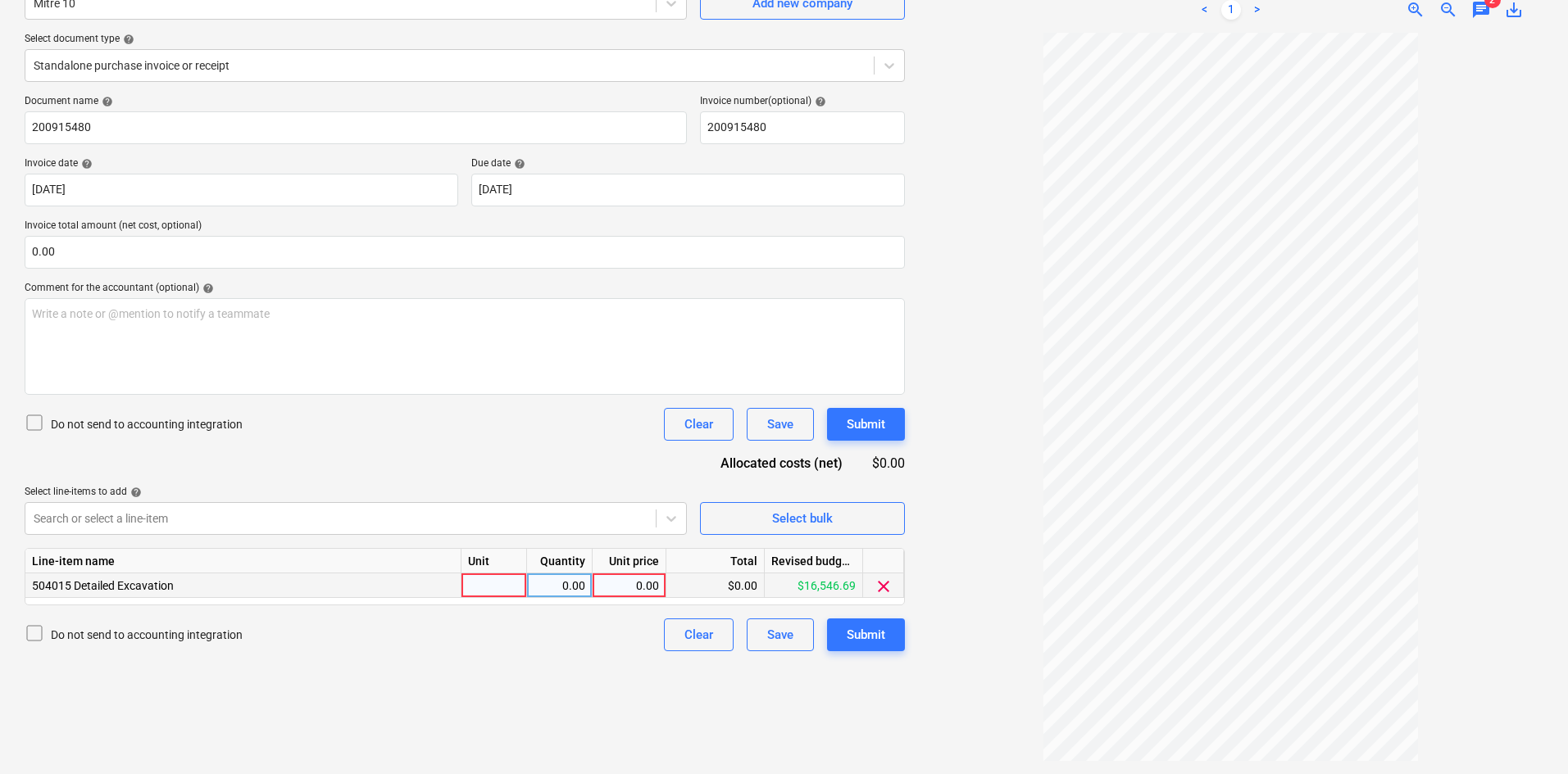
click at [495, 583] on div at bounding box center [495, 586] width 66 height 25
type input "item"
click at [140, 246] on input "0.00" at bounding box center [465, 252] width 880 height 33
paste input "74.37"
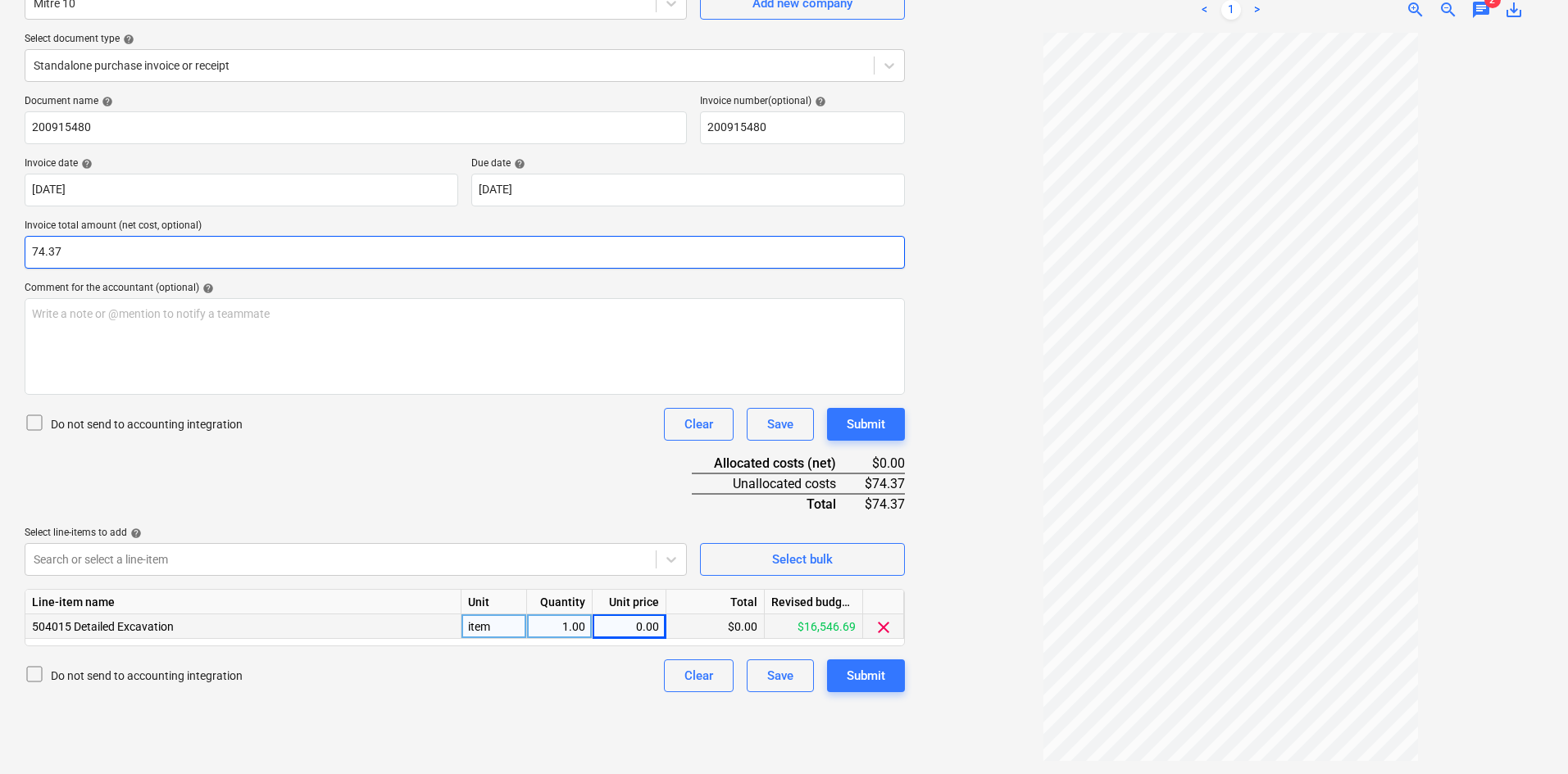
type input "74.37"
click at [637, 622] on div "0.00" at bounding box center [629, 627] width 60 height 25
type input "74.37"
click at [509, 499] on div "Document name help 200915480 Invoice number (optional) help 200915480 Invoice d…" at bounding box center [465, 393] width 880 height 598
click at [856, 677] on div "Submit" at bounding box center [866, 676] width 39 height 21
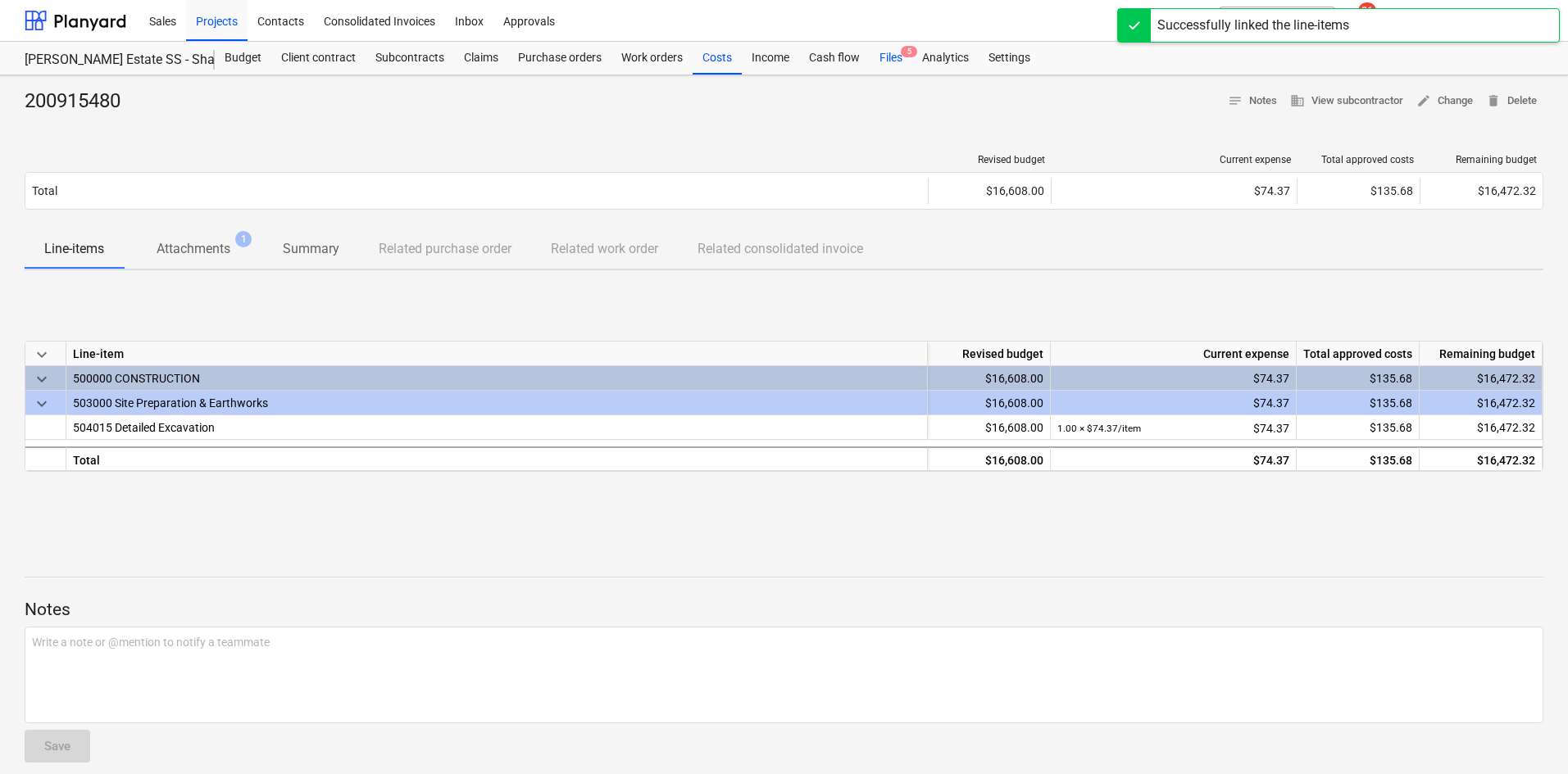
click at [906, 55] on span "5" at bounding box center [908, 52] width 16 height 12
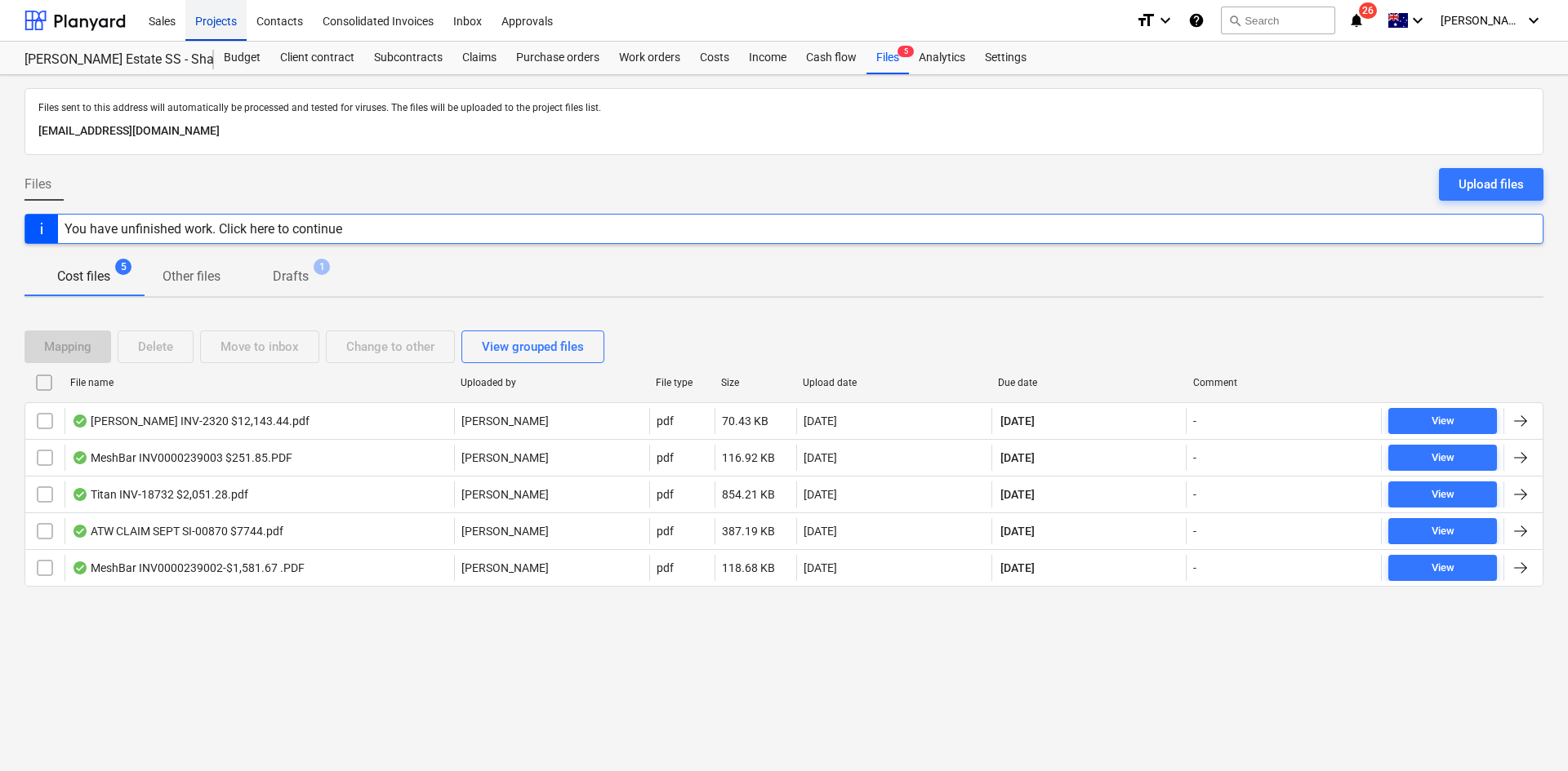
click at [204, 25] on div "Projects" at bounding box center [216, 20] width 62 height 42
